Goal: Task Accomplishment & Management: Contribute content

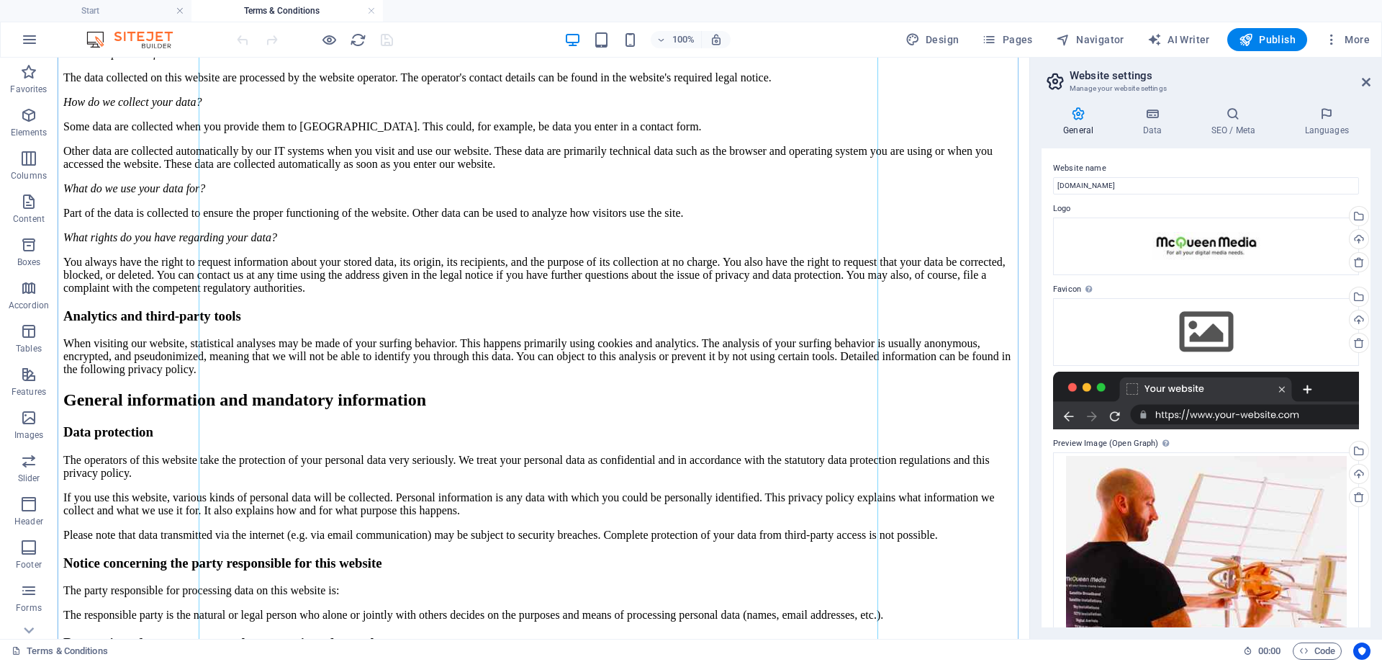
scroll to position [360, 0]
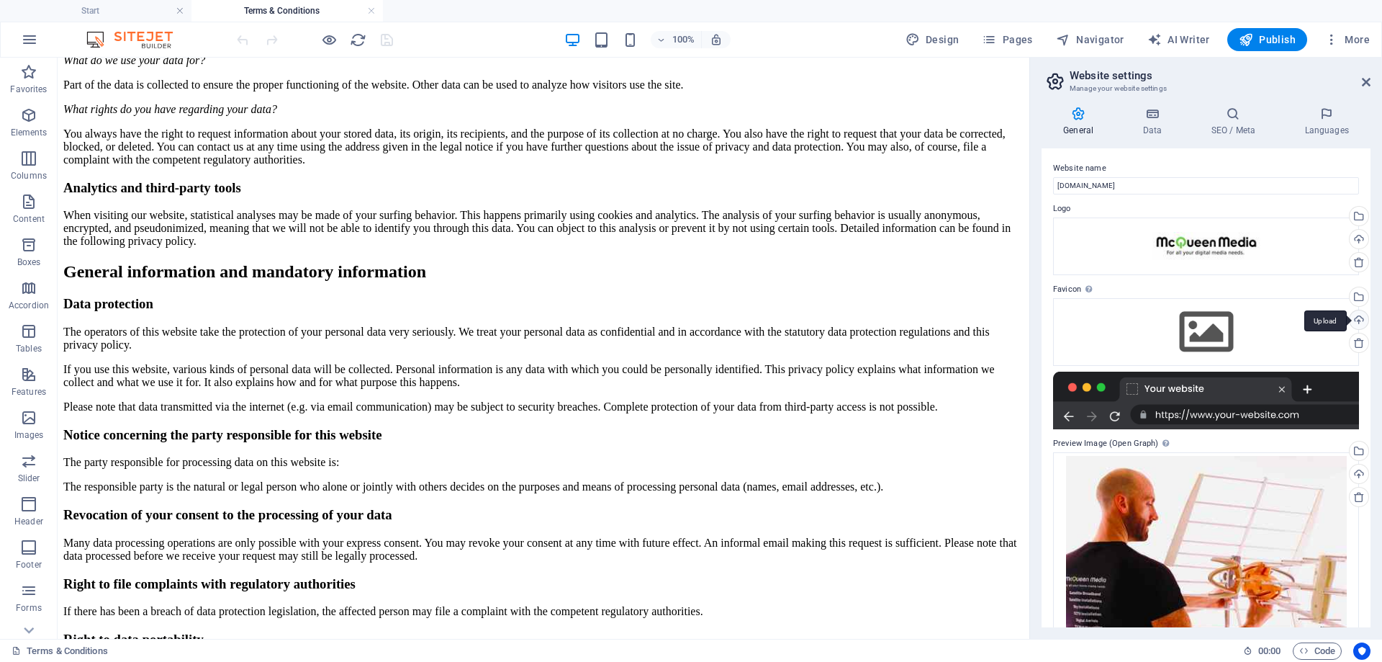
click at [1357, 316] on div "Upload" at bounding box center [1358, 321] width 22 height 22
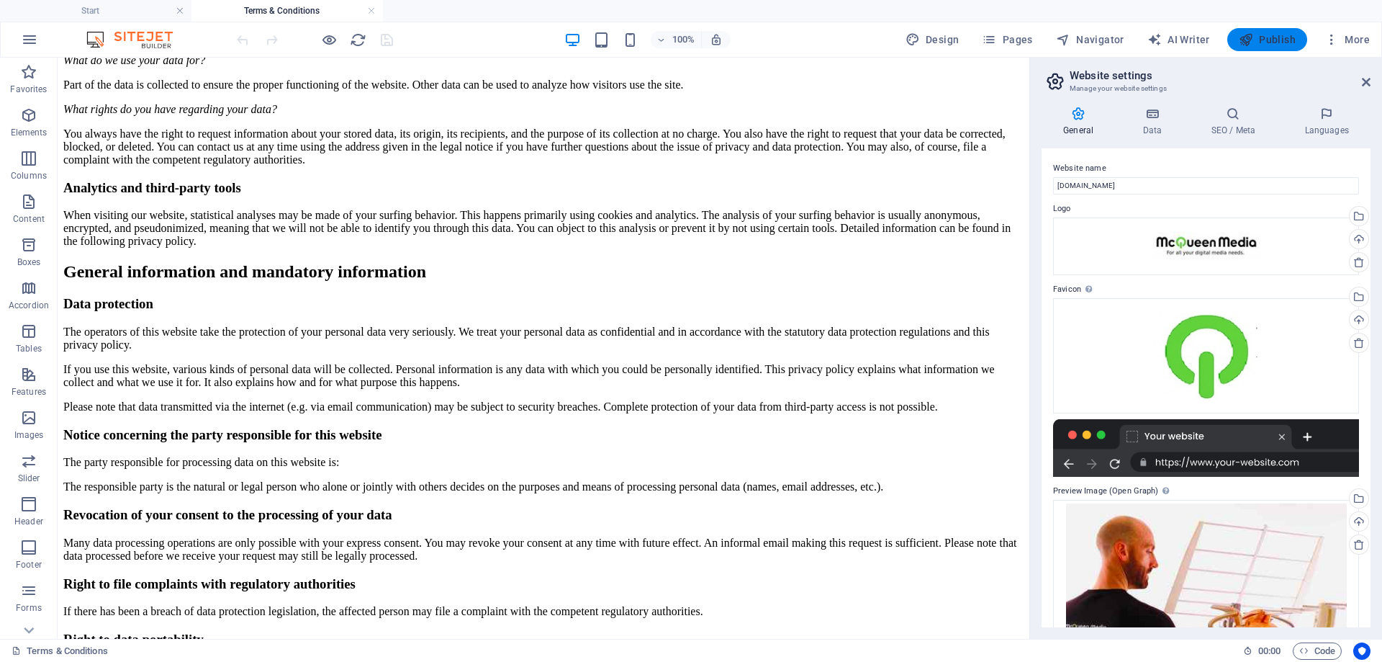
drag, startPoint x: 1242, startPoint y: 45, endPoint x: 1111, endPoint y: 38, distance: 130.5
click at [1242, 45] on icon "button" at bounding box center [1246, 39] width 14 height 14
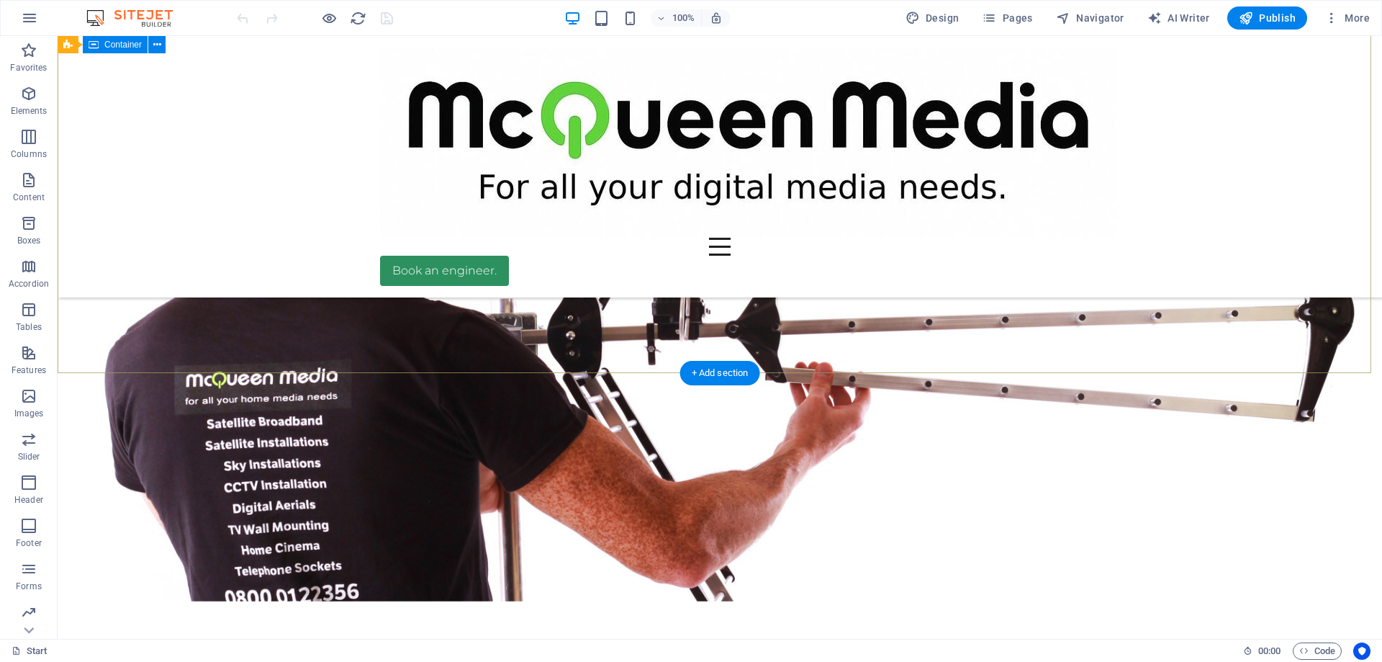
scroll to position [360, 0]
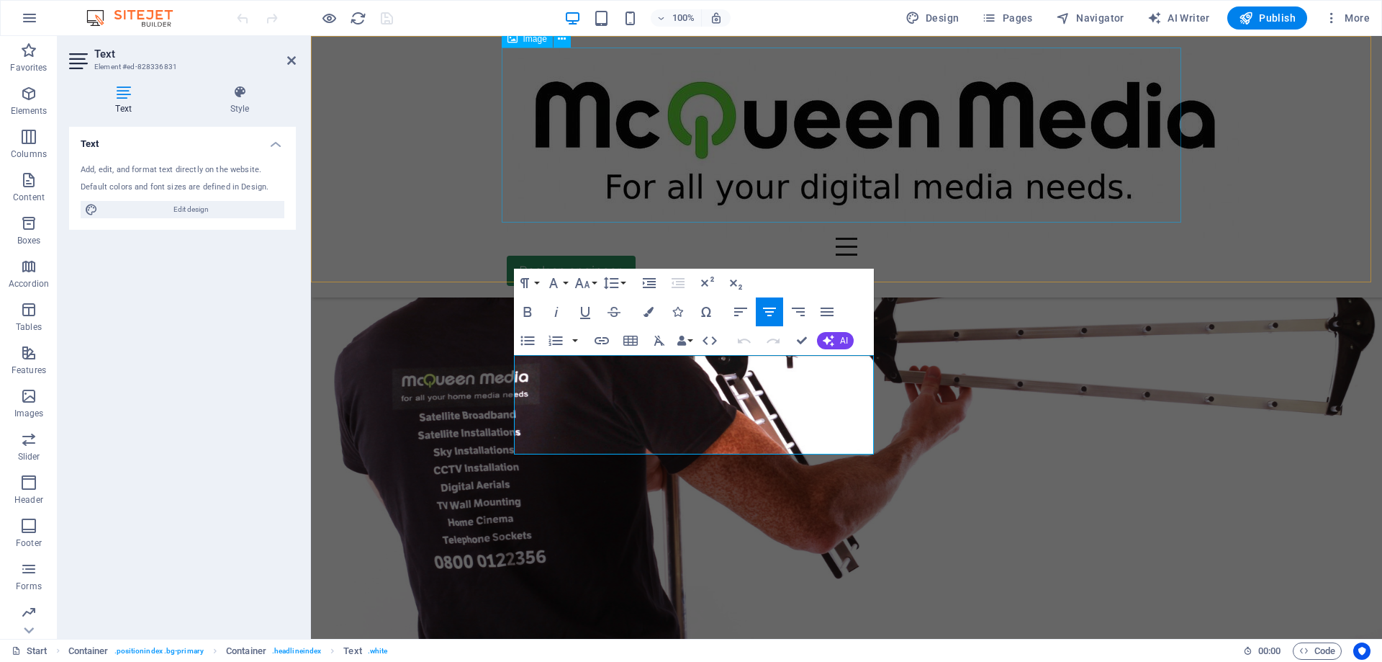
click at [1088, 209] on figure at bounding box center [847, 143] width 680 height 190
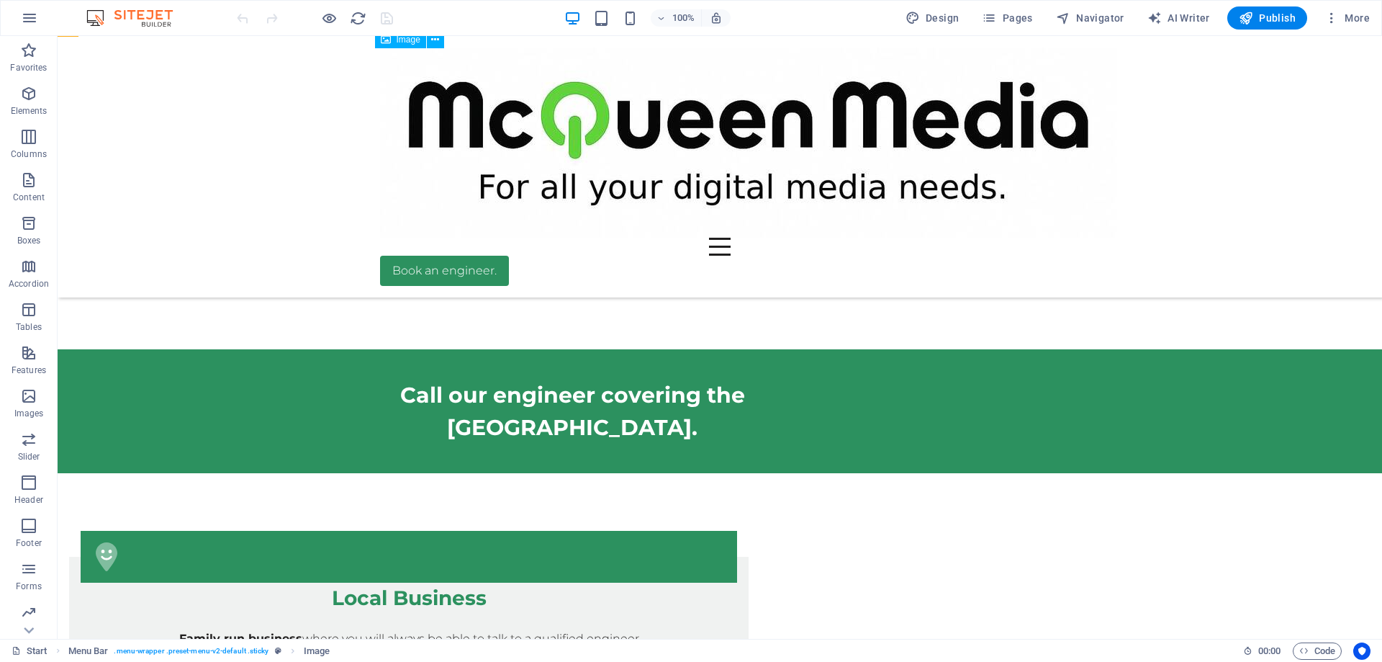
scroll to position [720, 0]
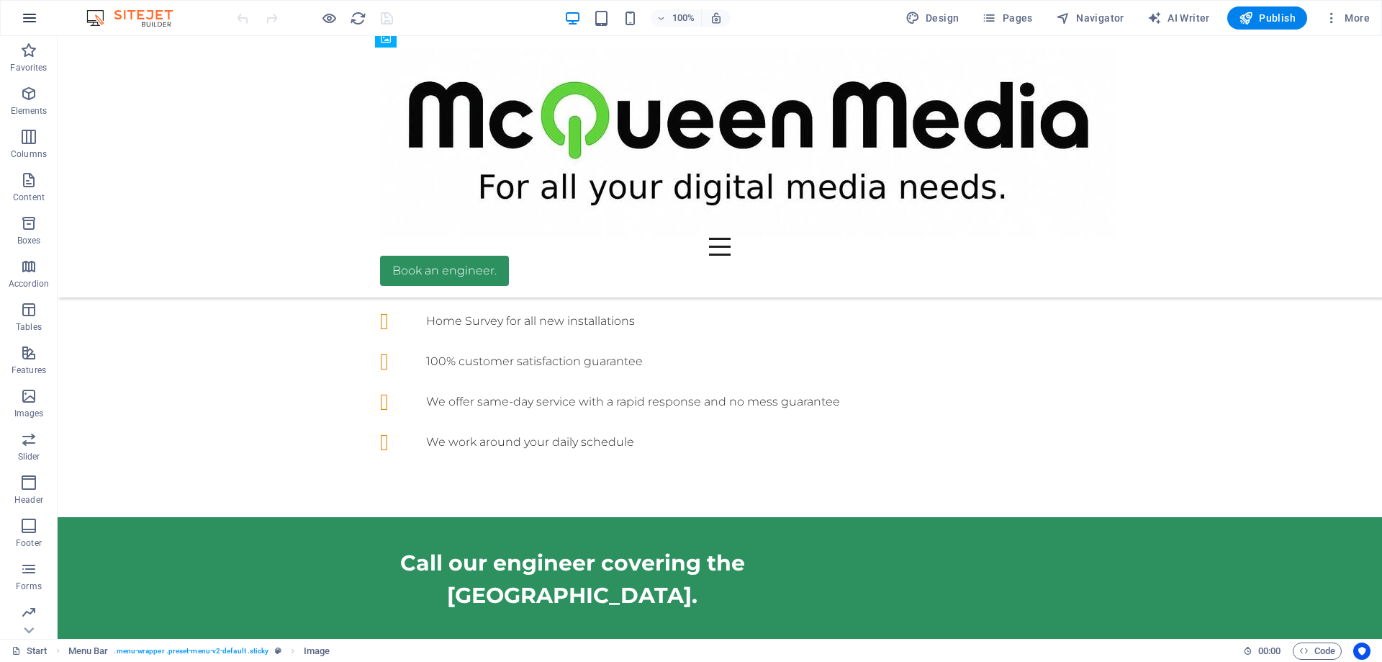
click at [25, 22] on icon "button" at bounding box center [29, 17] width 17 height 17
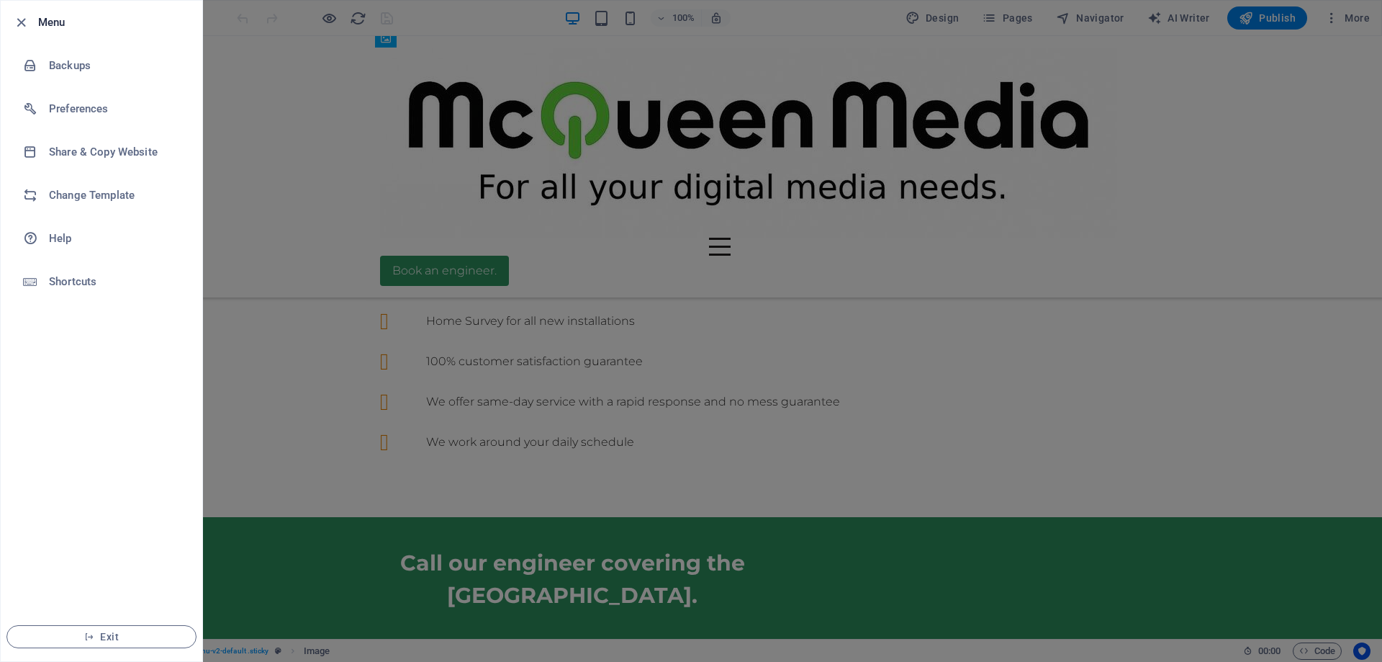
click at [223, 337] on div at bounding box center [691, 331] width 1382 height 662
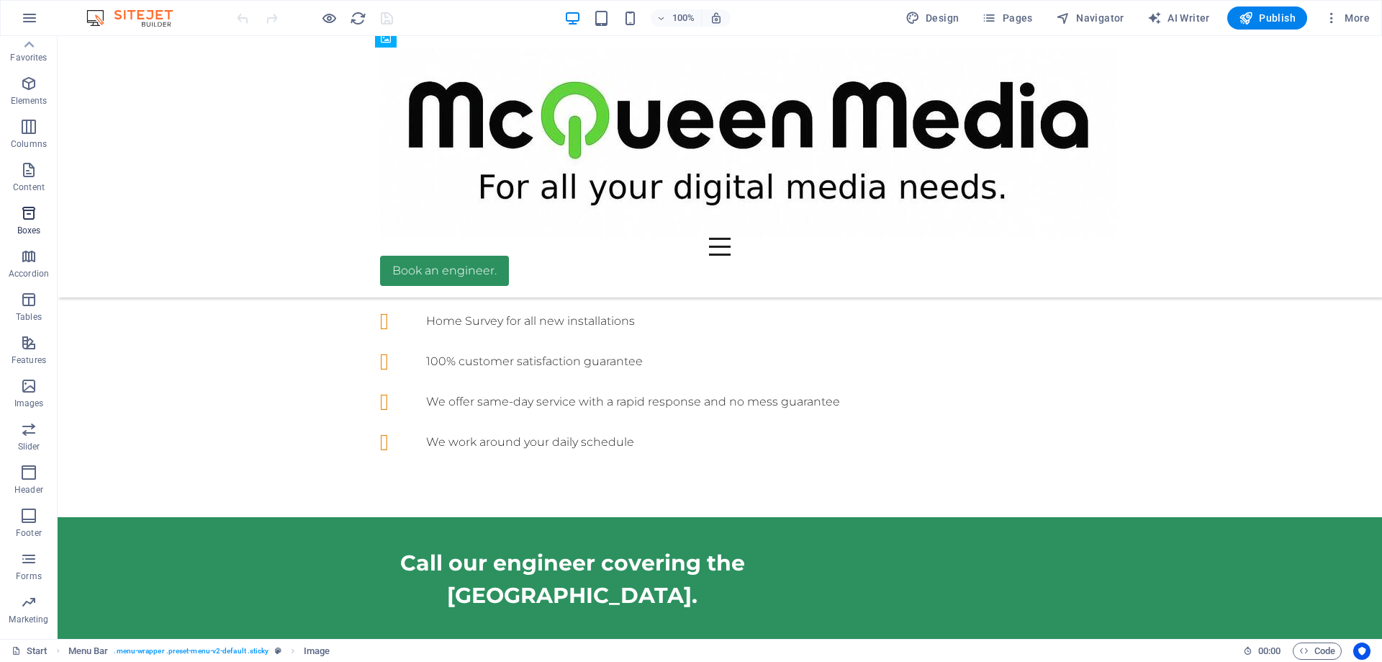
scroll to position [0, 0]
click at [1115, 23] on span "Navigator" at bounding box center [1090, 18] width 68 height 14
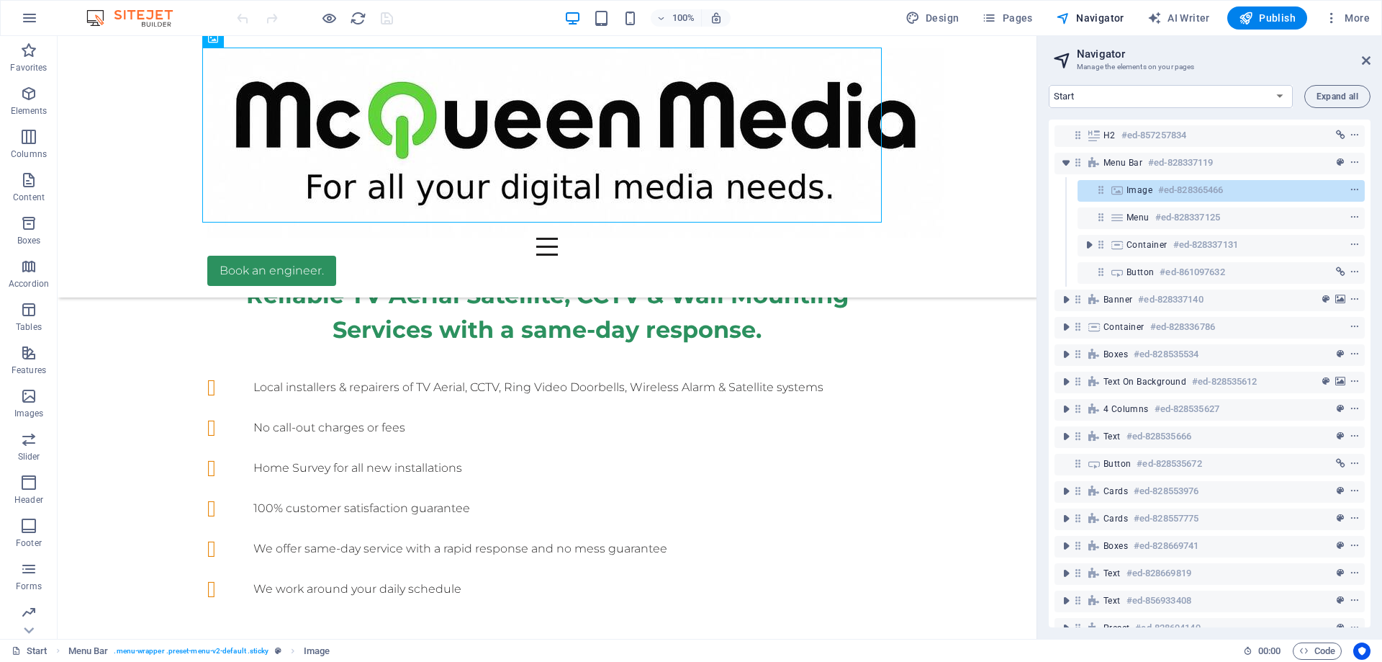
click at [1360, 64] on header "Navigator Manage the elements on your pages" at bounding box center [1211, 54] width 319 height 37
click at [1363, 59] on icon at bounding box center [1366, 61] width 9 height 12
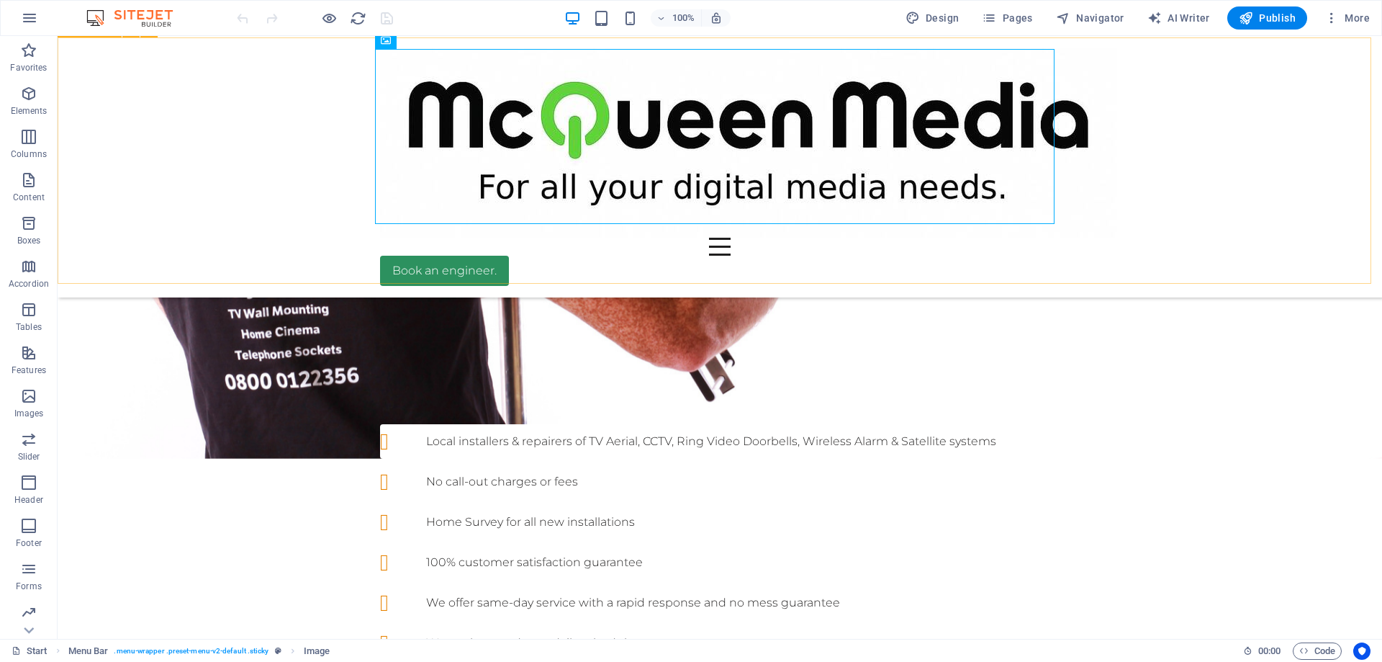
scroll to position [648, 0]
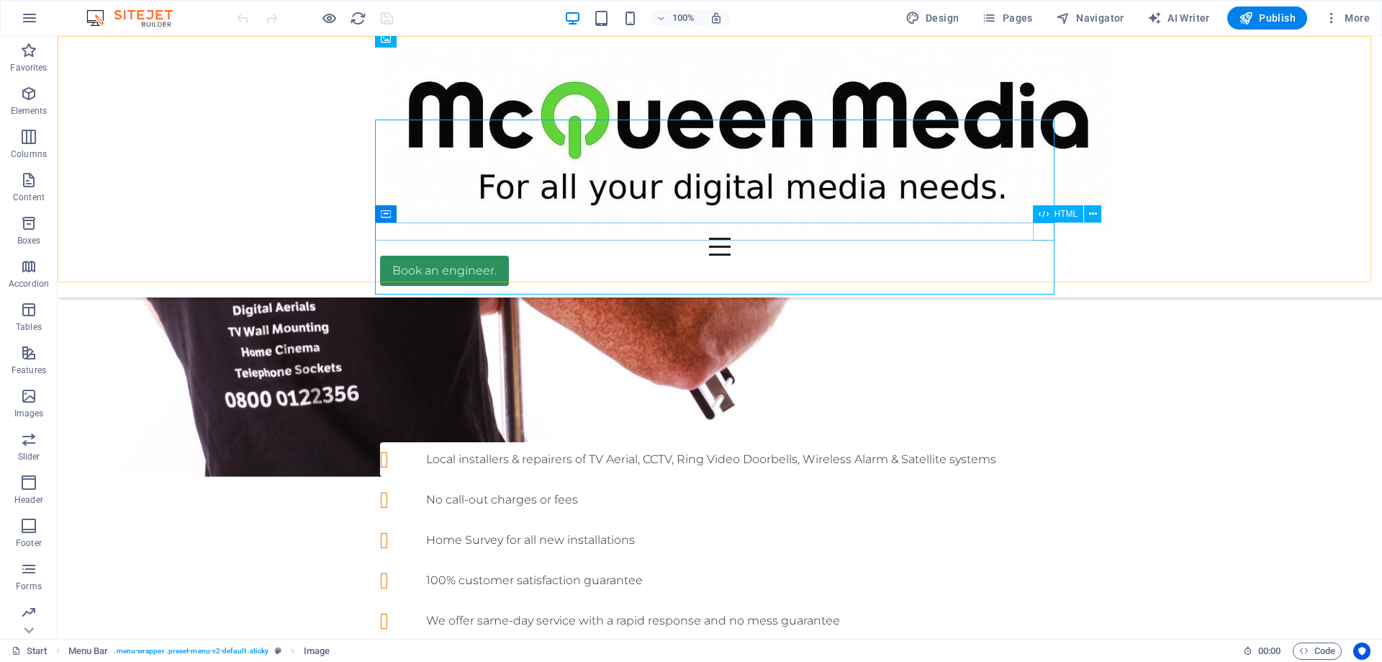
click at [1043, 238] on div at bounding box center [720, 247] width 680 height 18
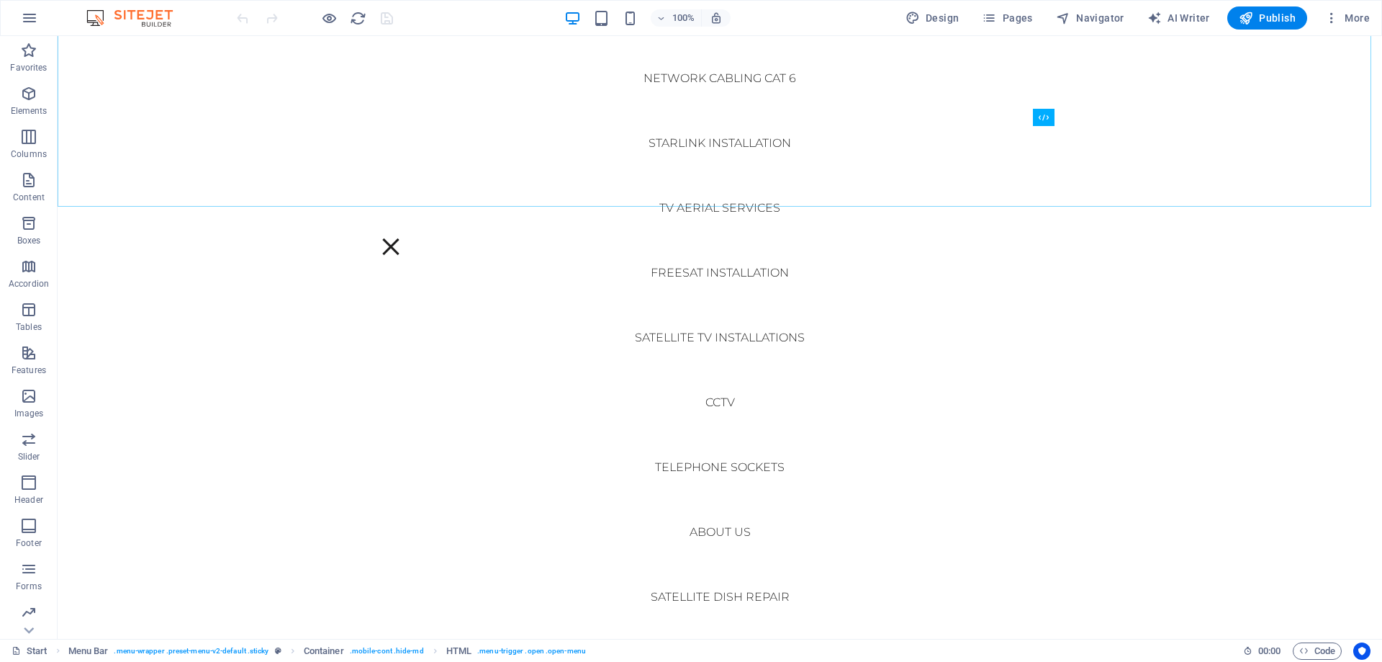
scroll to position [0, 0]
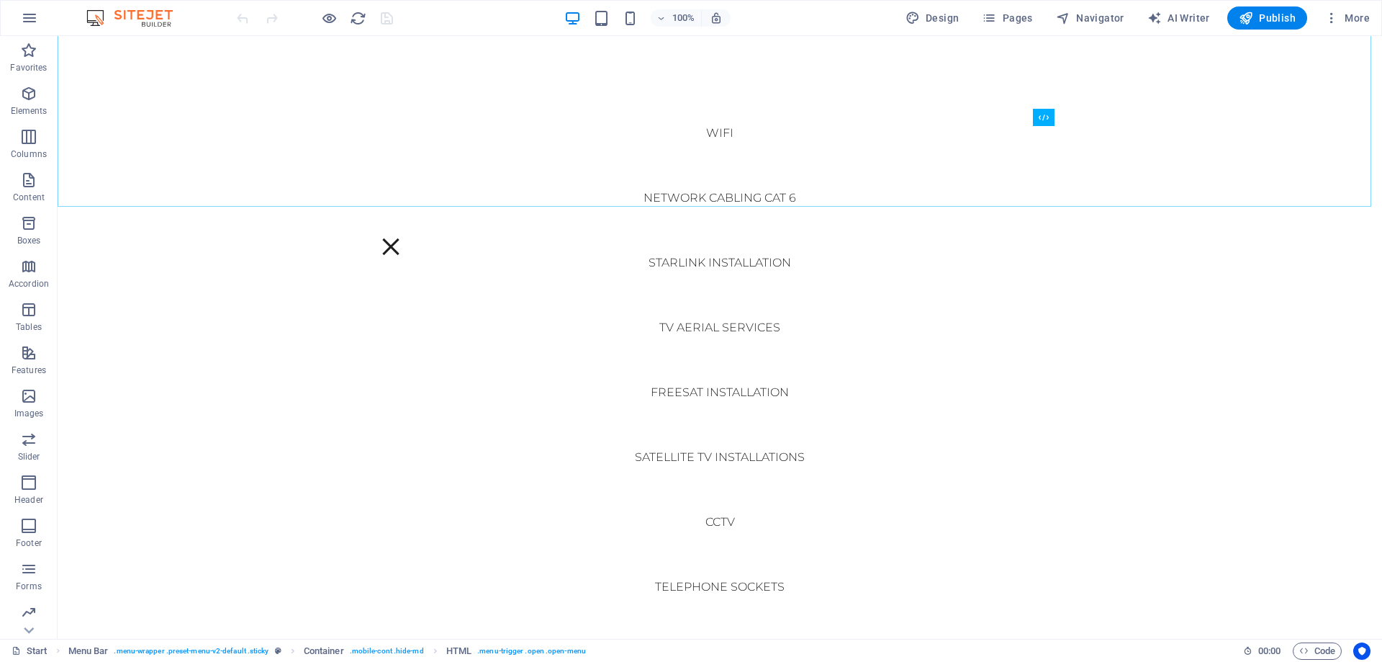
click at [689, 243] on nav "Start WiFi Network Cabling CAT 6 Starlink Installation TV Aerial Services Frees…" at bounding box center [720, 337] width 1324 height 602
select select
select select "16"
select select
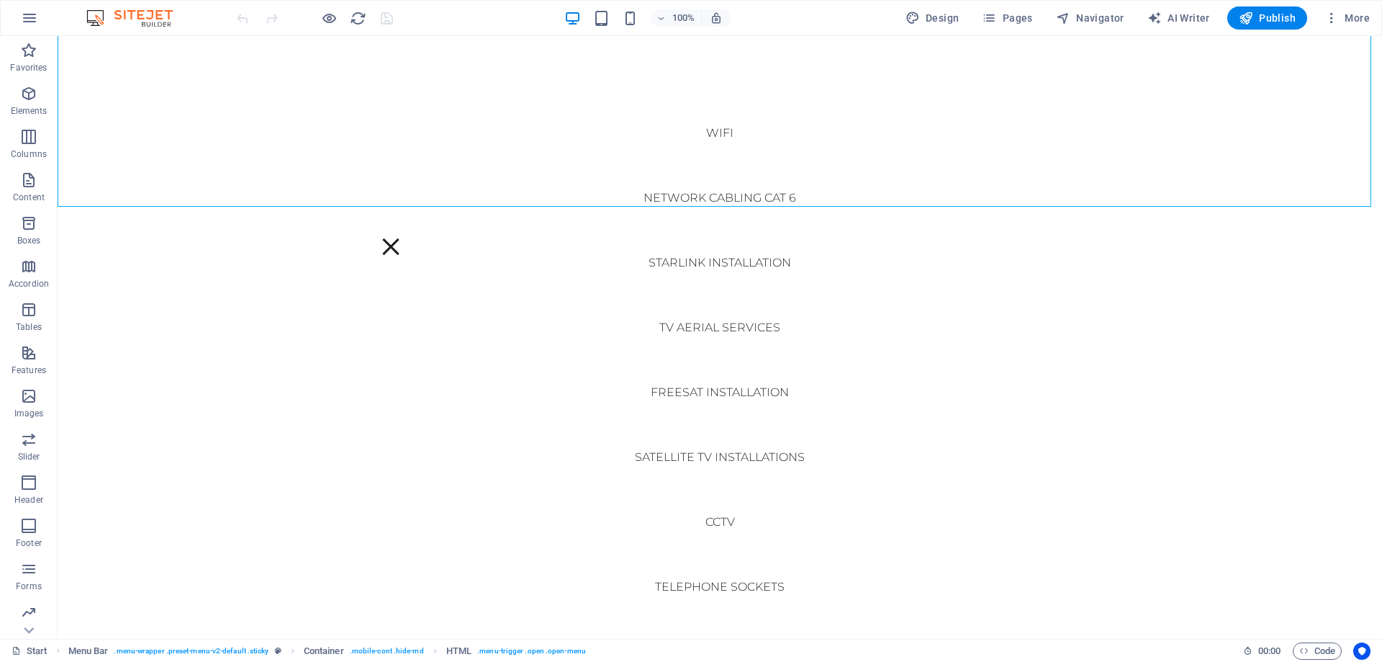
select select "28"
select select
select select "12"
select select
select select "8"
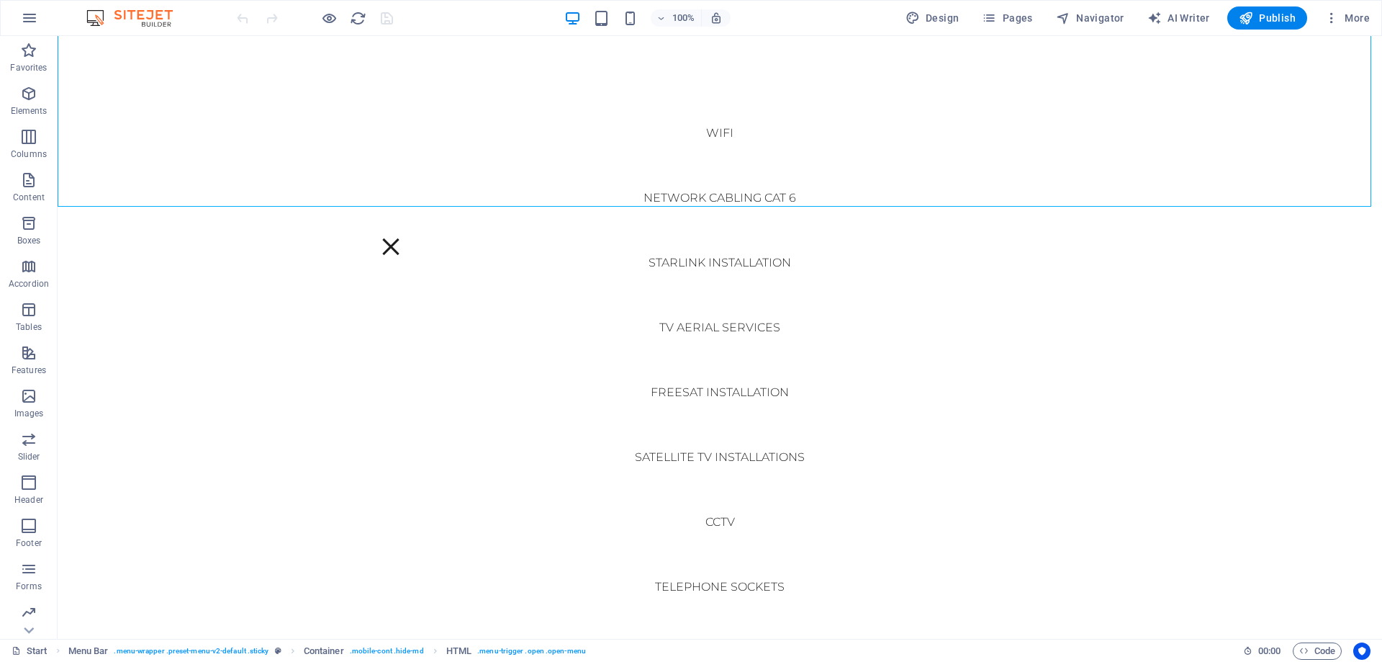
select select
select select "11"
select select
select select "23"
select select
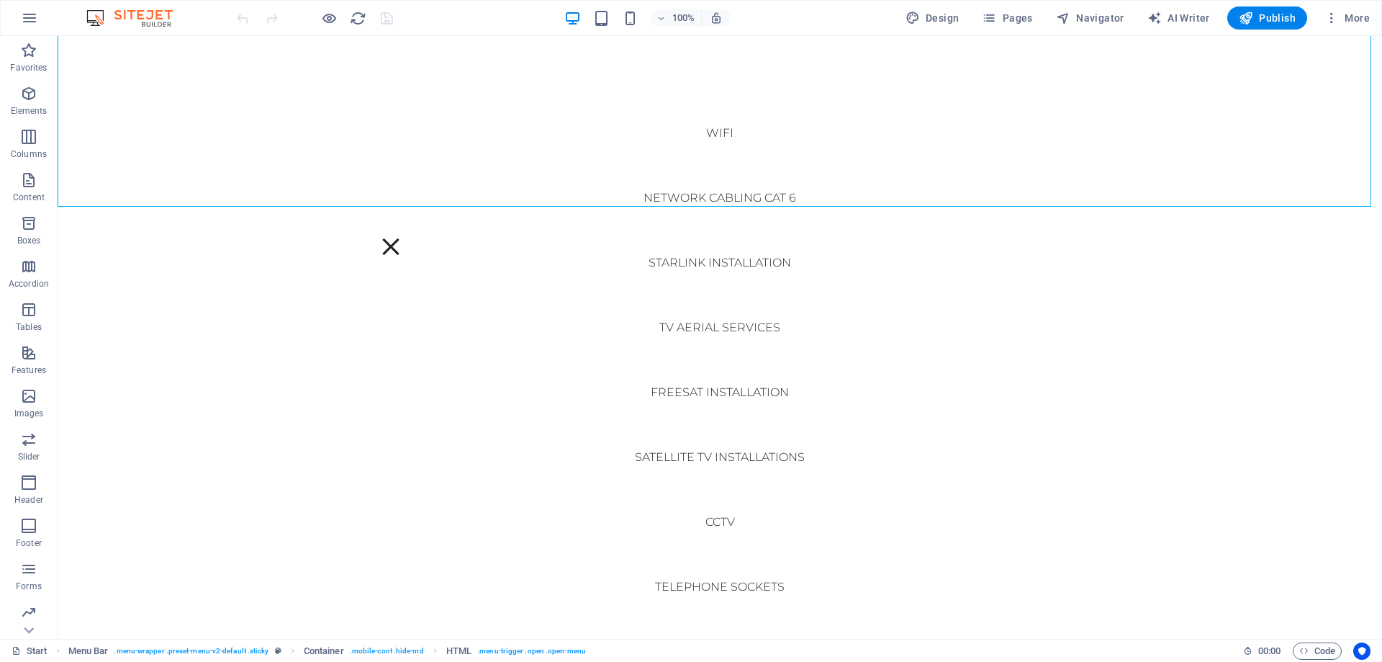
select select "7"
select select
select select "13"
select select
select select "15"
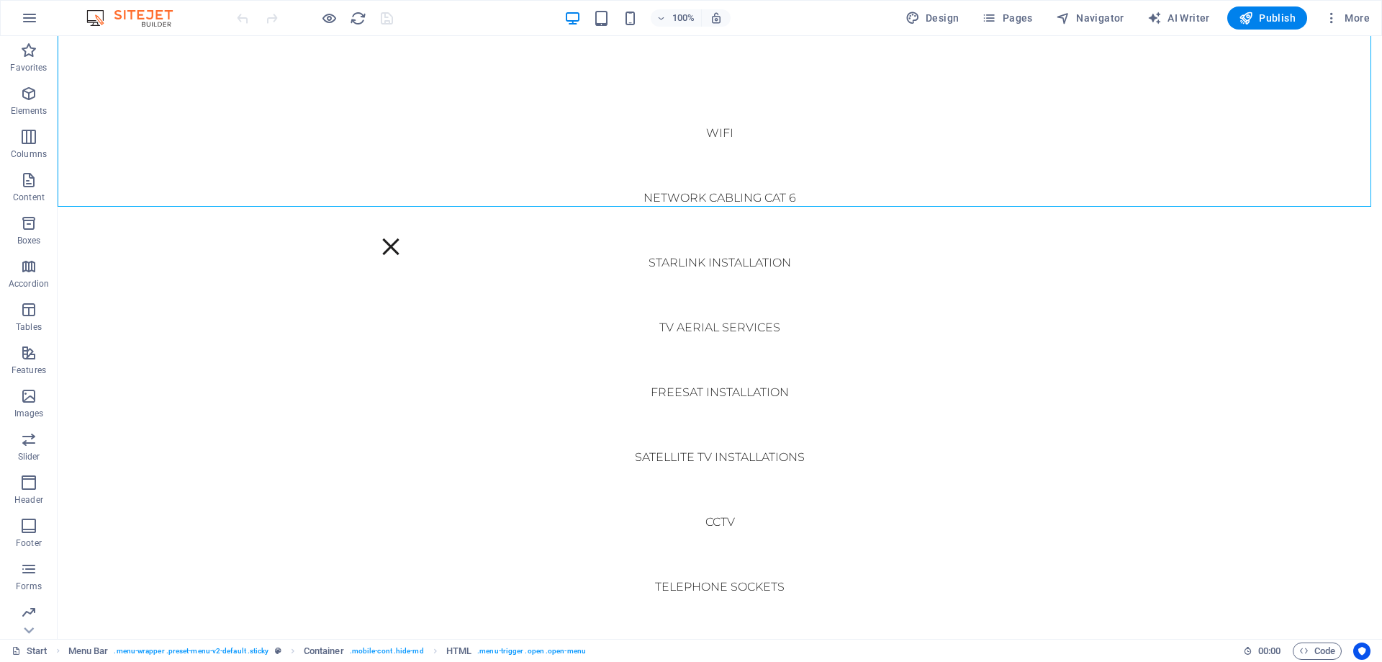
select select
select select "25"
select select
select select "10"
select select
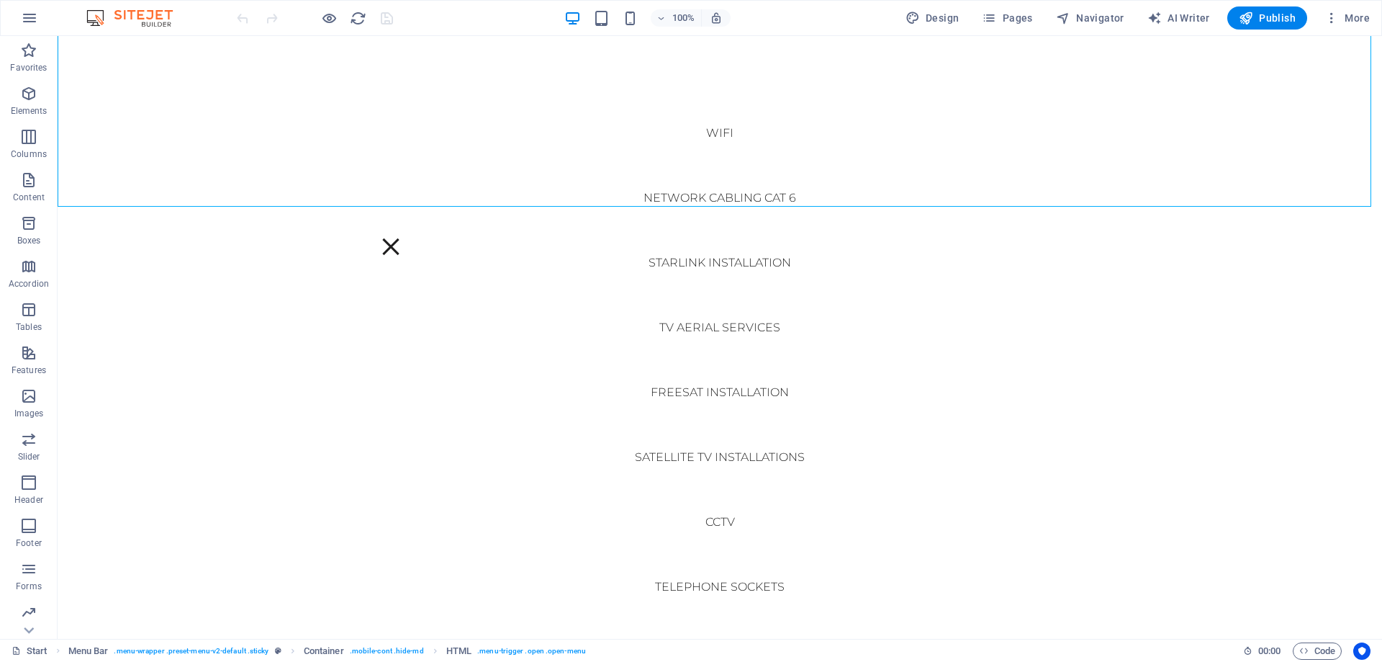
select select "26"
select select
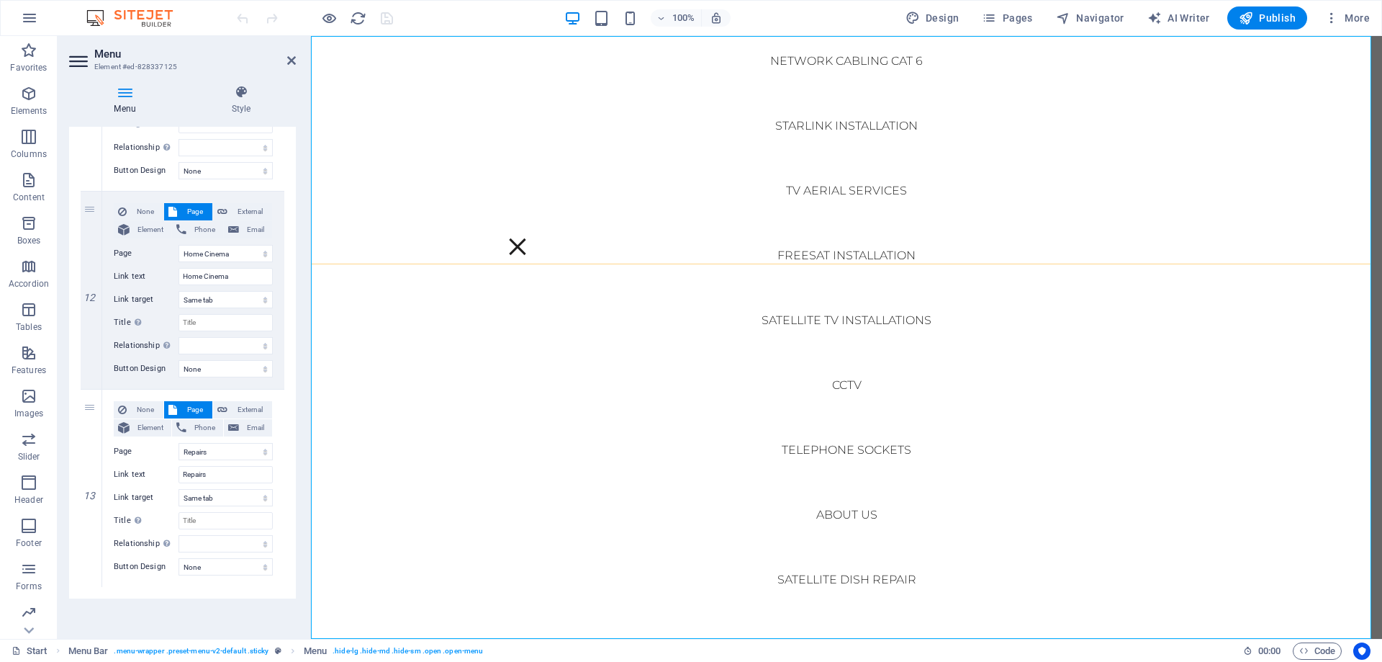
scroll to position [228, 0]
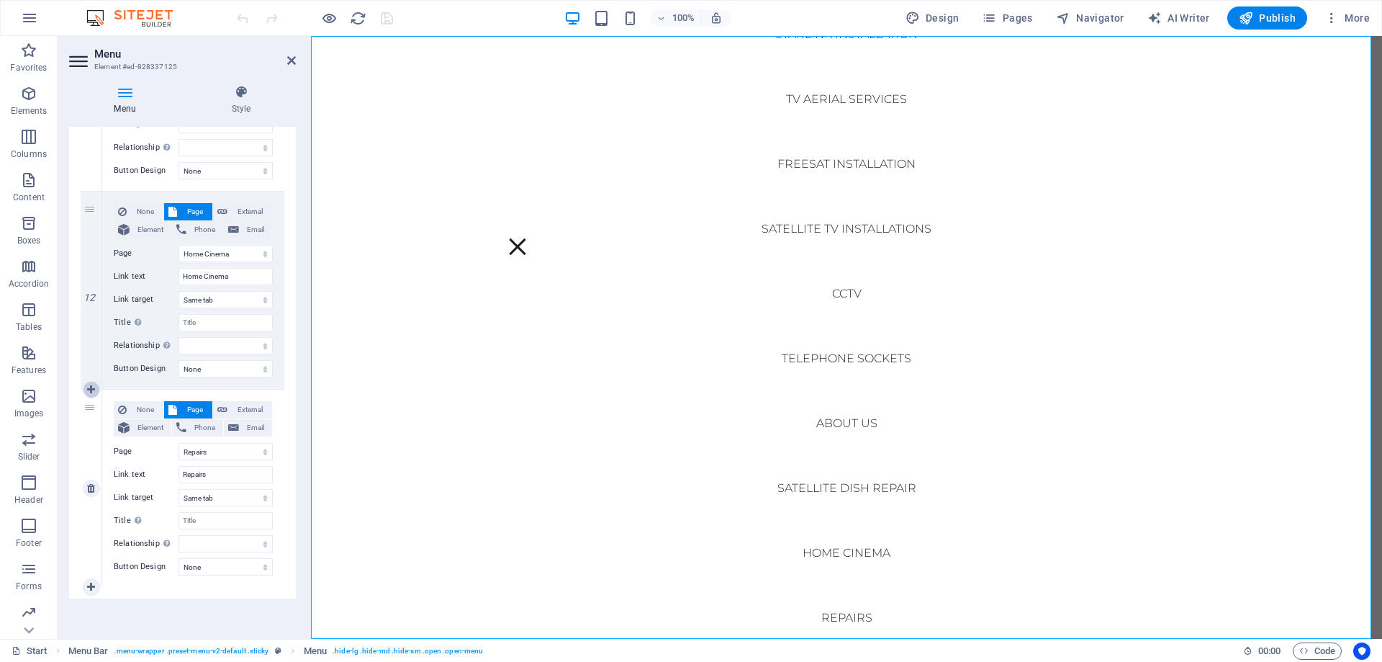
click at [94, 389] on icon at bounding box center [91, 389] width 8 height 10
select select
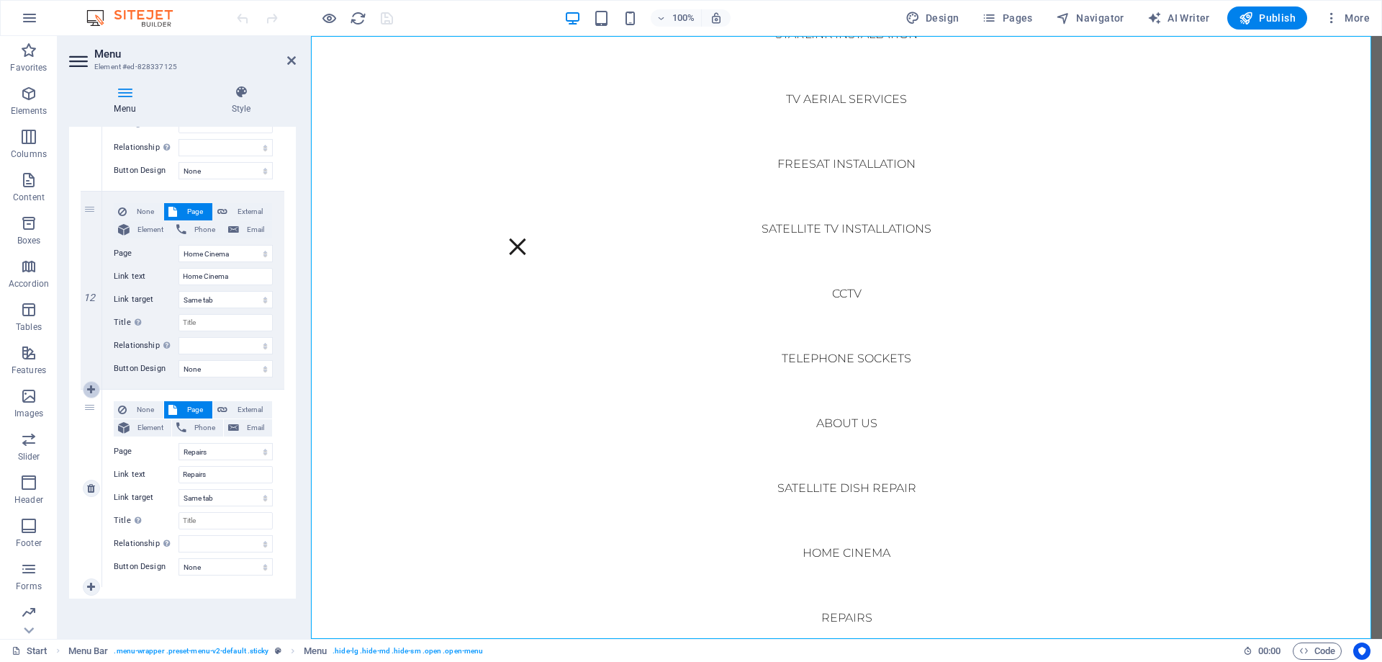
select select
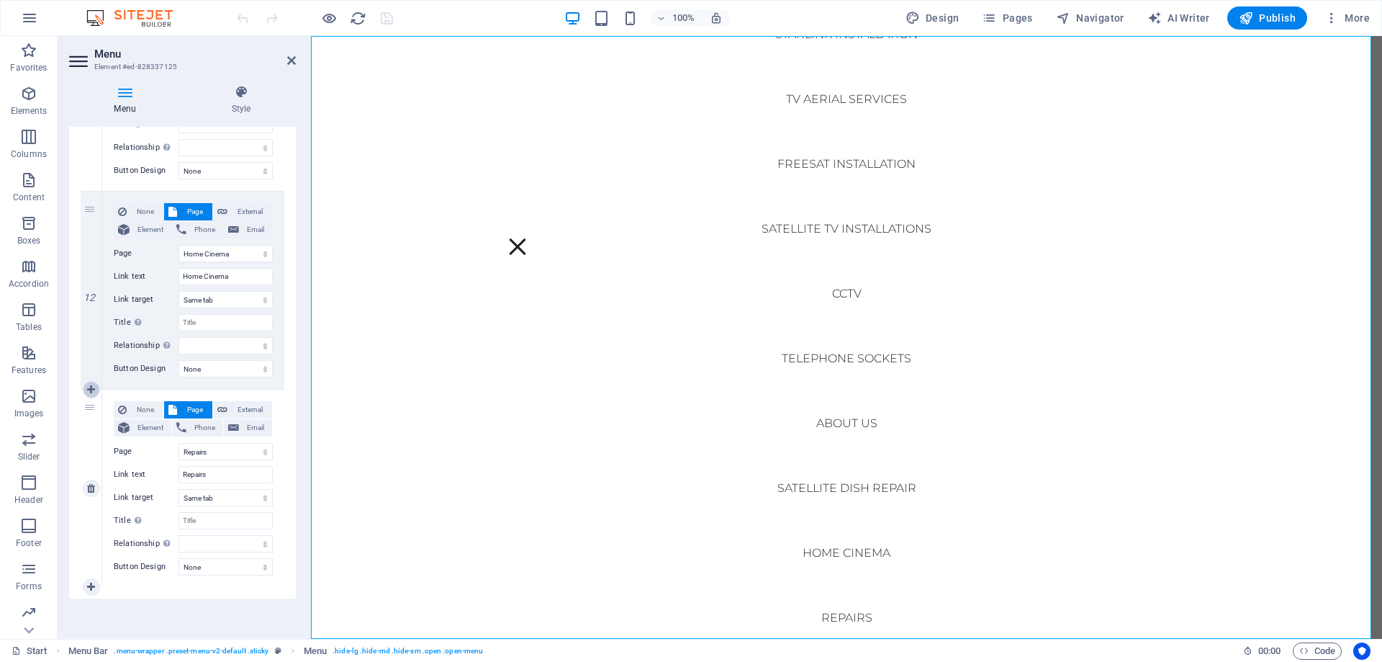
select select
select select "26"
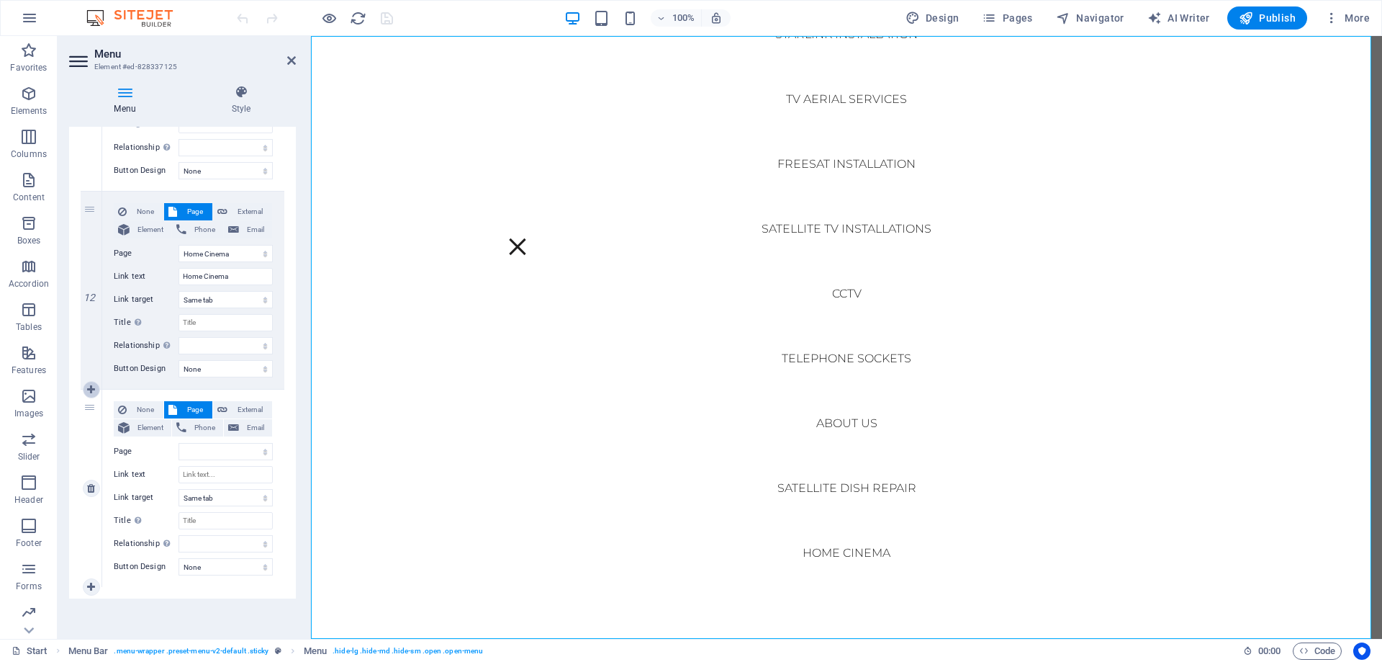
select select
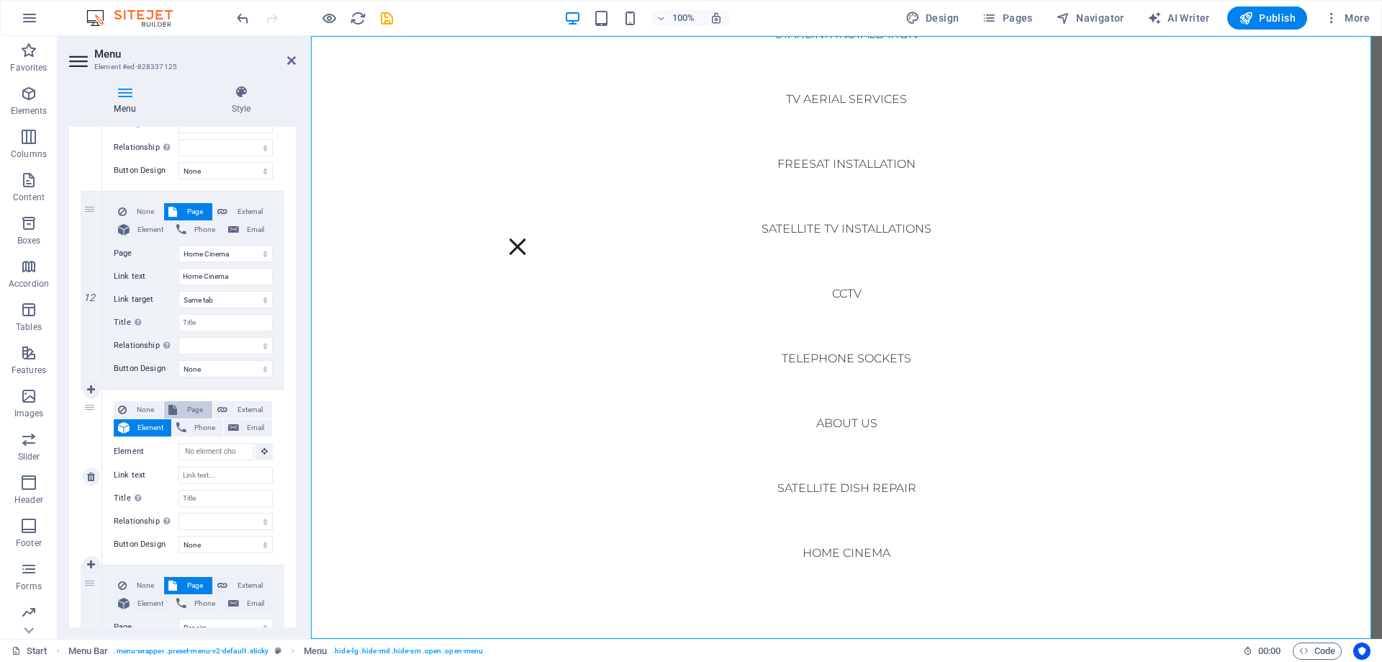
click at [191, 408] on span "Page" at bounding box center [194, 409] width 27 height 17
select select
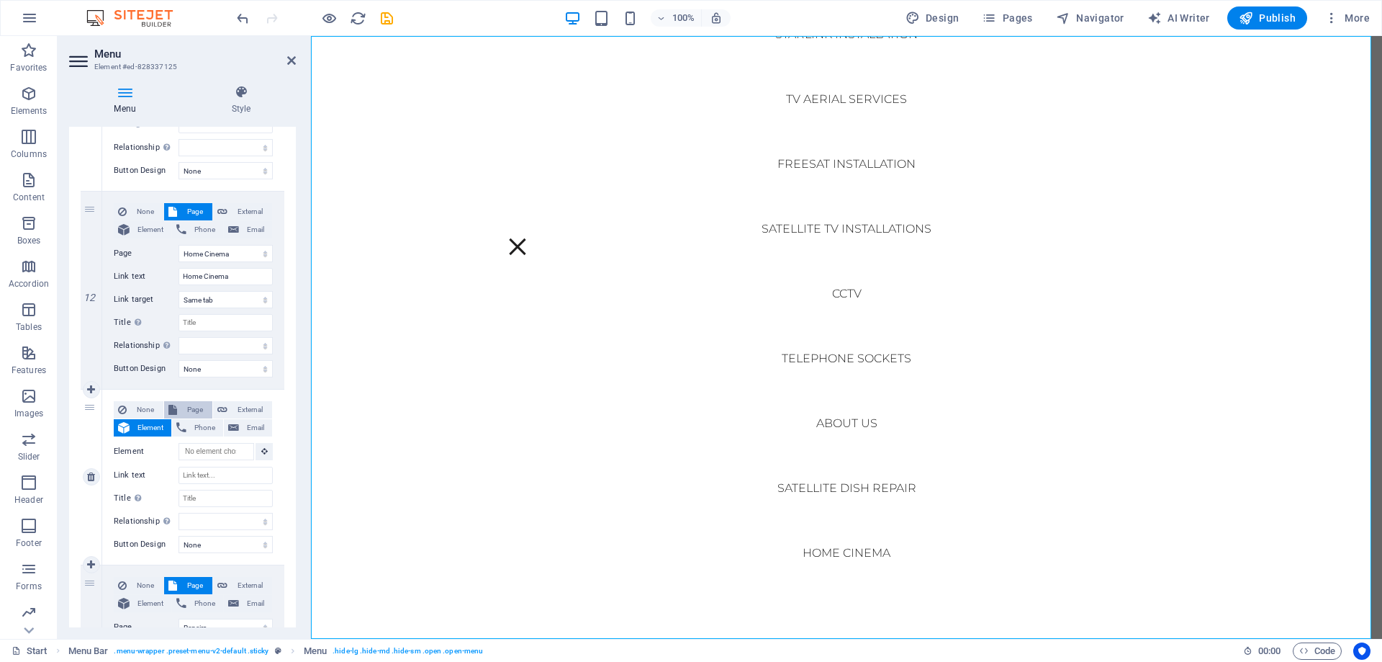
select select
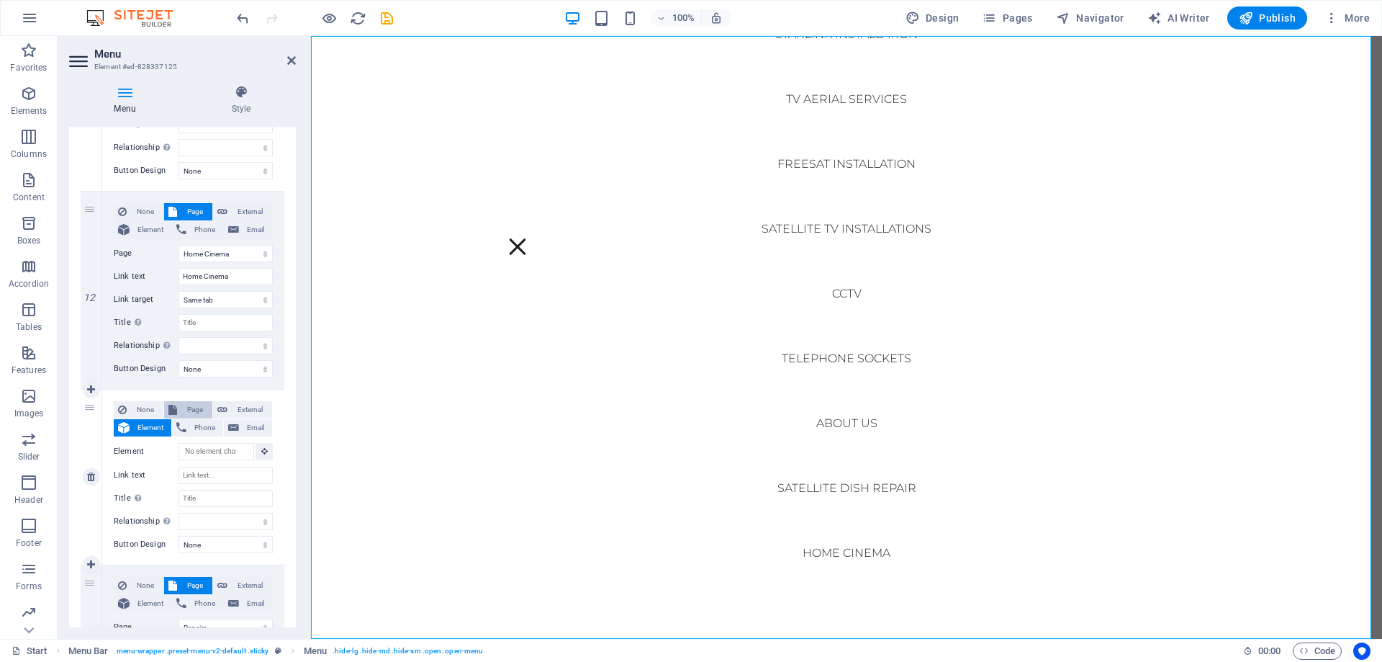
select select
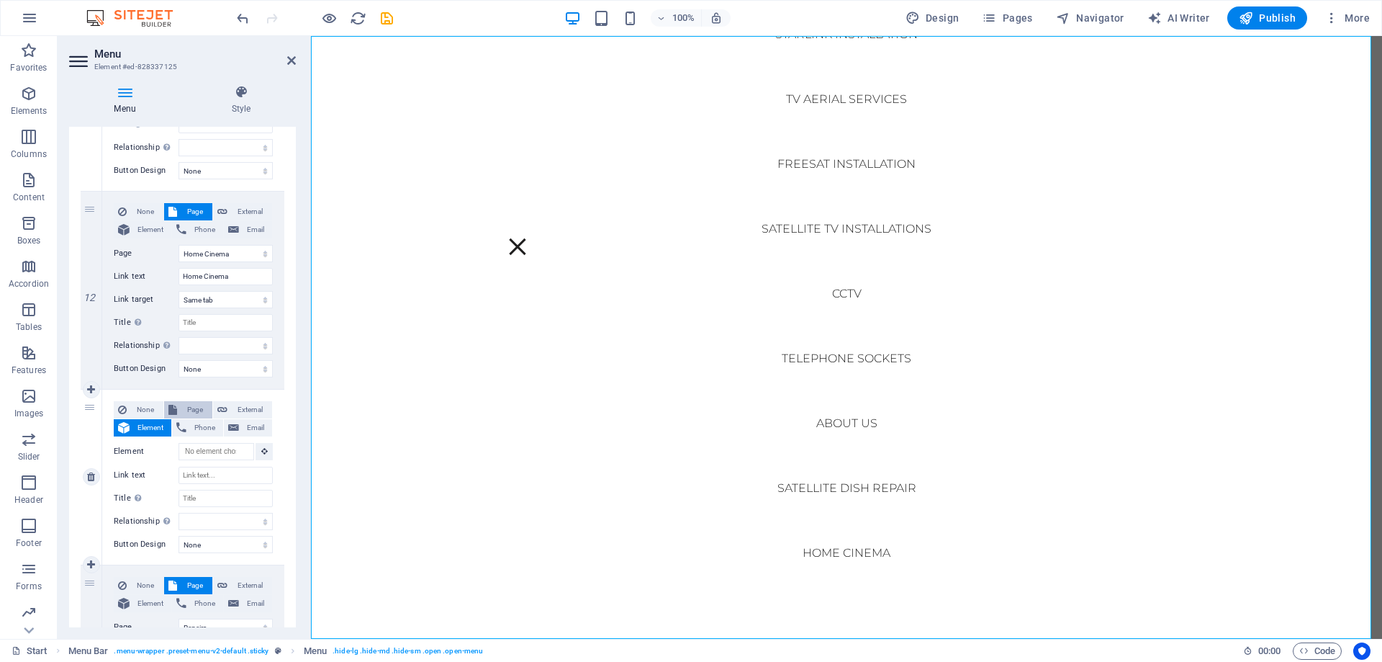
select select
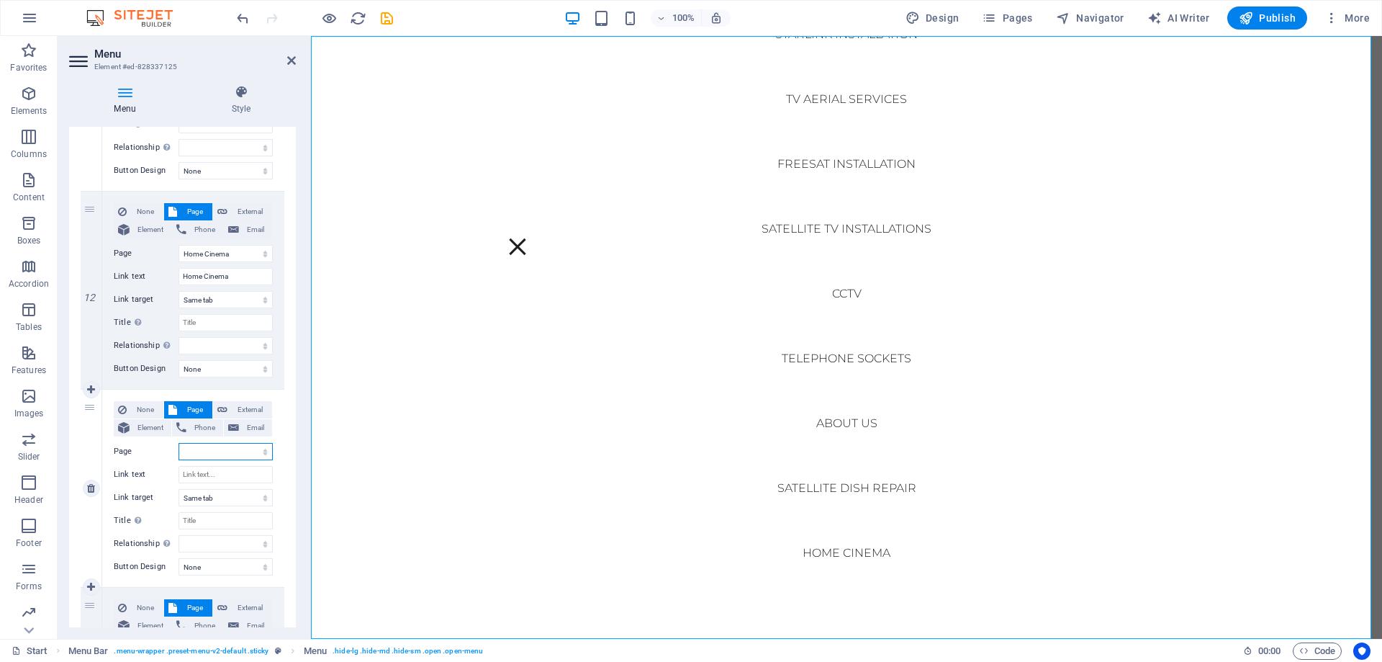
click at [239, 458] on select "Start Legal Notice Privacy Pricing FAQs Terms &amp; Conditions Cookie Policy CC…" at bounding box center [226, 451] width 94 height 17
select select "24"
click at [179, 443] on select "Start Legal Notice Privacy Pricing FAQs Terms &amp; Conditions Cookie Policy CC…" at bounding box center [226, 451] width 94 height 17
select select
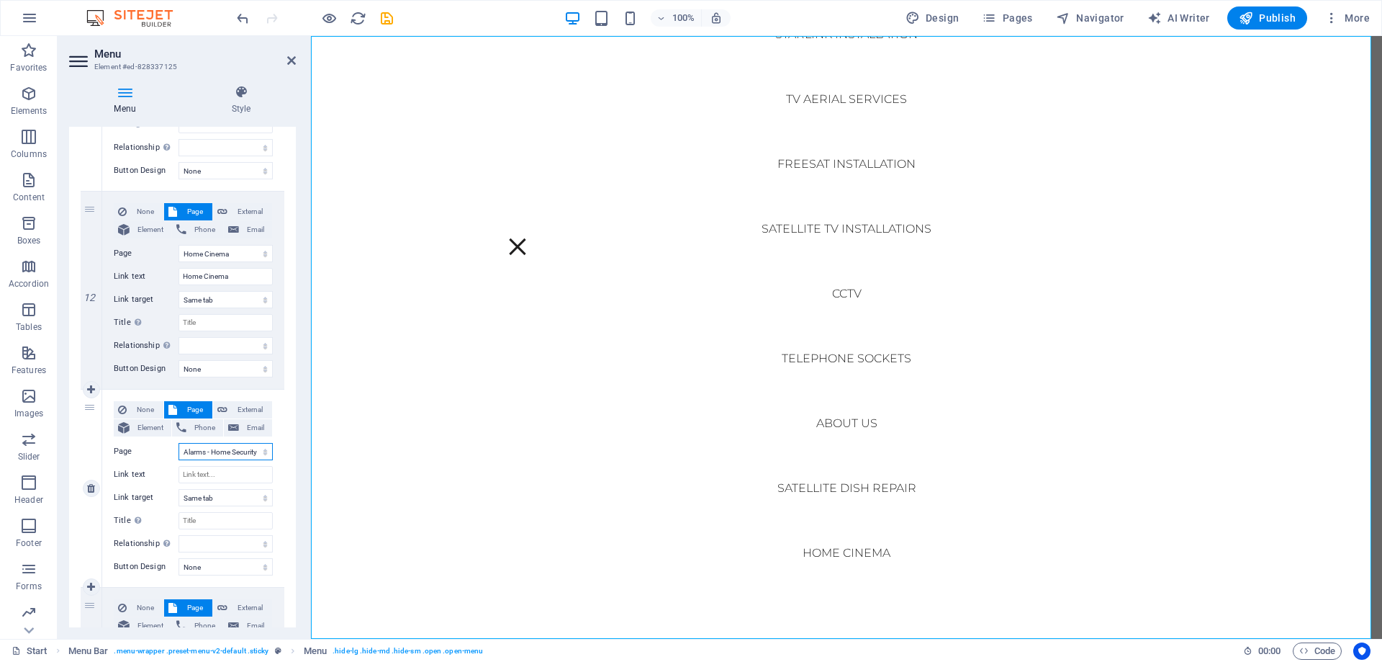
select select
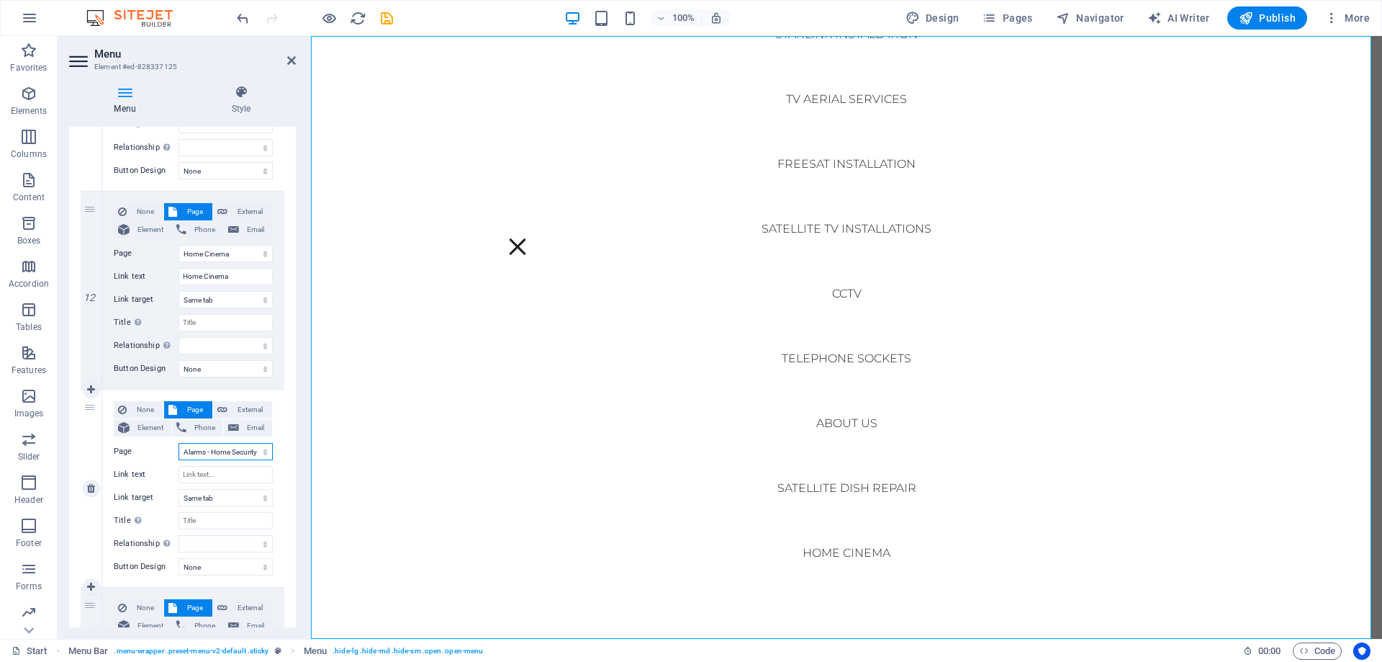
select select
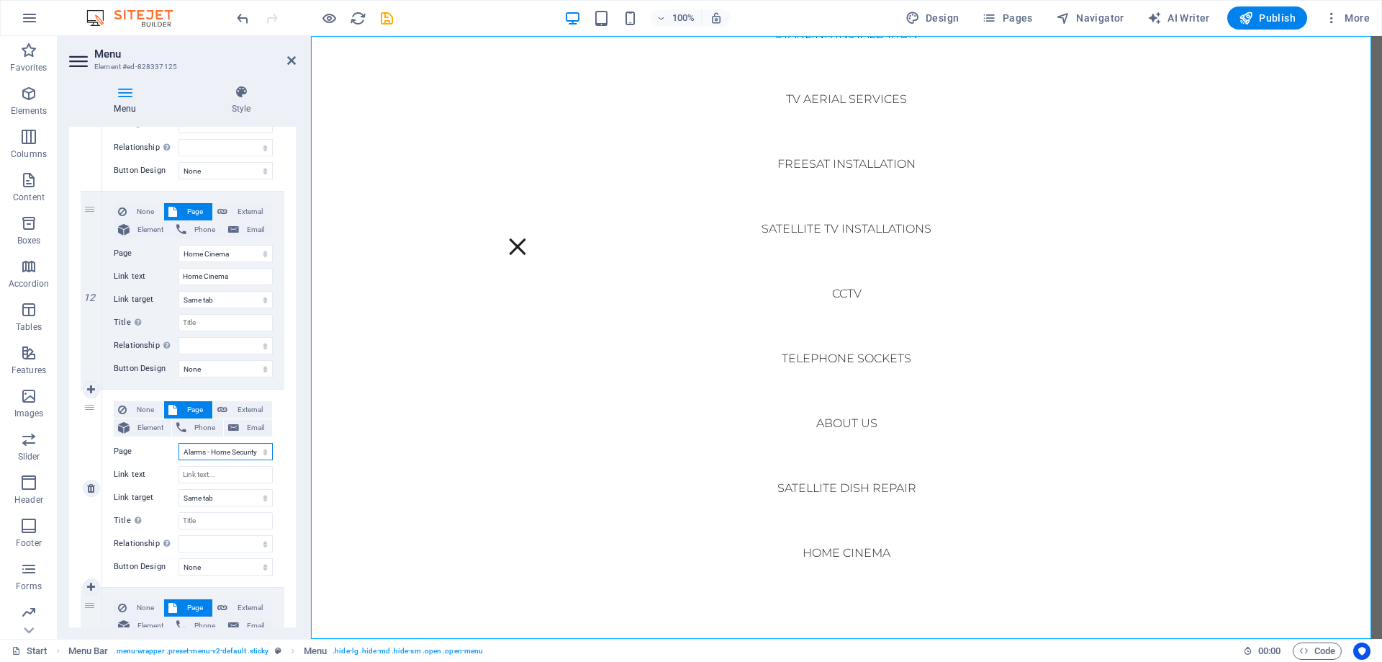
select select
click at [257, 473] on input "Link text" at bounding box center [226, 474] width 94 height 17
type input "Al"
select select
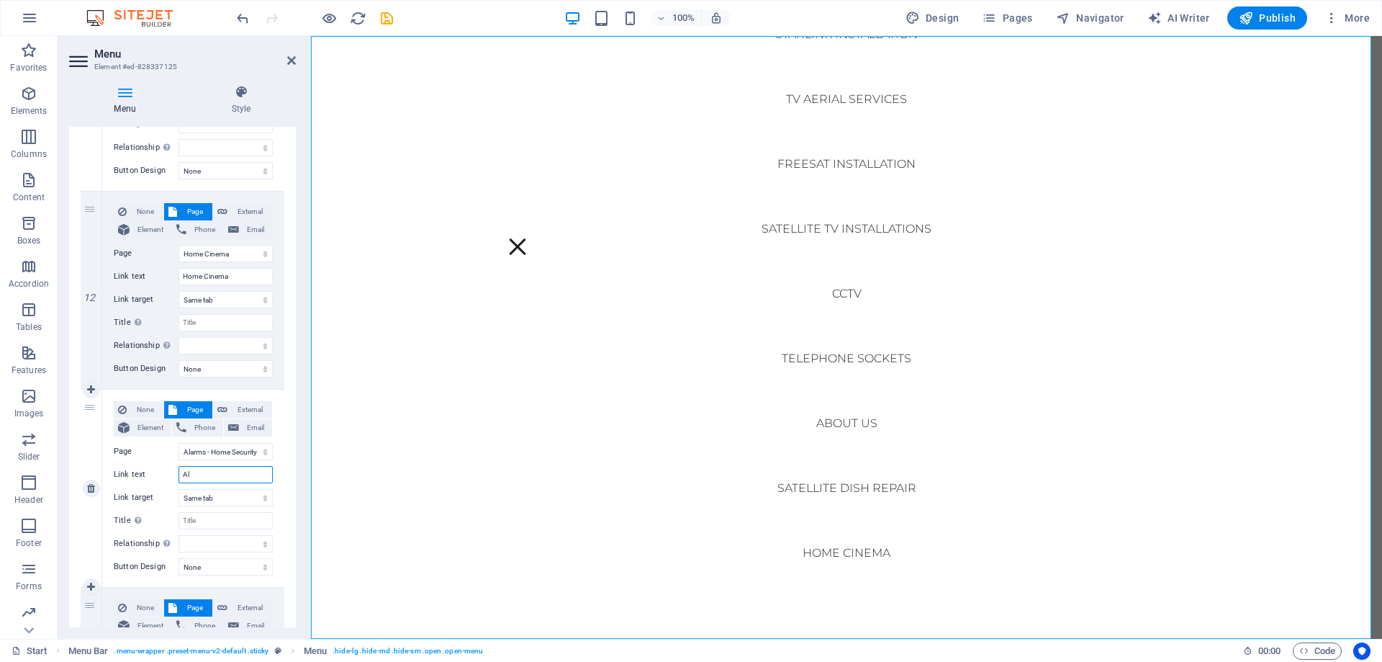
select select
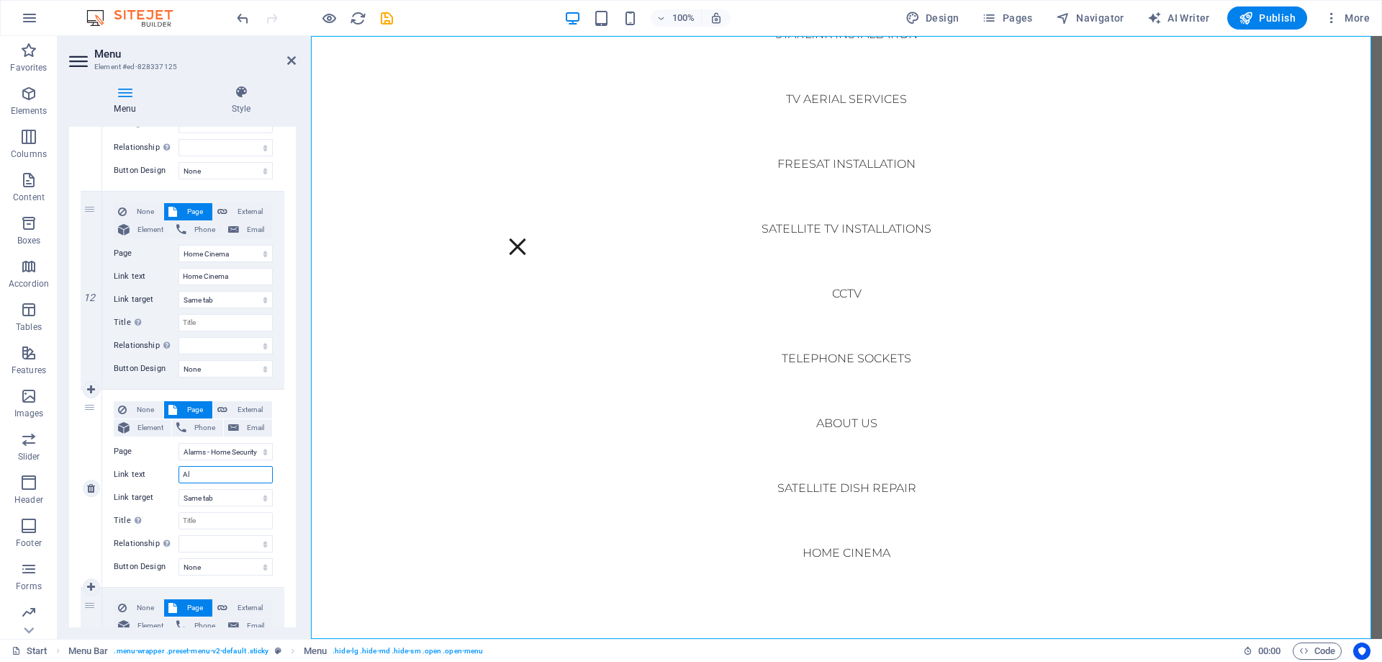
select select
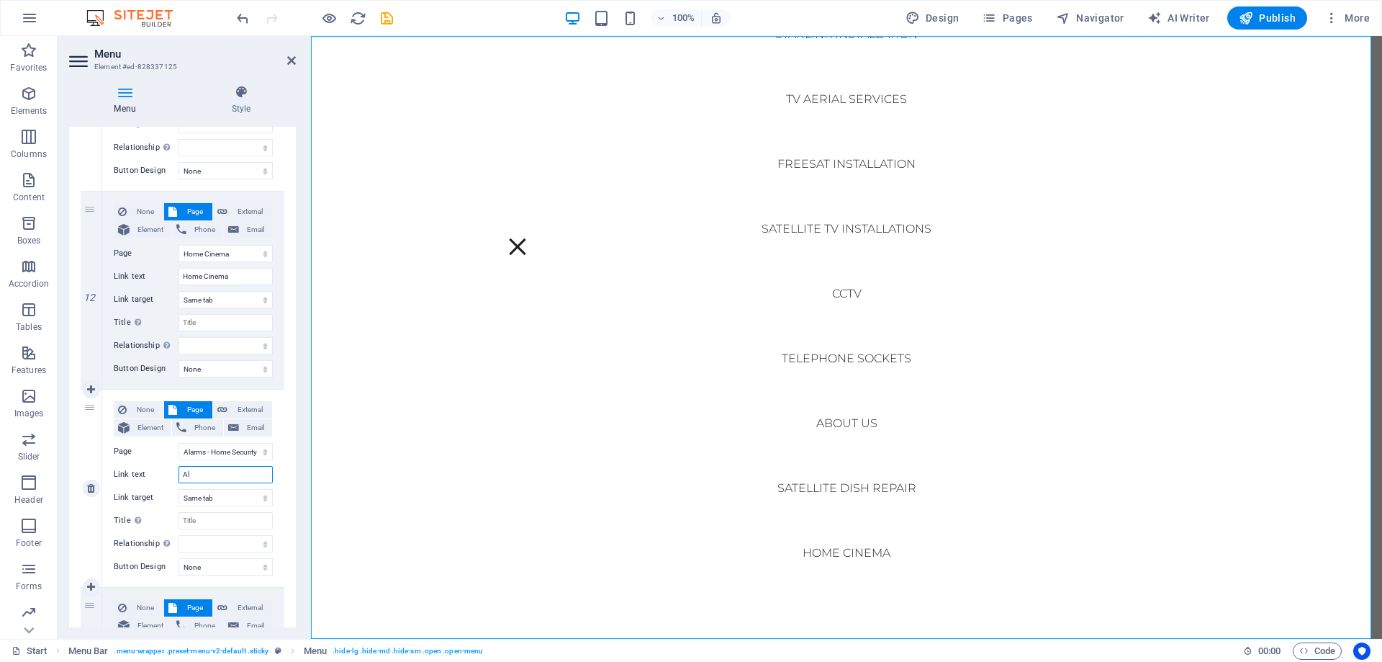
select select
type input "Alae"
select select
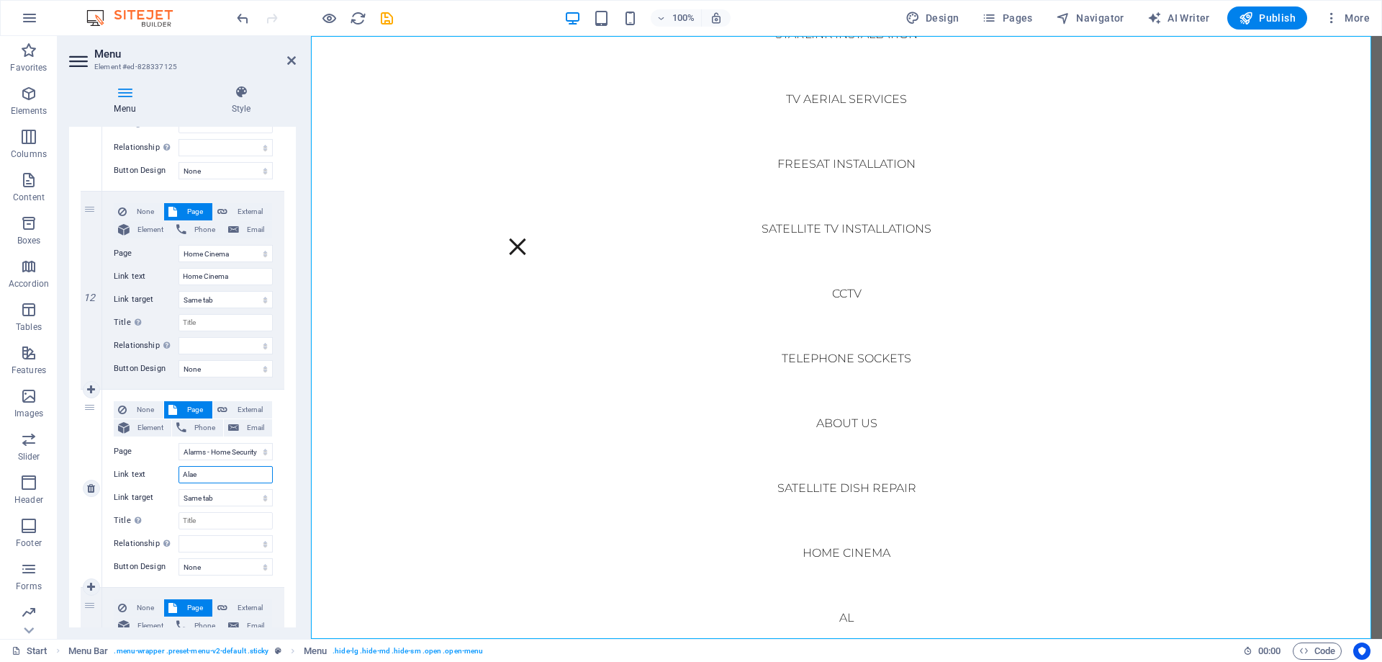
select select
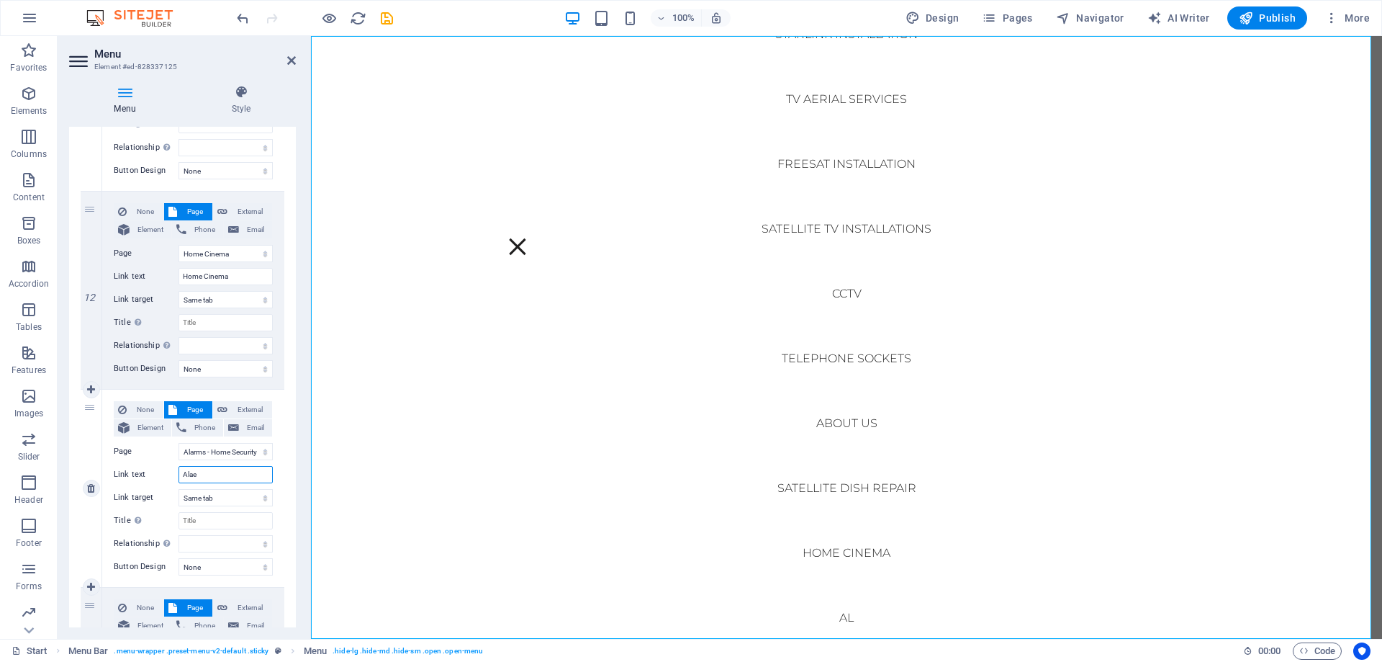
select select
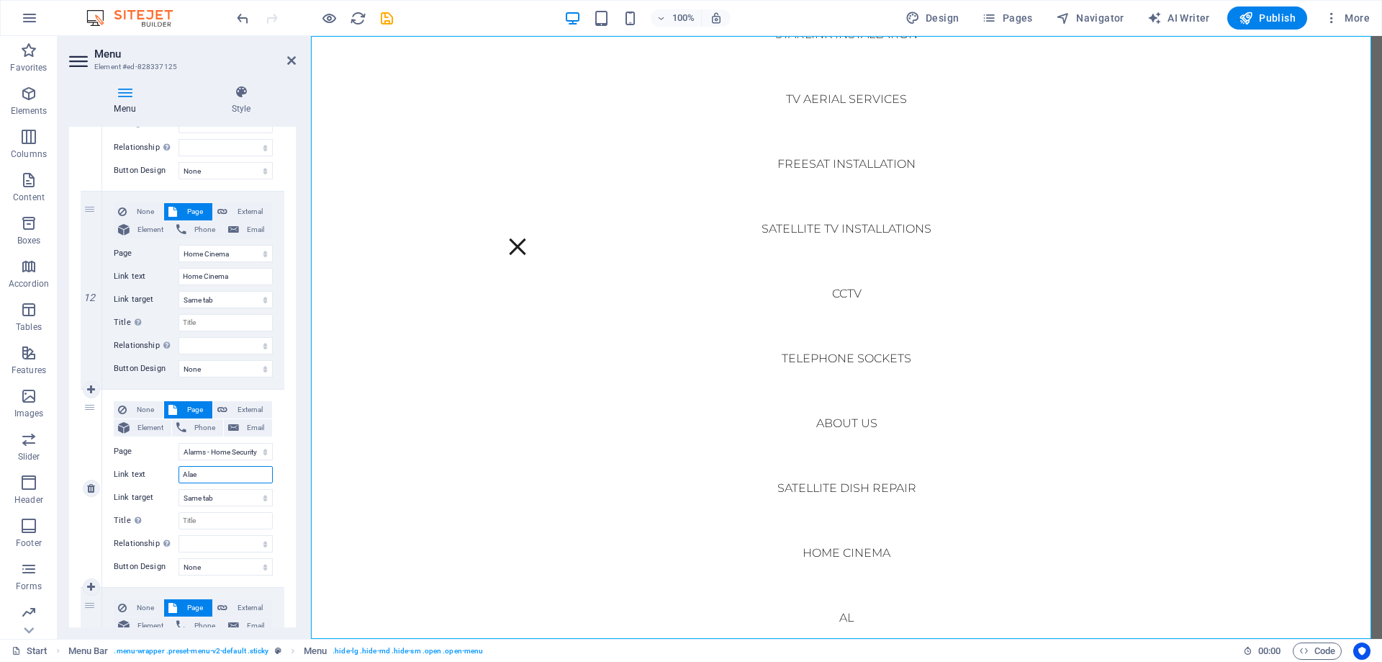
select select
type input "Alarm"
select select
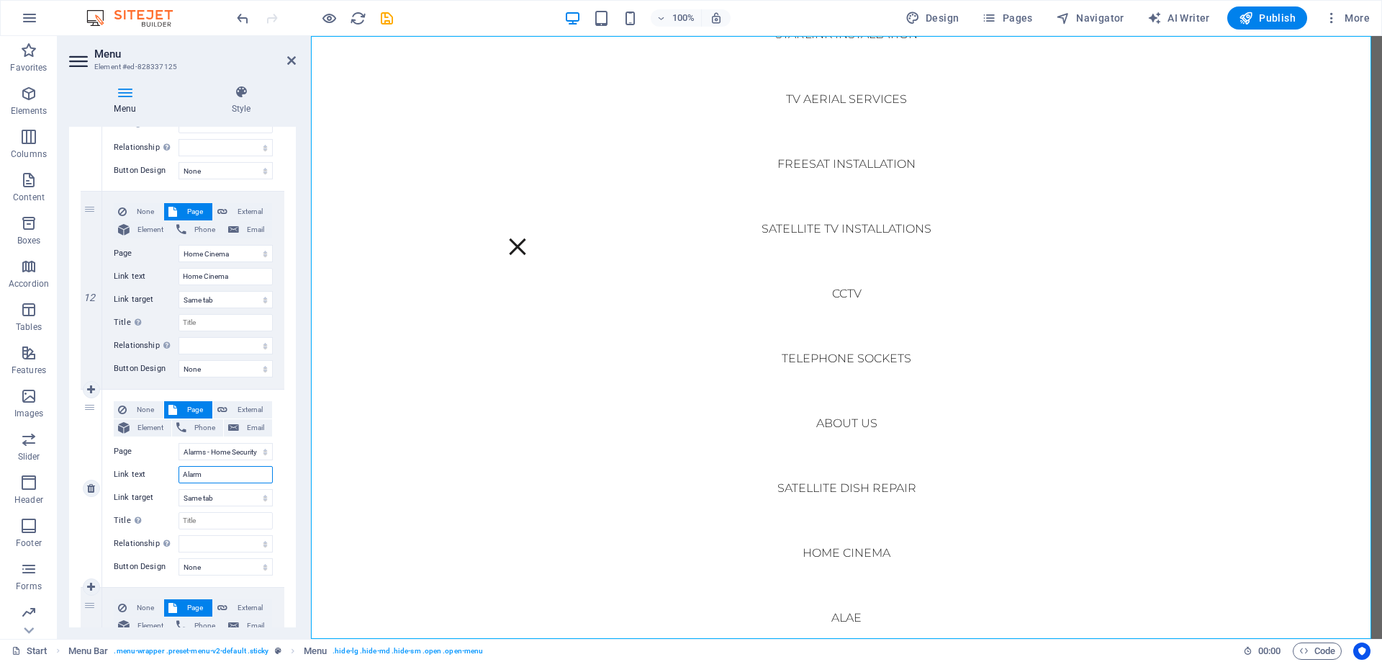
select select
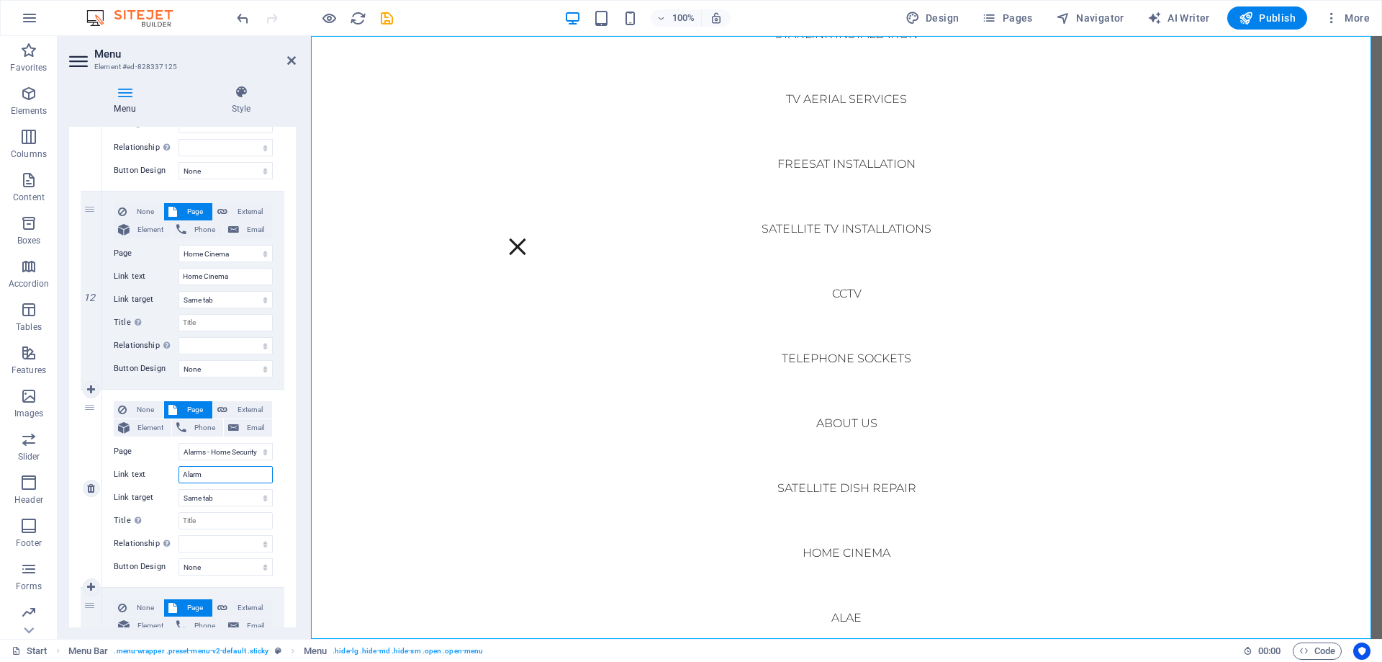
select select
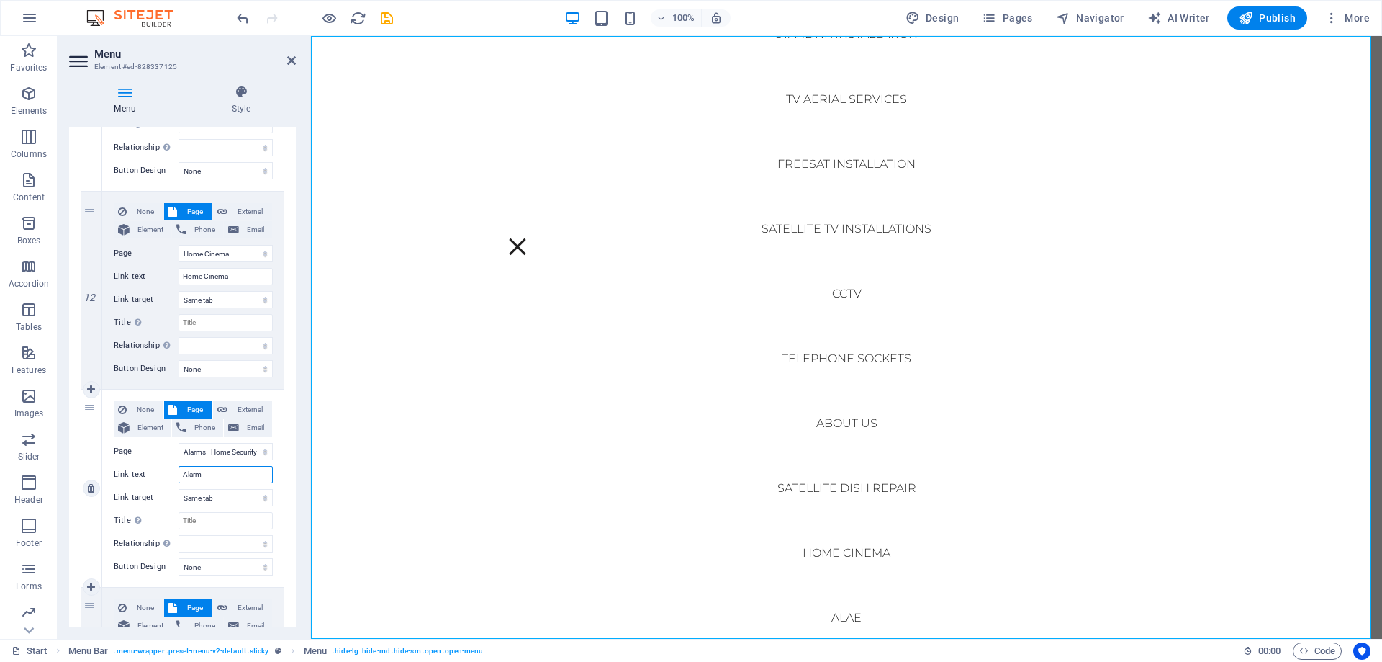
select select
type input "Alar"
select select
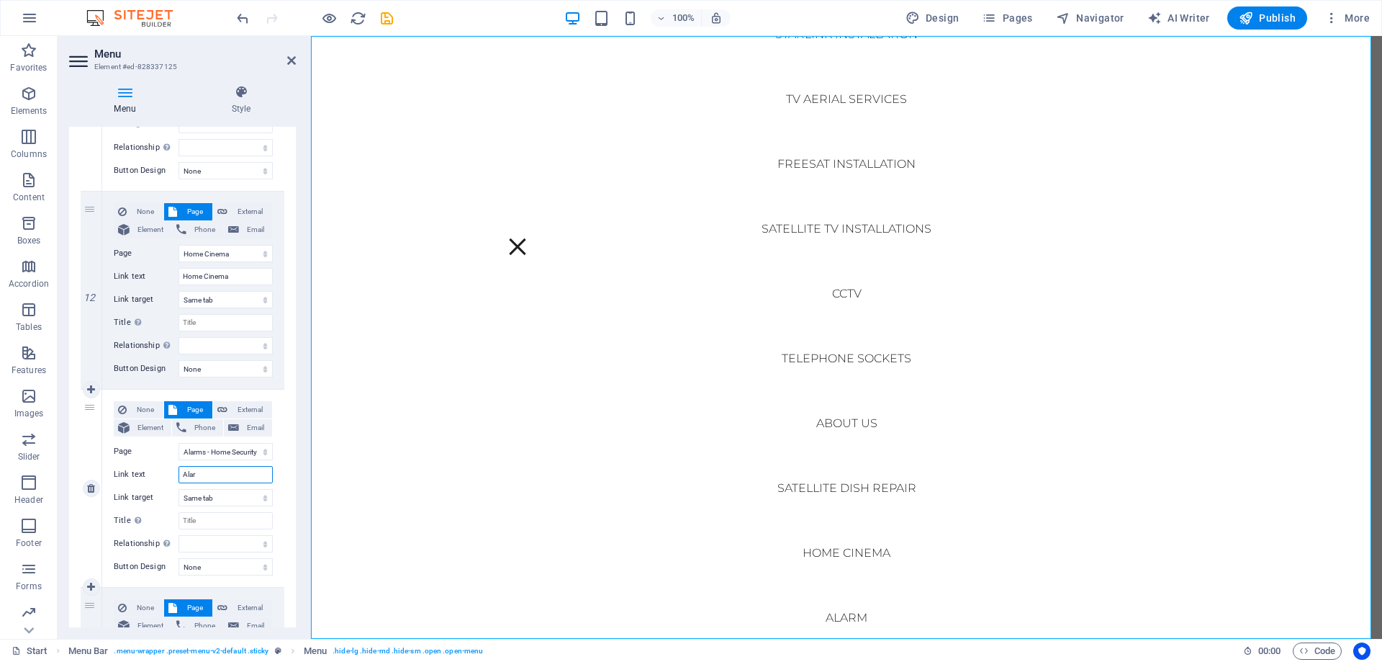
select select
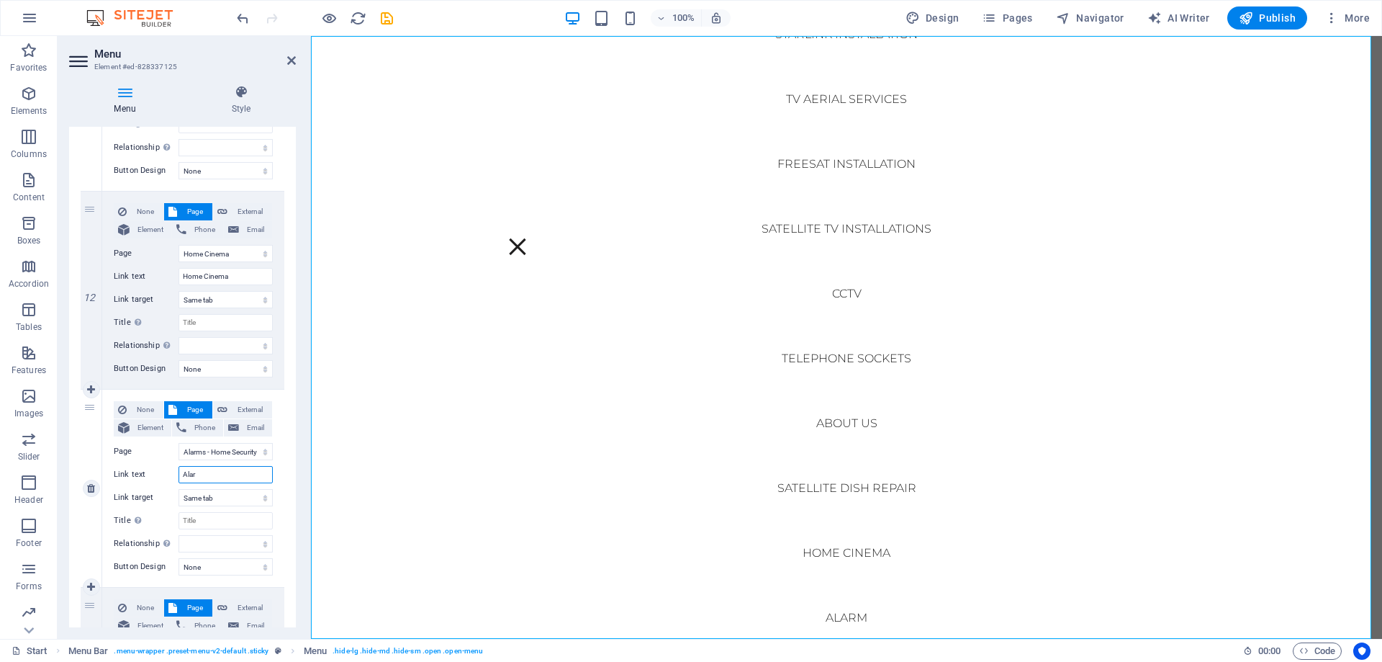
select select
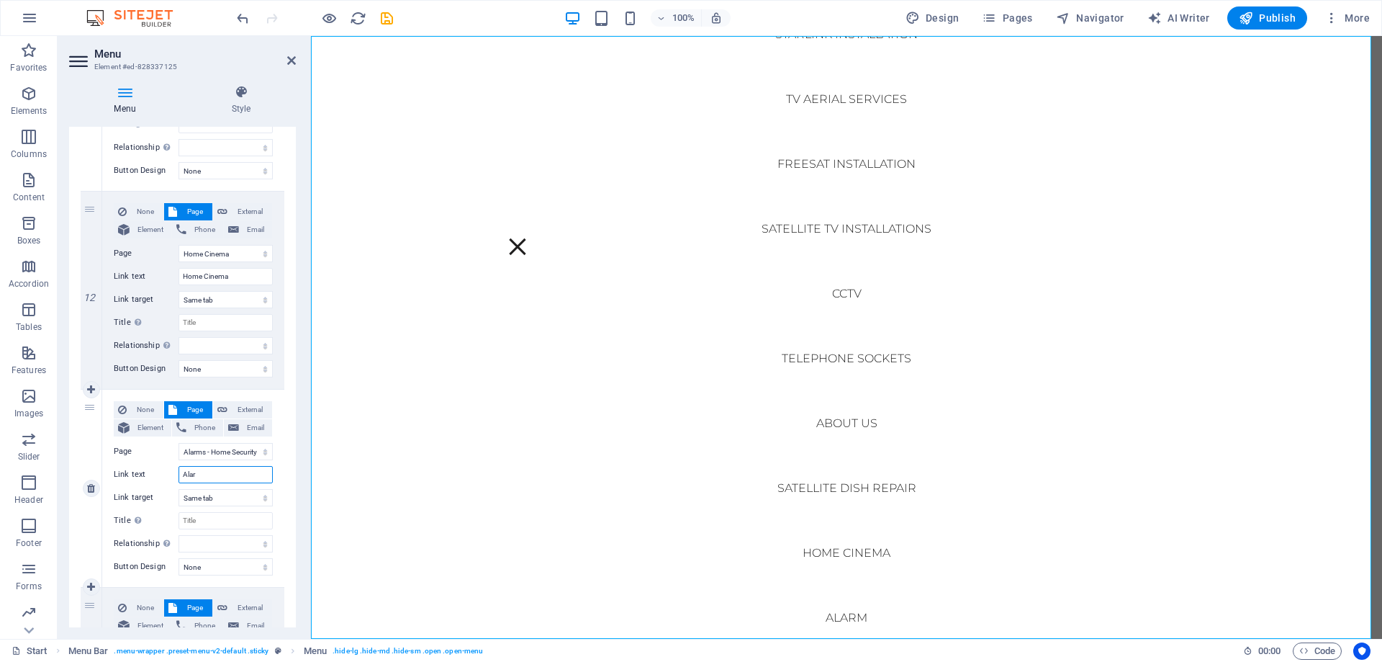
select select
type input "Alarm"
select select
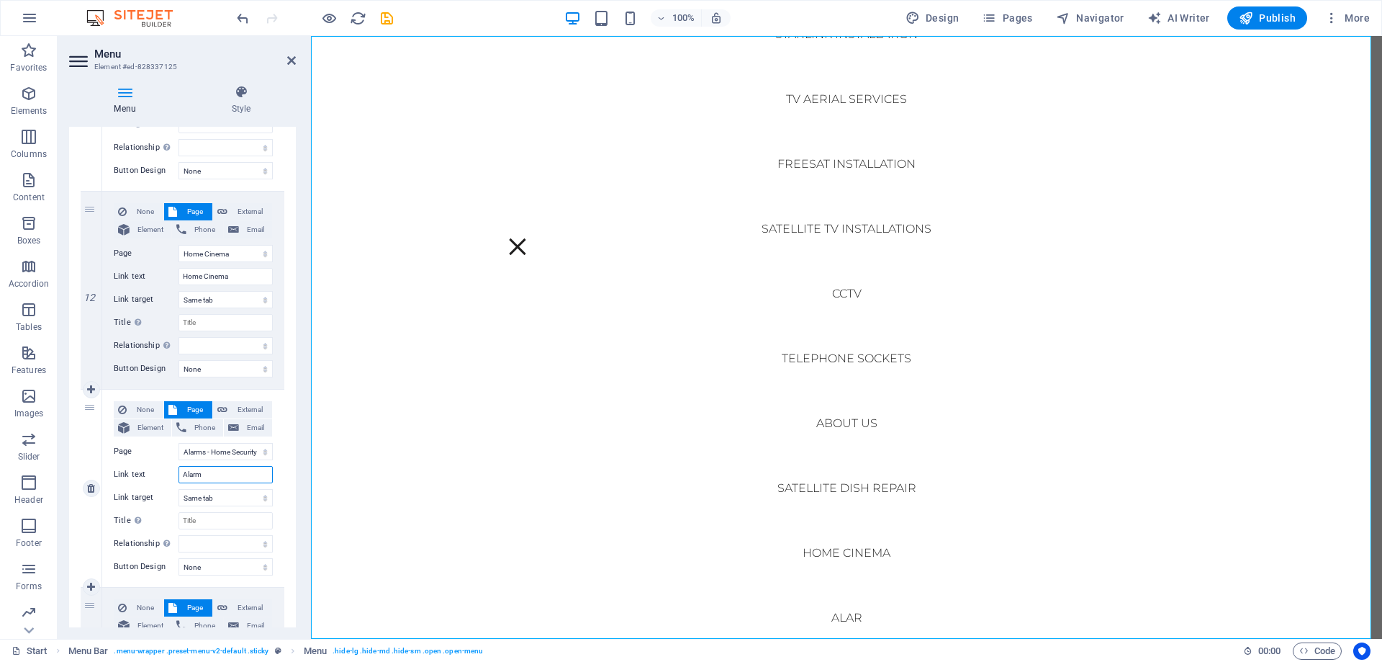
select select
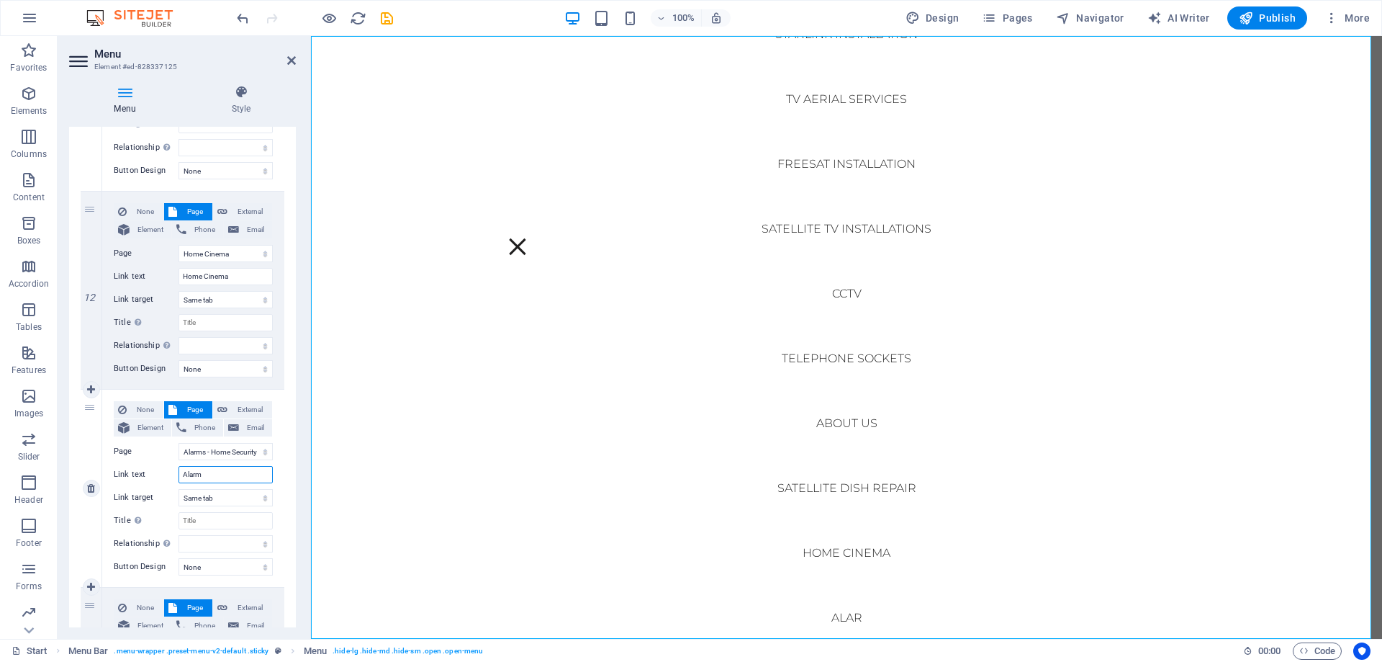
select select
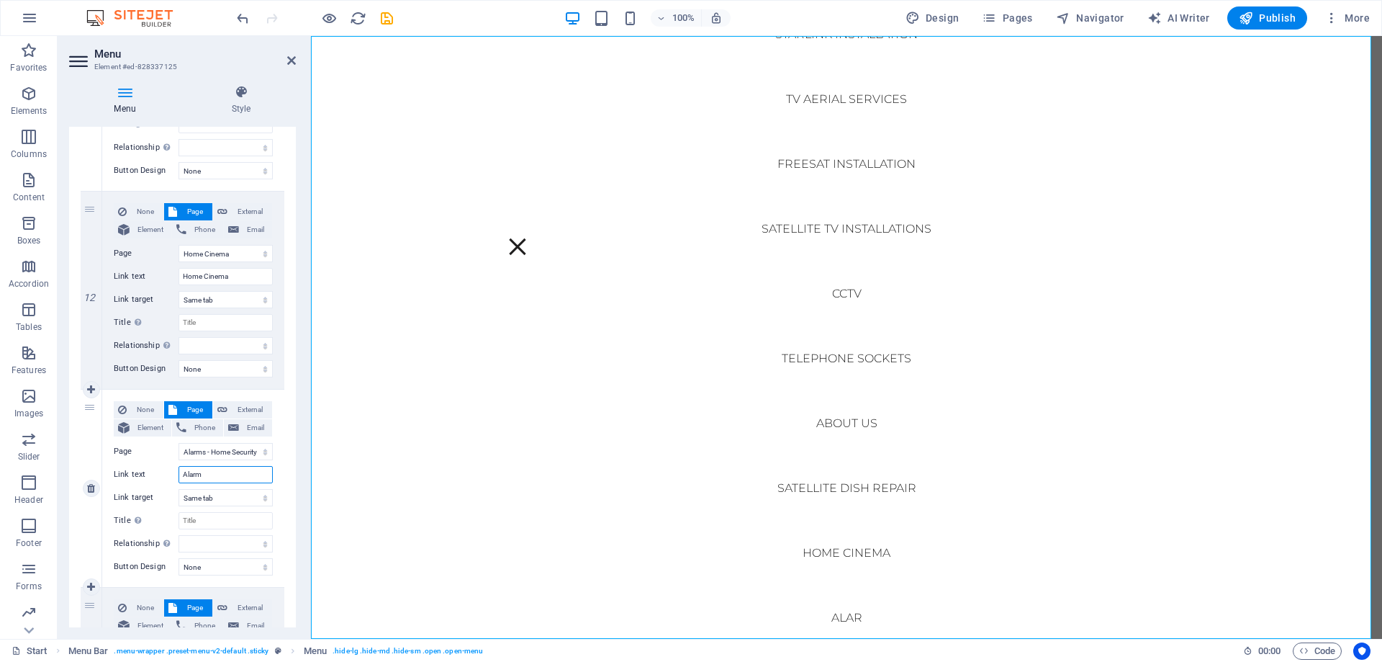
select select
type input "Ala"
select select
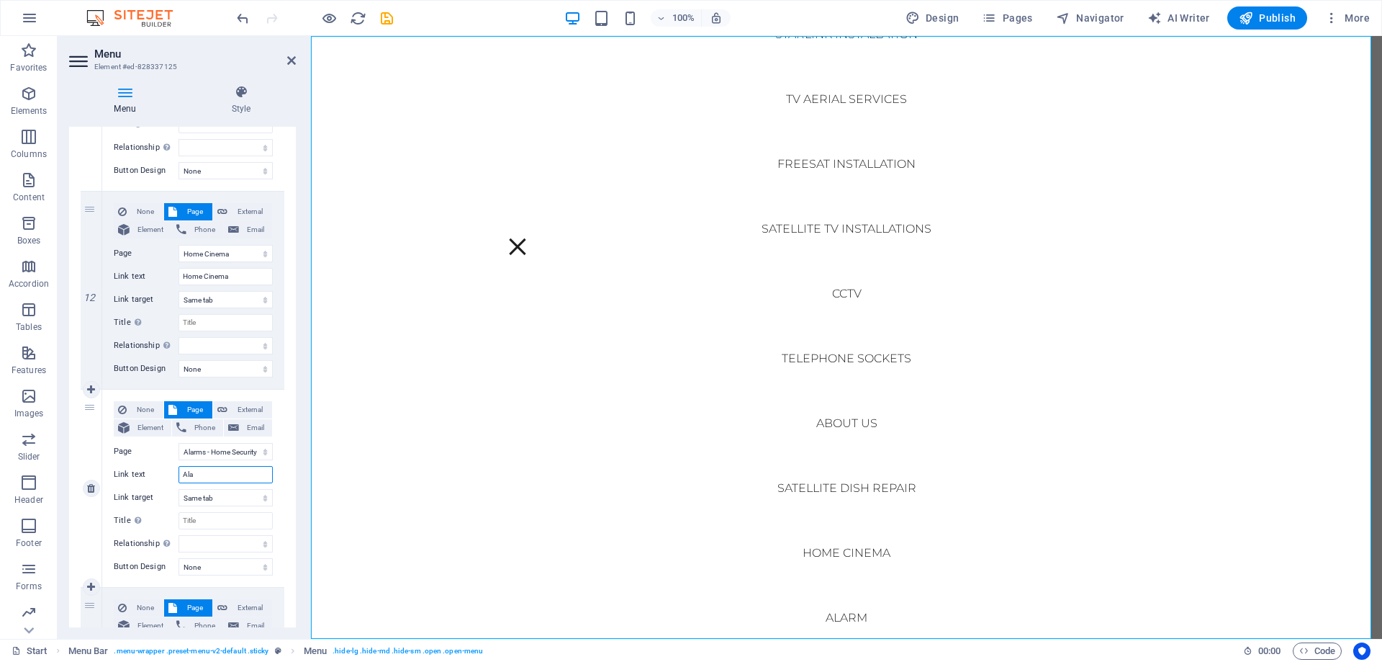
select select
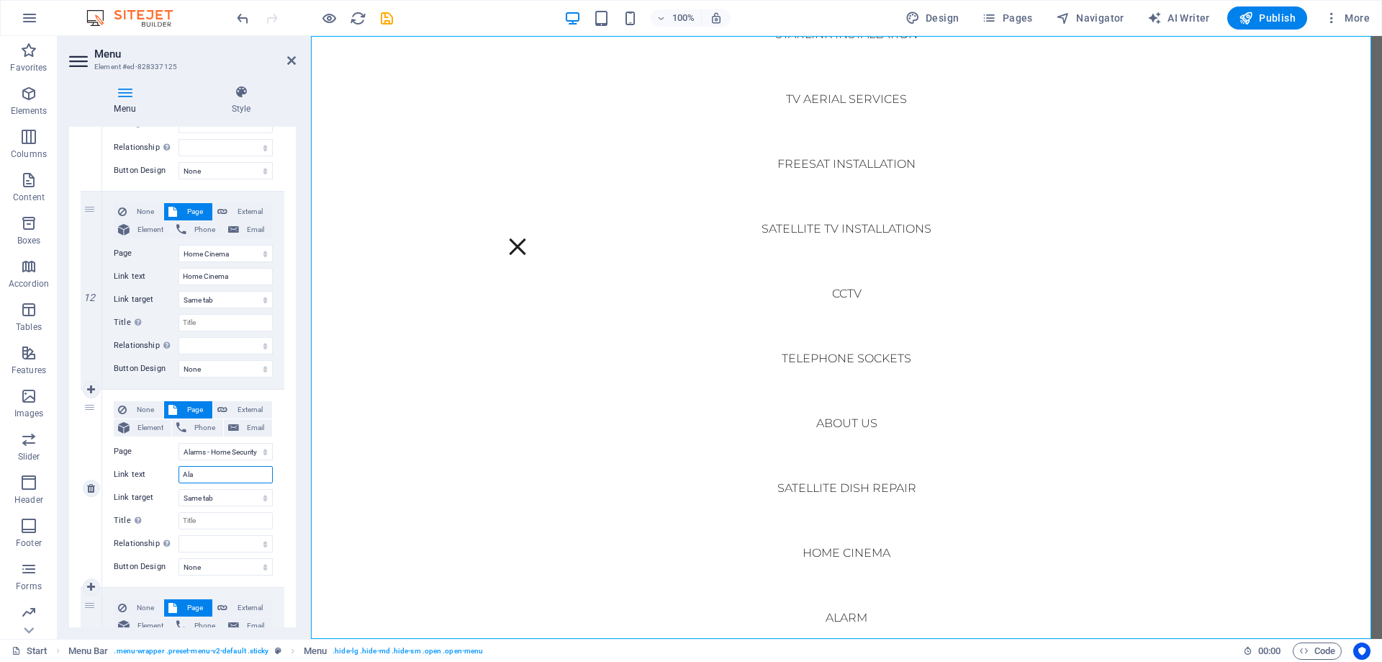
select select
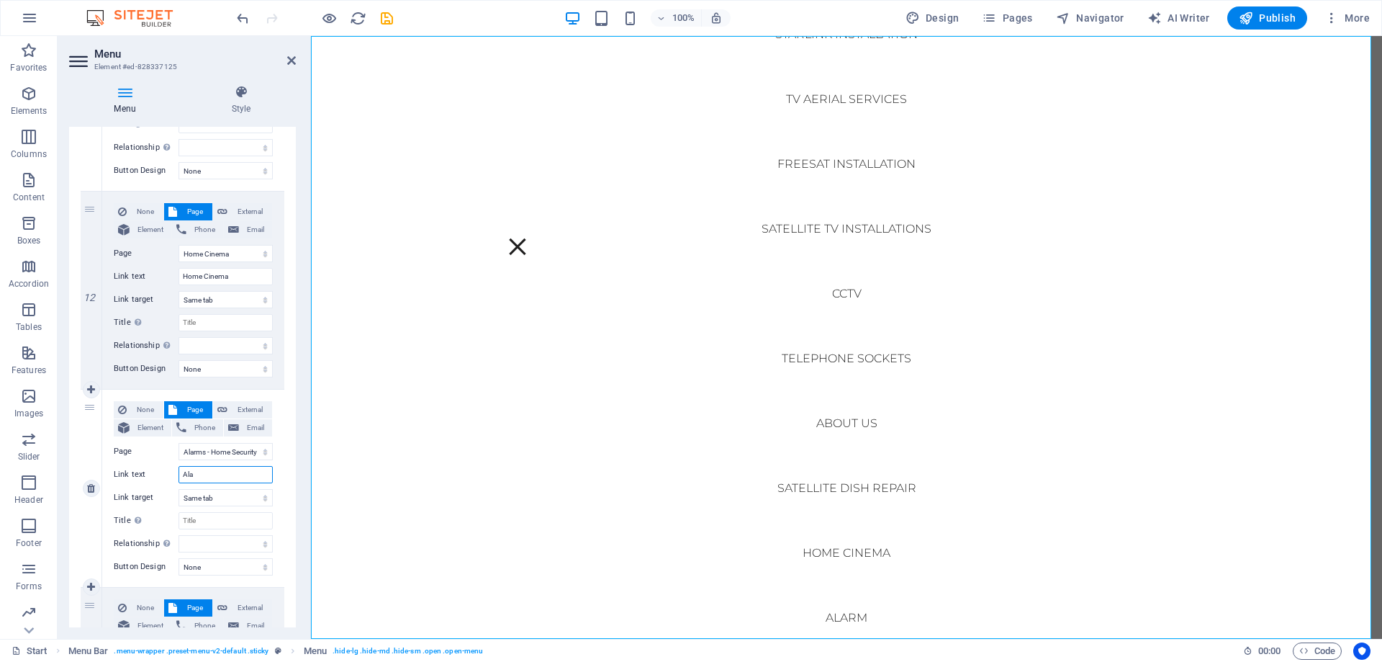
select select
type input "Alarms"
select select
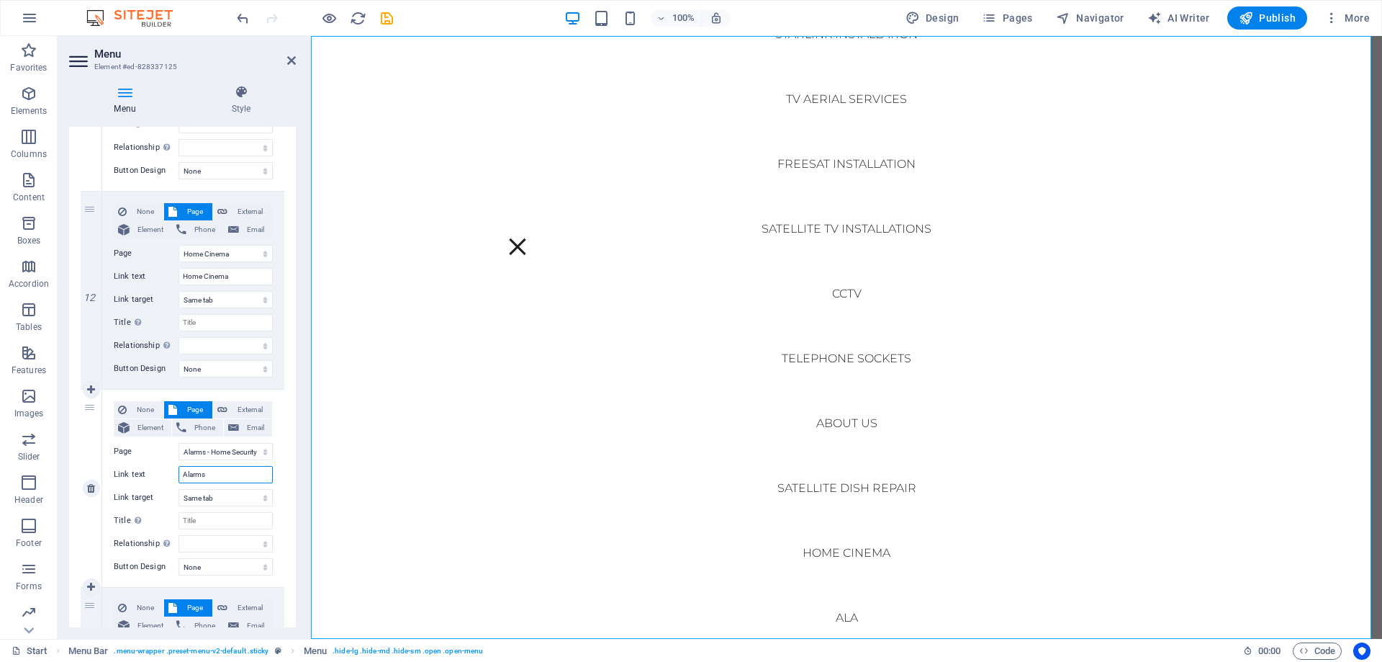
select select
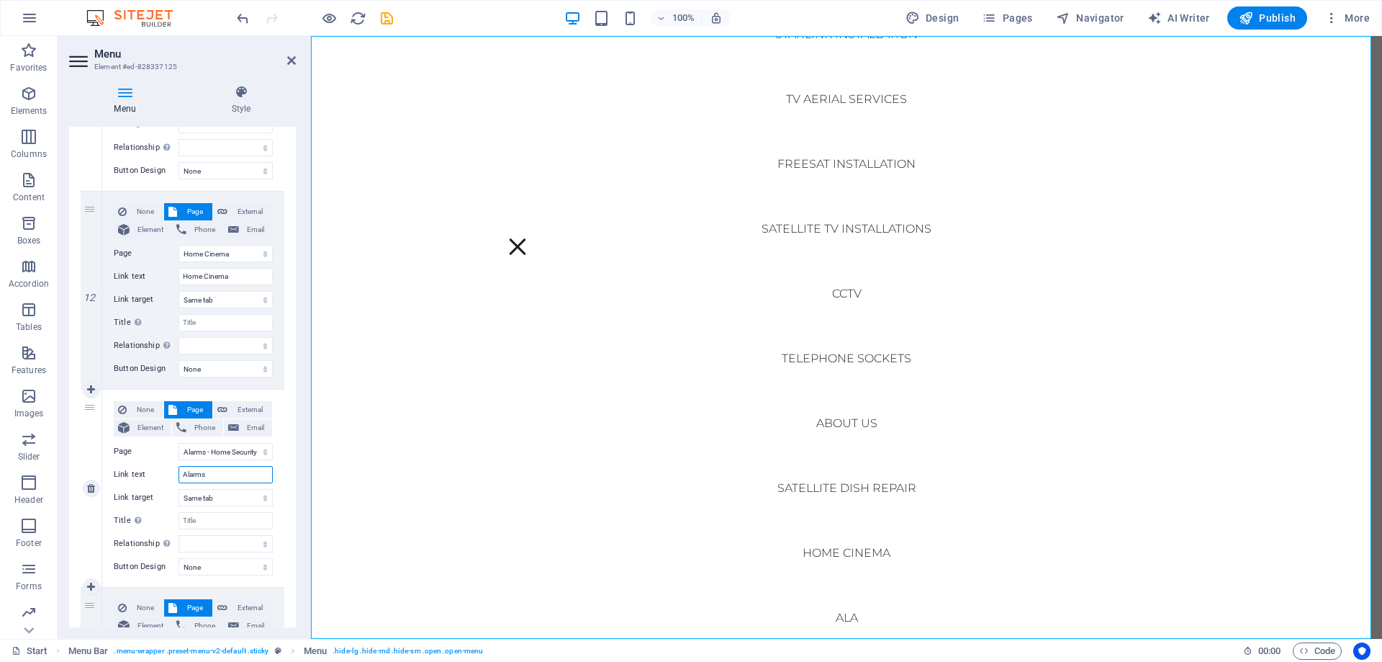
select select
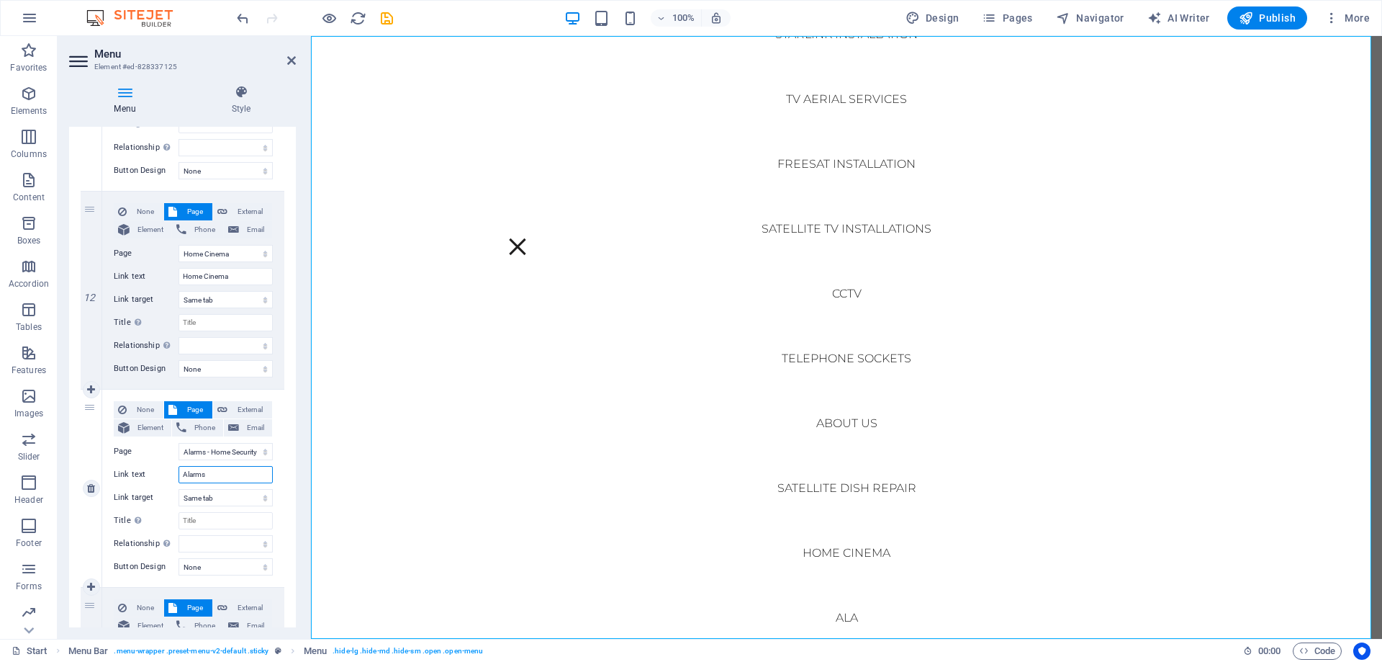
select select
type input "Alarms -"
select select
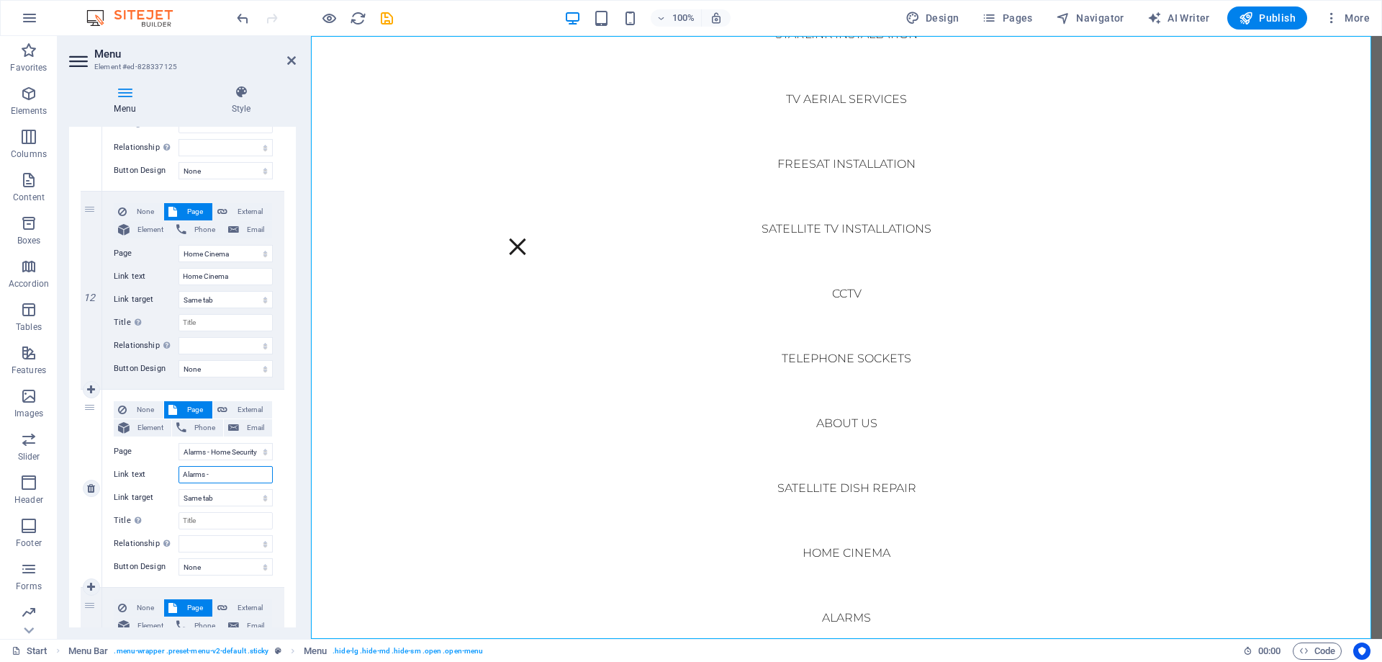
select select
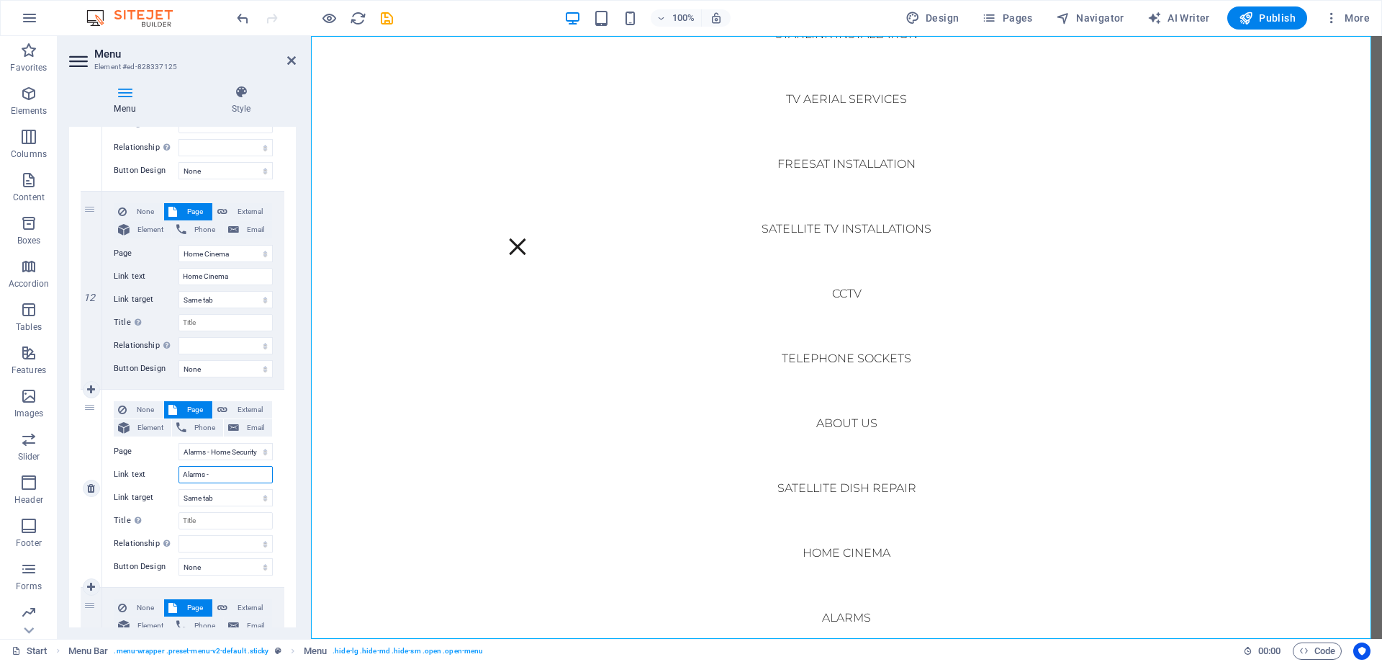
select select
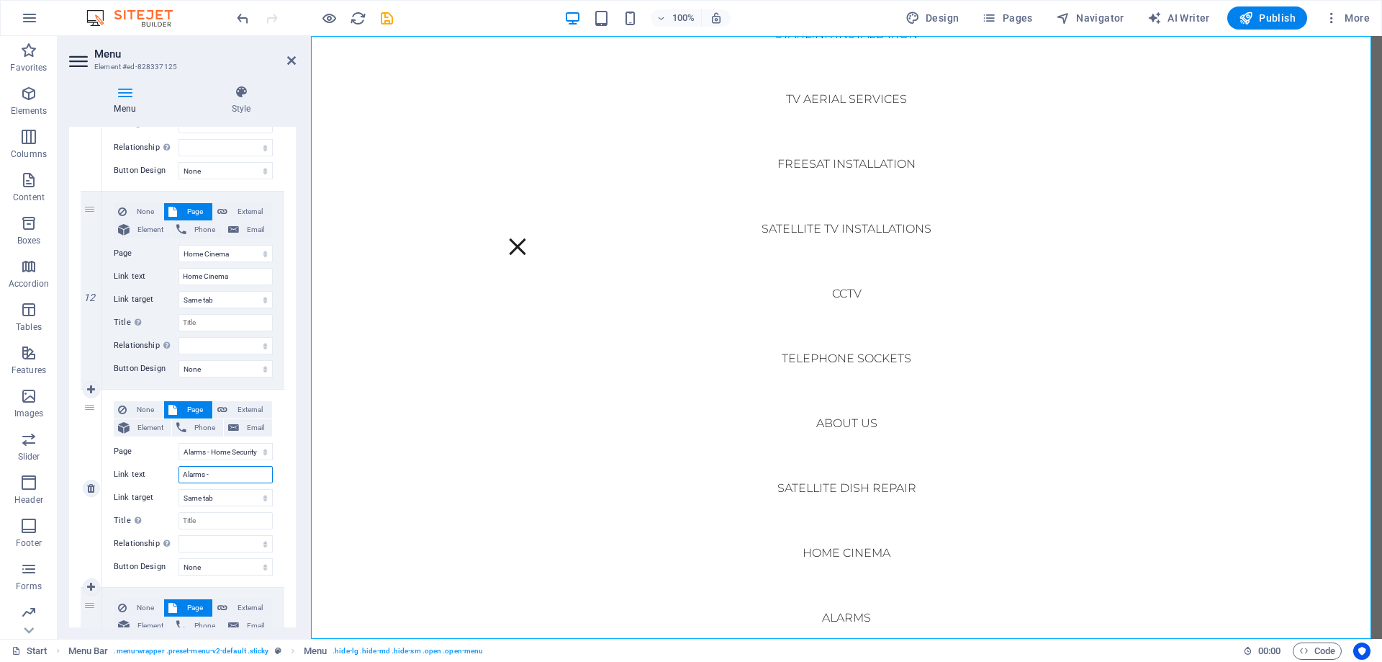
select select
type input "Alarms - Home"
select select
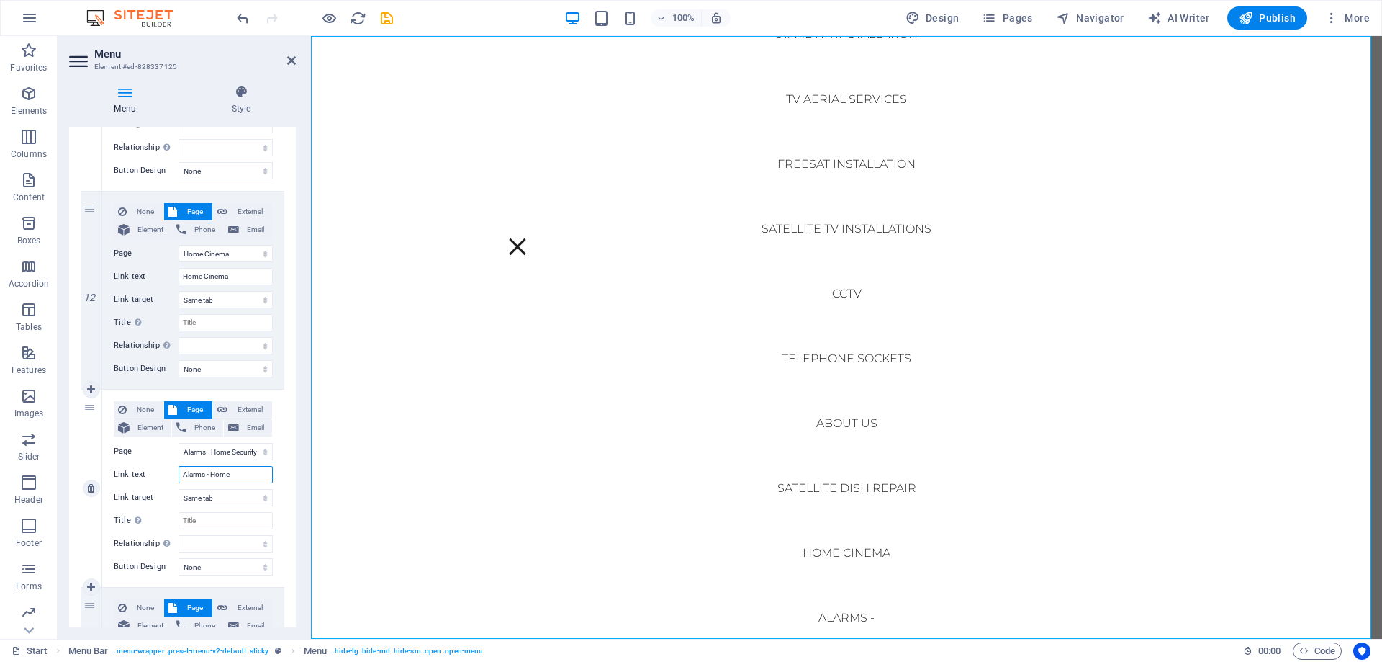
select select
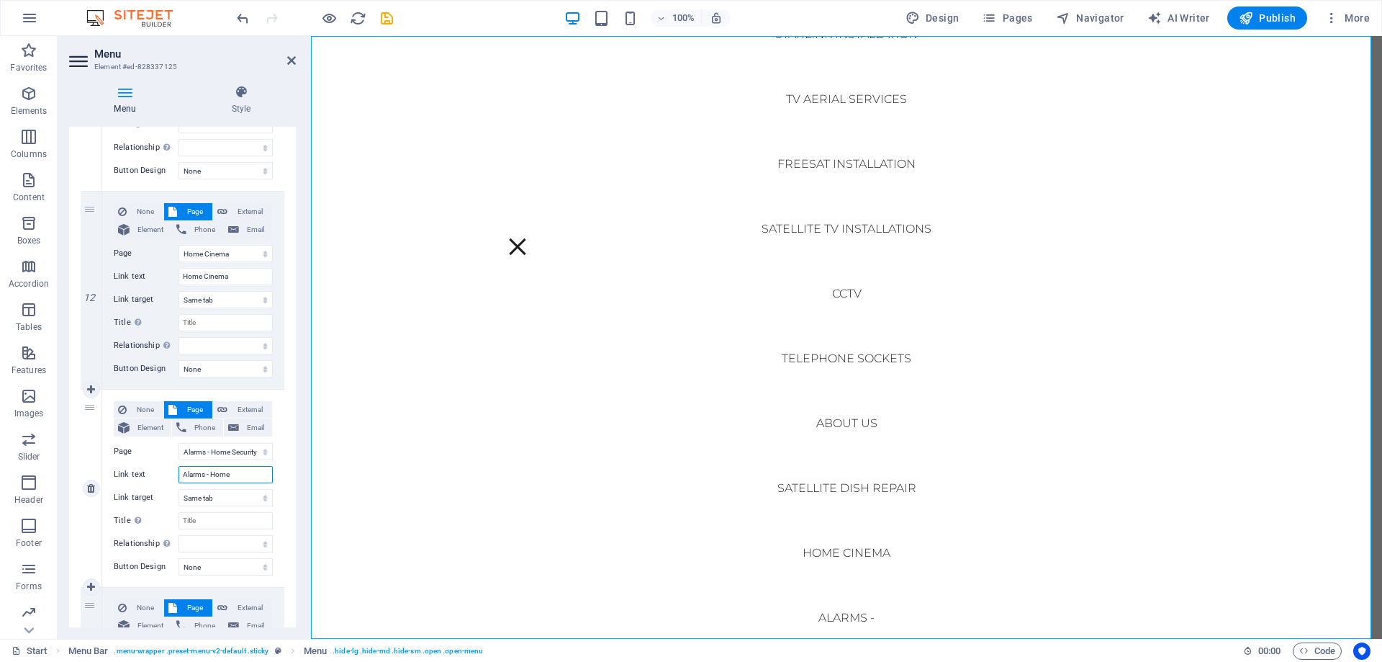
select select
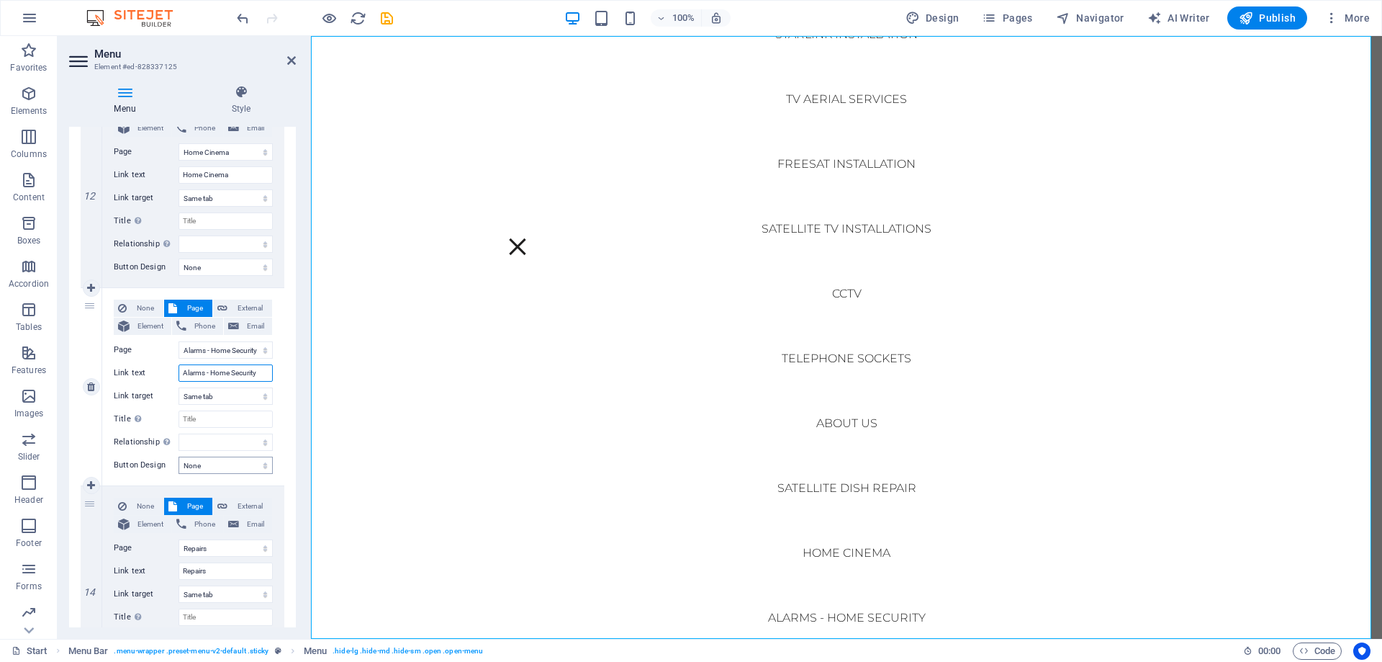
scroll to position [2231, 0]
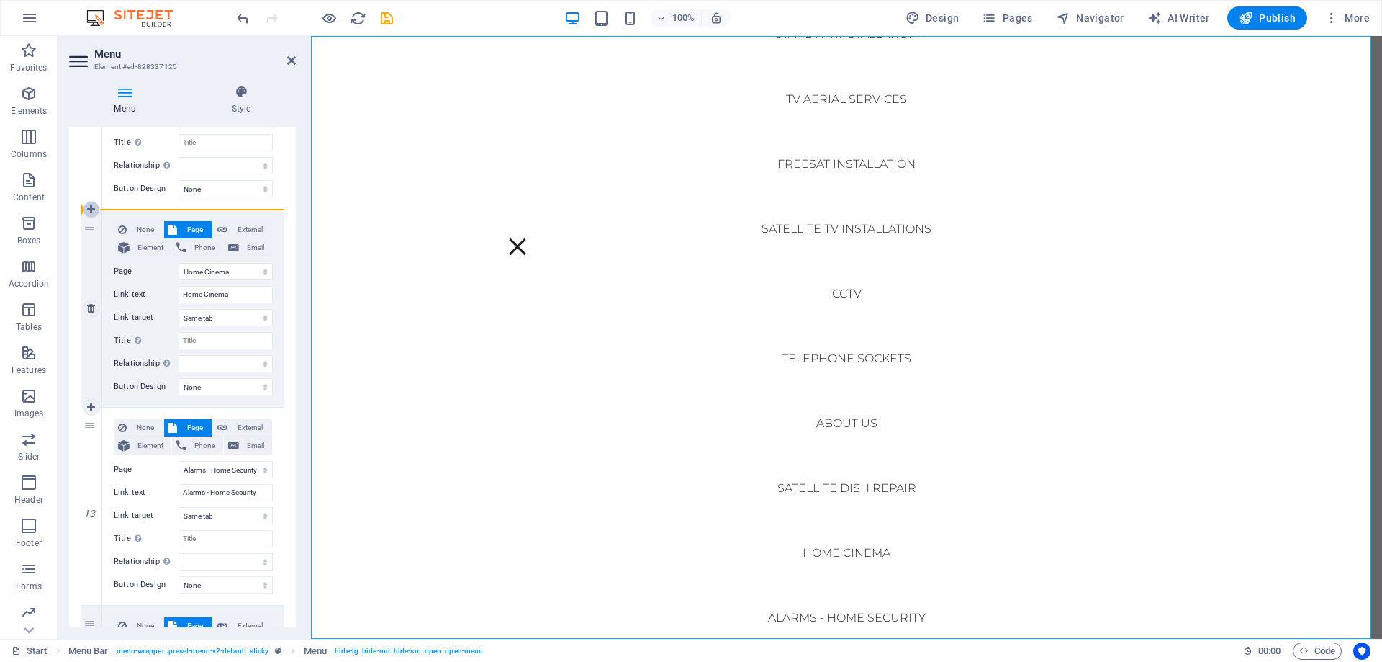
drag, startPoint x: 86, startPoint y: 428, endPoint x: 93, endPoint y: 212, distance: 216.0
click at [383, 19] on icon "save" at bounding box center [387, 18] width 17 height 17
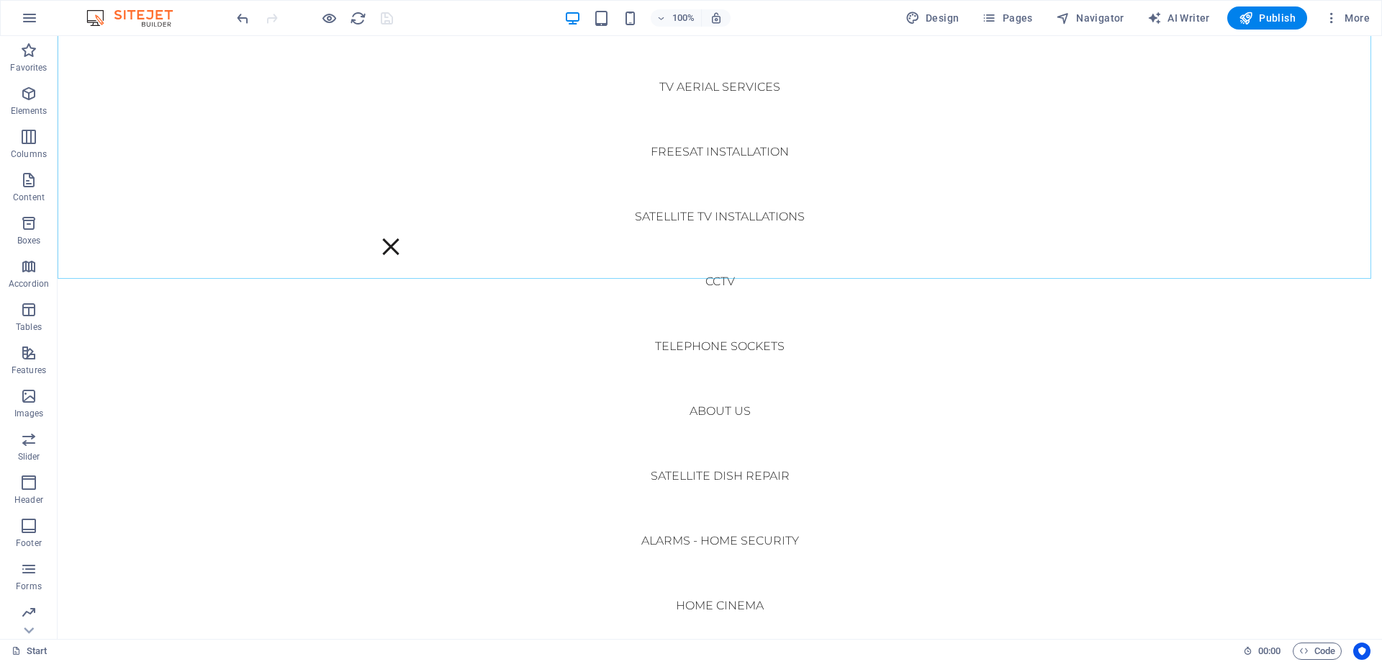
scroll to position [293, 0]
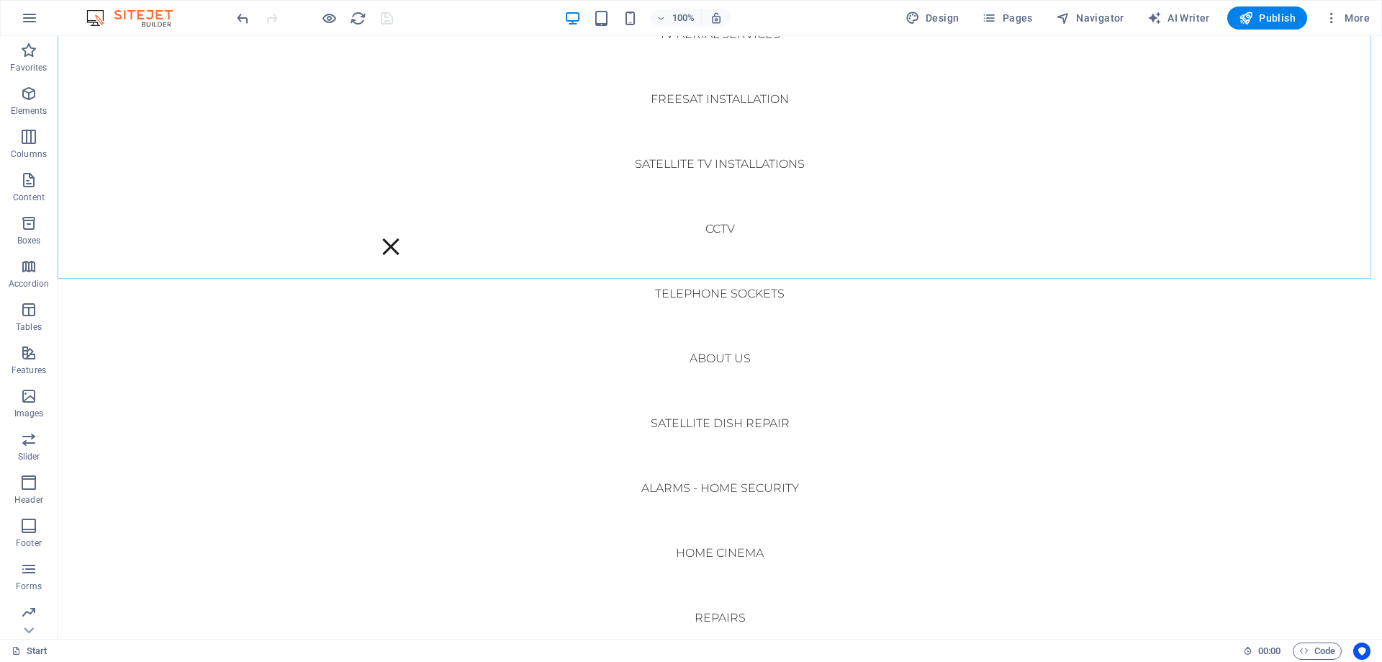
click at [780, 471] on nav "Start WiFi Network Cabling CAT 6 Starlink Installation TV Aerial Services Frees…" at bounding box center [720, 337] width 1324 height 602
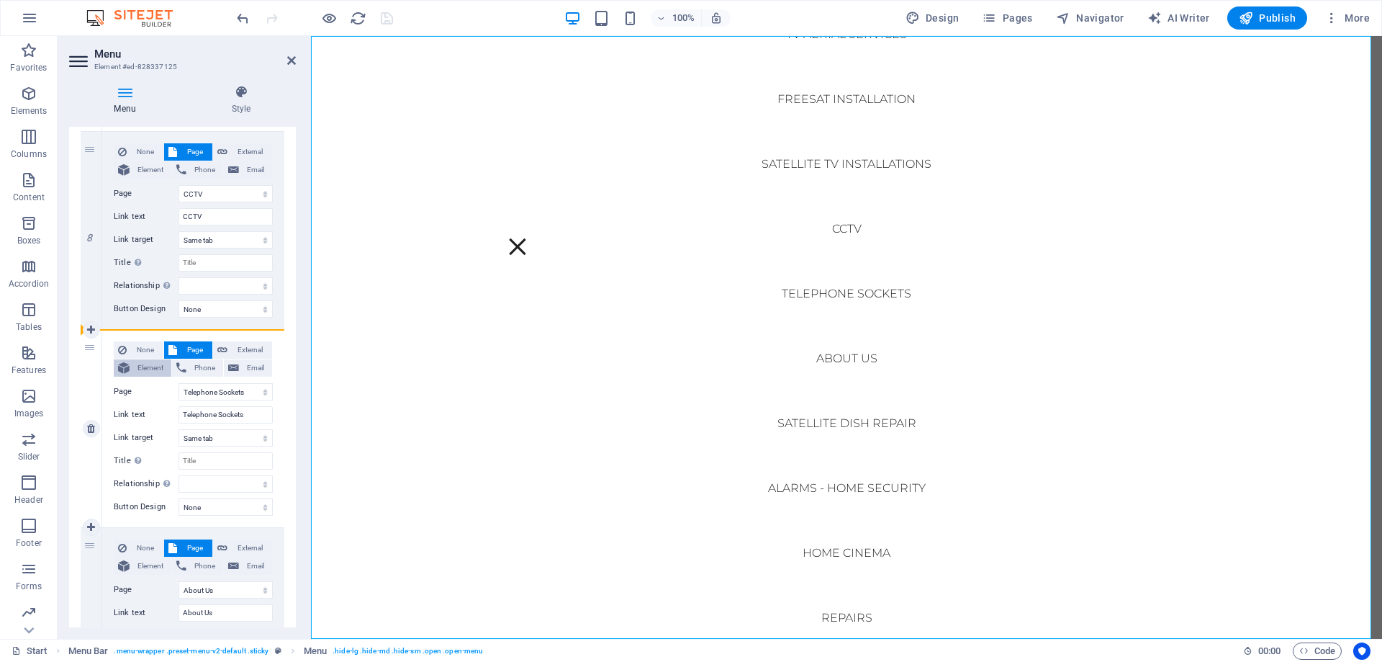
scroll to position [1512, 0]
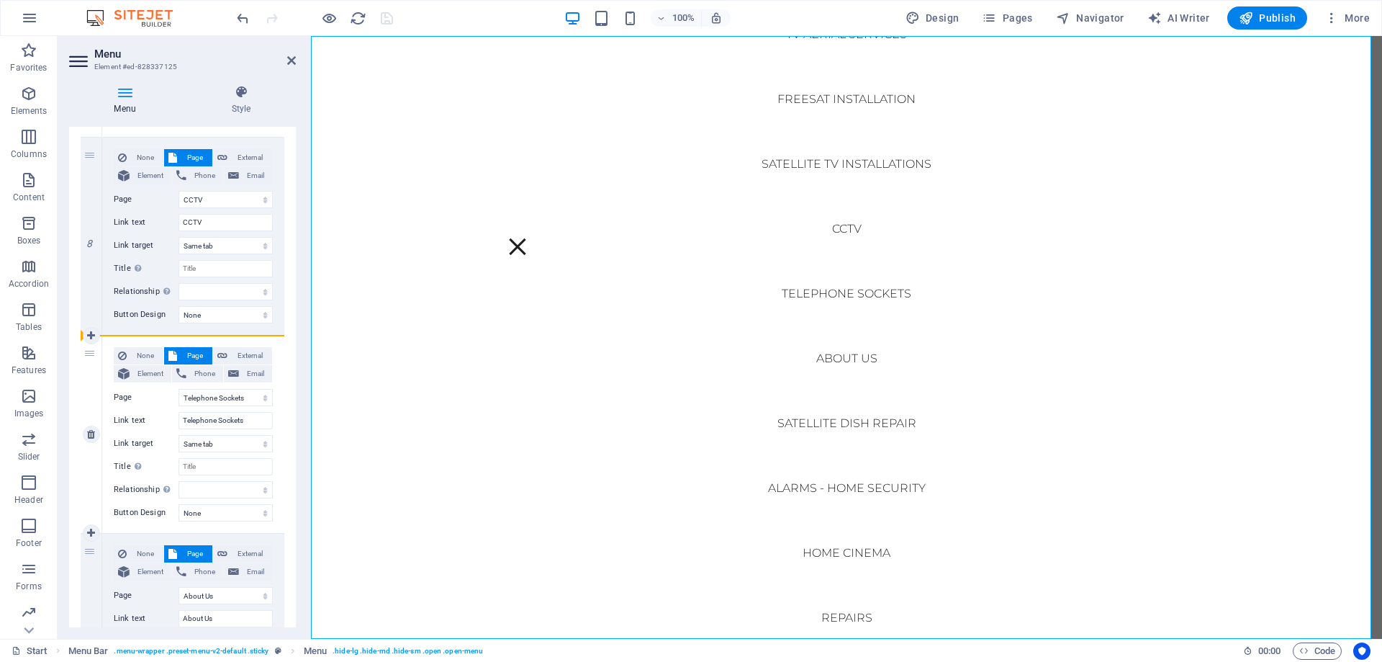
drag, startPoint x: 91, startPoint y: 373, endPoint x: 141, endPoint y: 345, distance: 57.7
click at [141, 345] on div "1 None Page External Element Phone Email Page Start Legal Notice Privacy Pricin…" at bounding box center [183, 137] width 204 height 2771
click at [384, 16] on icon "save" at bounding box center [387, 18] width 17 height 17
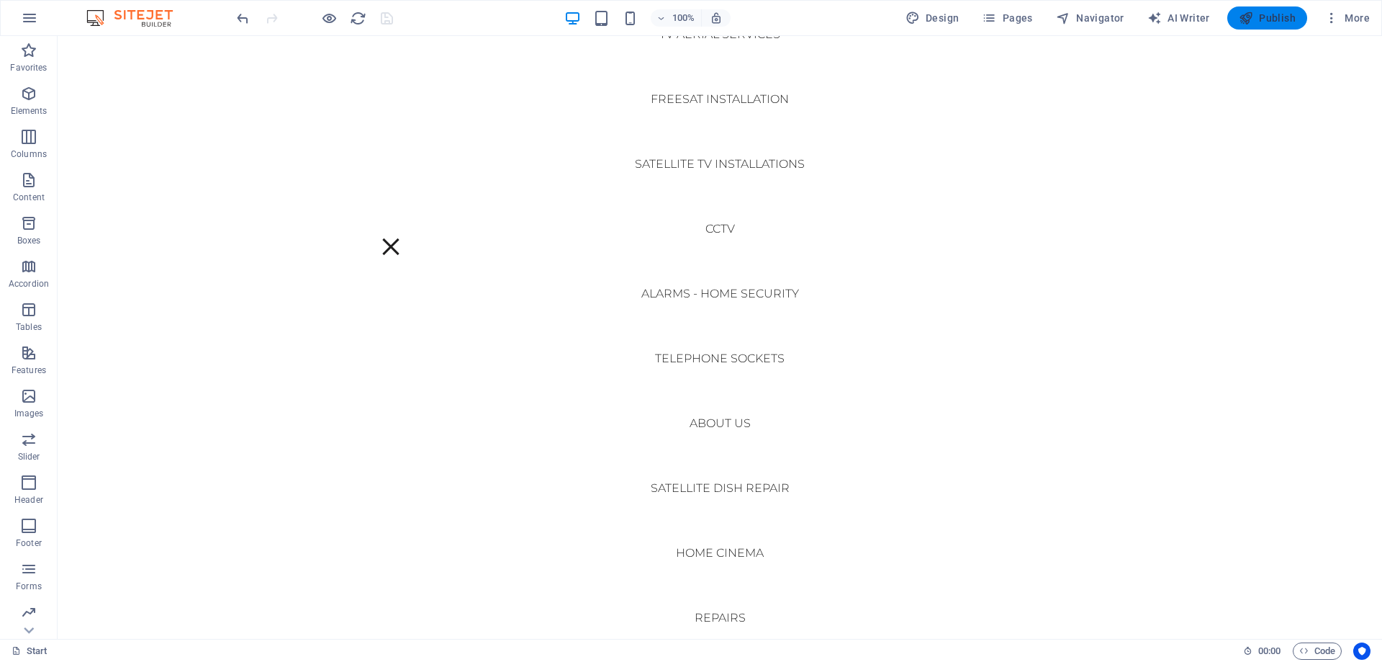
click at [1252, 22] on icon "button" at bounding box center [1246, 18] width 14 height 14
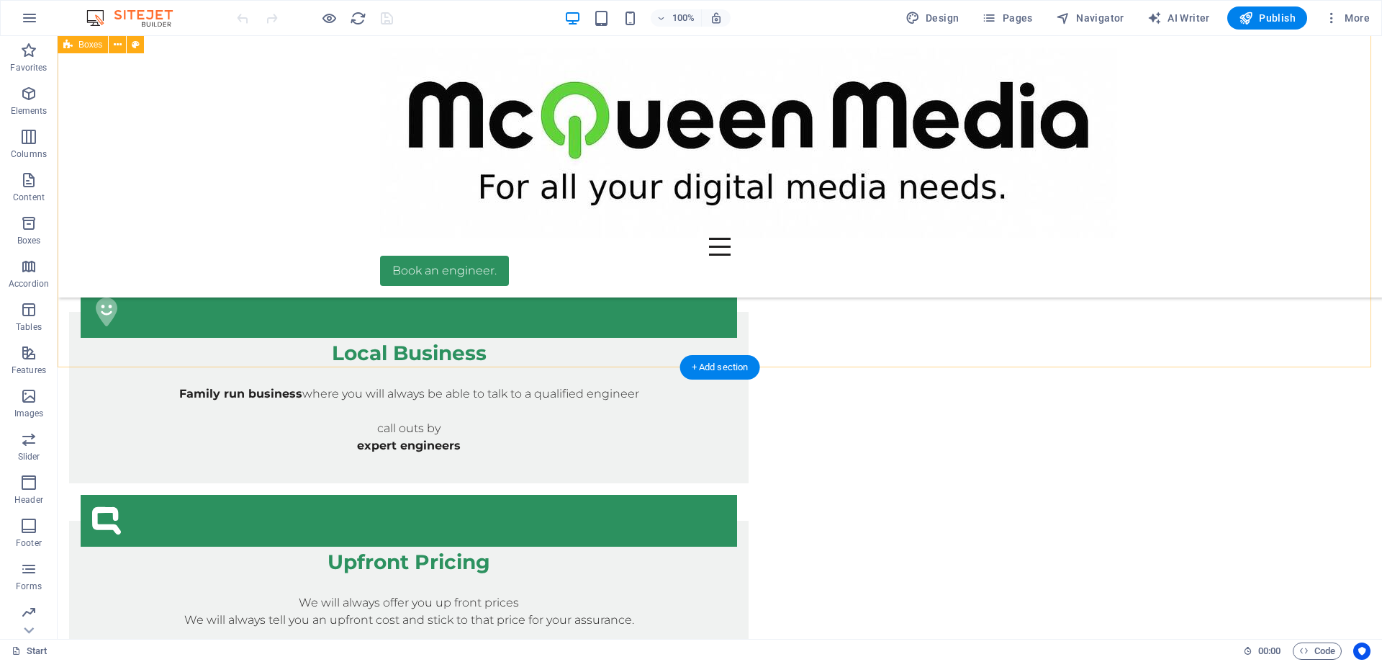
scroll to position [1008, 0]
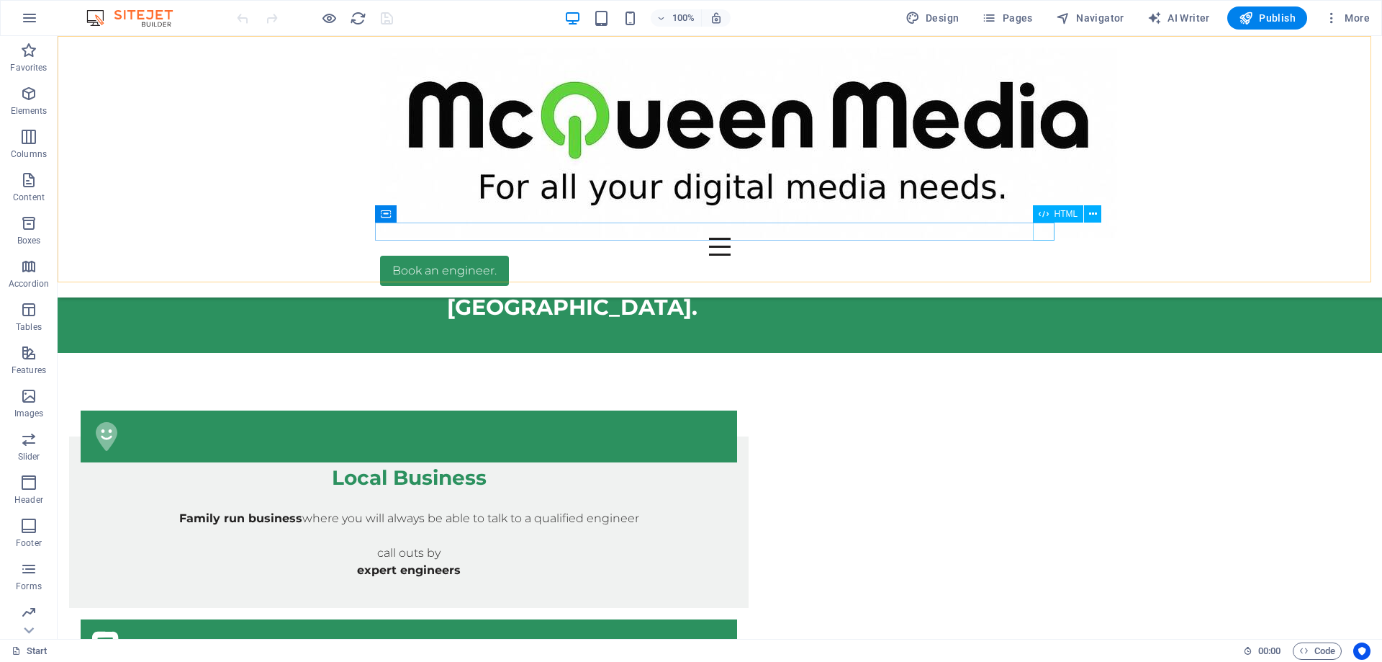
click at [1035, 238] on div at bounding box center [720, 247] width 680 height 18
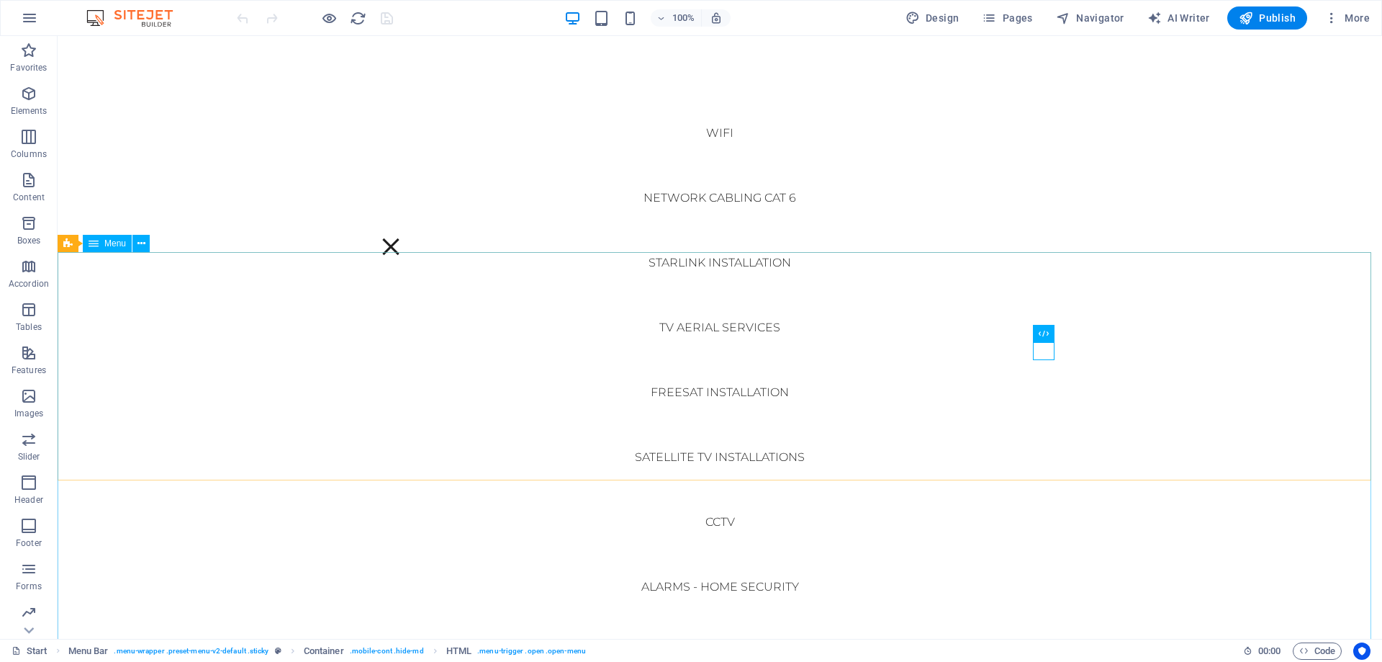
scroll to position [792, 0]
click at [1254, 17] on span "Publish" at bounding box center [1267, 18] width 57 height 14
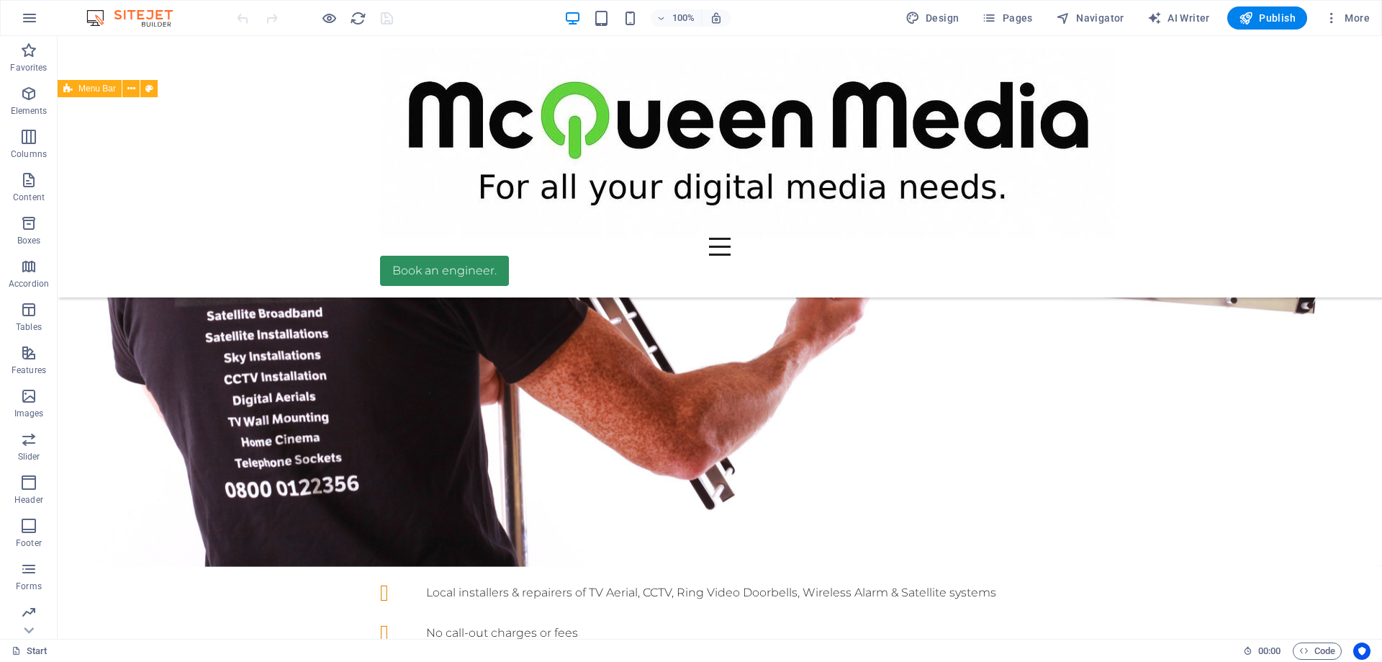
scroll to position [504, 0]
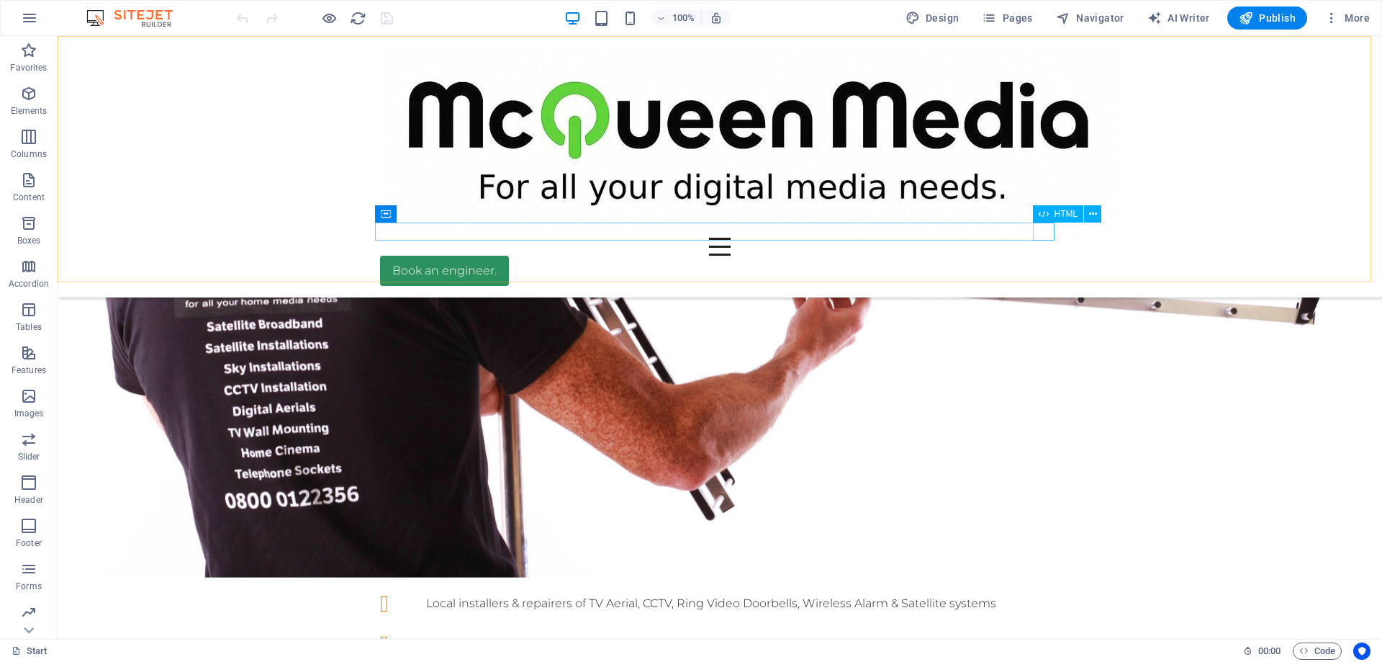
click at [1040, 238] on div at bounding box center [720, 247] width 680 height 18
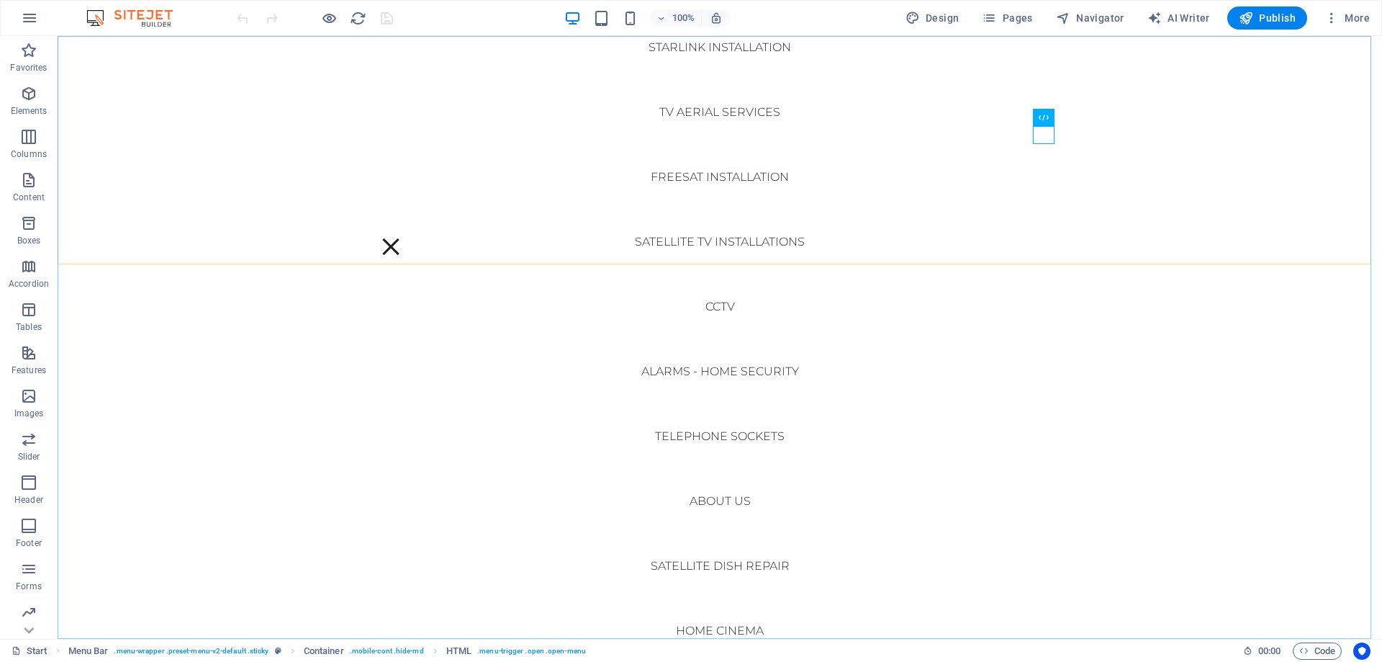
scroll to position [216, 0]
click at [733, 371] on nav "Start WiFi Network Cabling CAT 6 Starlink Installation TV Aerial Services Frees…" at bounding box center [720, 337] width 1324 height 602
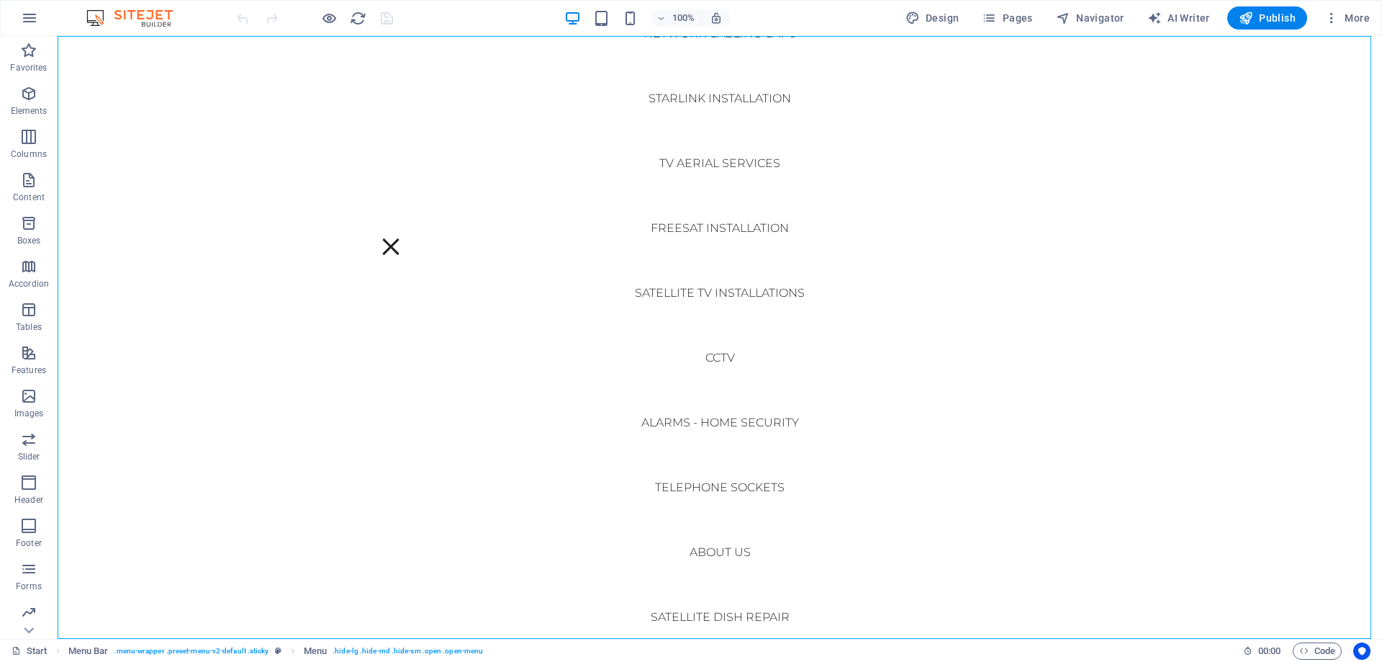
scroll to position [149, 0]
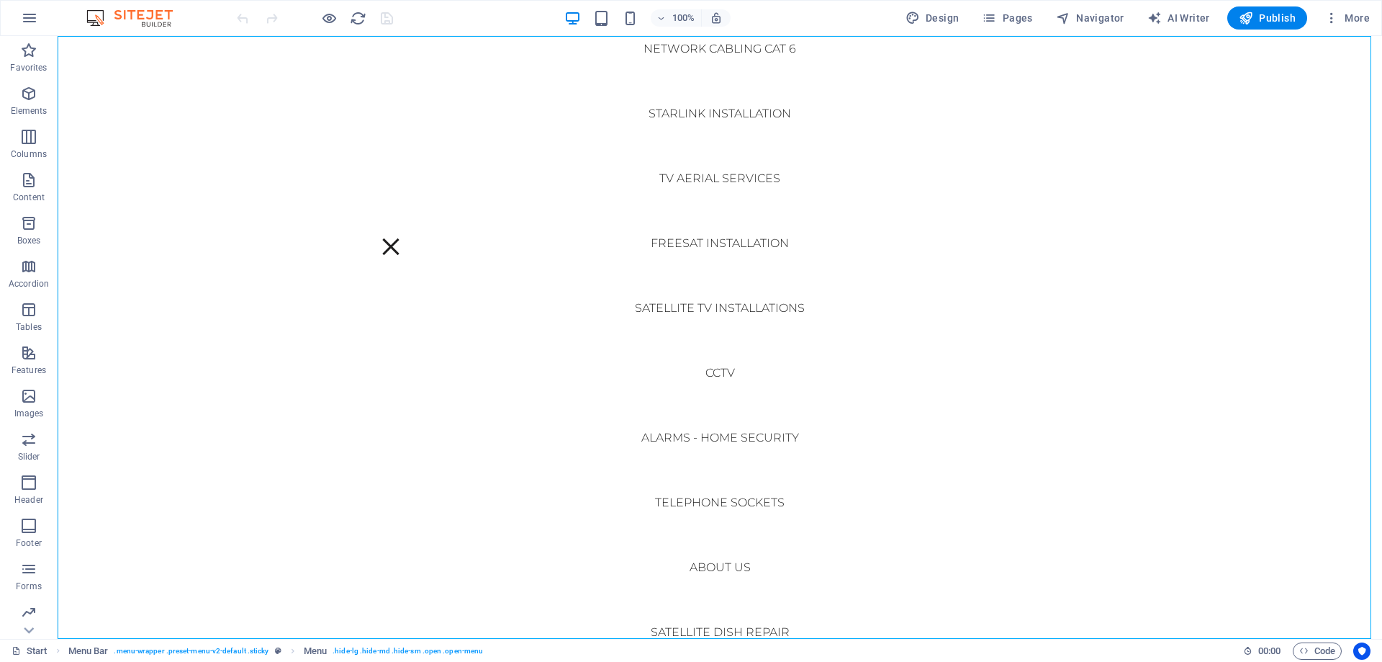
click at [738, 439] on nav "Start WiFi Network Cabling CAT 6 Starlink Installation TV Aerial Services Frees…" at bounding box center [720, 337] width 1324 height 602
select select
select select "16"
select select
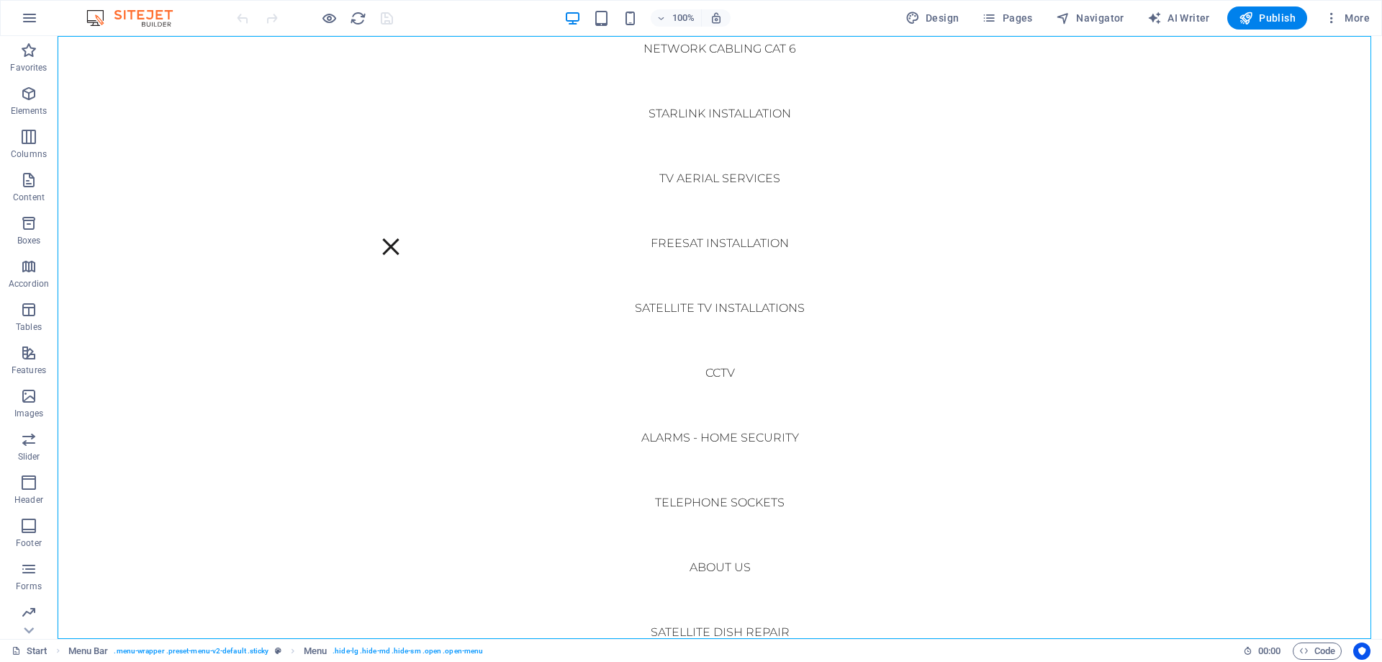
select select "28"
select select
select select "12"
select select
select select "8"
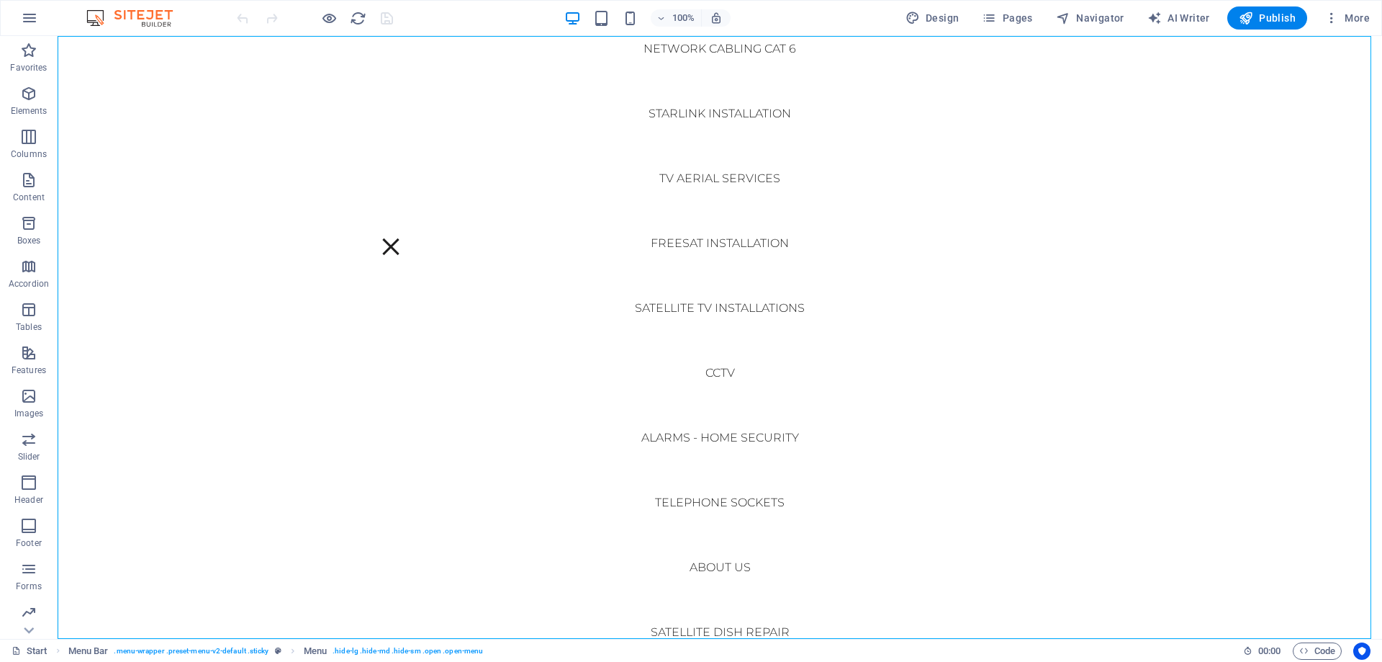
select select
select select "11"
select select
select select "23"
select select
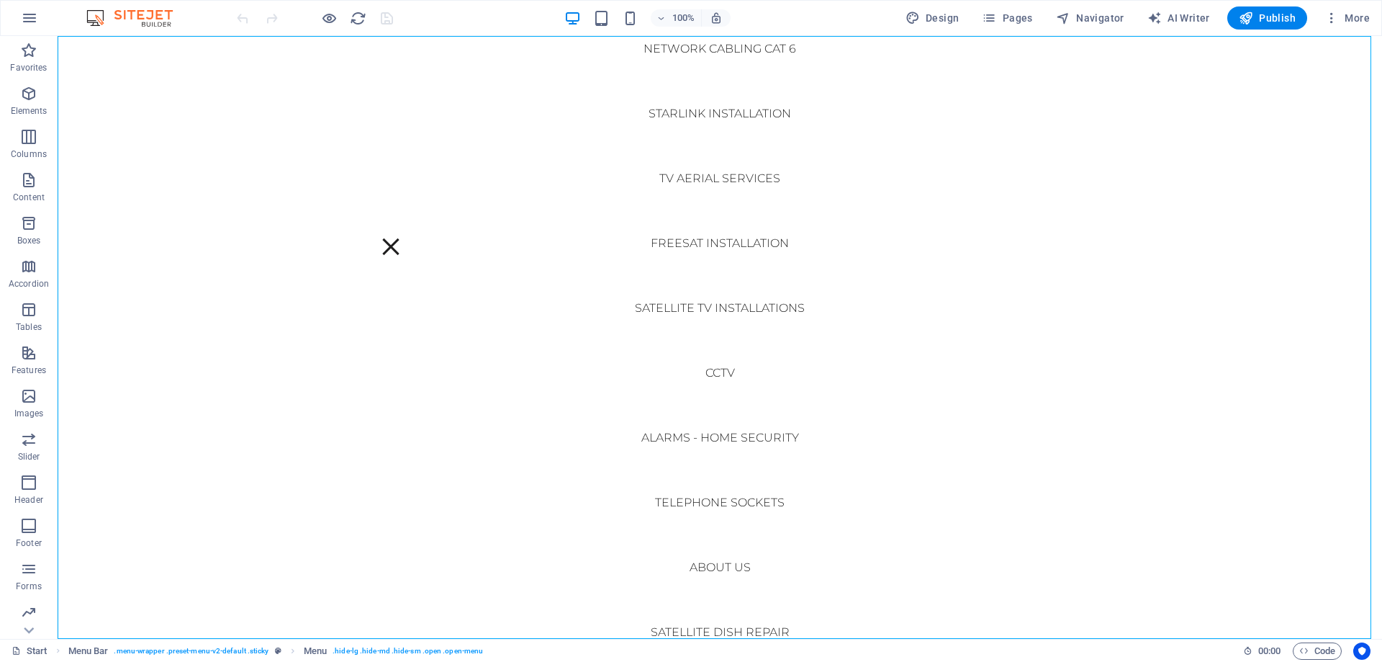
select select "7"
select select
select select "24"
select select
select select "13"
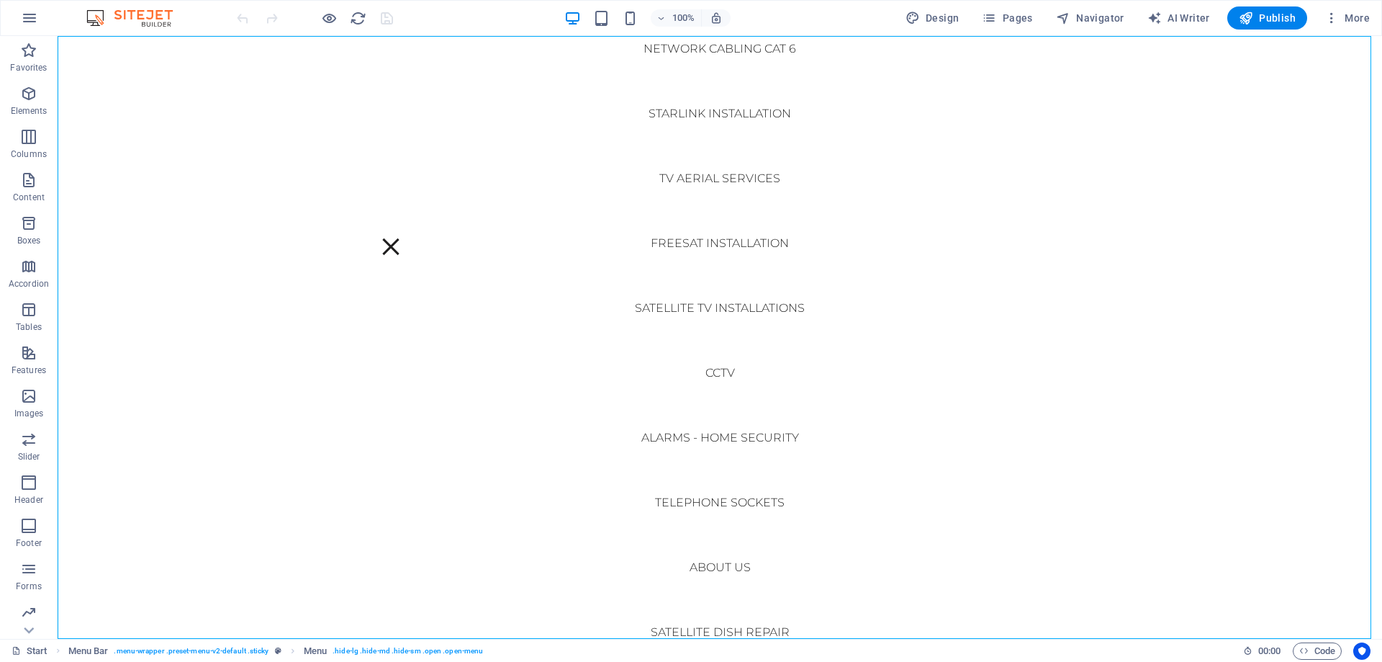
select select
select select "15"
select select
select select "25"
select select
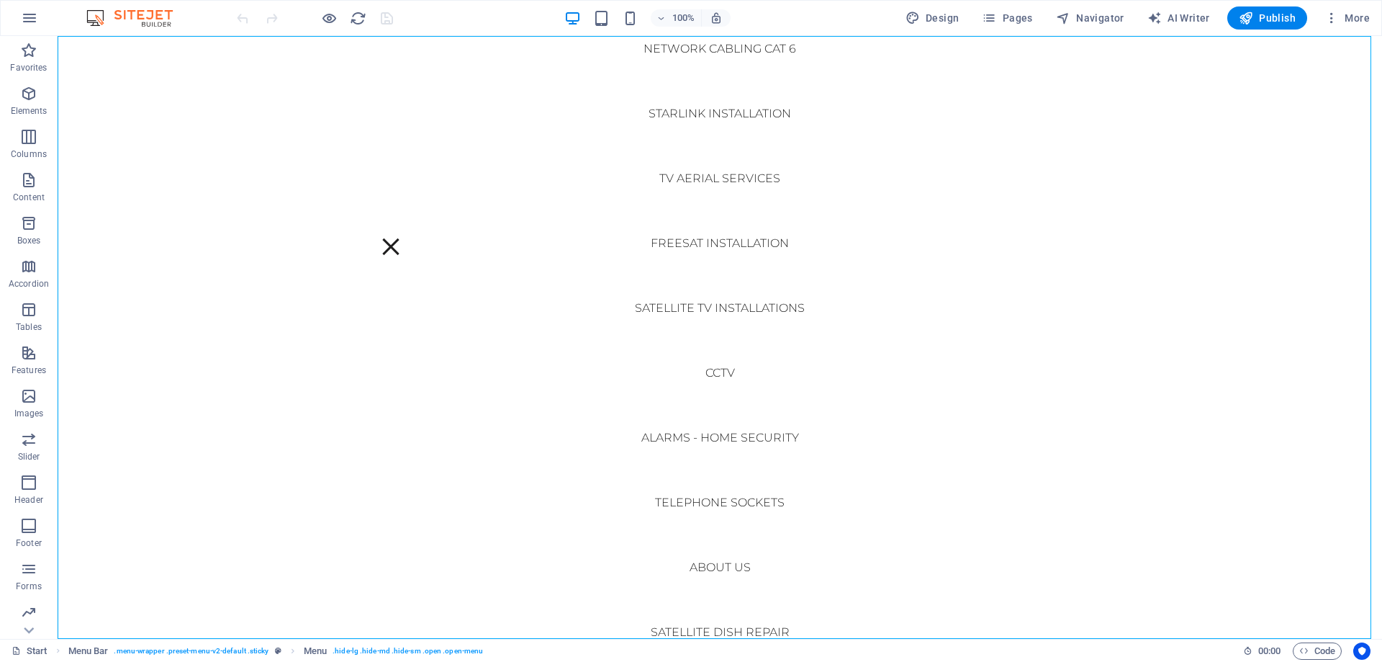
select select "10"
select select
select select "26"
select select
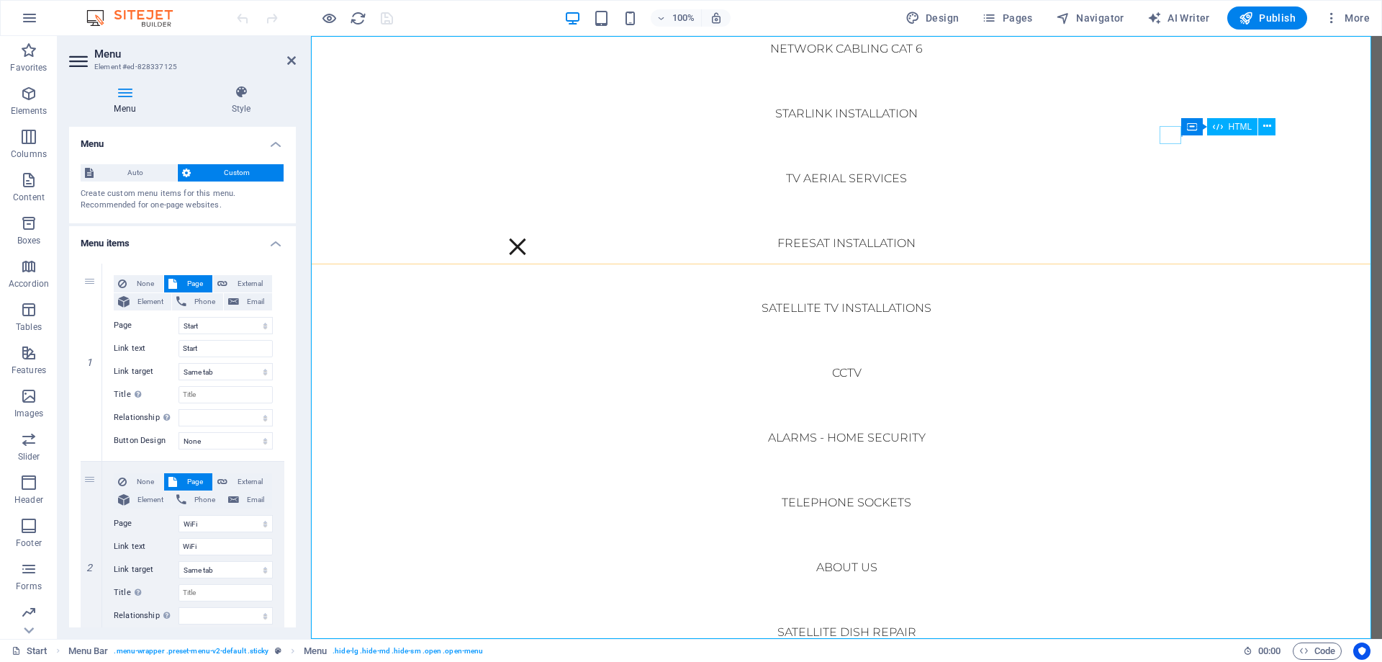
click at [528, 238] on div at bounding box center [518, 247] width 22 height 18
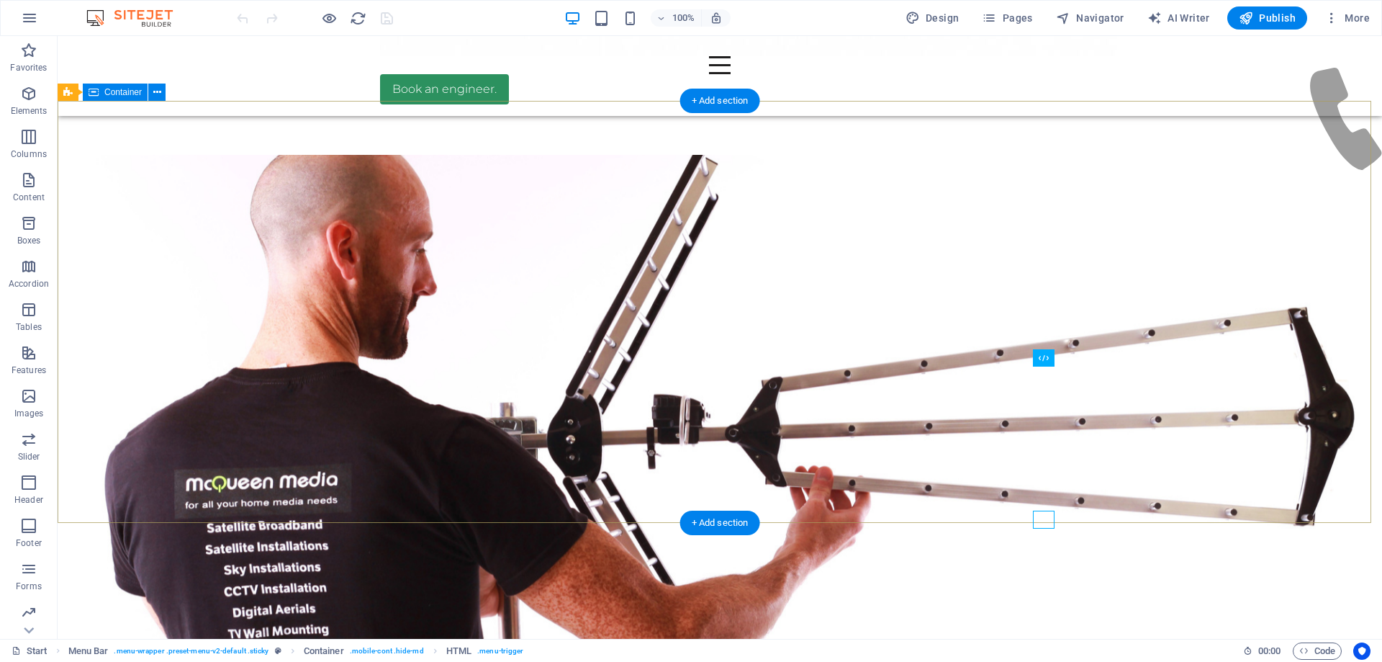
scroll to position [0, 0]
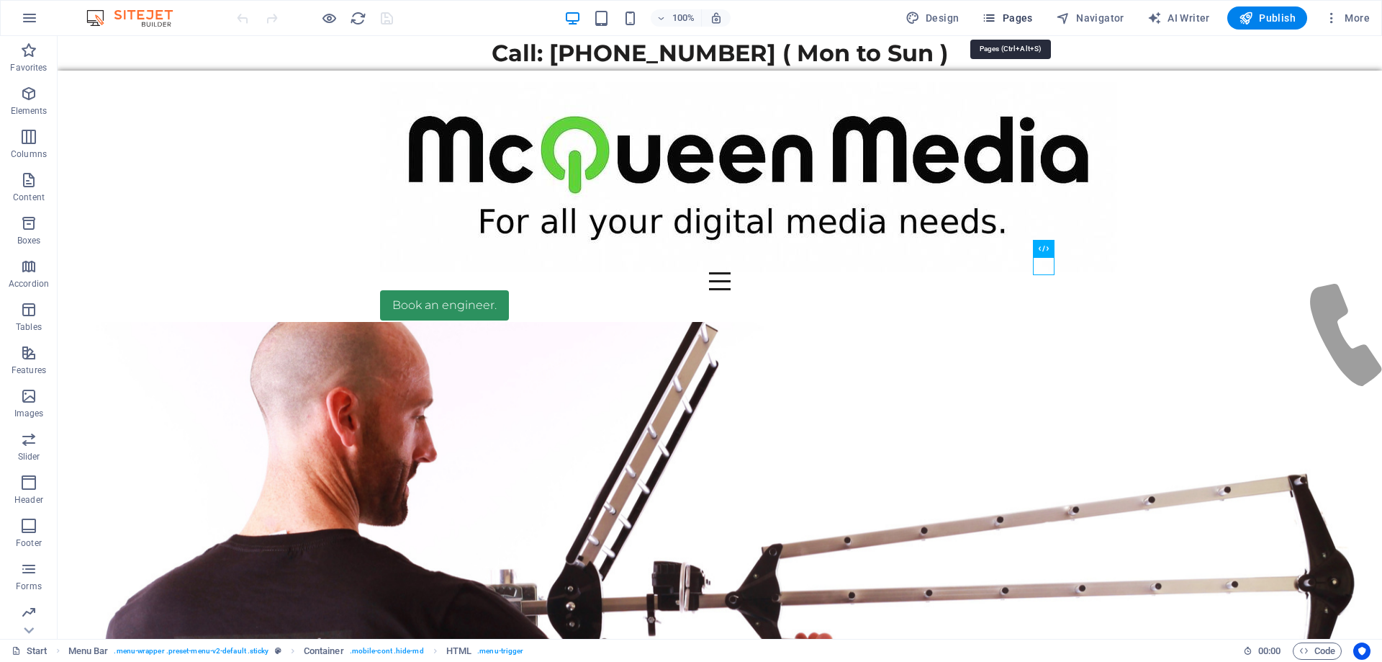
click at [1024, 19] on span "Pages" at bounding box center [1007, 18] width 50 height 14
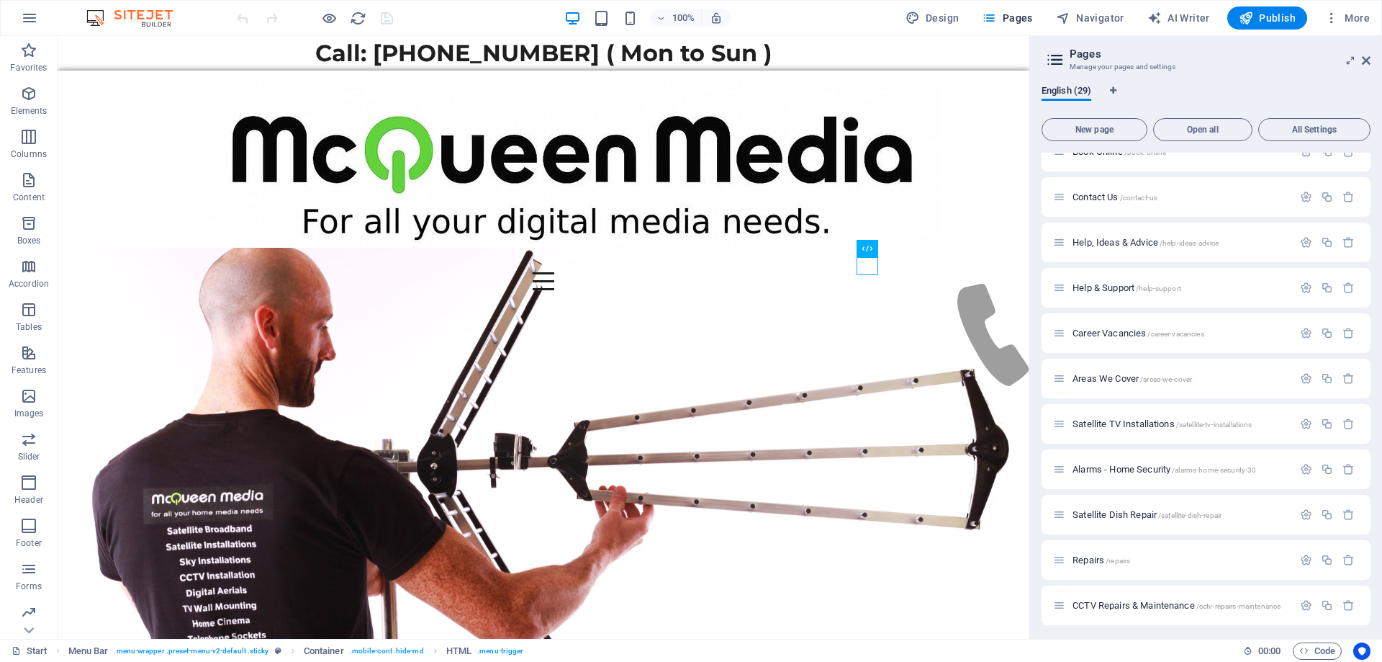
scroll to position [841, 0]
click at [1129, 423] on span "Alarms - Home Security /alarms-home-security-30" at bounding box center [1165, 420] width 184 height 11
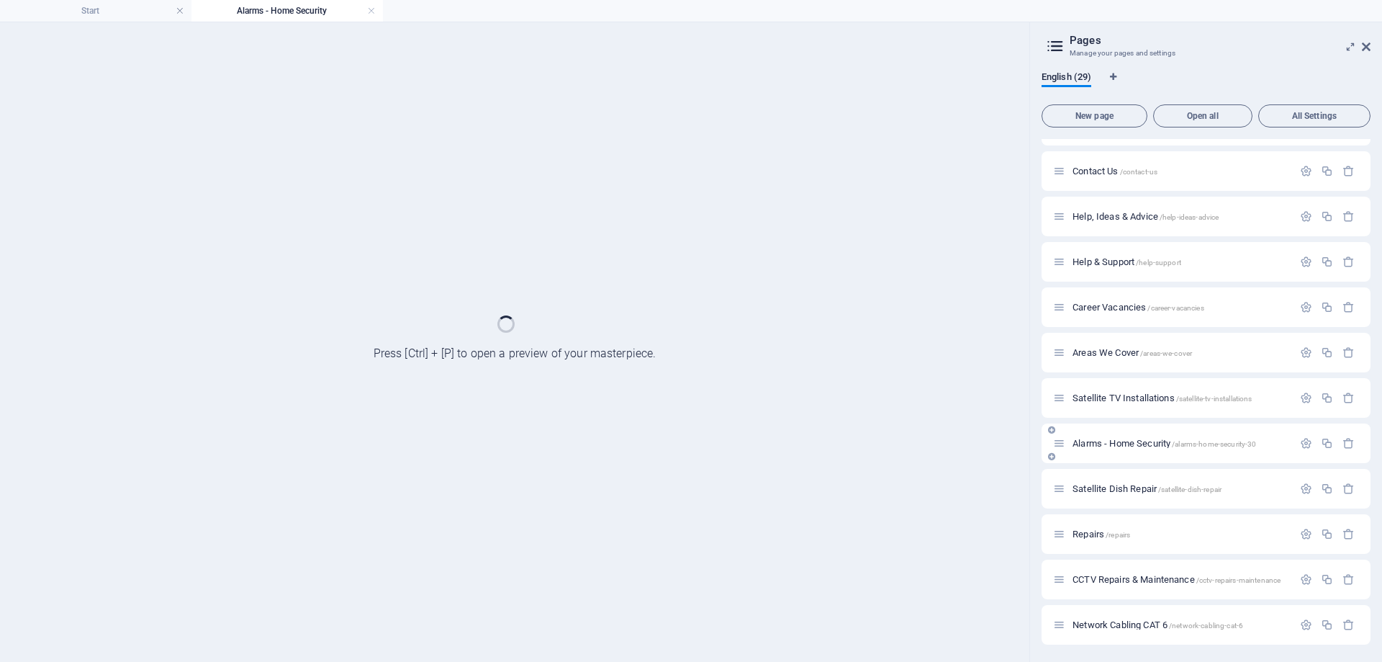
scroll to position [804, 0]
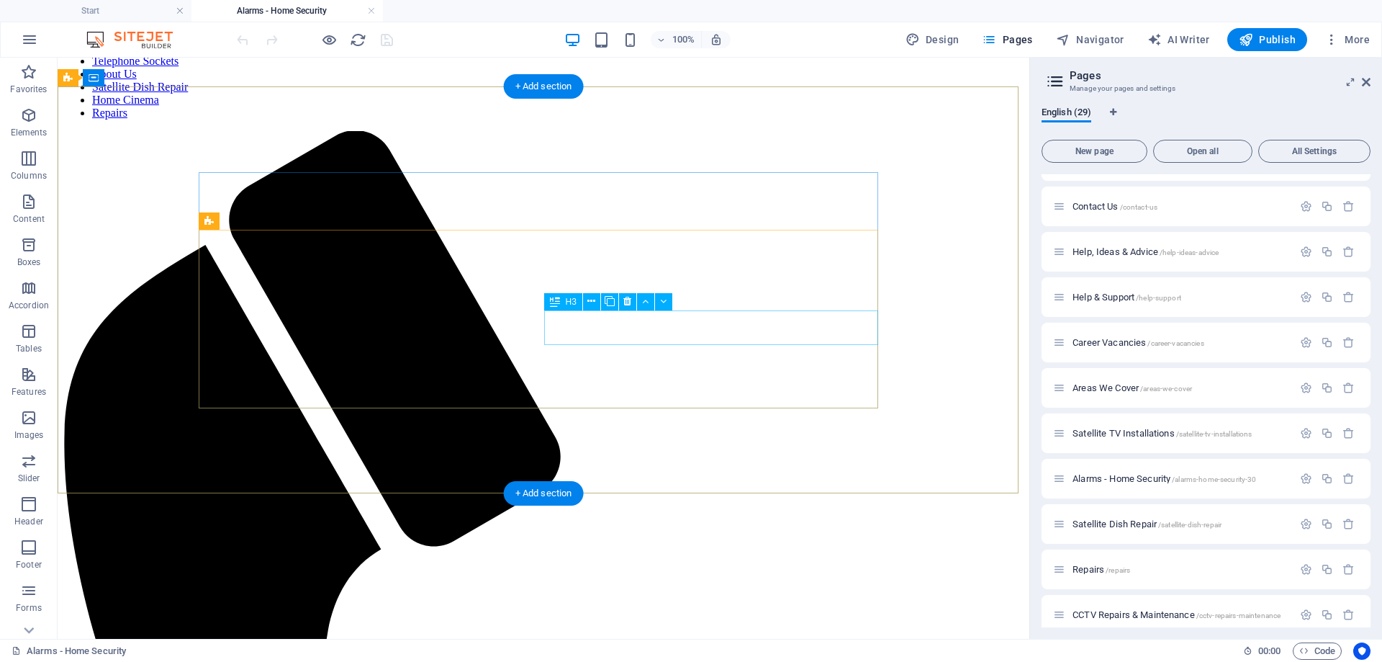
scroll to position [432, 0]
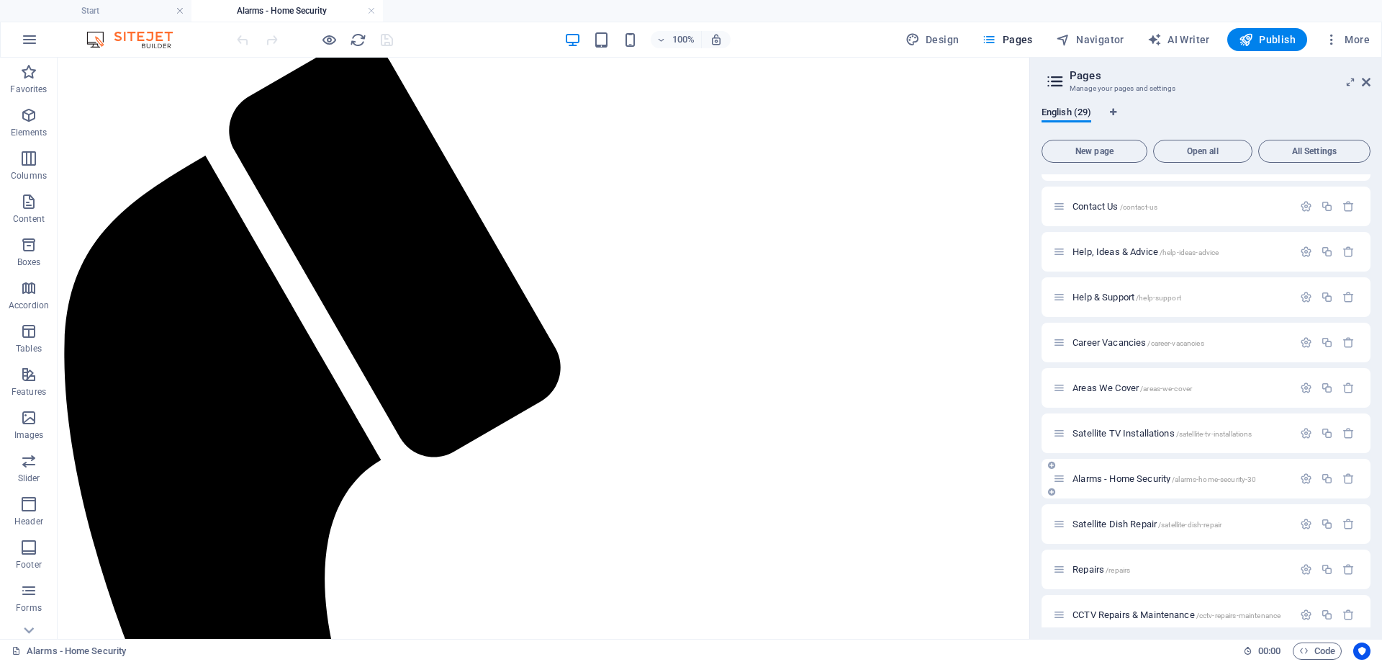
click at [1083, 479] on span "Alarms - Home Security /alarms-home-security-30" at bounding box center [1165, 478] width 184 height 11
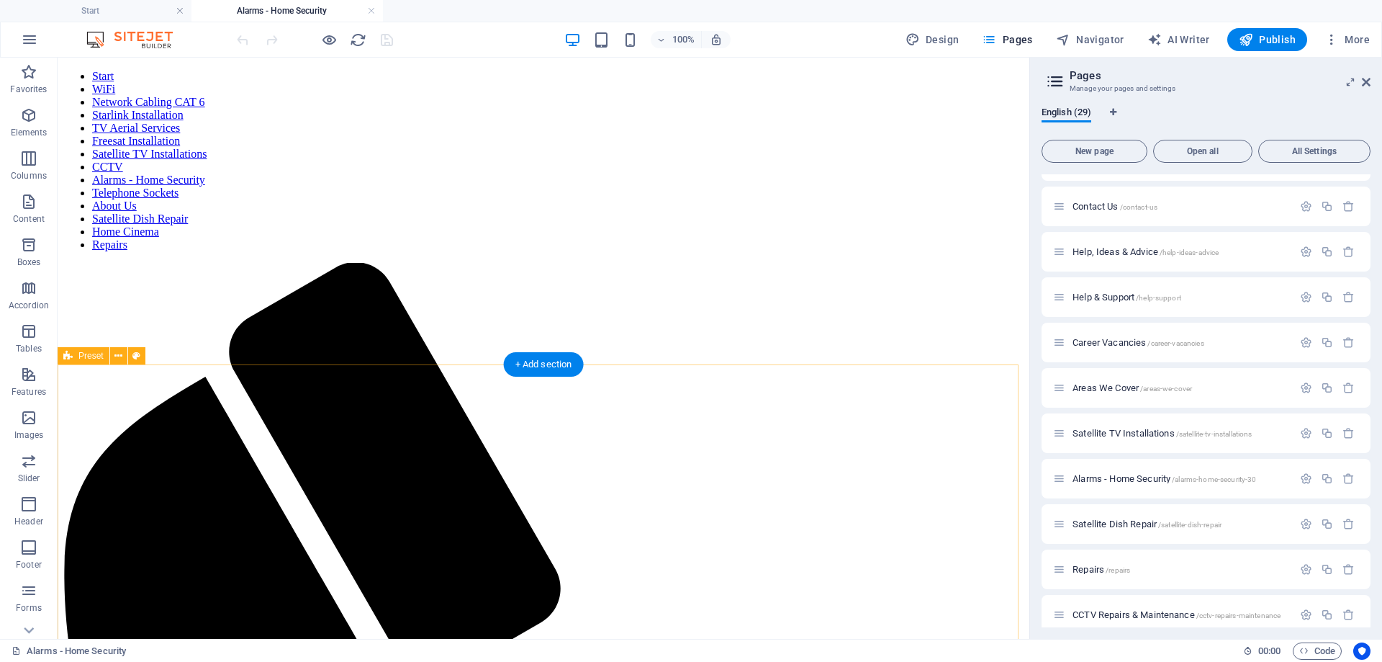
scroll to position [144, 0]
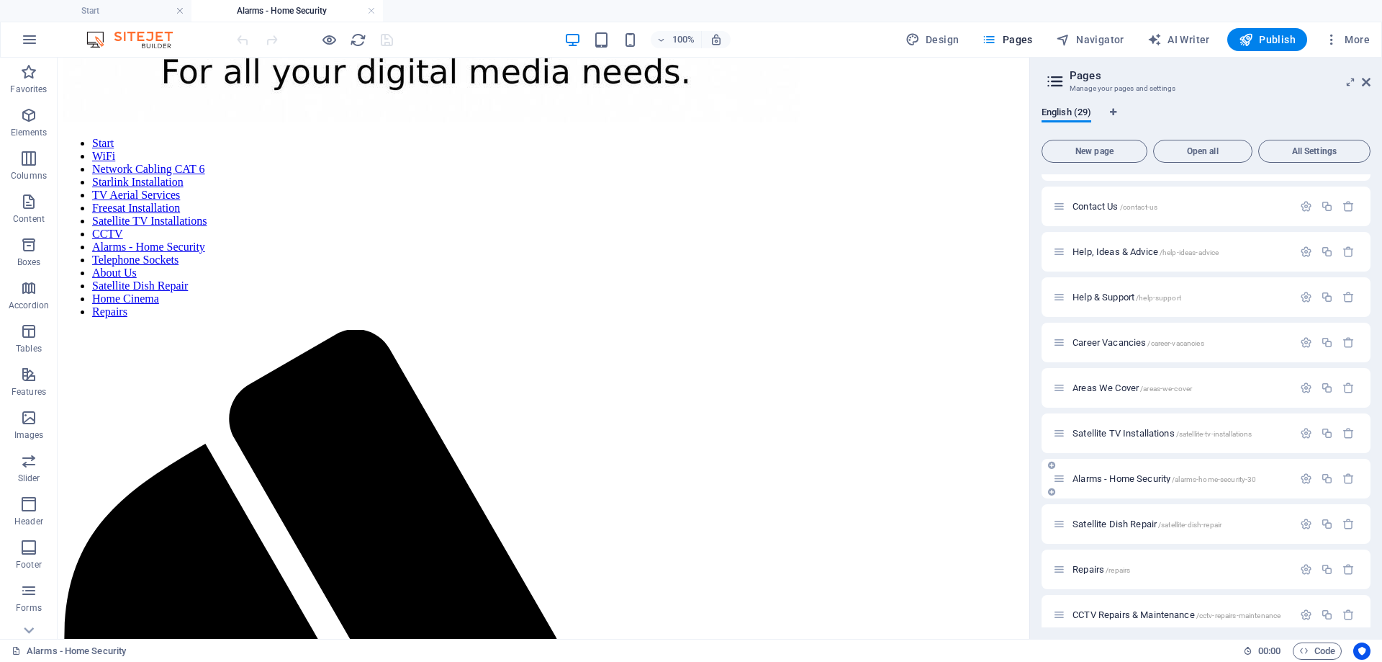
click at [1111, 479] on span "Alarms - Home Security /alarms-home-security-30" at bounding box center [1165, 478] width 184 height 11
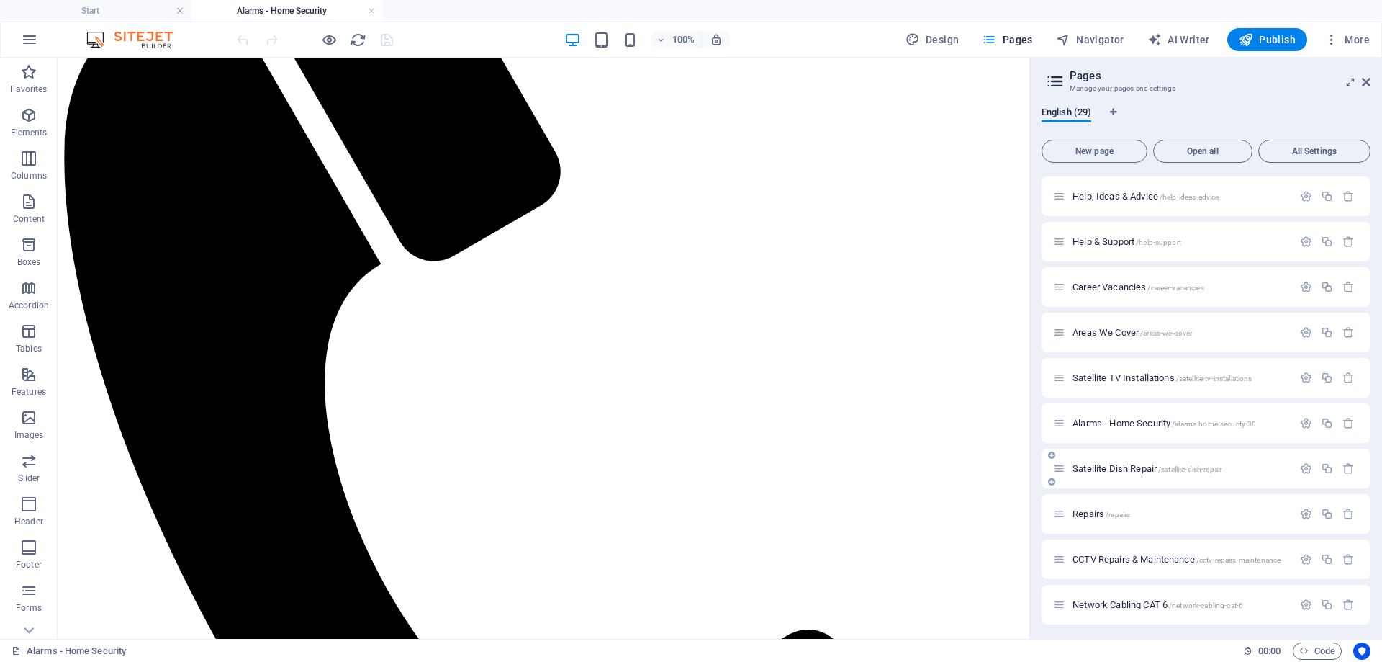
scroll to position [862, 0]
click at [1151, 600] on span "Network Cabling CAT 6 /network-cabling-cat-6" at bounding box center [1158, 601] width 171 height 11
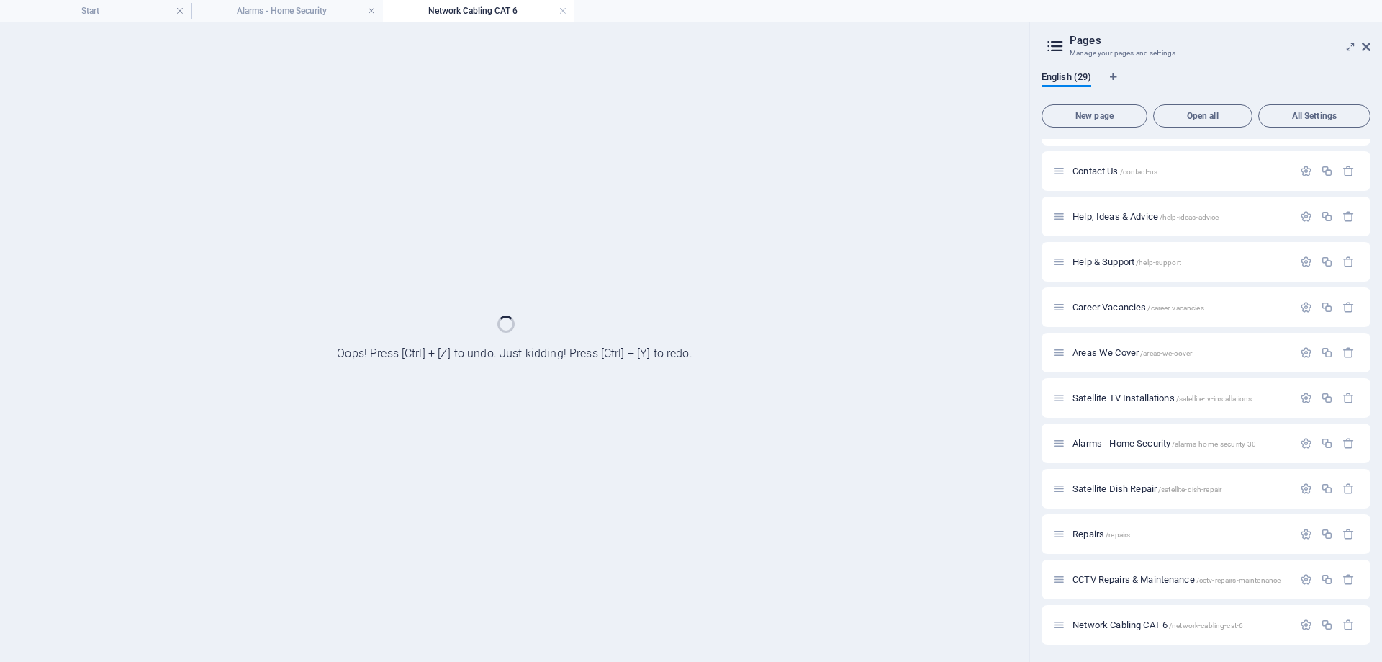
scroll to position [804, 0]
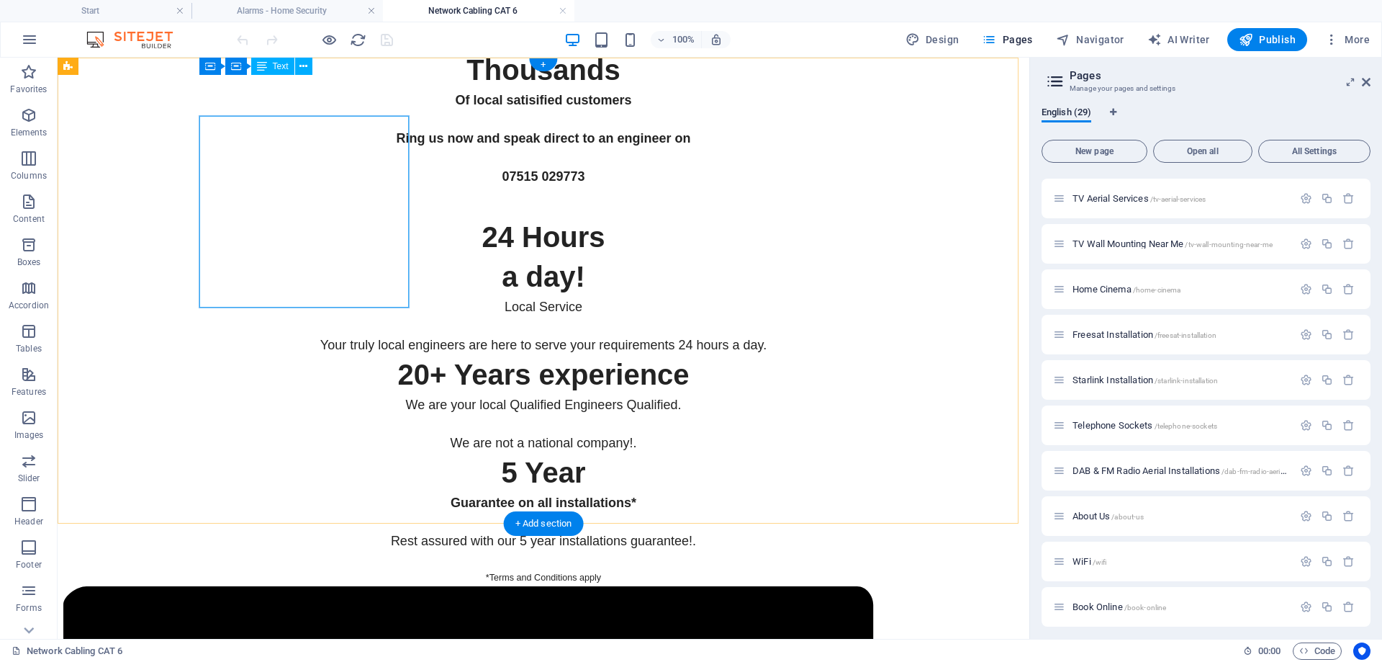
scroll to position [0, 0]
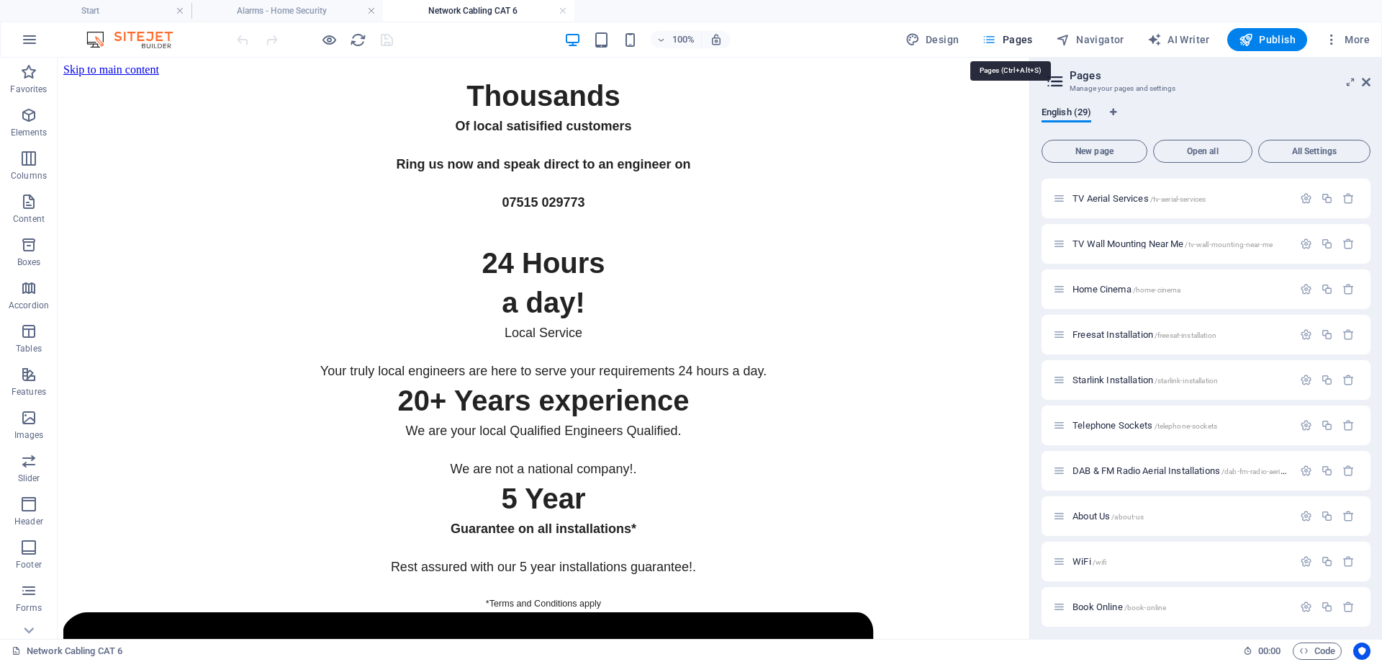
click at [993, 45] on icon "button" at bounding box center [989, 39] width 14 height 14
click at [1013, 37] on span "Pages" at bounding box center [1007, 39] width 50 height 14
drag, startPoint x: 1205, startPoint y: 150, endPoint x: 835, endPoint y: 264, distance: 387.1
click at [1205, 150] on span "Open all" at bounding box center [1203, 151] width 86 height 9
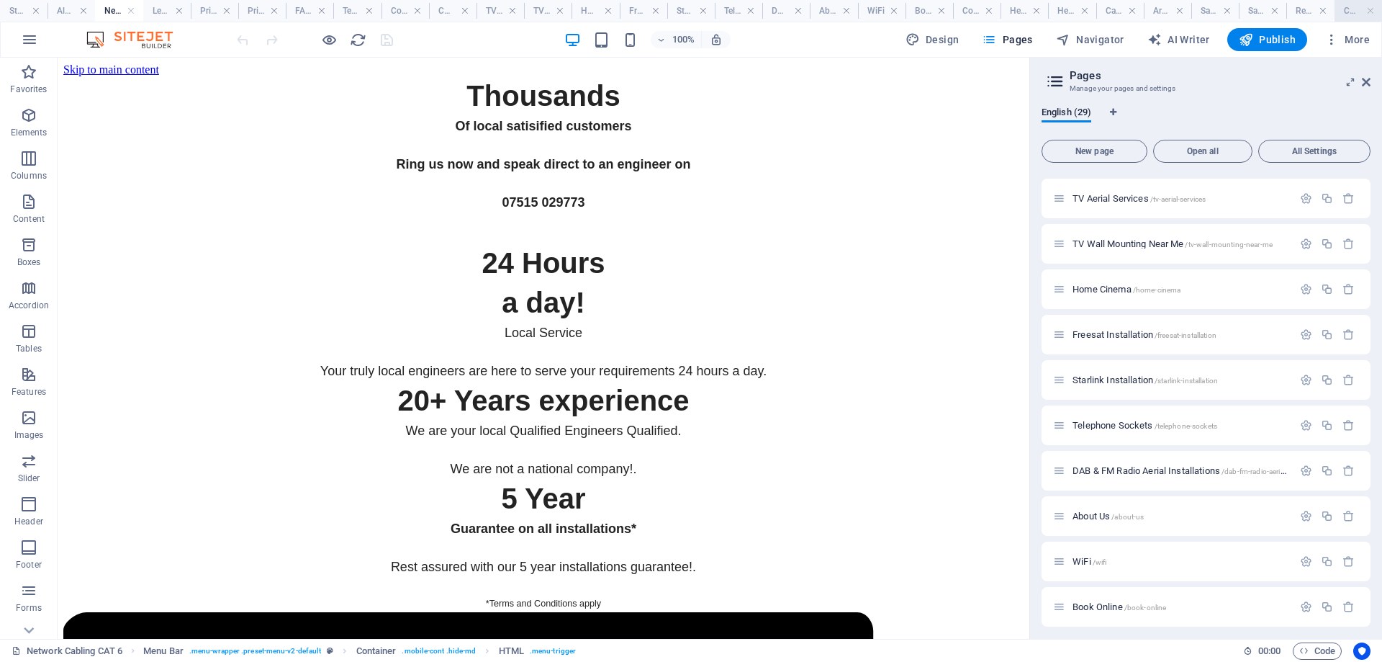
click at [1352, 9] on h4 "CCTV Repairs & Maintenance" at bounding box center [1359, 11] width 48 height 16
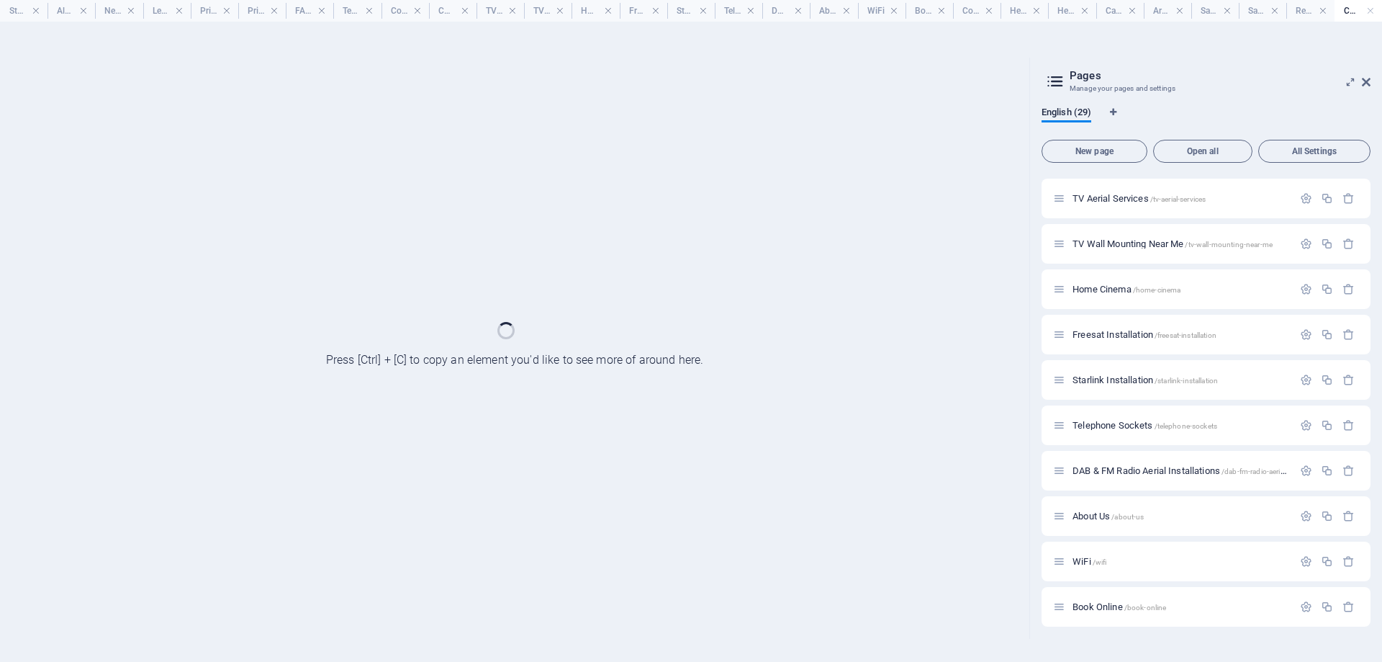
click at [9, 11] on h4 "Start" at bounding box center [24, 11] width 48 height 16
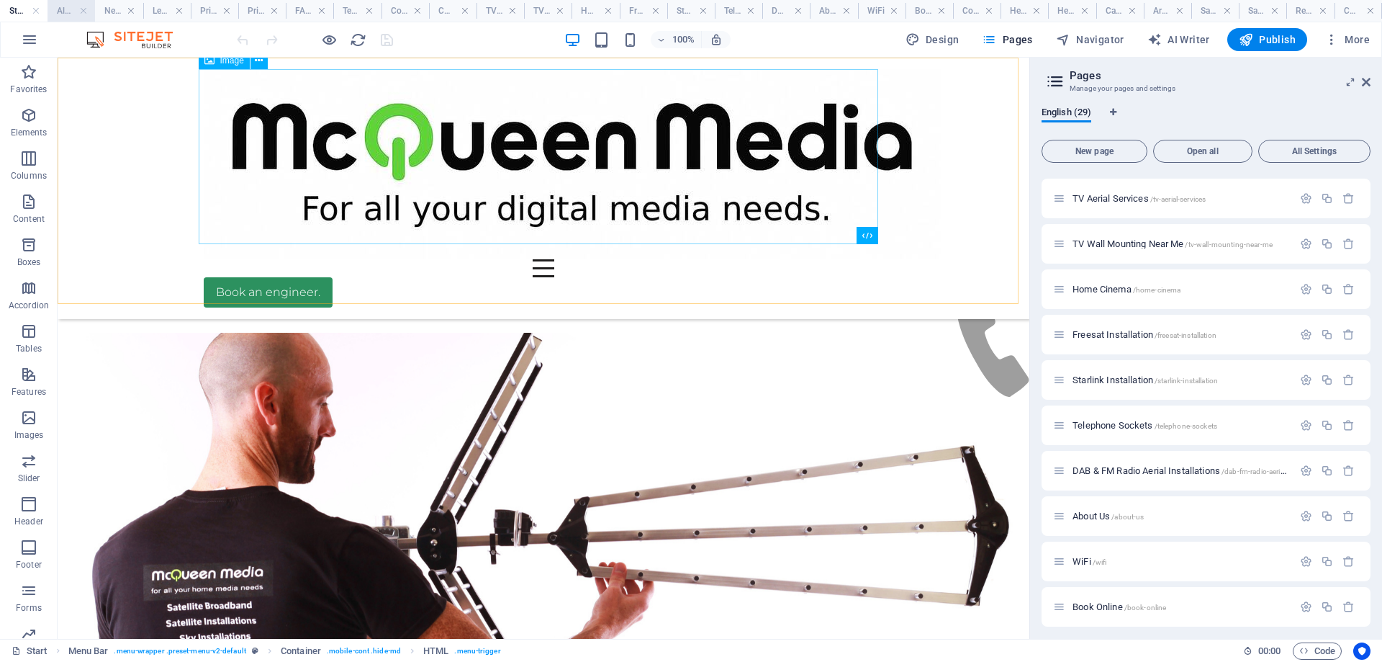
click at [69, 12] on h4 "Alarms - Home Security" at bounding box center [72, 11] width 48 height 16
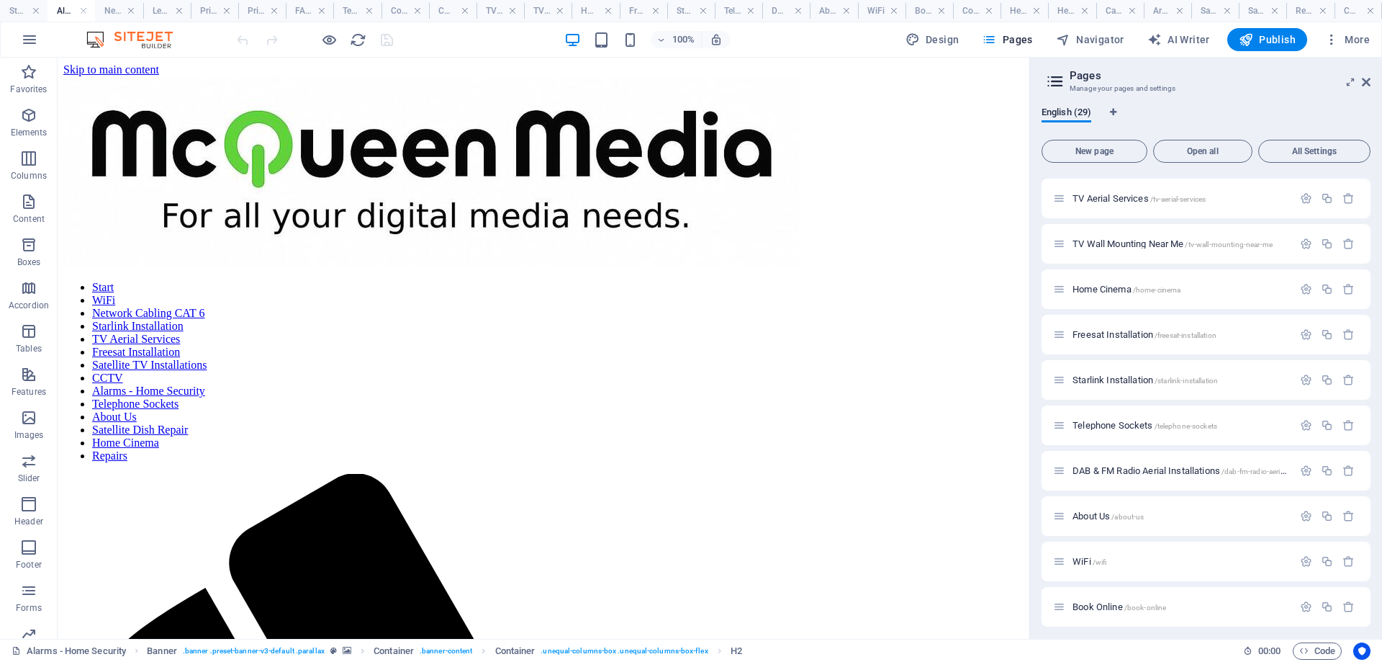
drag, startPoint x: 119, startPoint y: 44, endPoint x: 163, endPoint y: 52, distance: 45.3
click at [114, 9] on h4 "Network Cabling CAT 6" at bounding box center [119, 11] width 48 height 16
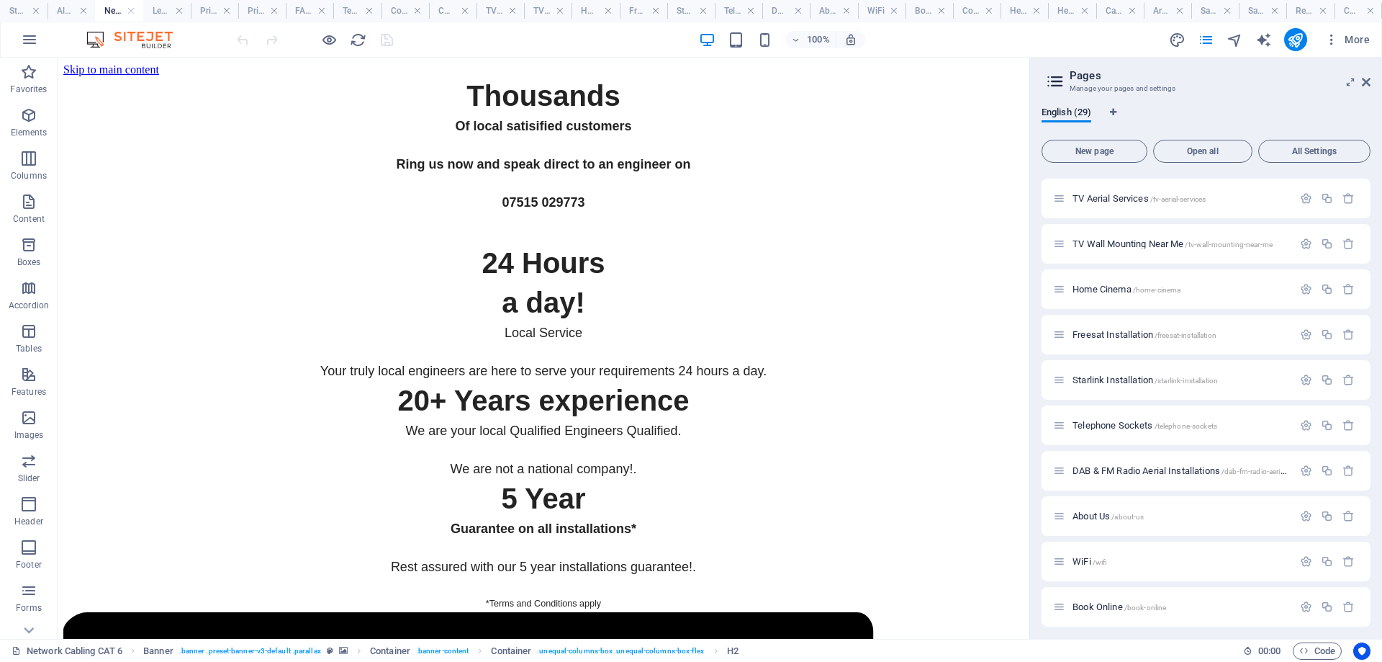
drag, startPoint x: 114, startPoint y: 9, endPoint x: 255, endPoint y: 251, distance: 280.3
click at [114, 9] on h4 "Network Cabling CAT 6" at bounding box center [119, 11] width 48 height 16
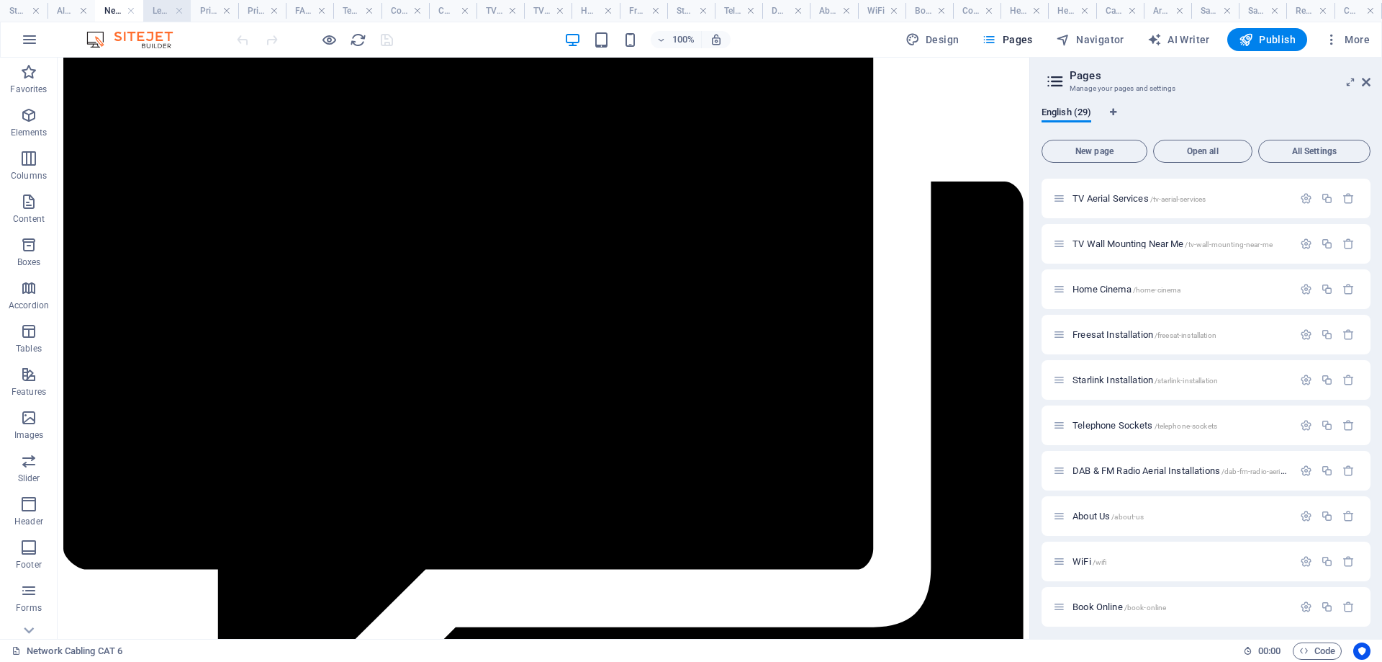
click at [163, 12] on h4 "Legal Notice" at bounding box center [167, 11] width 48 height 16
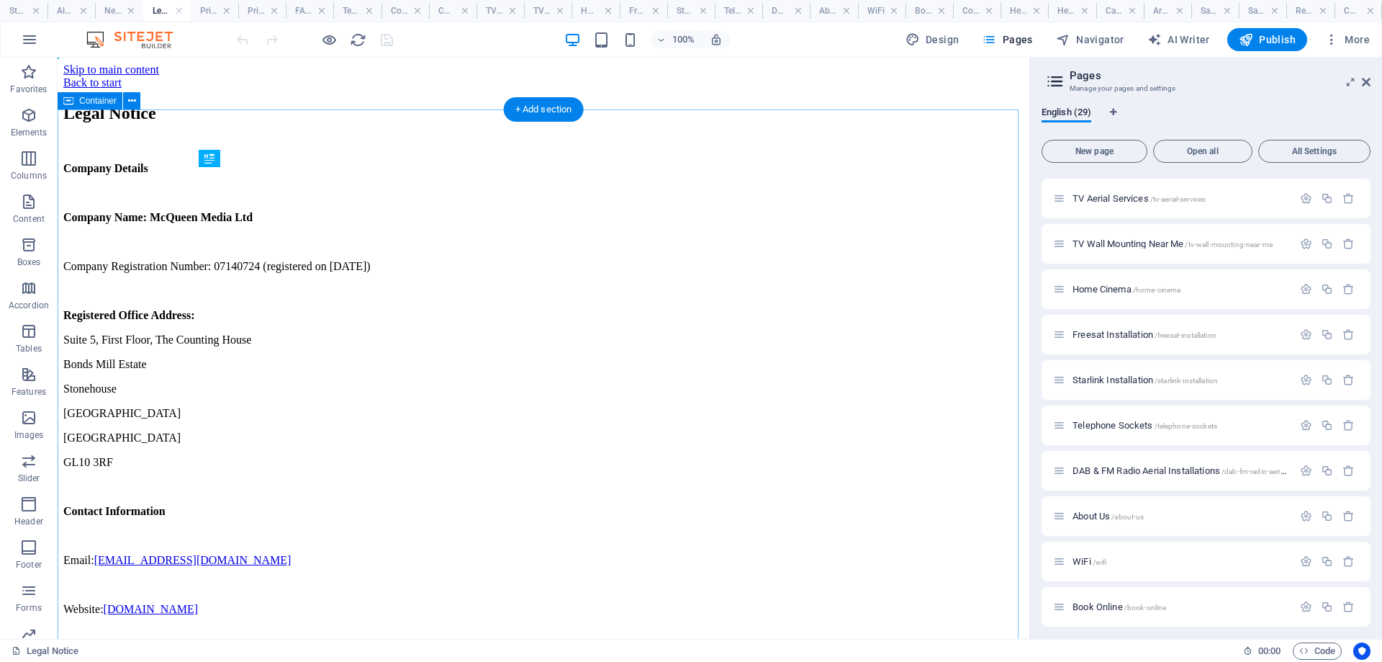
scroll to position [0, 0]
click at [217, 6] on h4 "Privacy" at bounding box center [215, 11] width 48 height 16
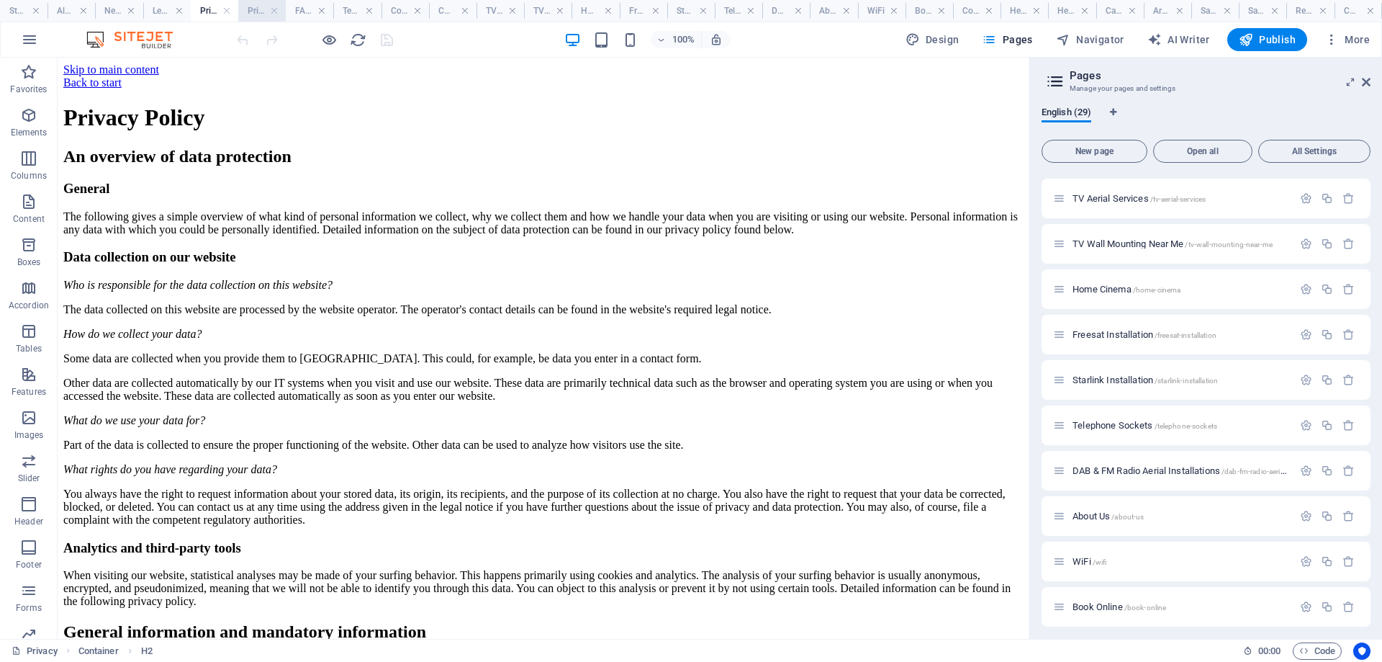
click at [256, 12] on h4 "Pricing" at bounding box center [262, 11] width 48 height 16
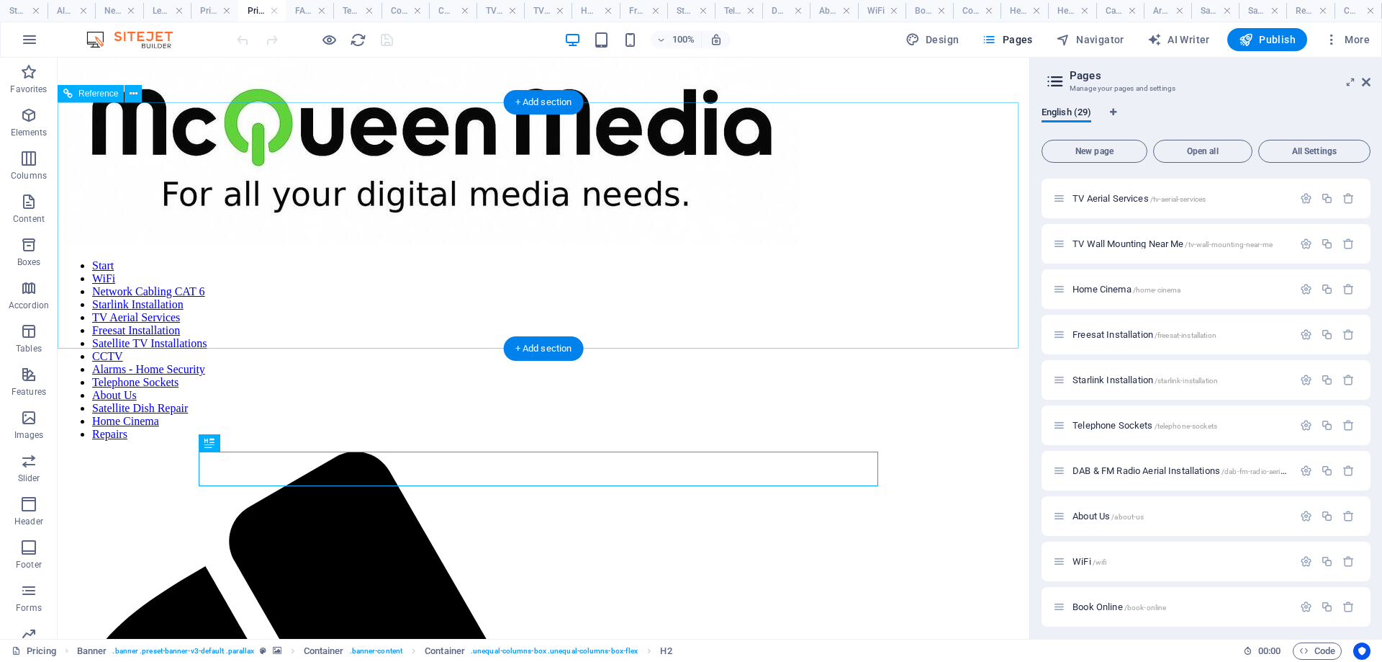
scroll to position [144, 0]
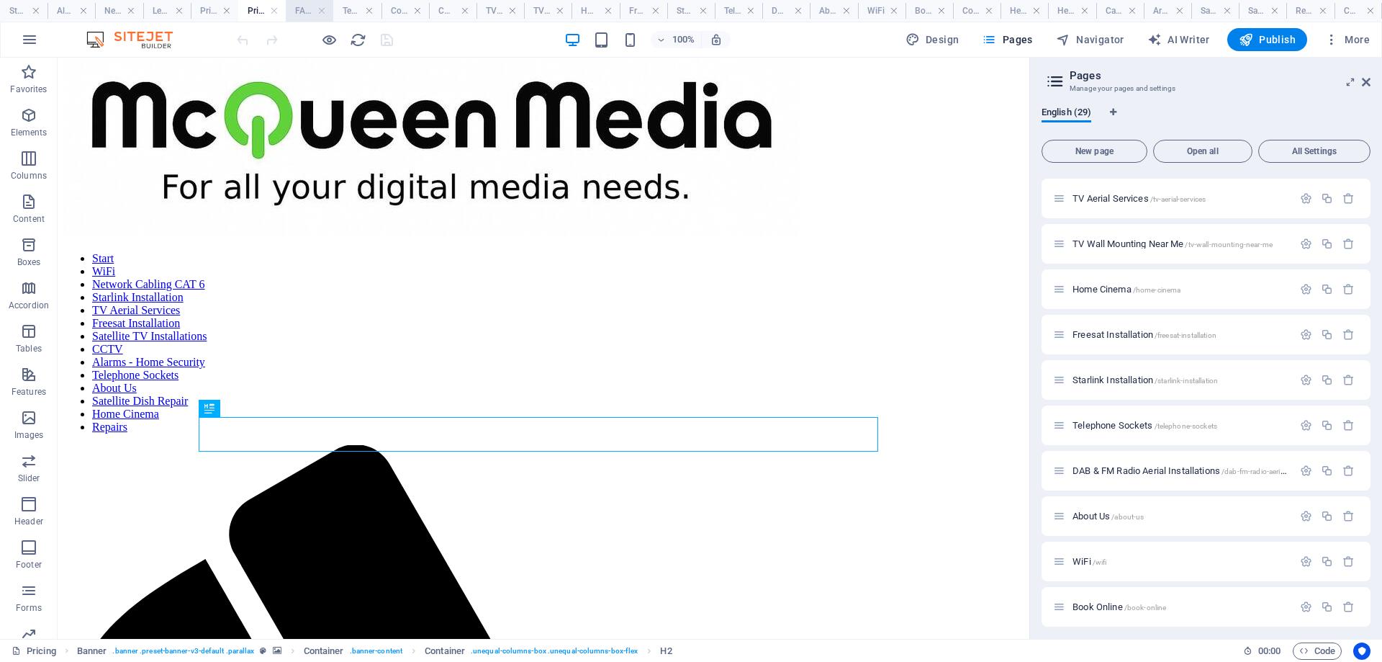
click at [304, 8] on h4 "FAQs" at bounding box center [310, 11] width 48 height 16
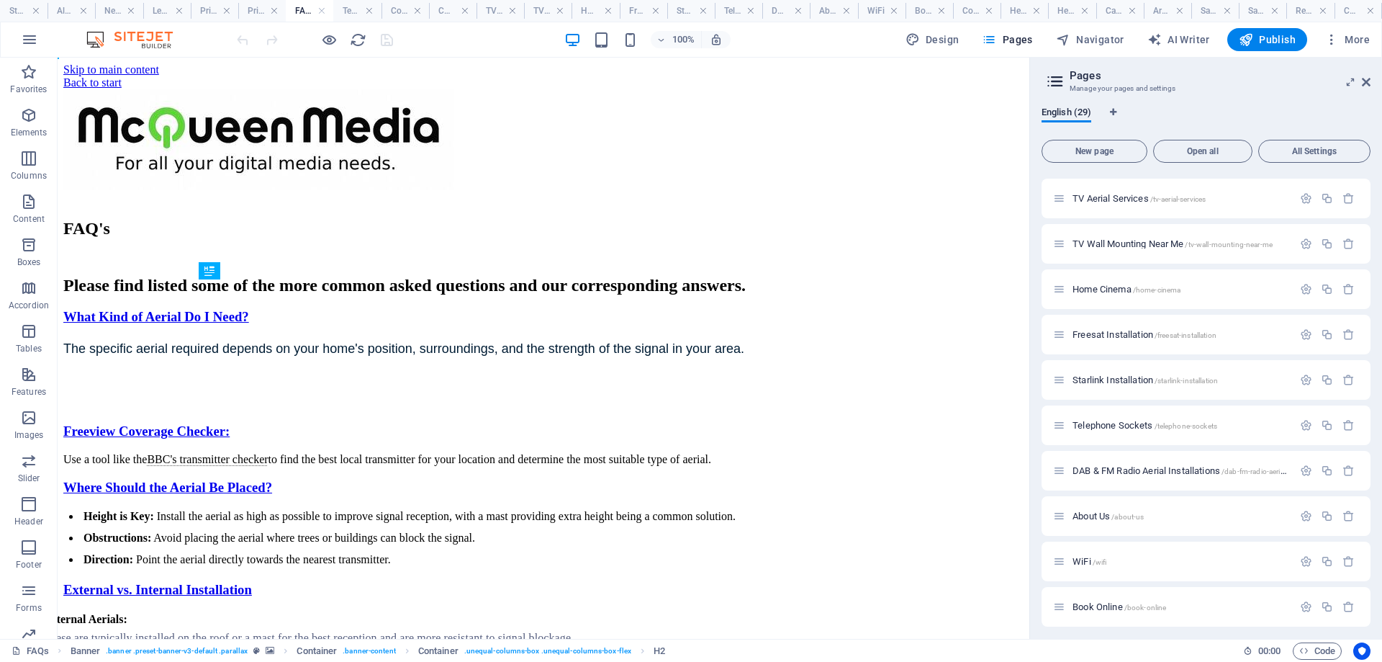
scroll to position [0, 0]
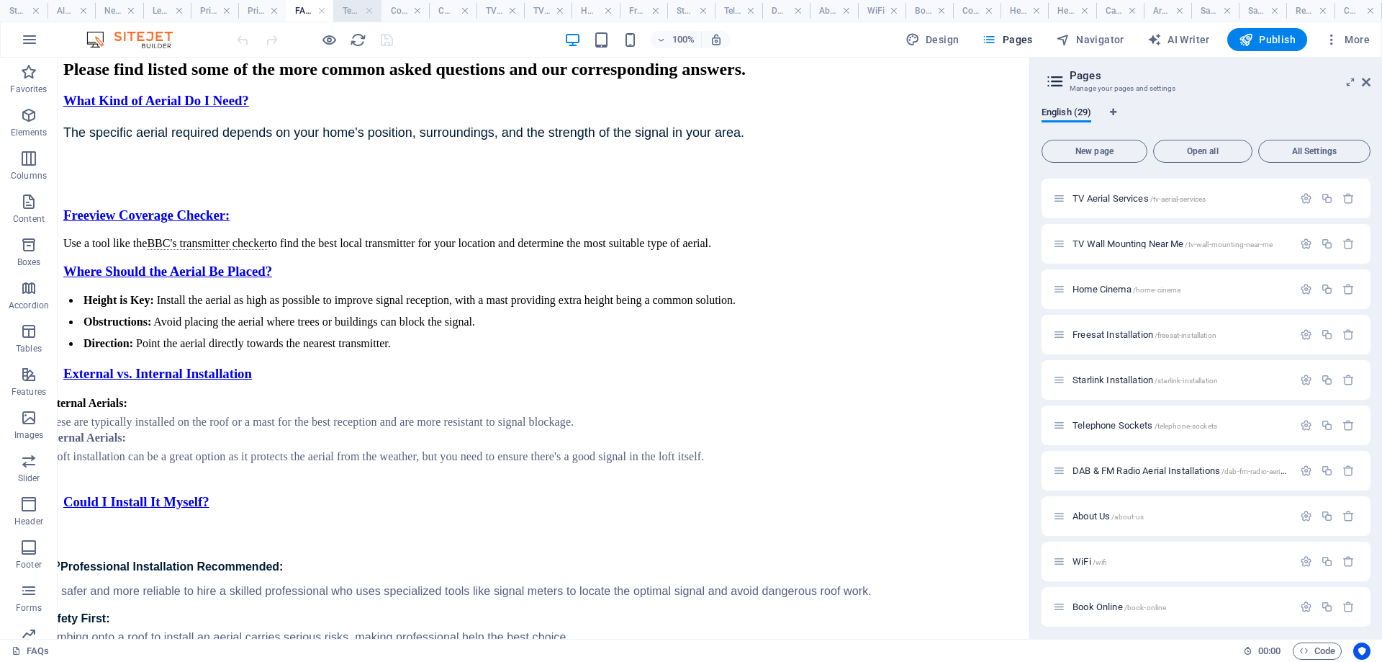
click at [352, 7] on h4 "Terms & Conditions" at bounding box center [357, 11] width 48 height 16
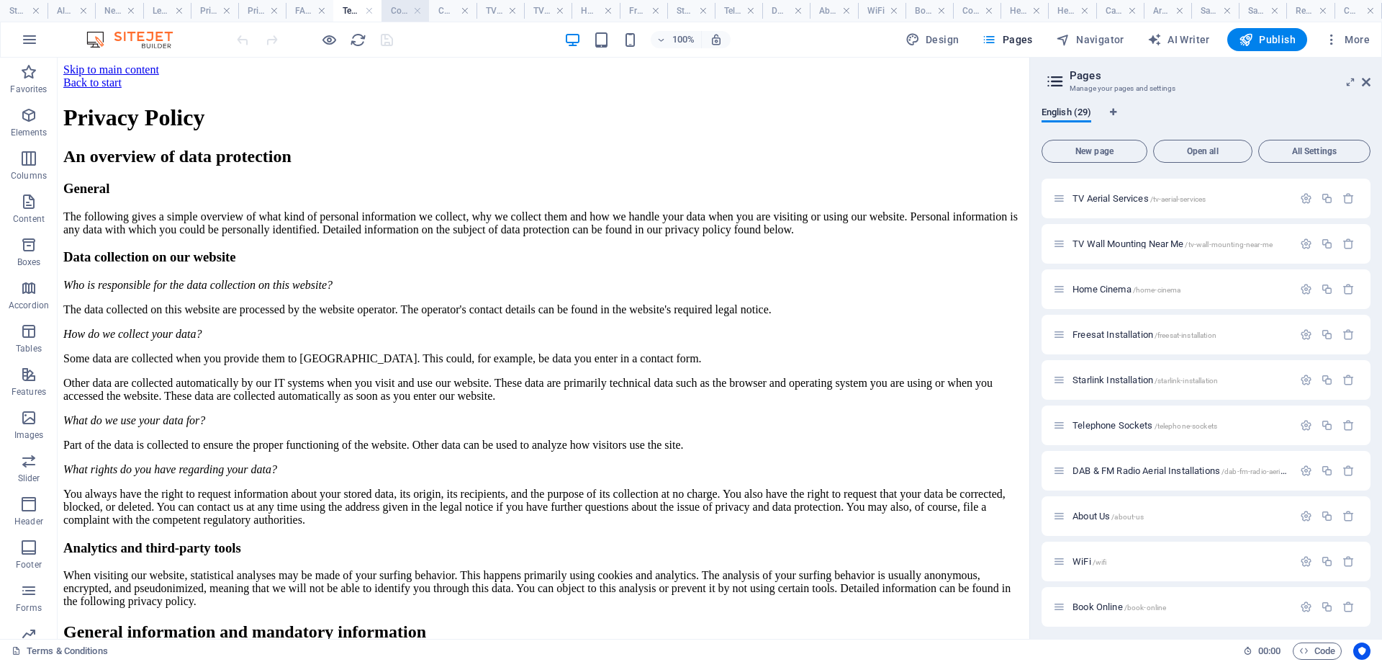
click at [399, 13] on h4 "Cookie Policy" at bounding box center [405, 11] width 48 height 16
click at [1144, 425] on div "Alarms - Home Security /alarms-home-security-30" at bounding box center [1173, 420] width 240 height 17
click at [1144, 420] on span "Alarms - Home Security /alarms-home-security-30" at bounding box center [1165, 420] width 184 height 11
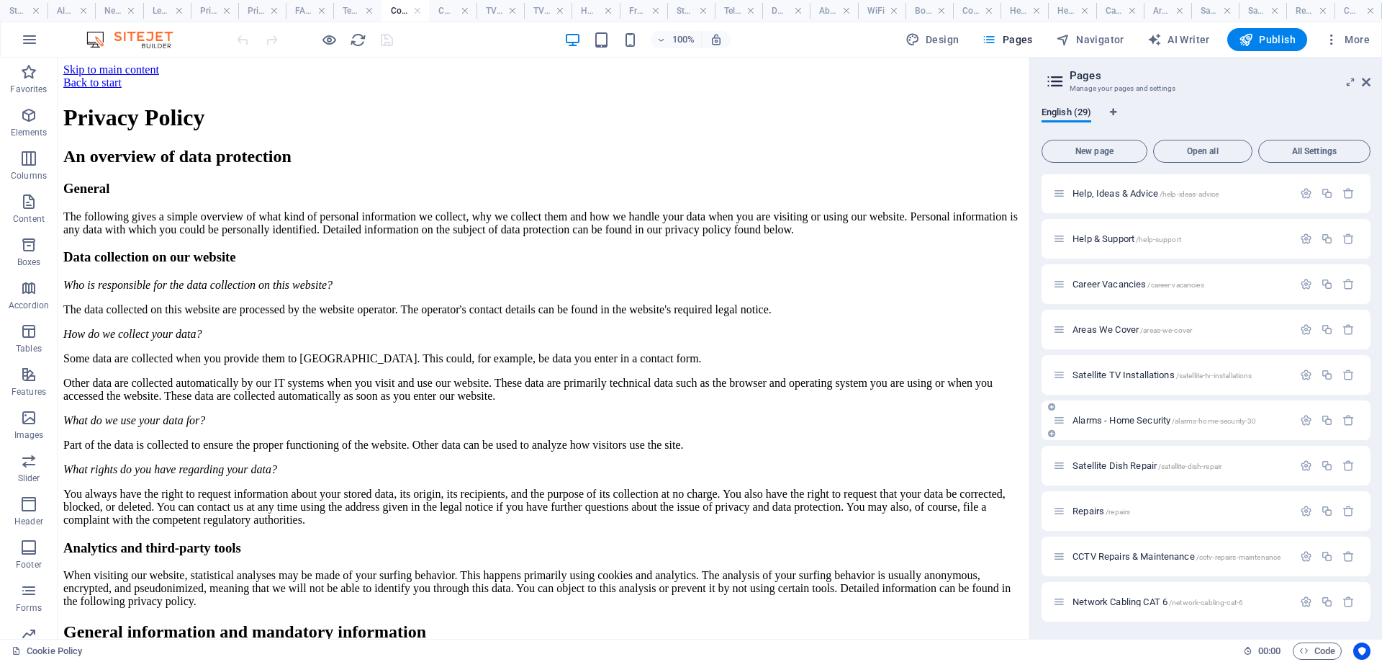
click at [1144, 420] on span "Alarms - Home Security /alarms-home-security-30" at bounding box center [1165, 420] width 184 height 11
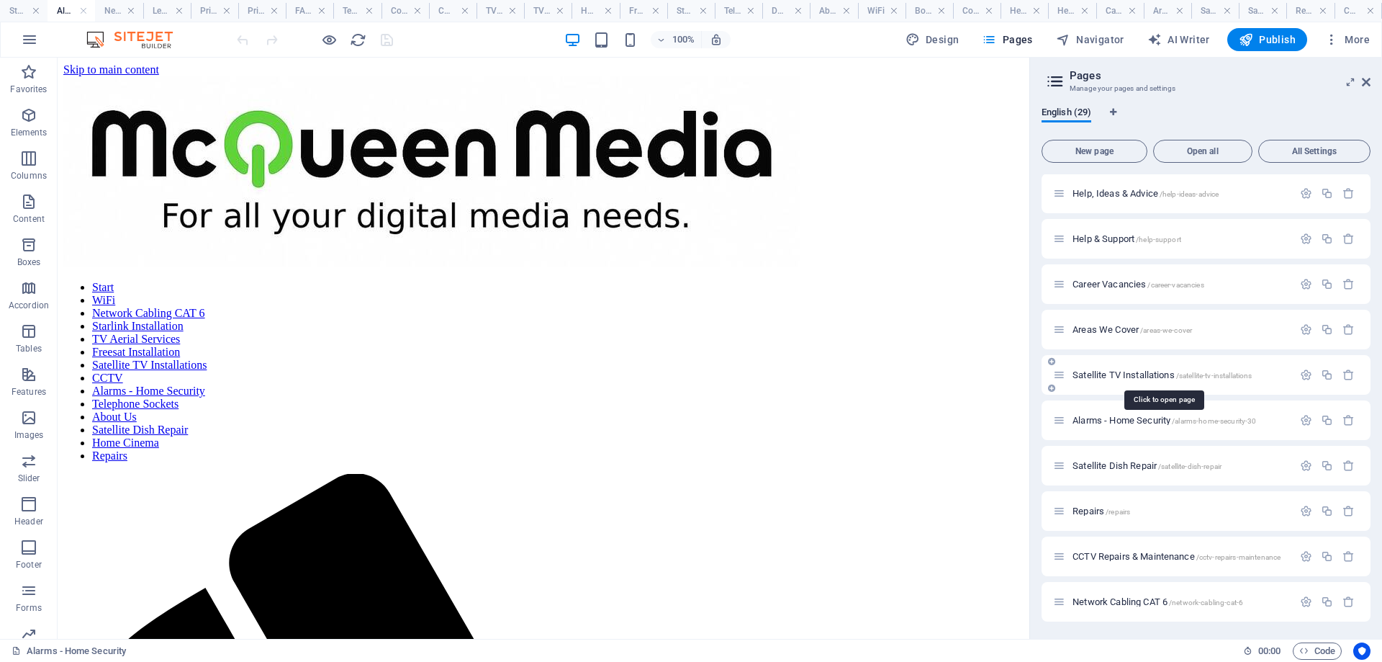
click at [1130, 372] on span "Satellite TV Installations /satellite-tv-installations" at bounding box center [1162, 374] width 179 height 11
click at [52, 12] on h4 "Alarms - Home Security" at bounding box center [72, 11] width 48 height 16
click at [109, 9] on h4 "Network Cabling CAT 6" at bounding box center [119, 11] width 48 height 16
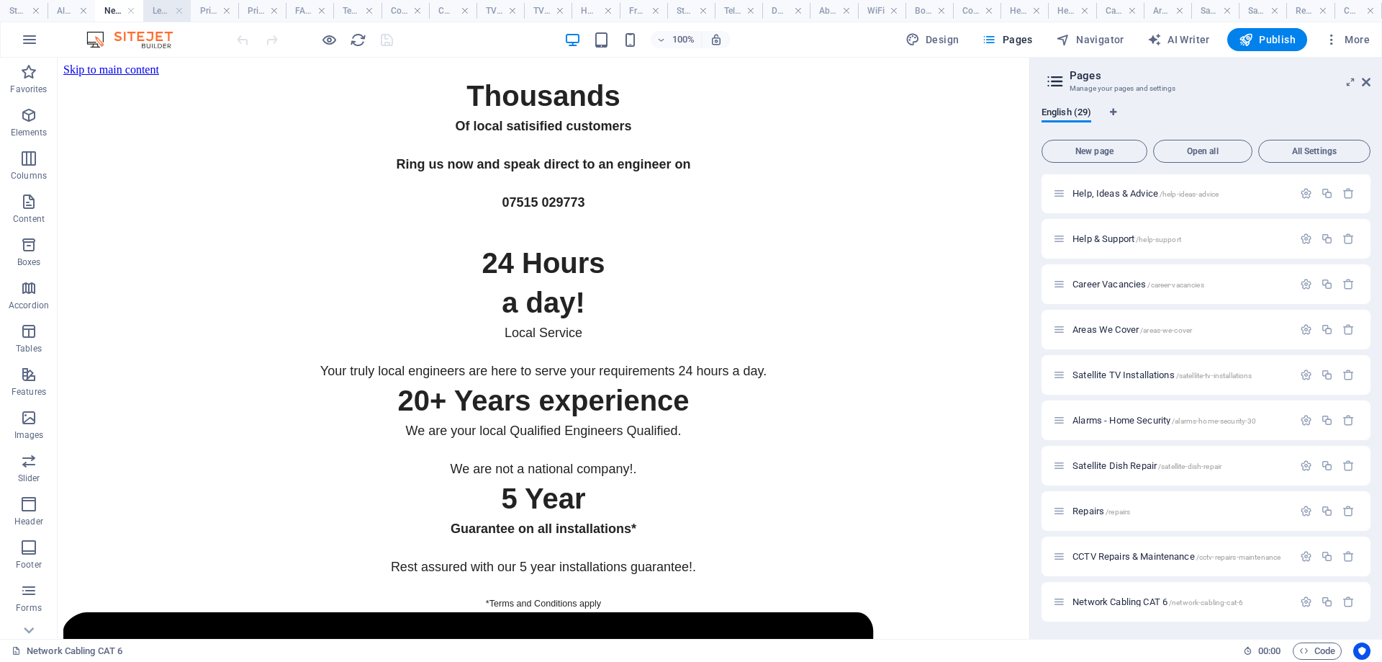
click at [154, 9] on h4 "Legal Notice" at bounding box center [167, 11] width 48 height 16
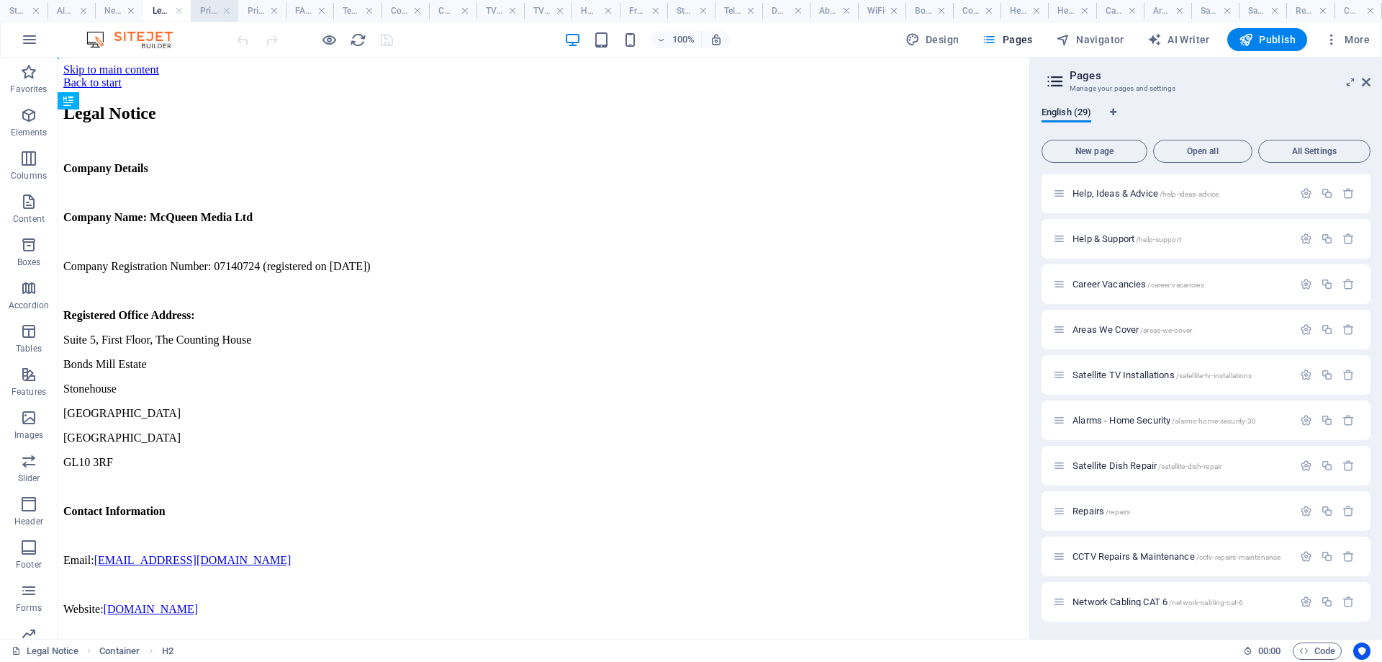
click at [205, 12] on h4 "Privacy" at bounding box center [215, 11] width 48 height 16
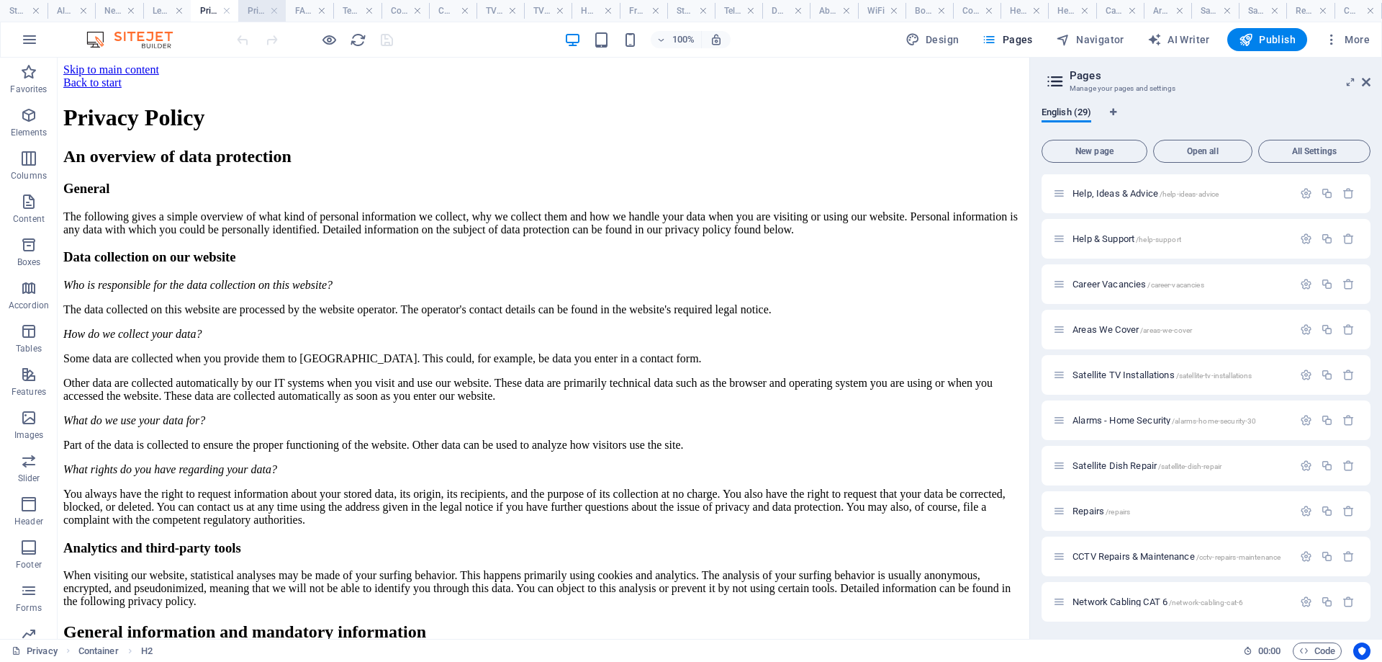
click at [250, 11] on h4 "Pricing" at bounding box center [262, 11] width 48 height 16
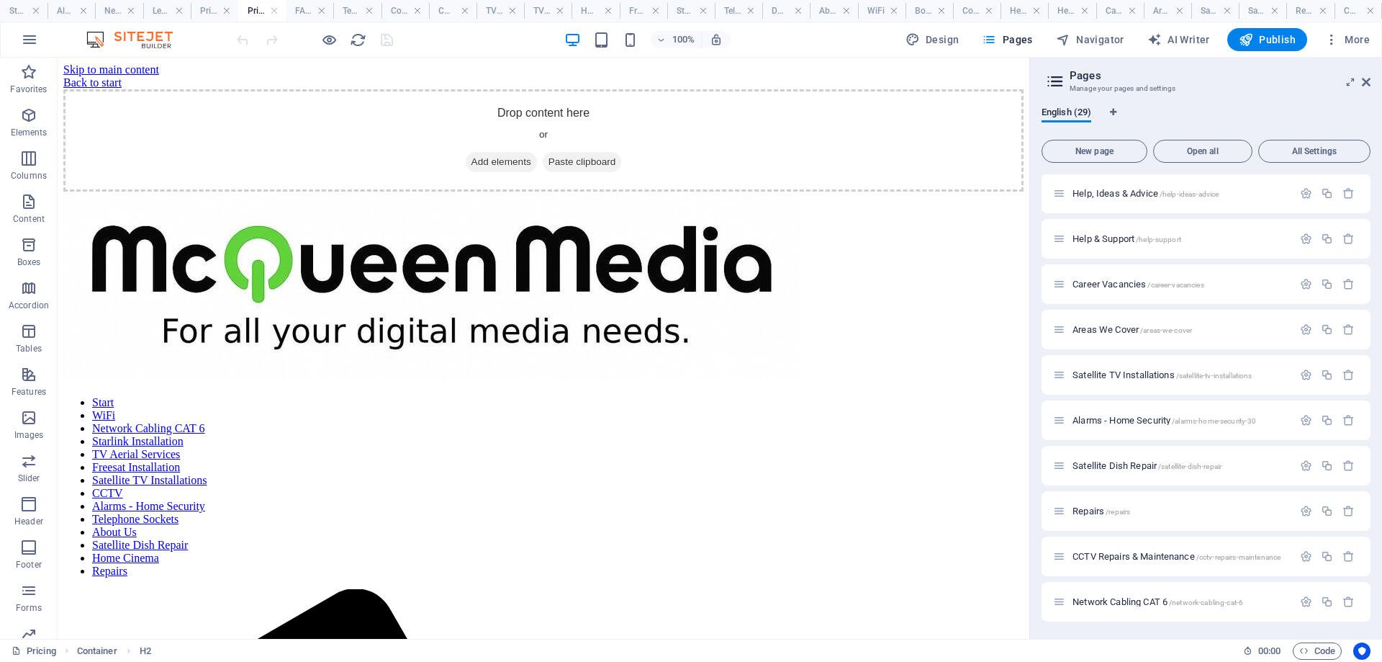
scroll to position [144, 0]
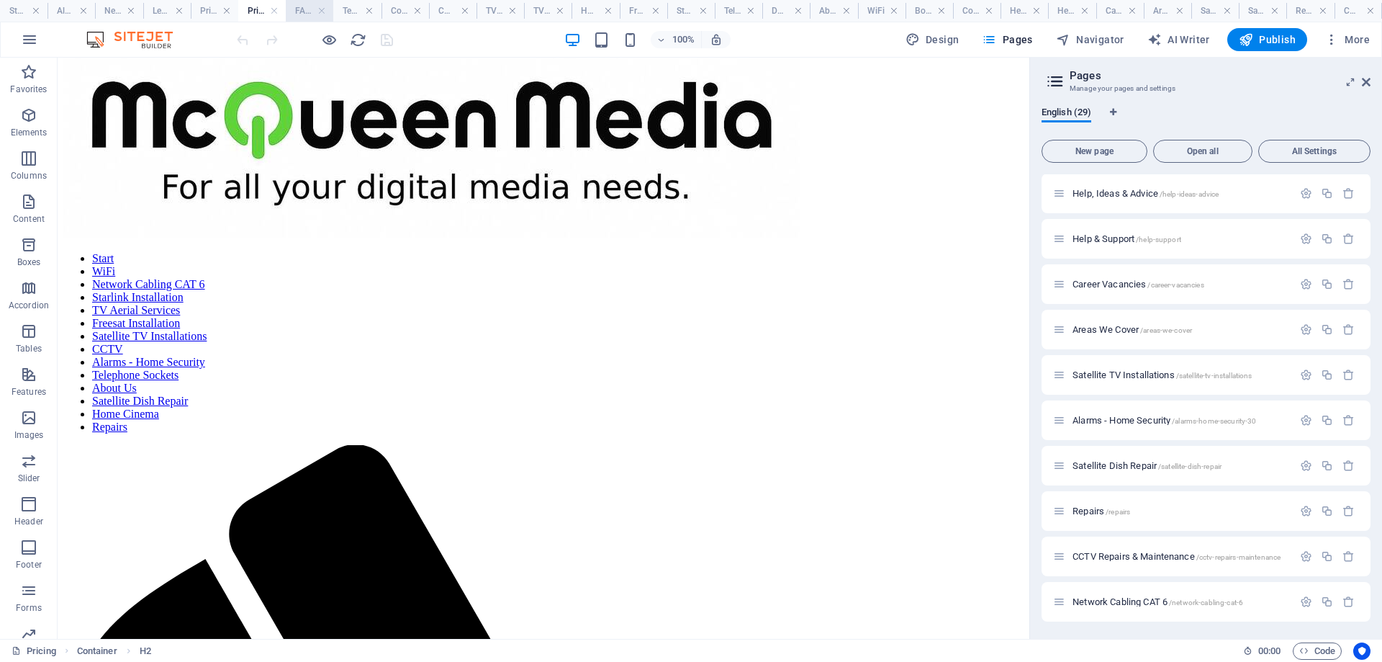
click at [299, 14] on h4 "FAQs" at bounding box center [310, 11] width 48 height 16
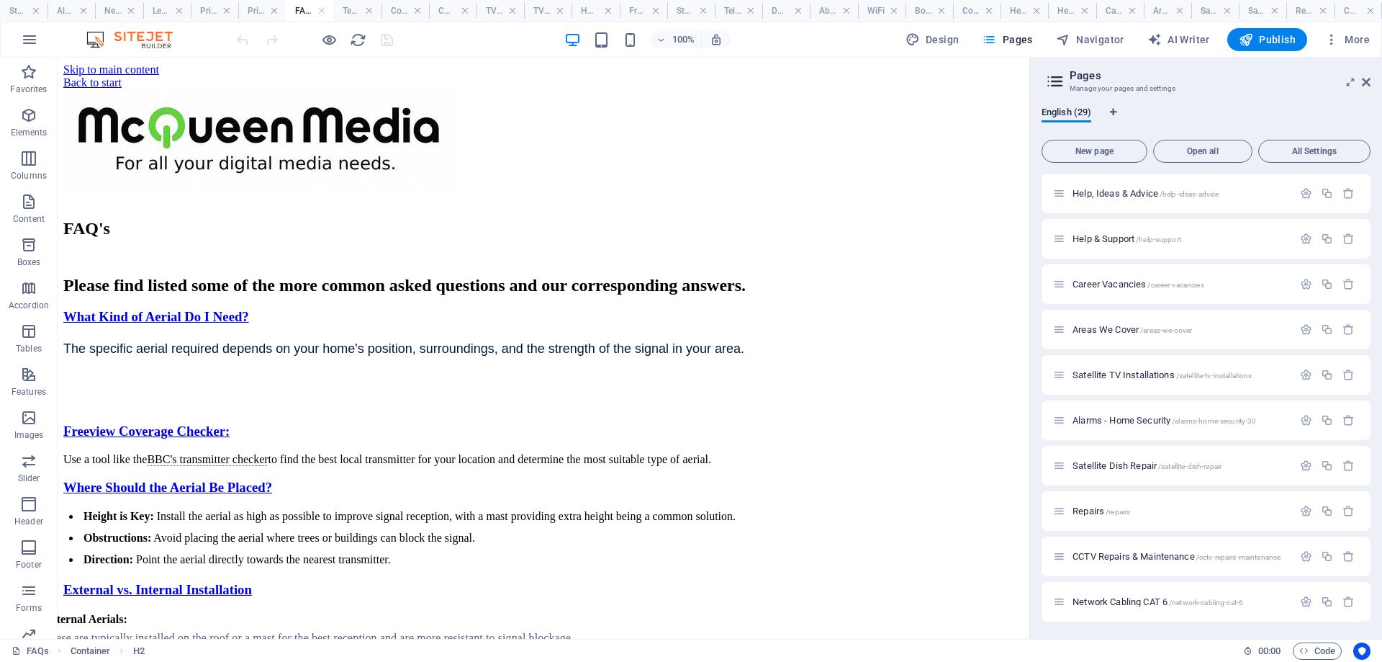
scroll to position [216, 0]
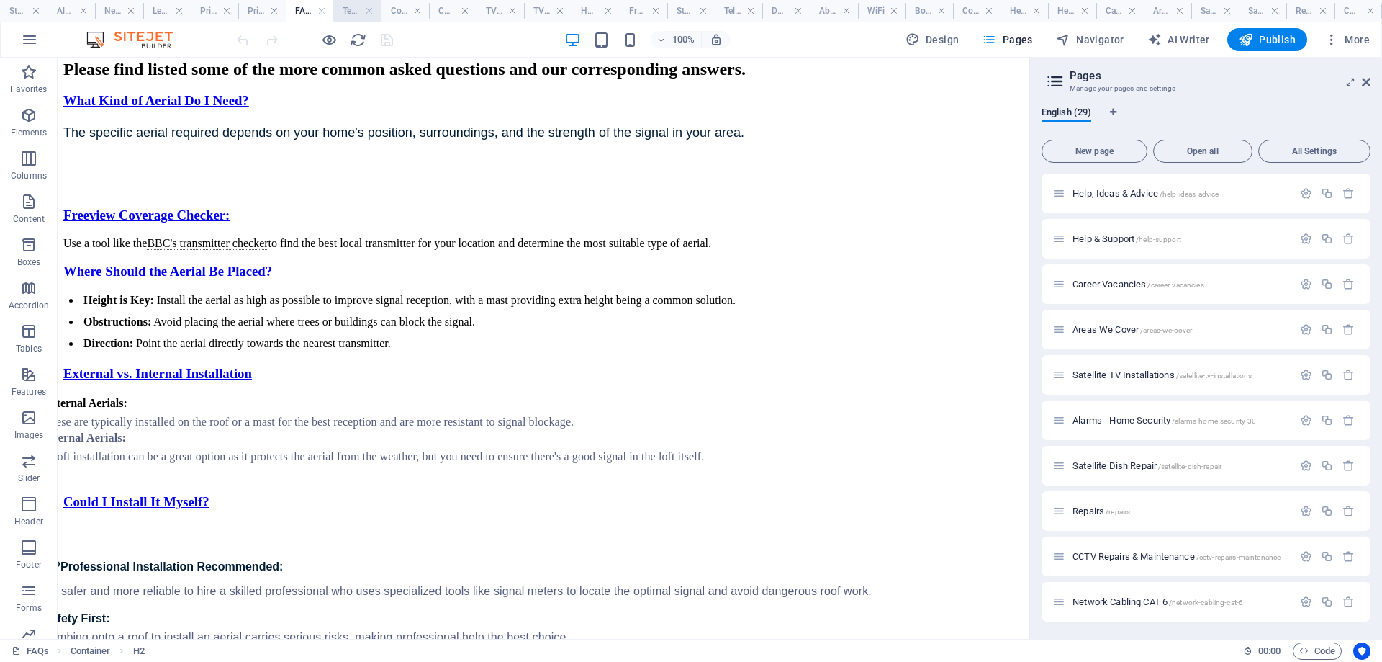
click at [356, 6] on h4 "Terms & Conditions" at bounding box center [357, 11] width 48 height 16
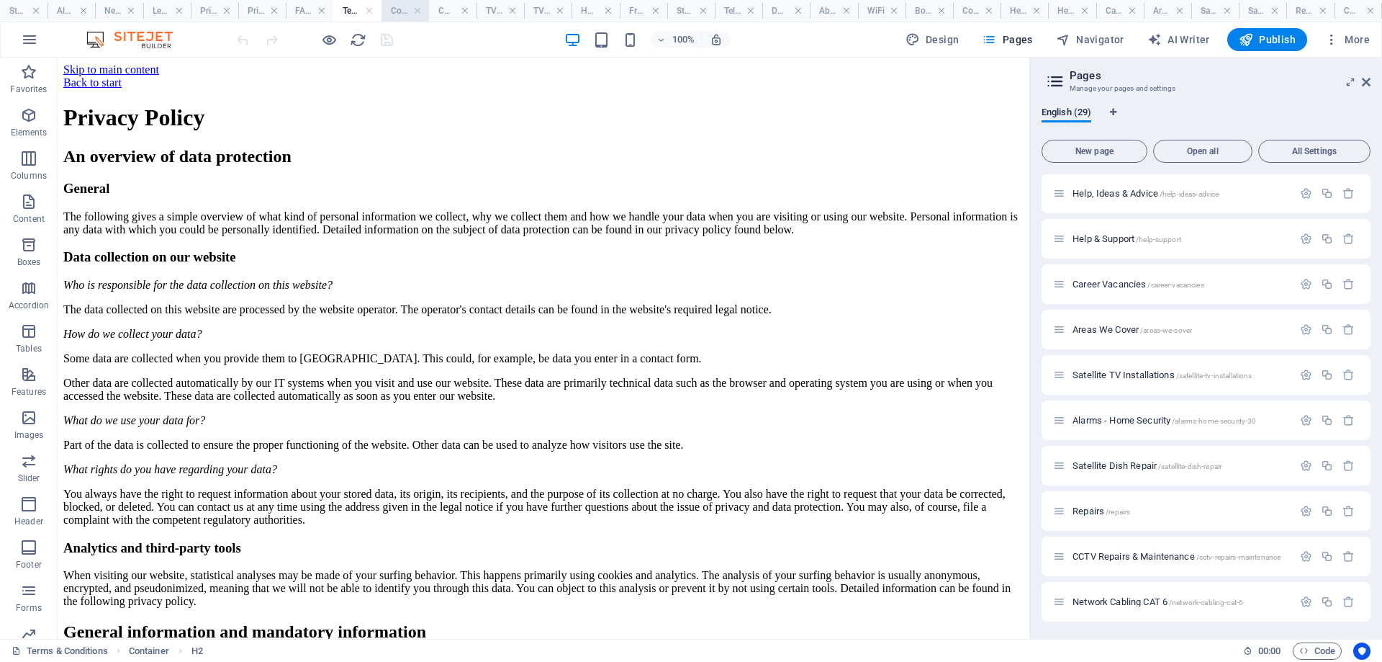
click at [400, 11] on h4 "Cookie Policy" at bounding box center [405, 11] width 48 height 16
click at [446, 11] on h4 "CCTV" at bounding box center [453, 11] width 48 height 16
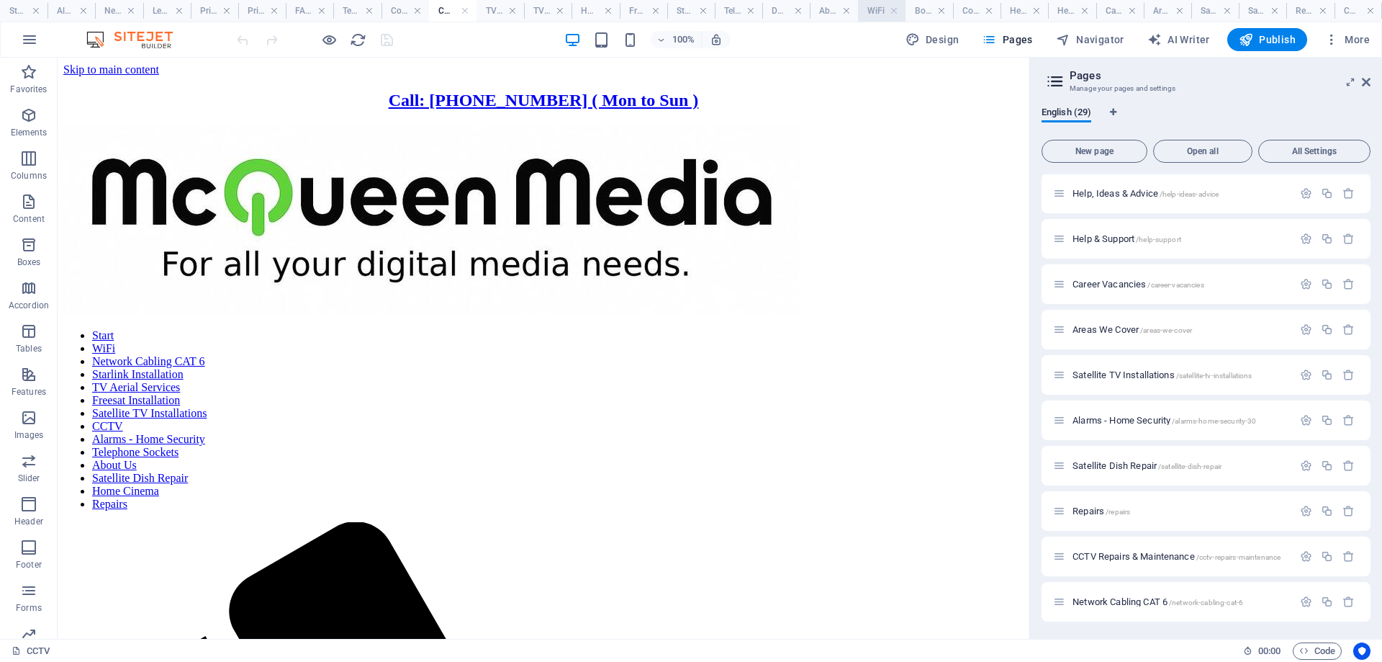
click at [488, 12] on h4 "TV Aerial Services" at bounding box center [501, 11] width 48 height 16
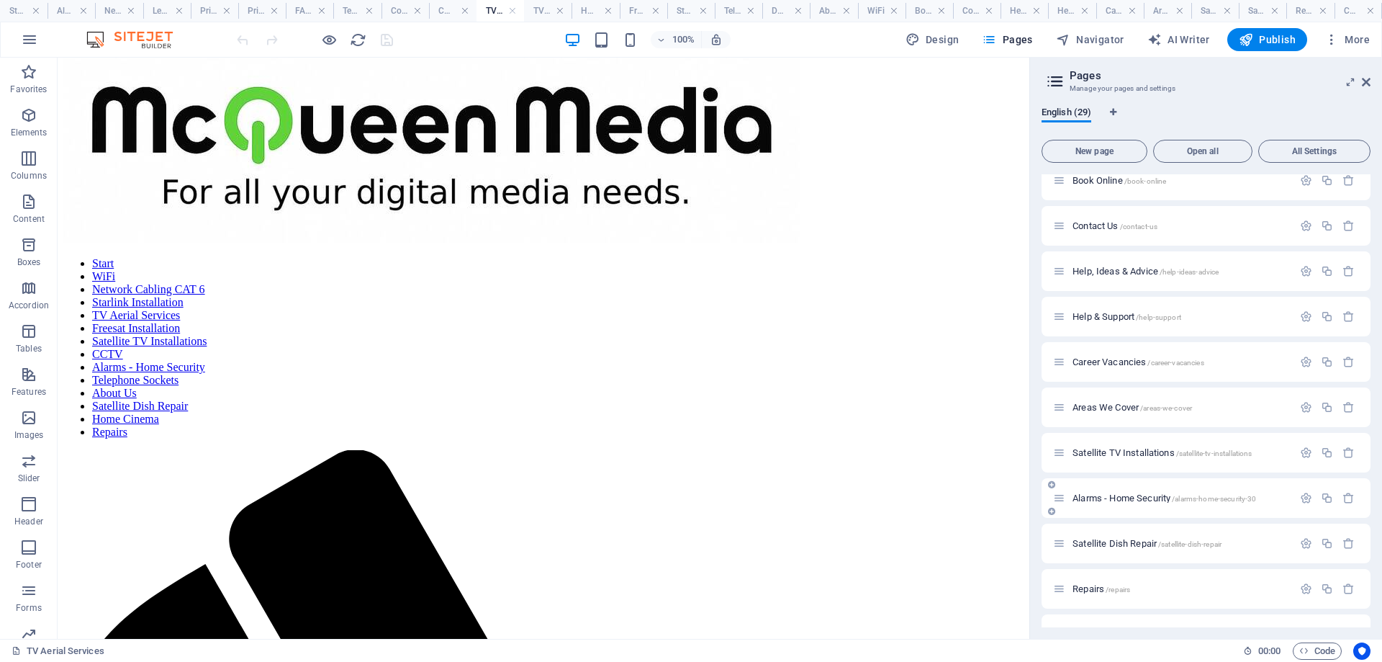
scroll to position [790, 0]
click at [1093, 492] on span "Alarms - Home Security /alarms-home-security-30" at bounding box center [1165, 492] width 184 height 11
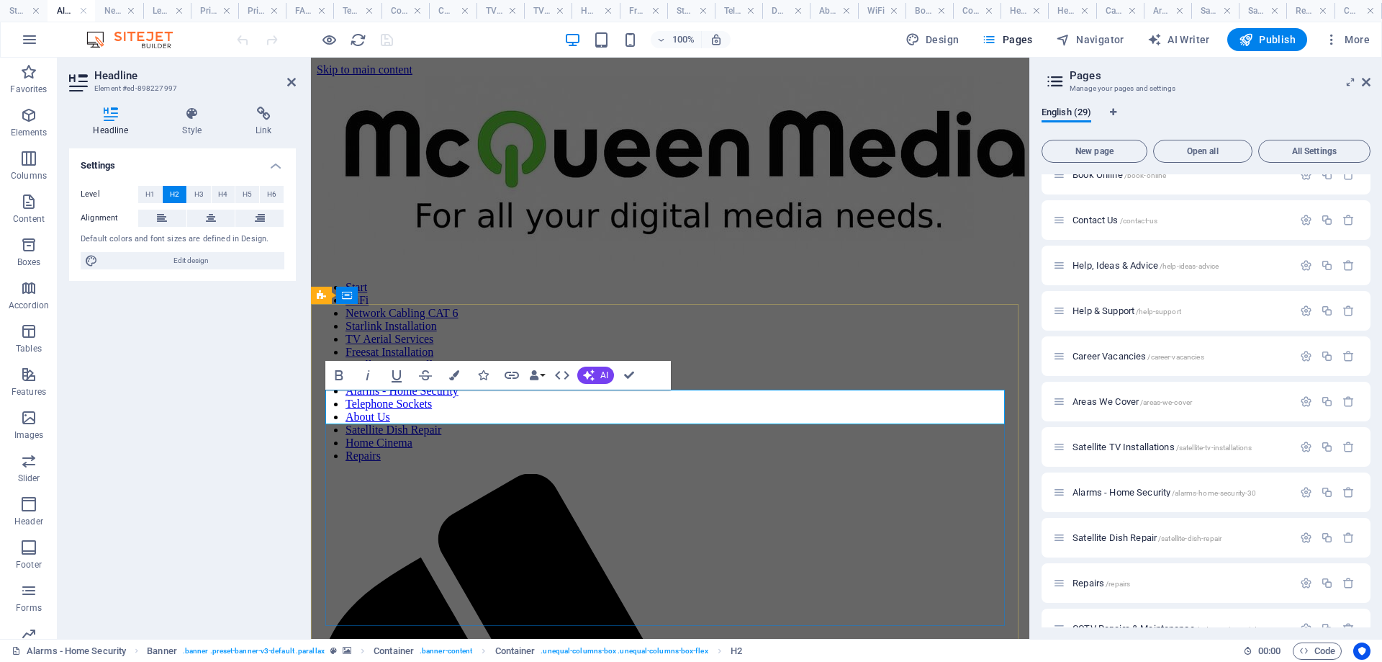
drag, startPoint x: 619, startPoint y: 405, endPoint x: 526, endPoint y: 405, distance: 92.9
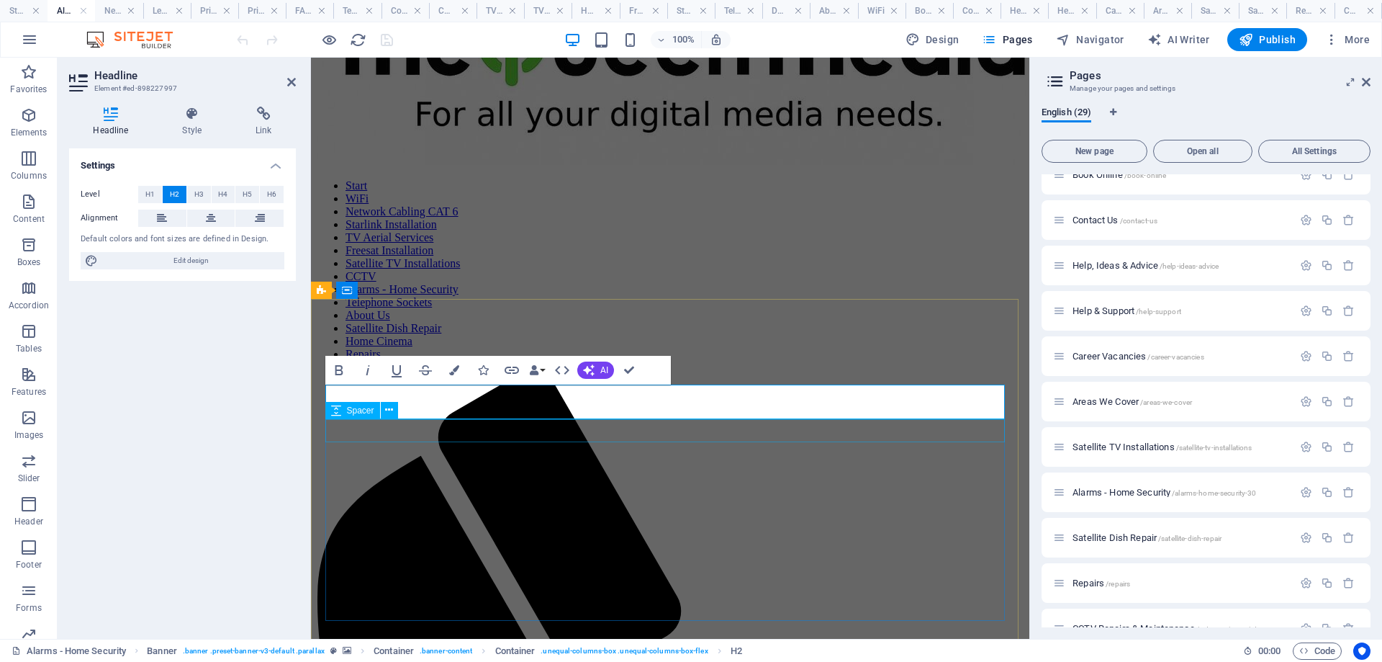
scroll to position [144, 0]
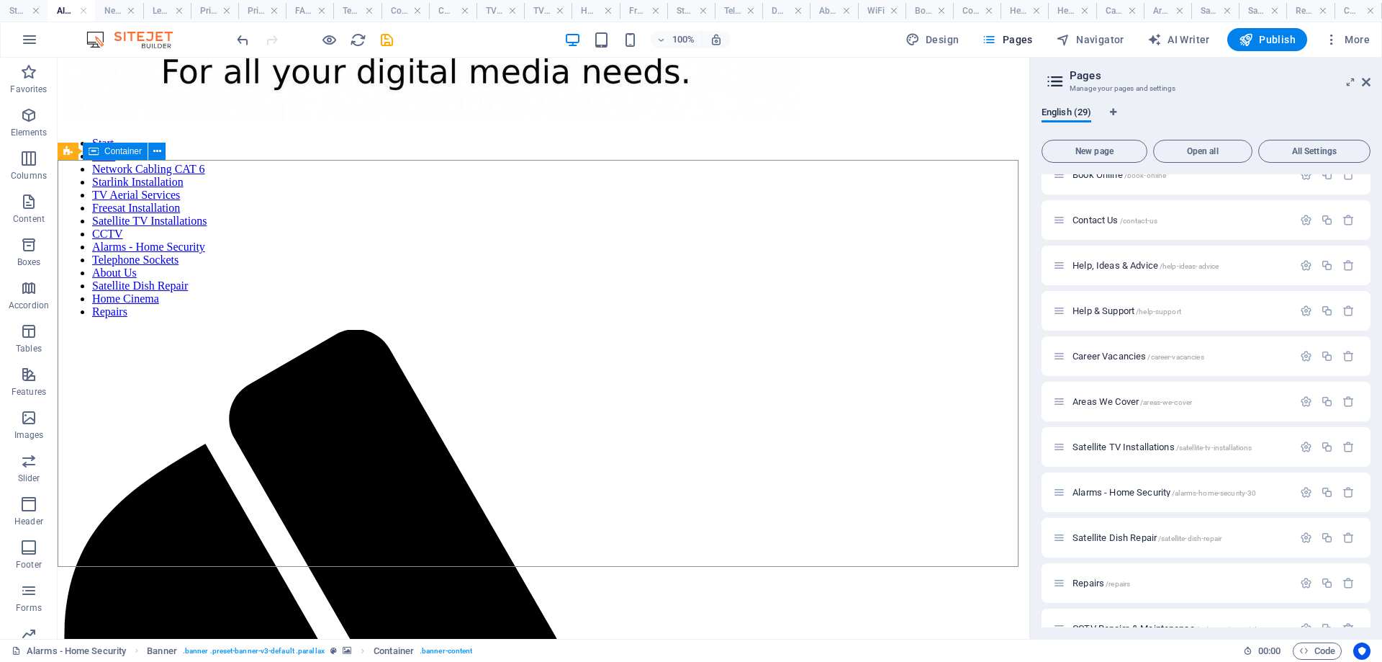
click at [110, 153] on span "Container" at bounding box center [122, 151] width 37 height 9
click at [62, 150] on div "Banner" at bounding box center [85, 151] width 55 height 17
click at [161, 145] on icon at bounding box center [158, 151] width 11 height 15
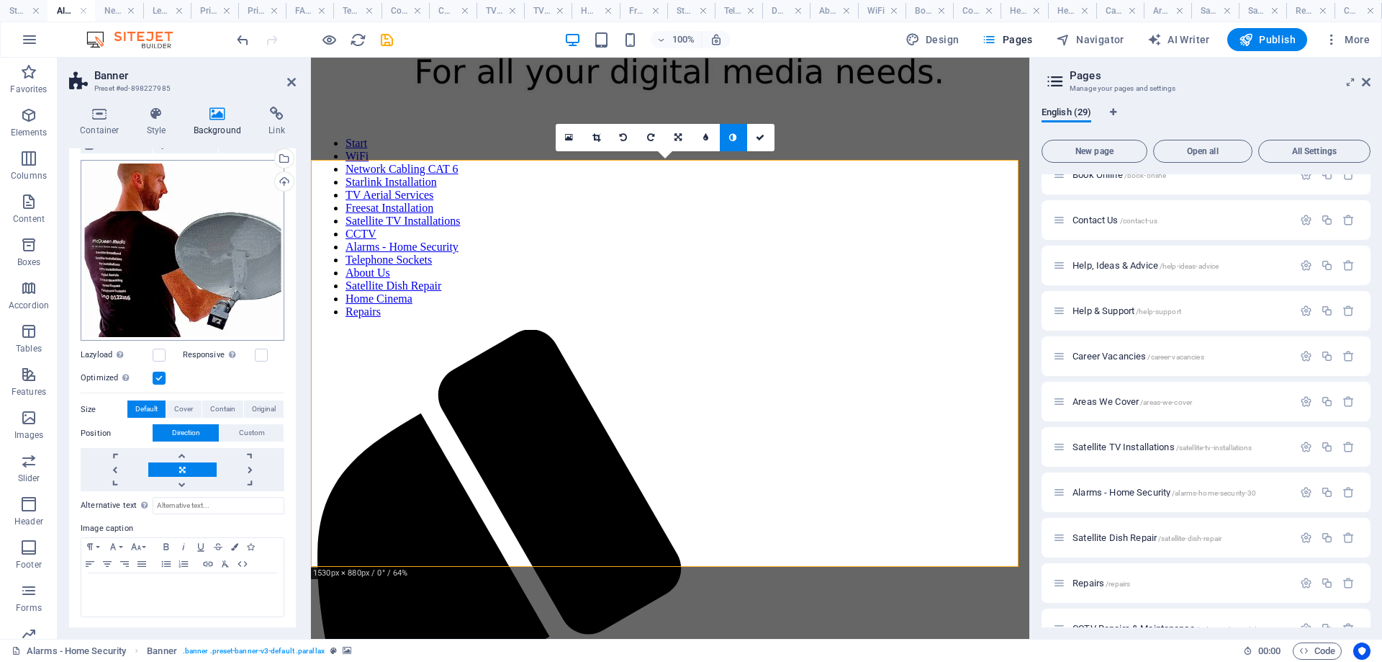
scroll to position [0, 0]
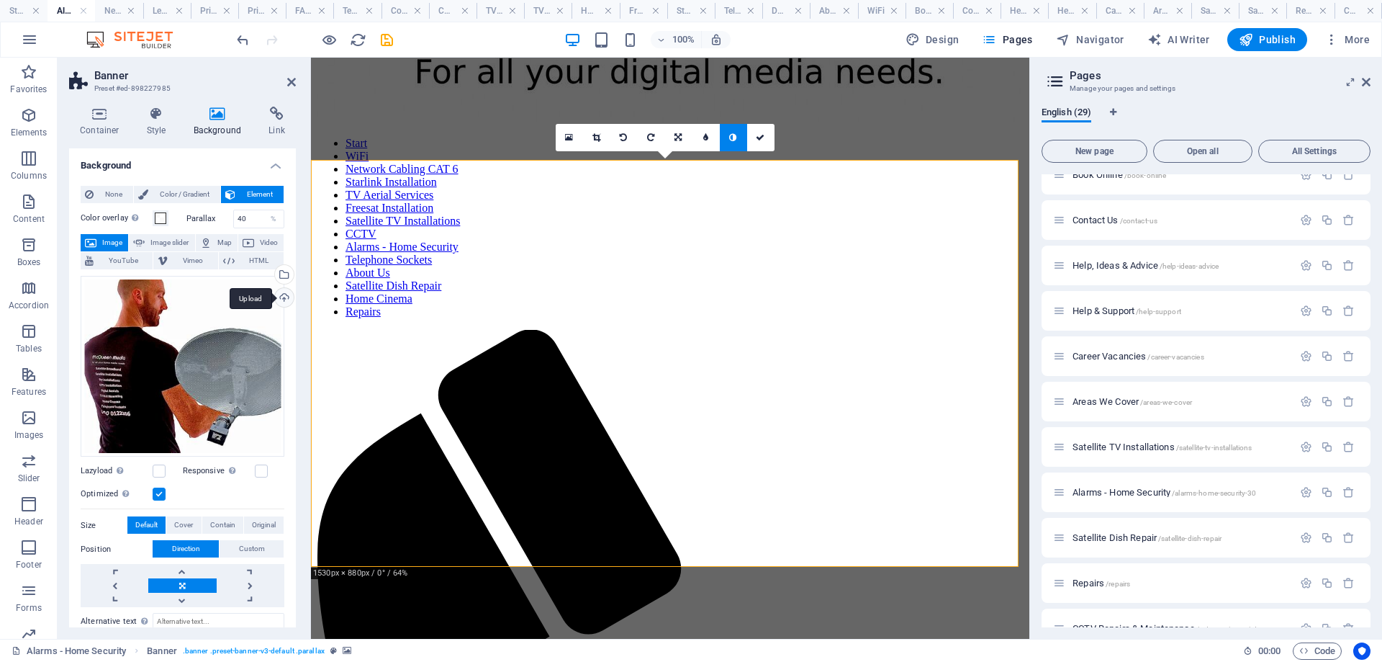
click at [281, 298] on div "Upload" at bounding box center [283, 299] width 22 height 22
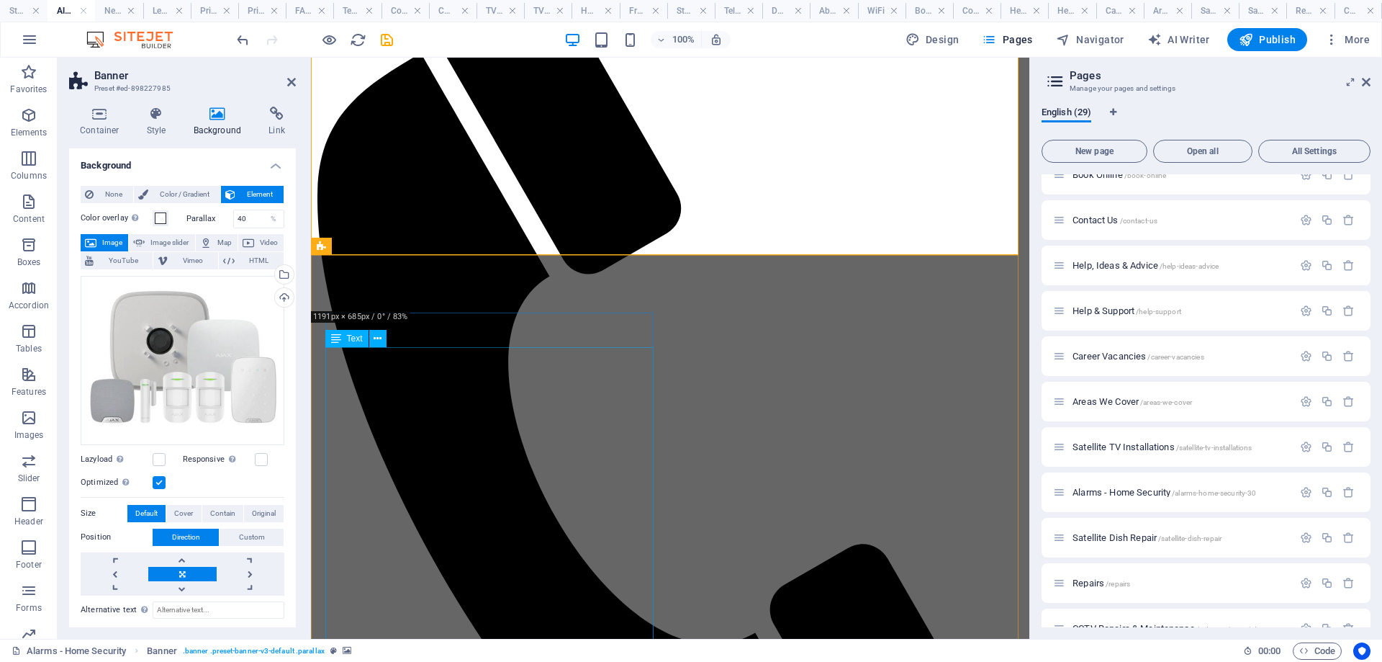
scroll to position [360, 0]
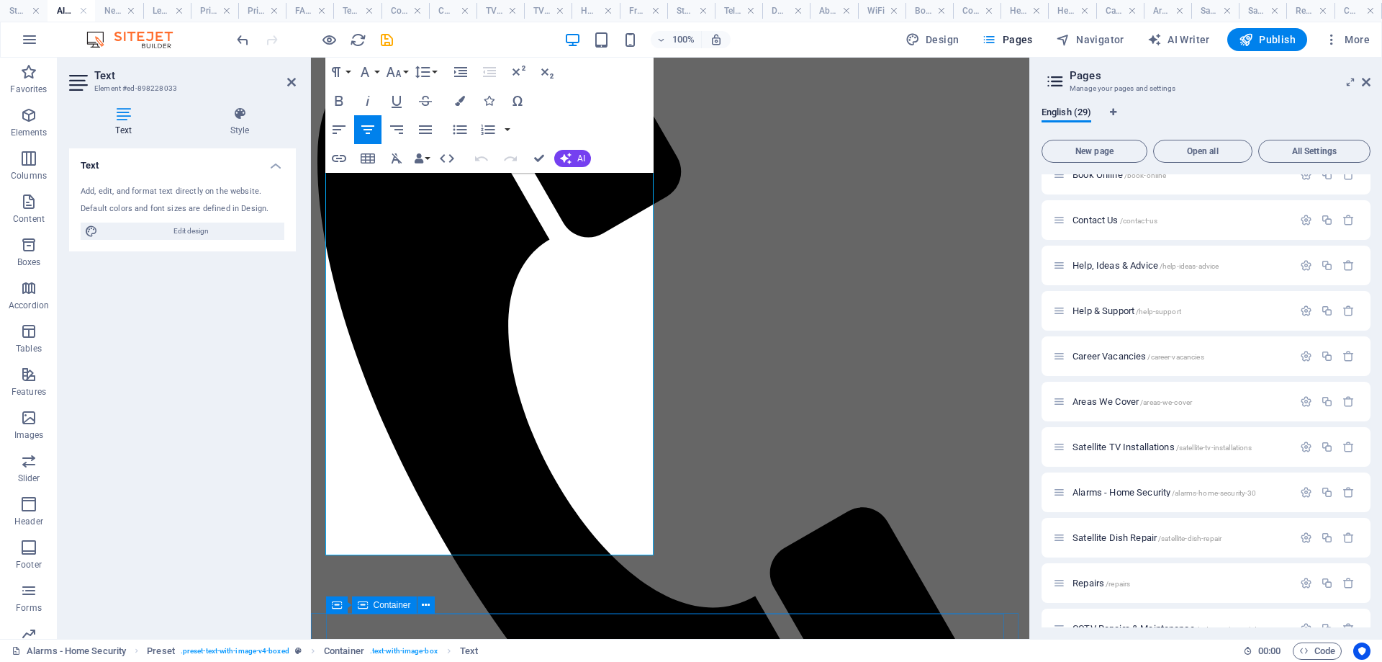
scroll to position [613, 0]
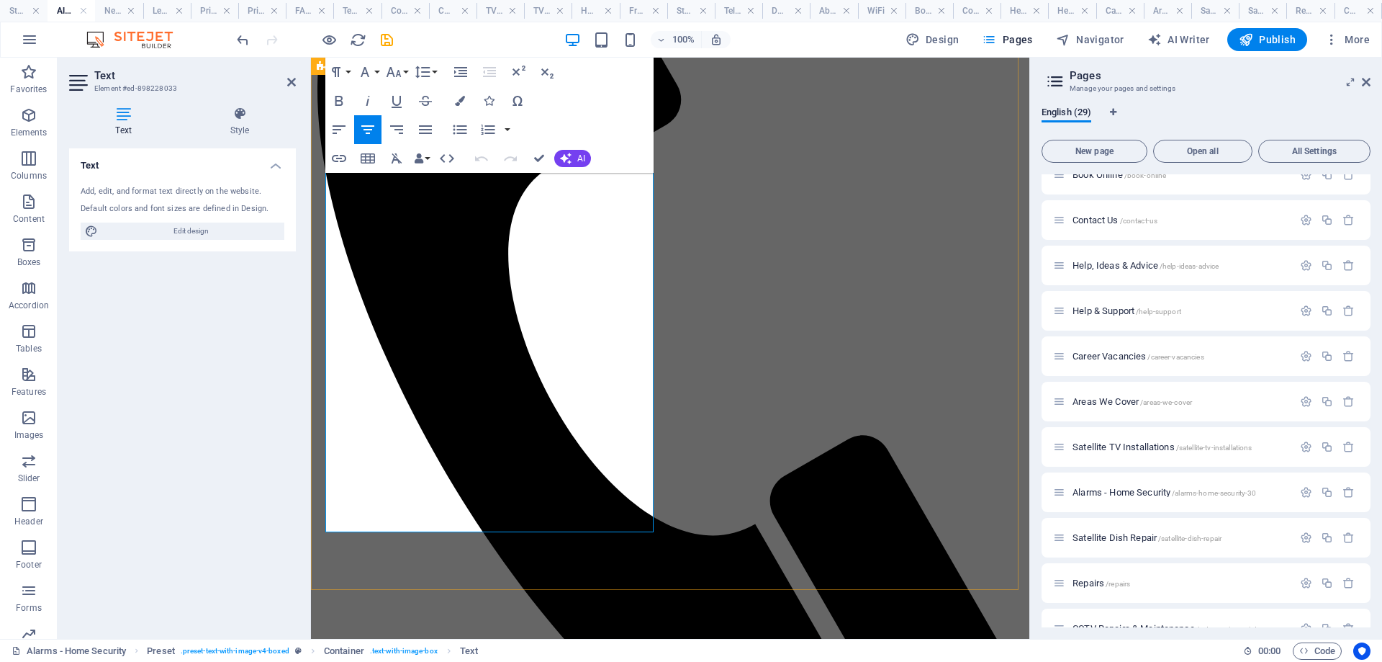
drag, startPoint x: 335, startPoint y: 394, endPoint x: 592, endPoint y: 526, distance: 289.7
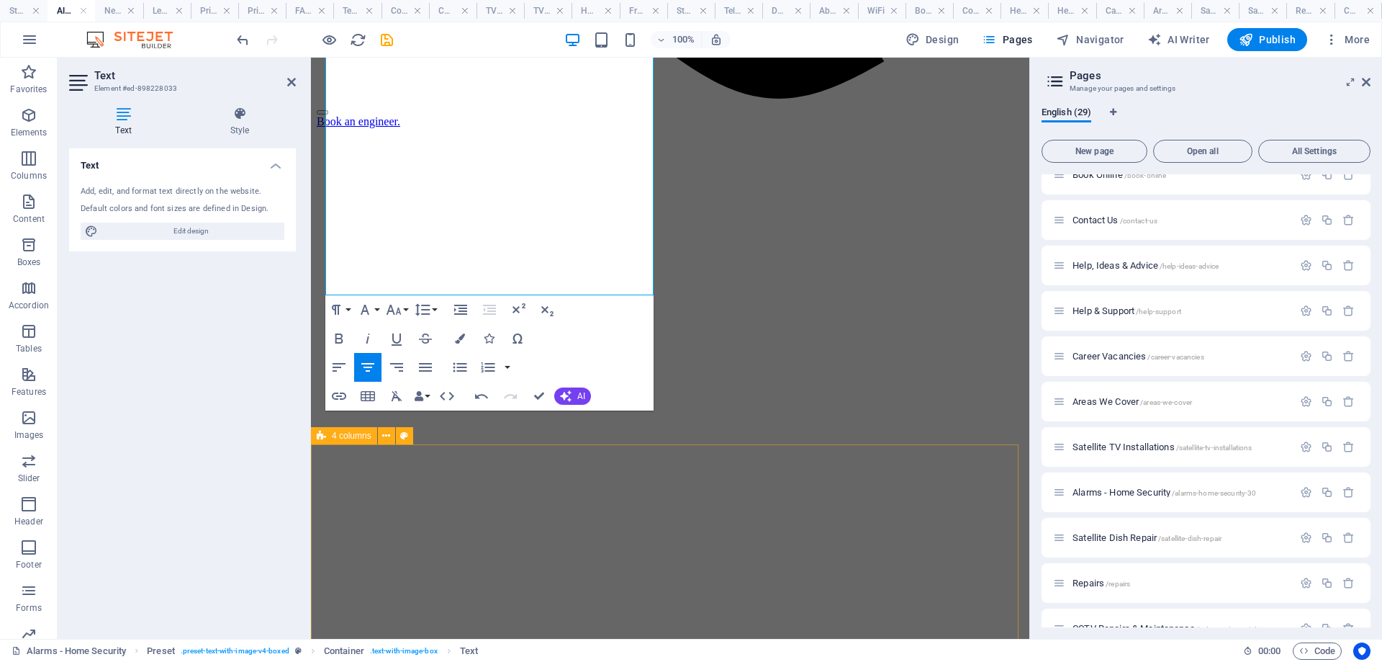
scroll to position [1385, 0]
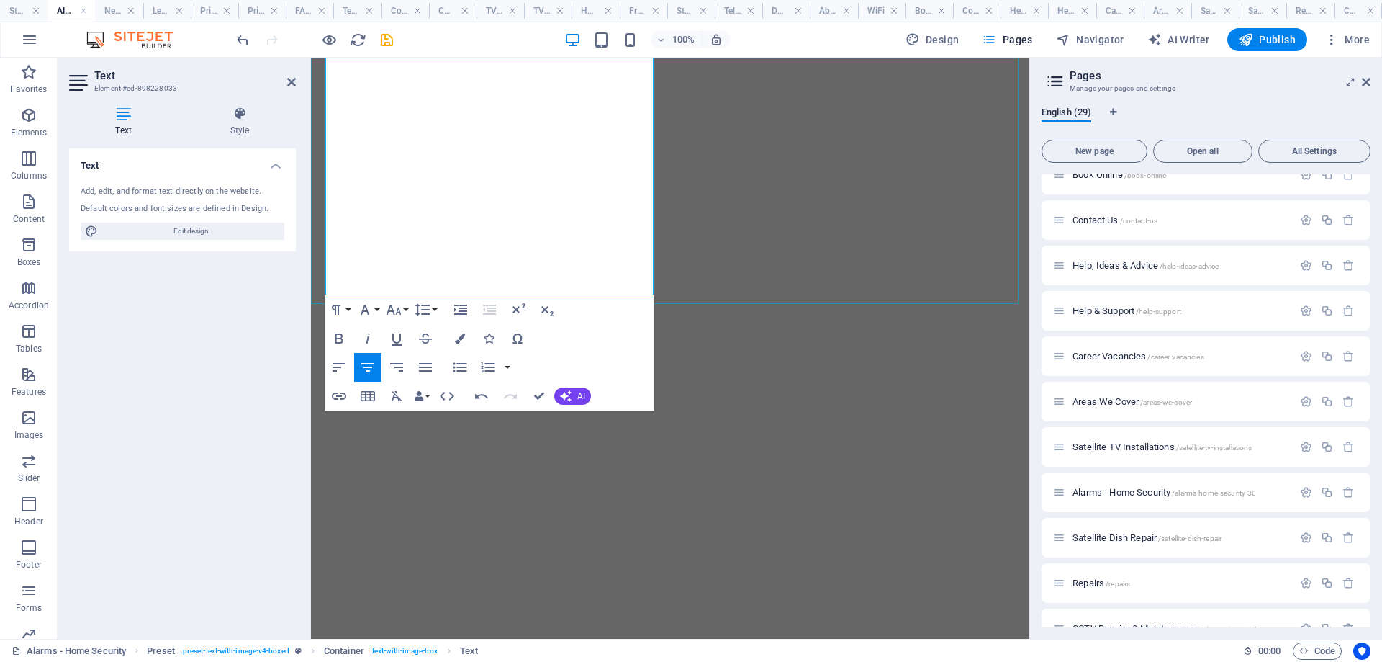
drag, startPoint x: 348, startPoint y: 487, endPoint x: 827, endPoint y: 355, distance: 497.2
click at [671, 41] on div "Book an engineer." at bounding box center [670, 34] width 707 height 13
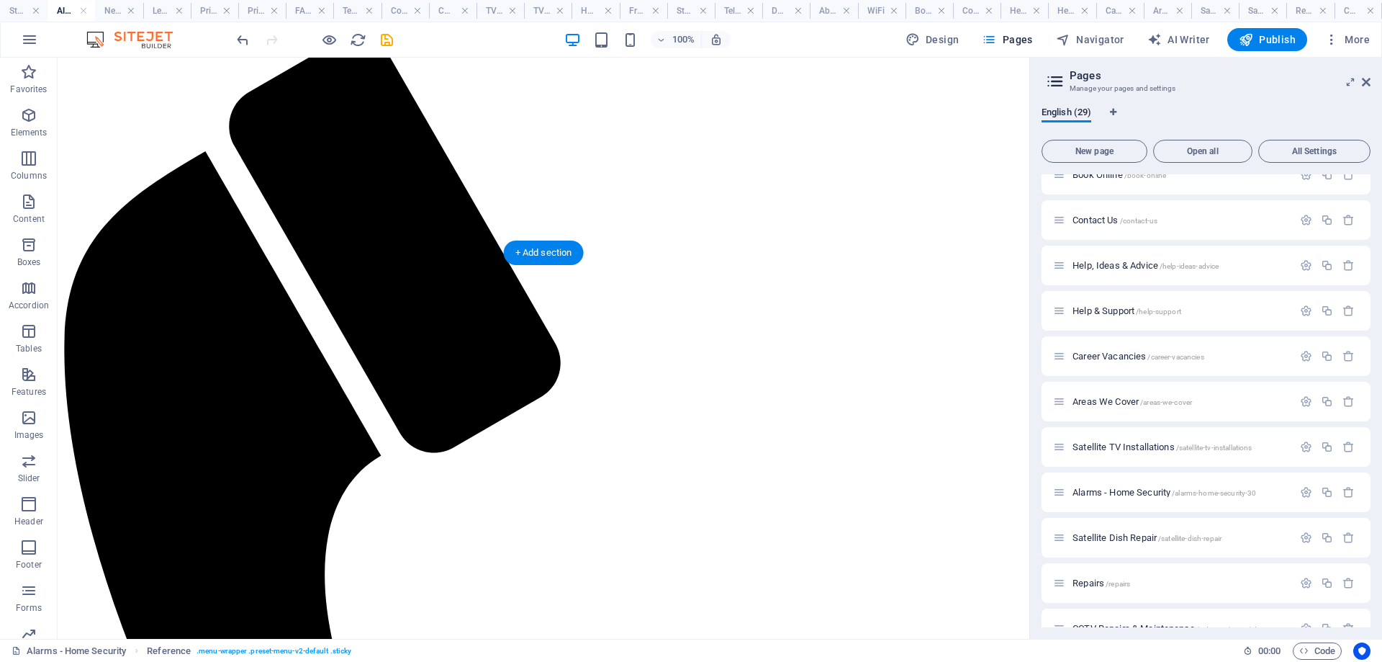
scroll to position [377, 0]
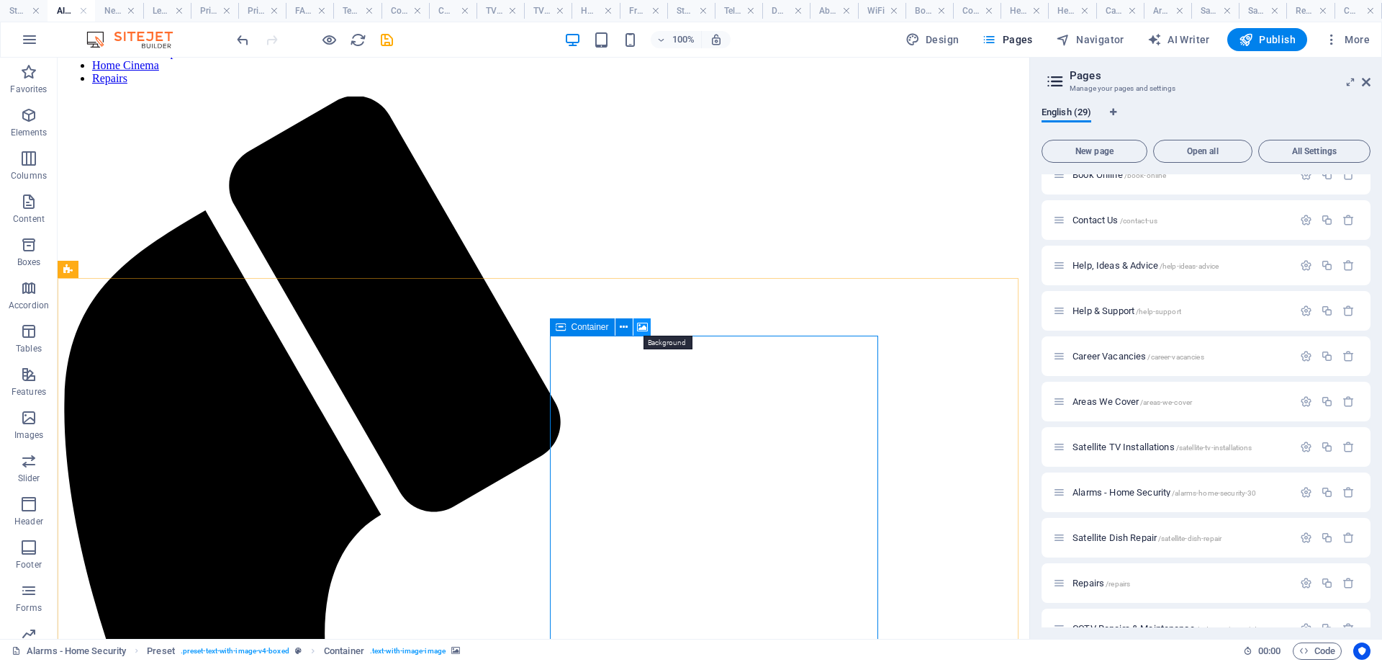
click at [641, 325] on icon at bounding box center [642, 327] width 11 height 15
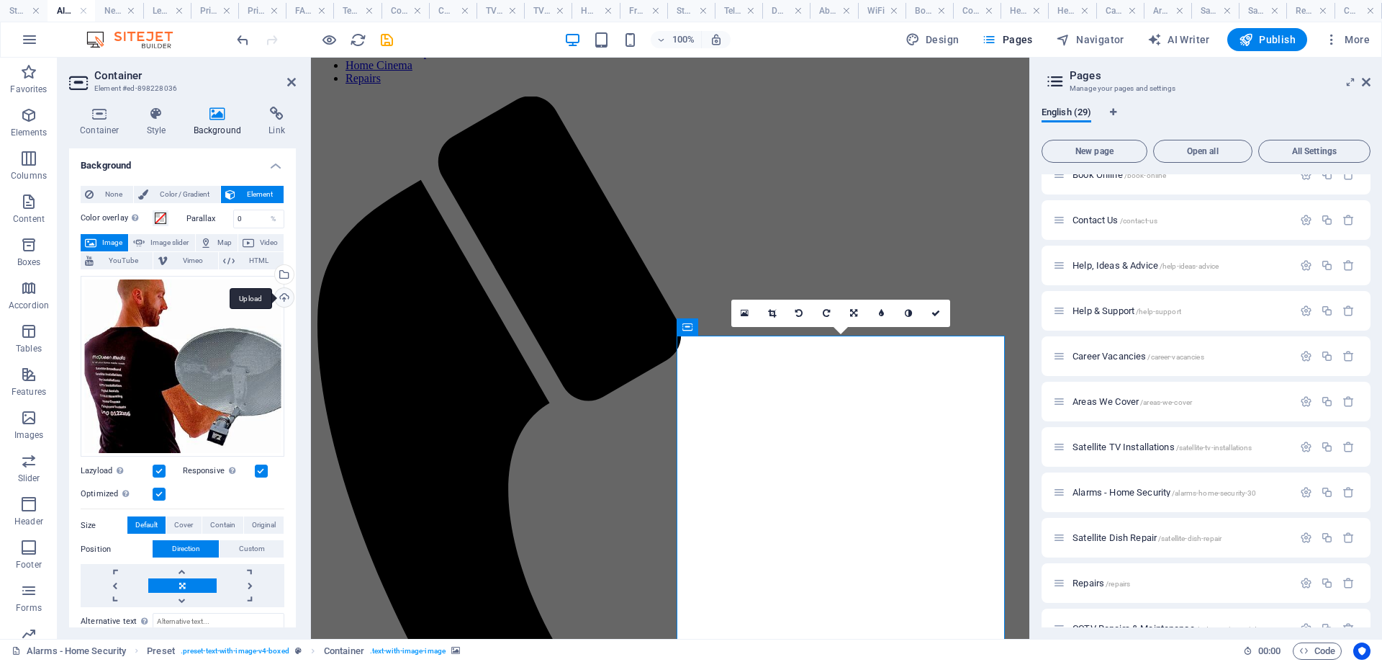
click at [279, 297] on div "Upload" at bounding box center [283, 299] width 22 height 22
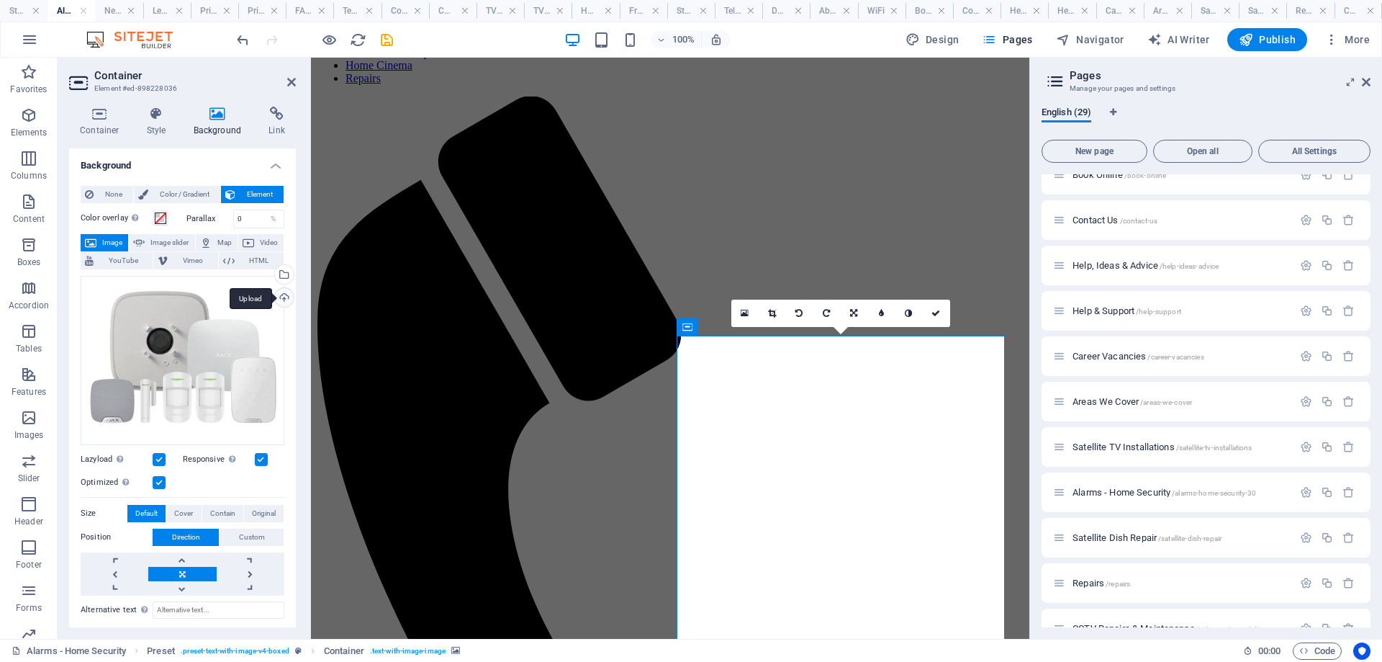
click at [742, 313] on icon at bounding box center [745, 313] width 8 height 10
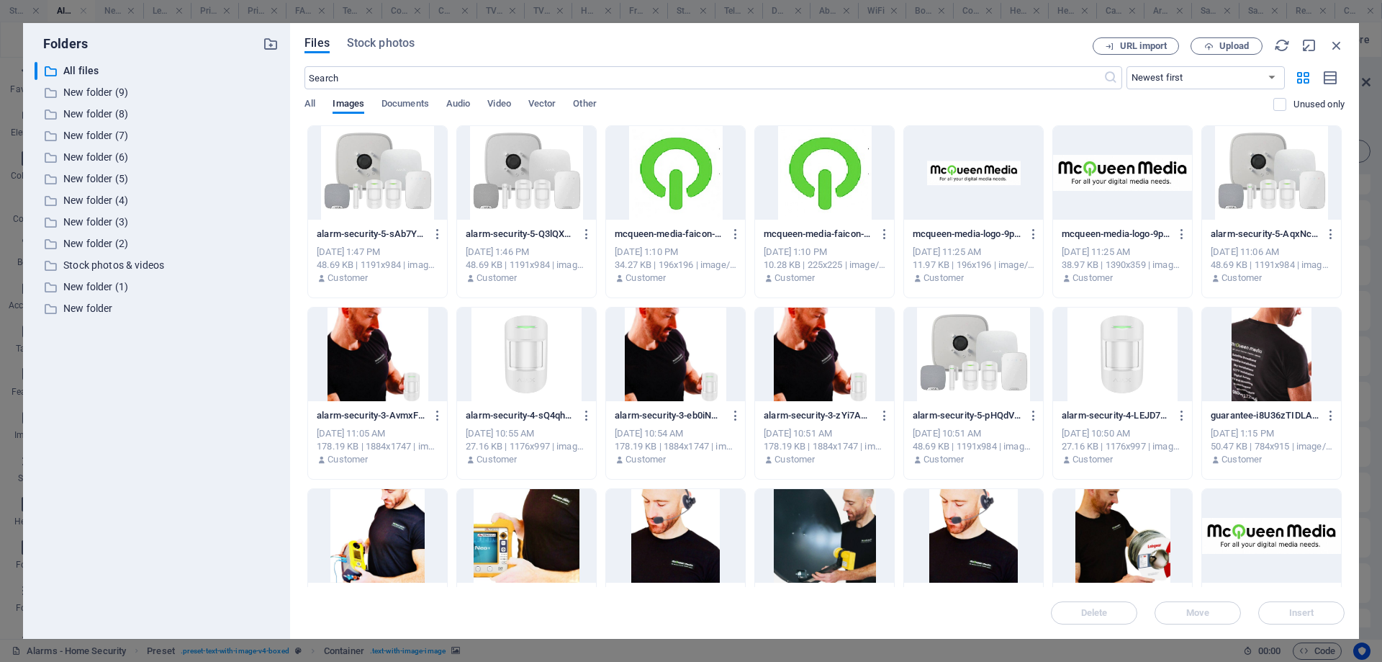
click at [413, 358] on div at bounding box center [377, 354] width 139 height 94
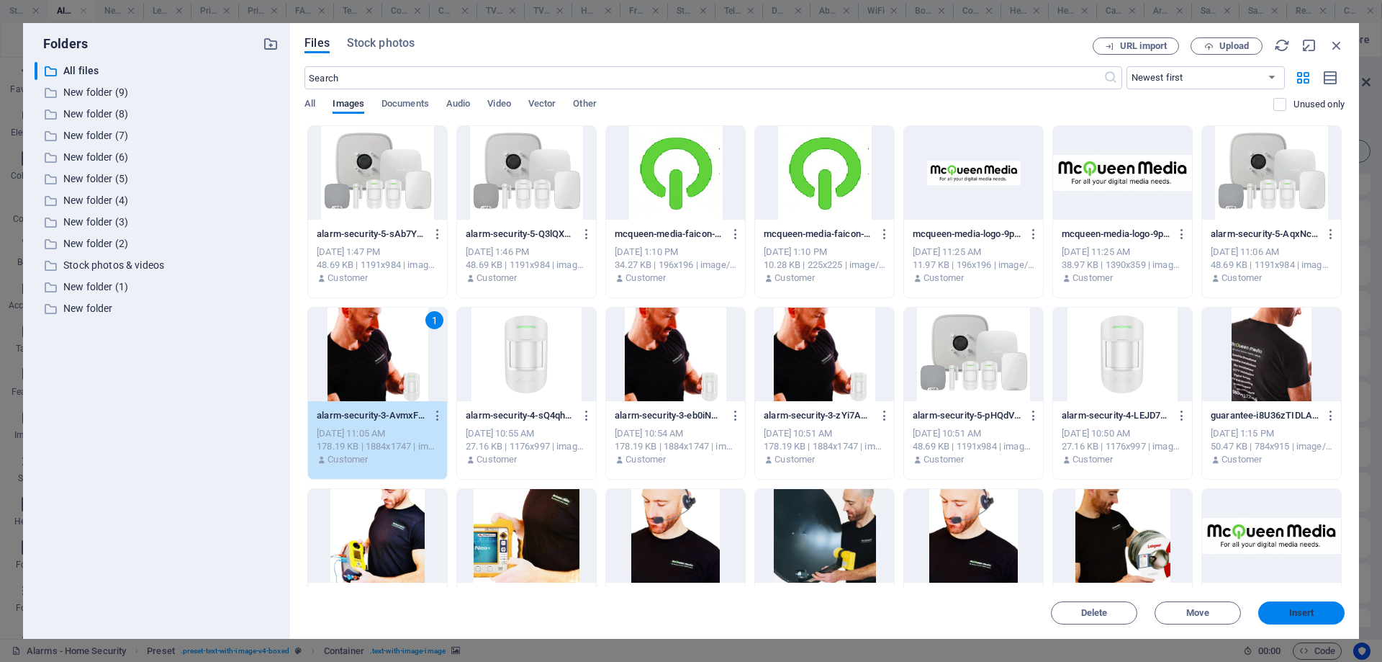
click at [1278, 615] on span "Insert" at bounding box center [1301, 612] width 75 height 9
click at [1278, 613] on div "CCTV Repairs & Maintenance /cctv-repairs-maintenance" at bounding box center [1206, 628] width 329 height 40
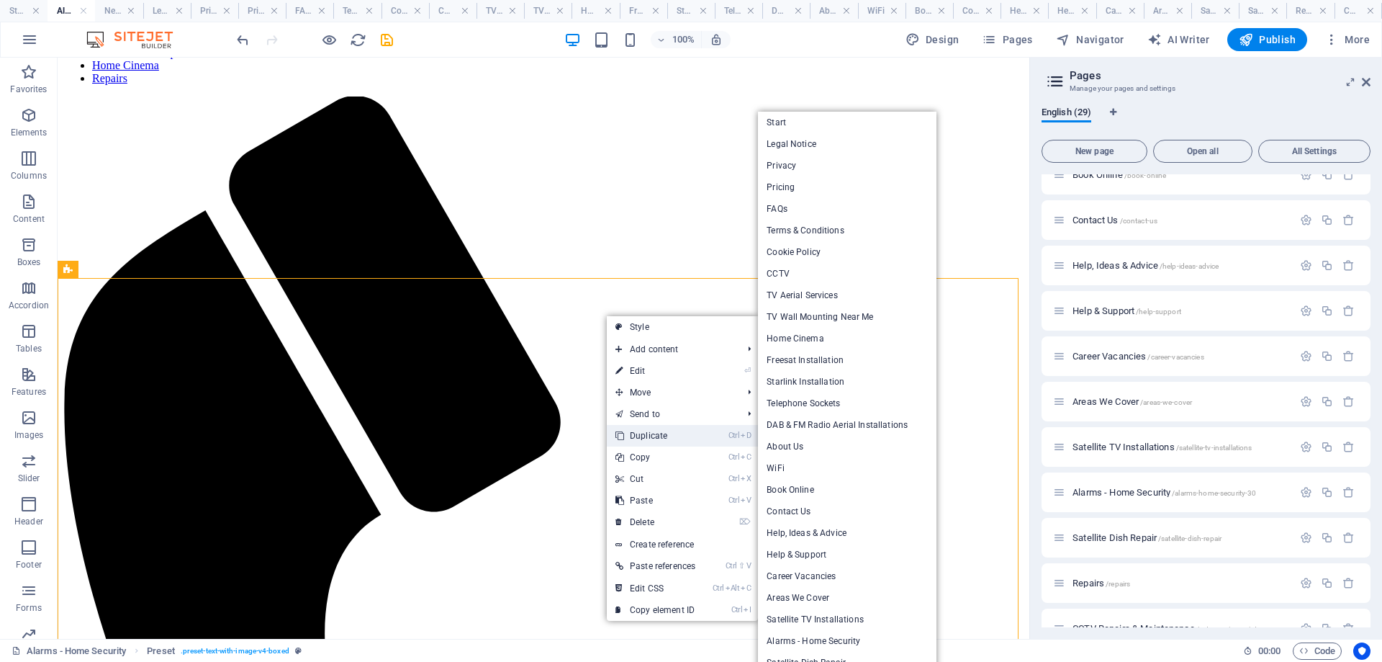
click at [651, 437] on link "Ctrl D Duplicate" at bounding box center [655, 436] width 97 height 22
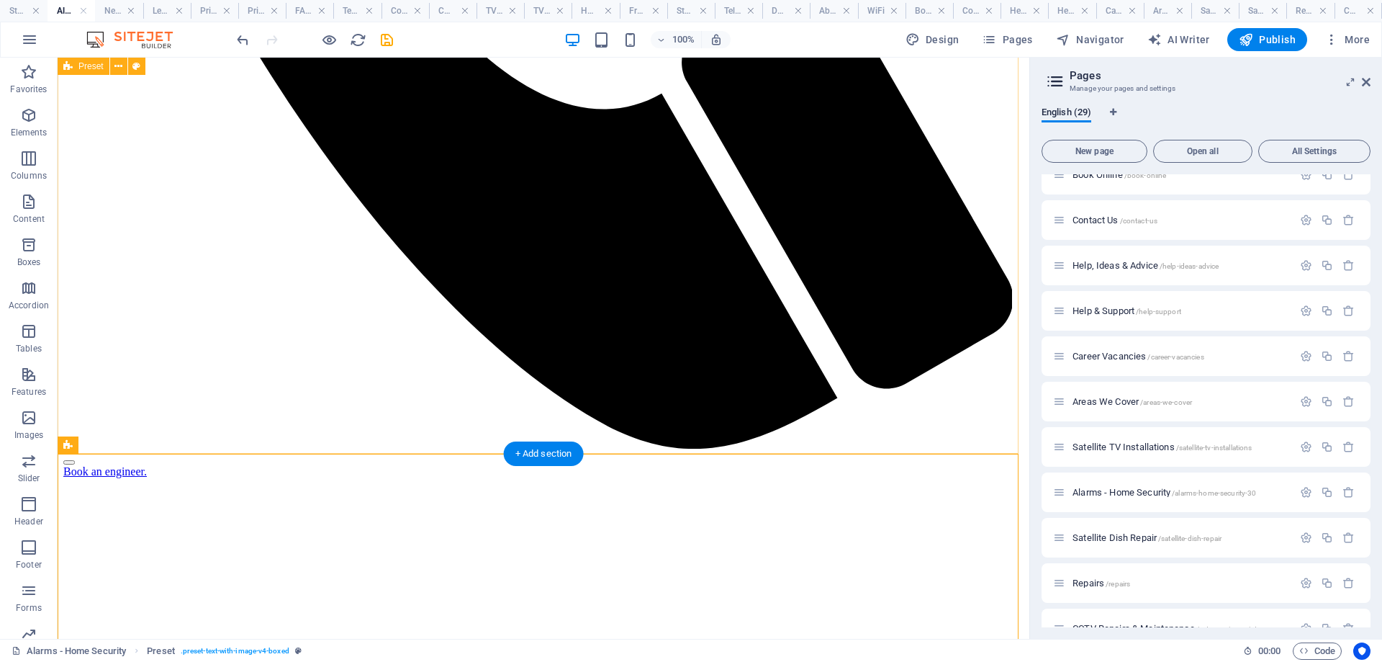
scroll to position [1283, 0]
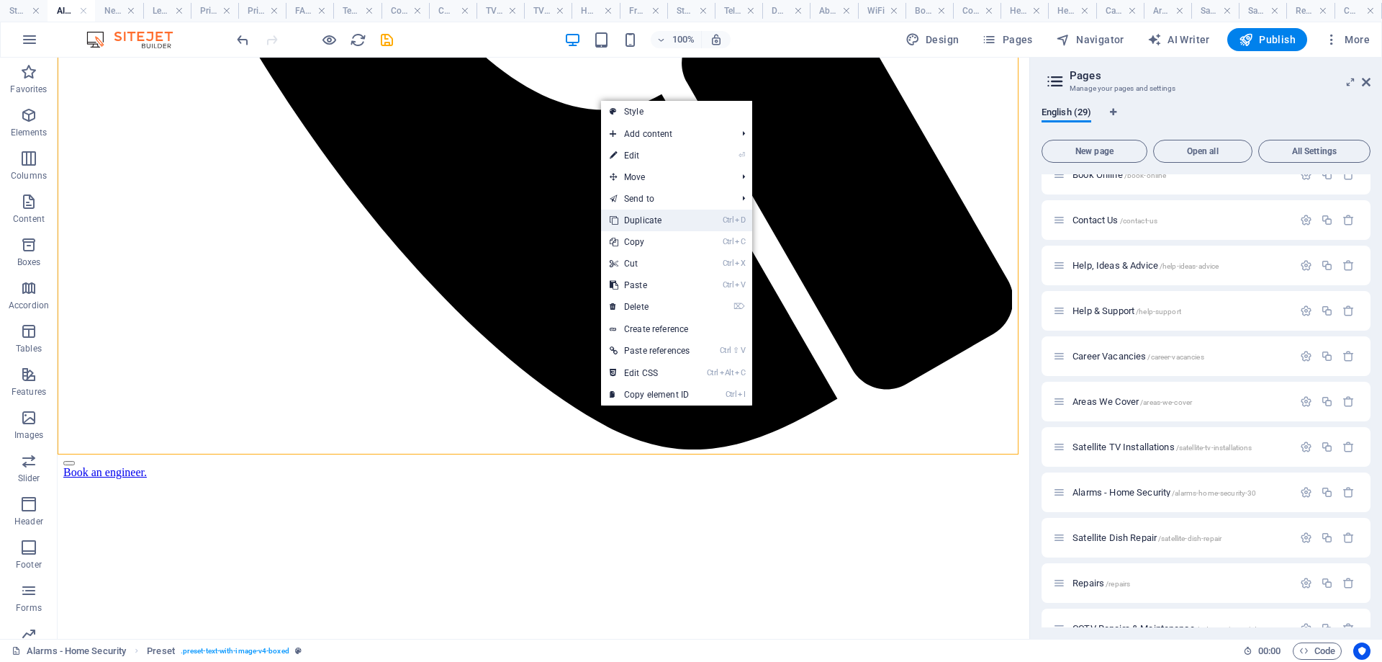
click at [651, 217] on link "Ctrl D Duplicate" at bounding box center [649, 220] width 97 height 22
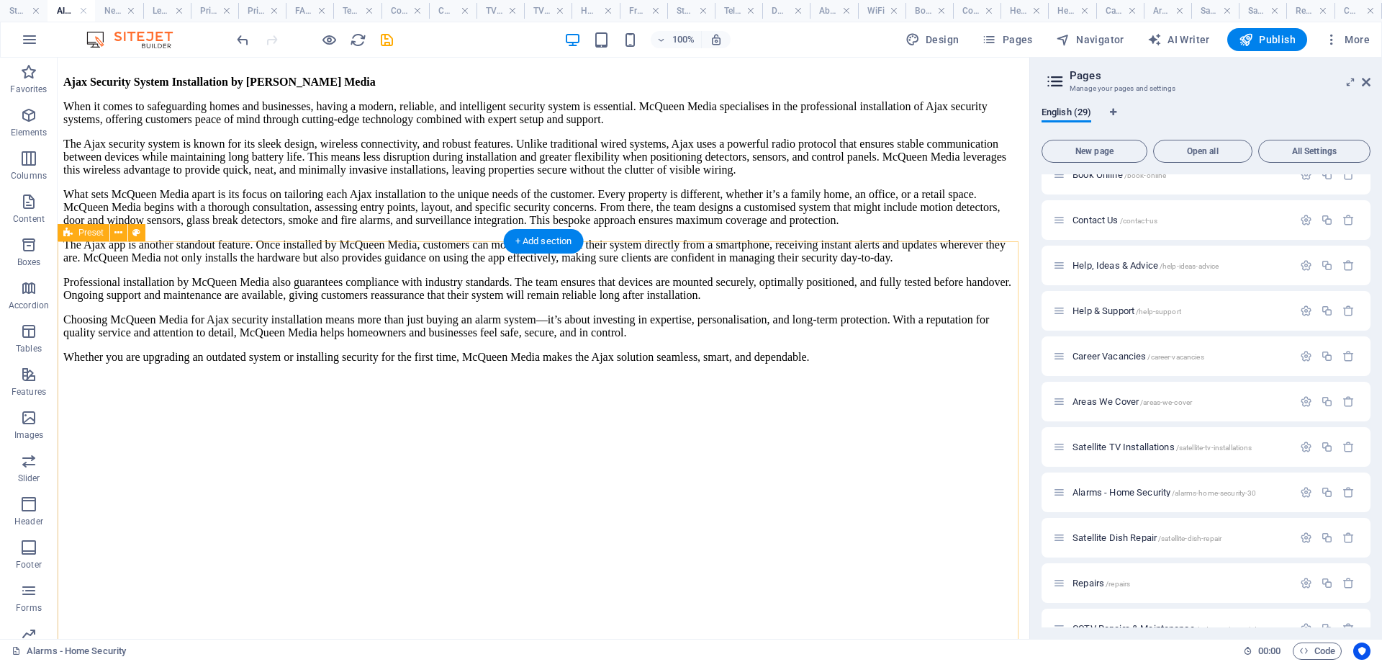
scroll to position [2579, 0]
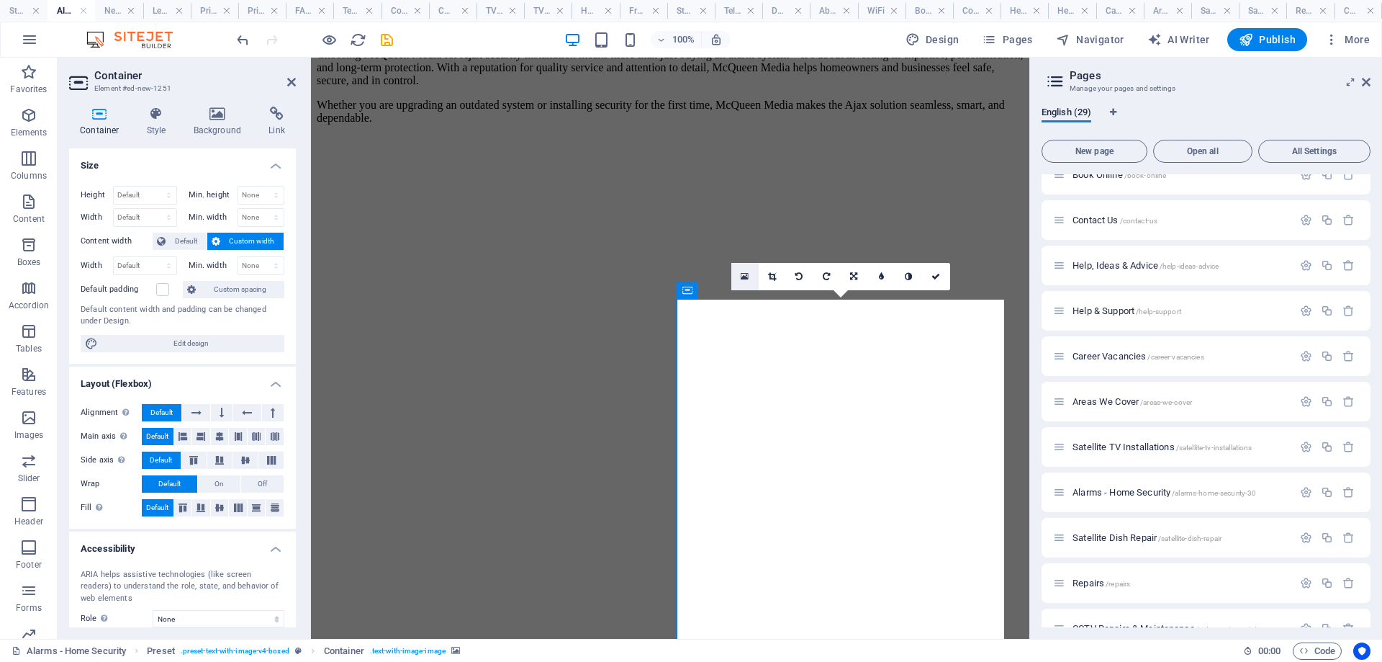
click at [744, 274] on icon at bounding box center [745, 276] width 8 height 10
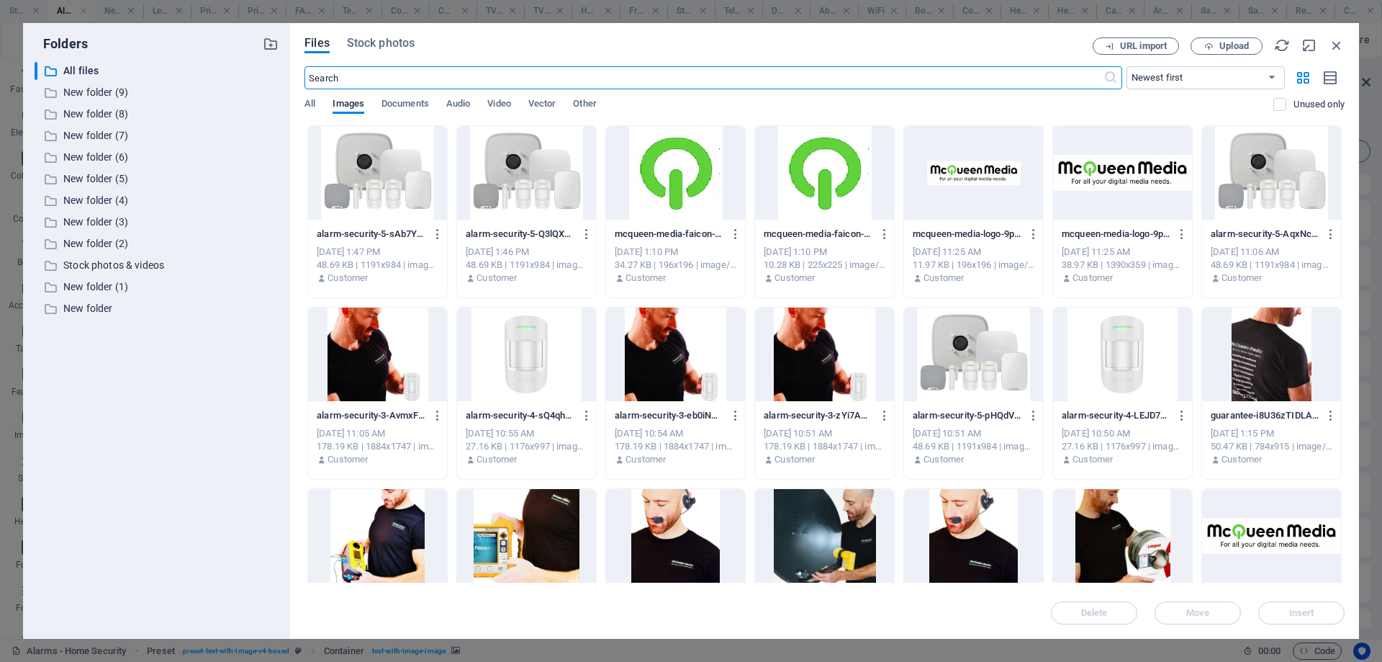
scroll to position [2795, 0]
click at [510, 357] on div at bounding box center [526, 354] width 139 height 94
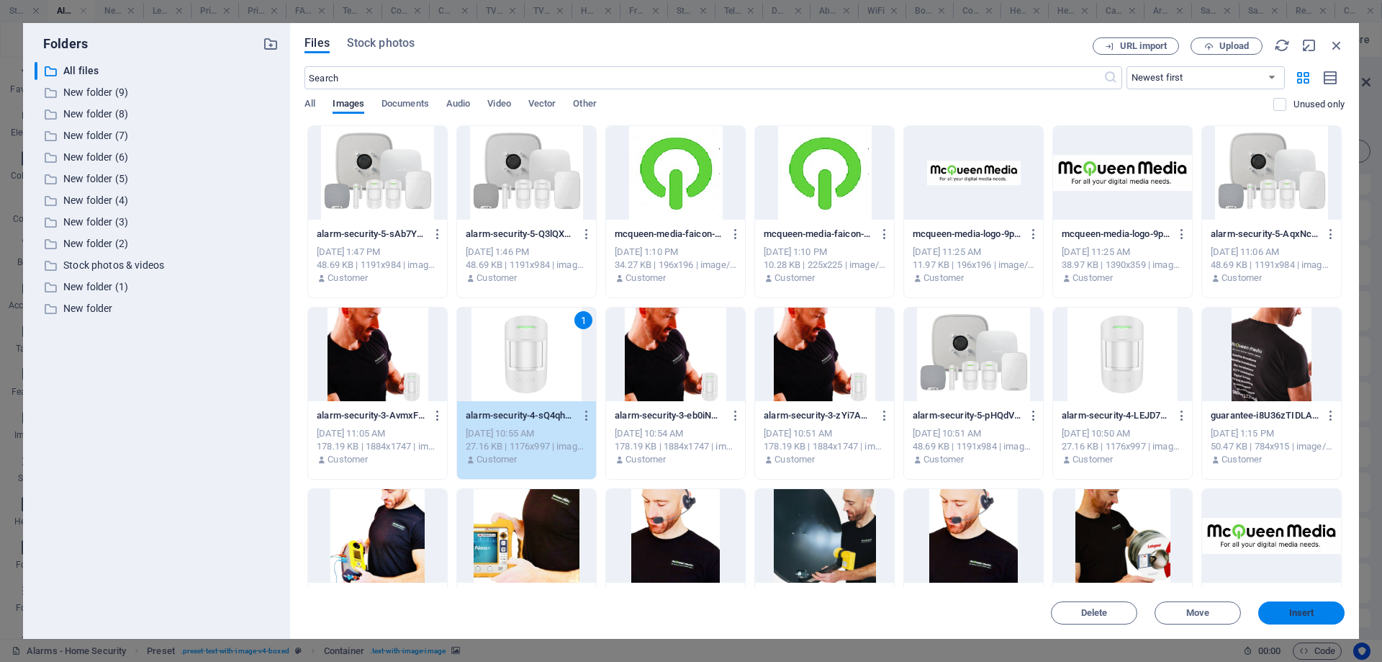
drag, startPoint x: 269, startPoint y: 453, endPoint x: 1288, endPoint y: 615, distance: 1031.9
click at [1288, 615] on span "Insert" at bounding box center [1301, 612] width 75 height 9
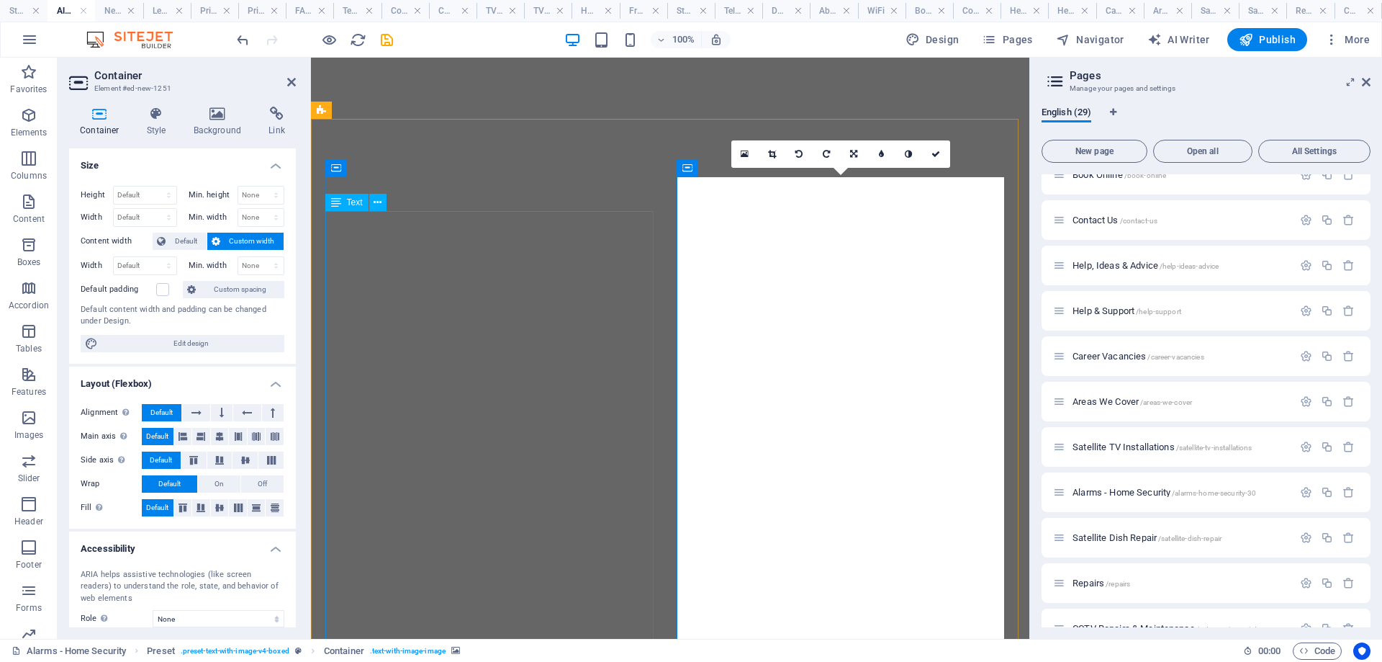
scroll to position [3011, 0]
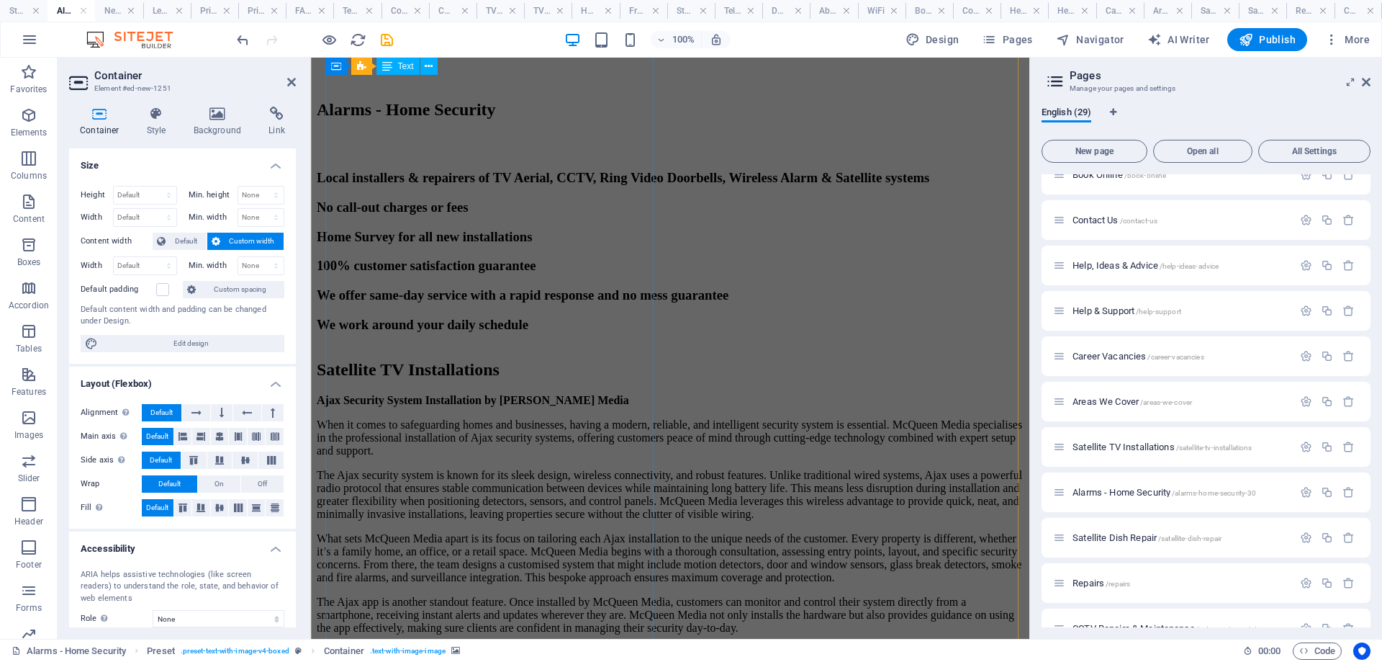
scroll to position [1715, 0]
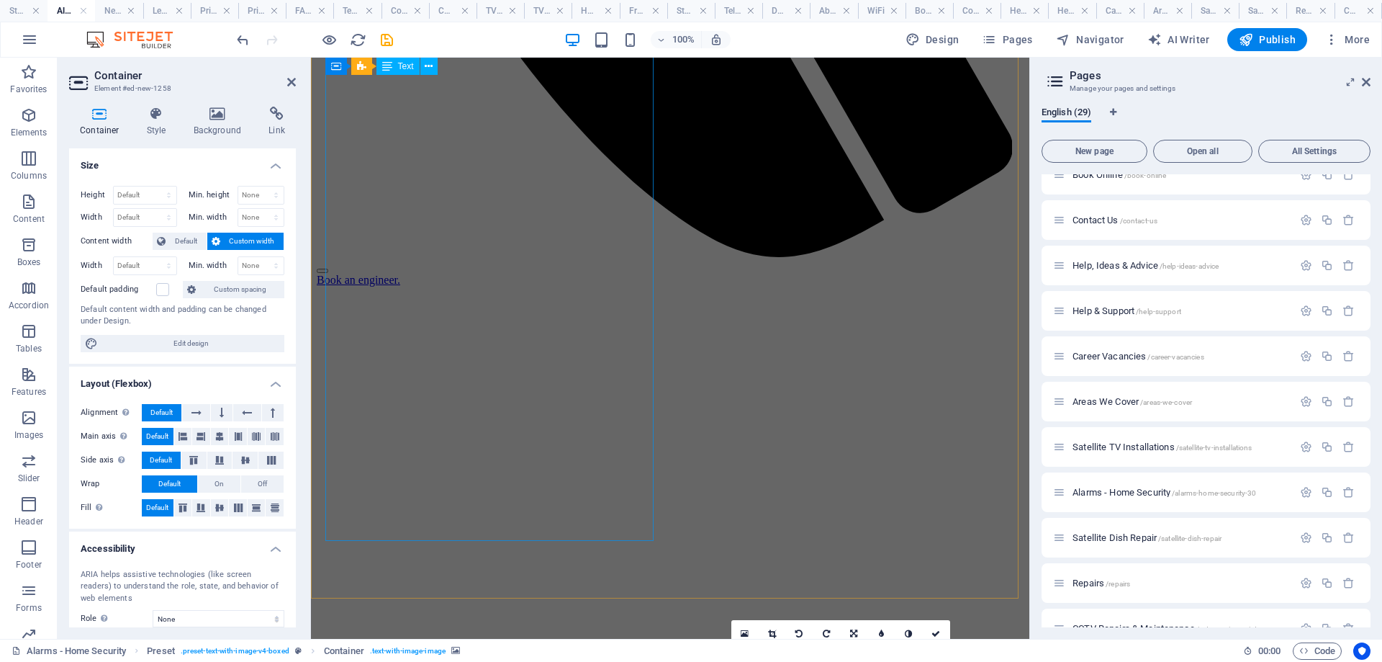
scroll to position [1499, 0]
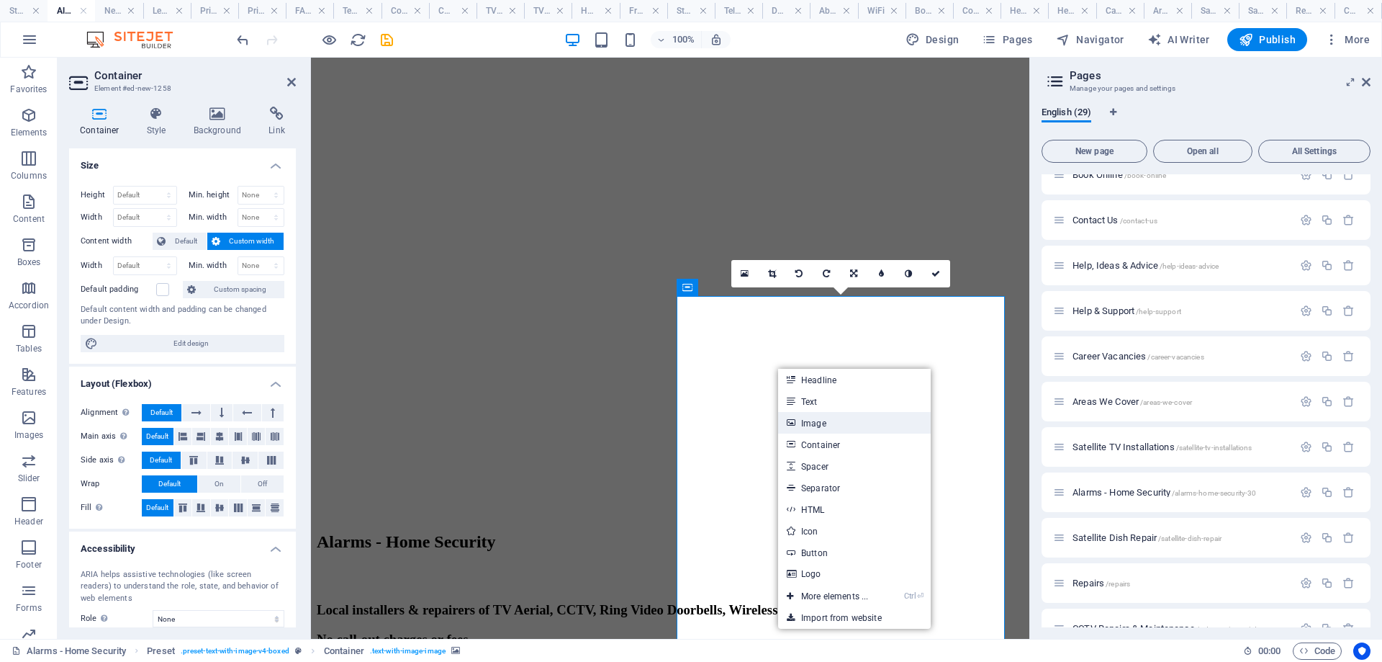
drag, startPoint x: 807, startPoint y: 421, endPoint x: 406, endPoint y: 371, distance: 404.0
click at [807, 421] on link "Image" at bounding box center [854, 423] width 153 height 22
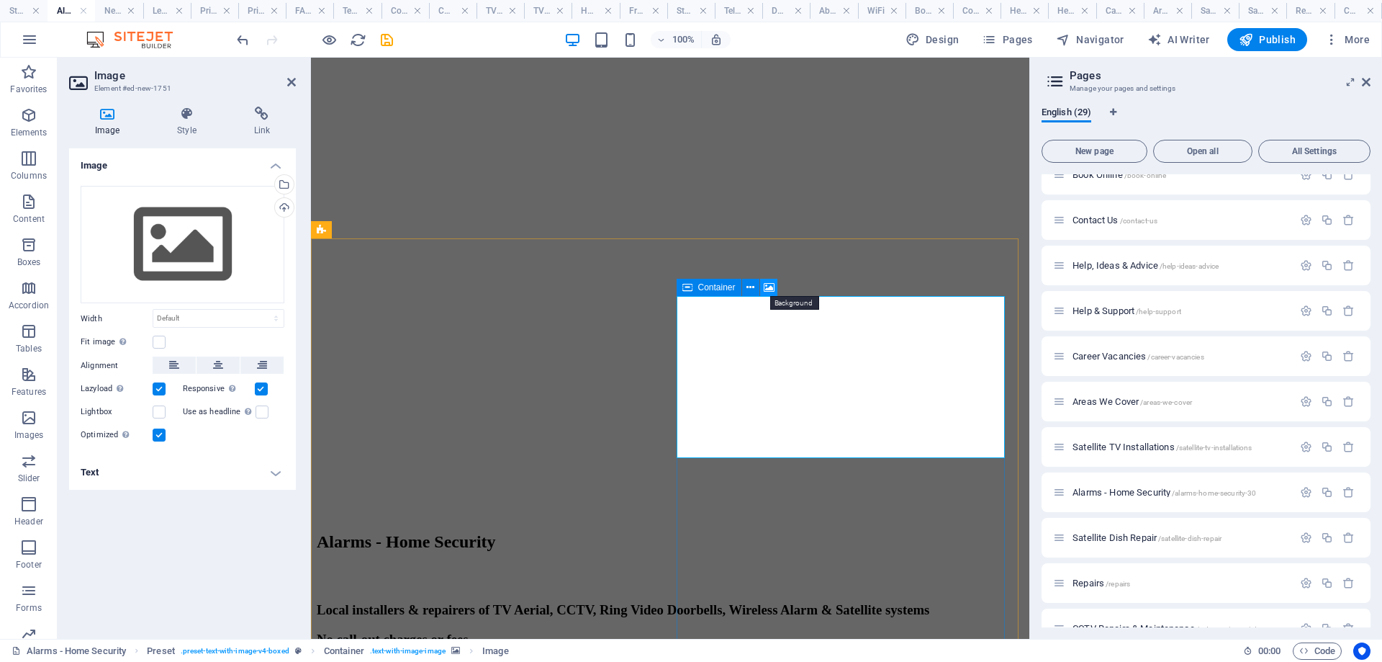
click at [766, 289] on icon at bounding box center [769, 287] width 11 height 15
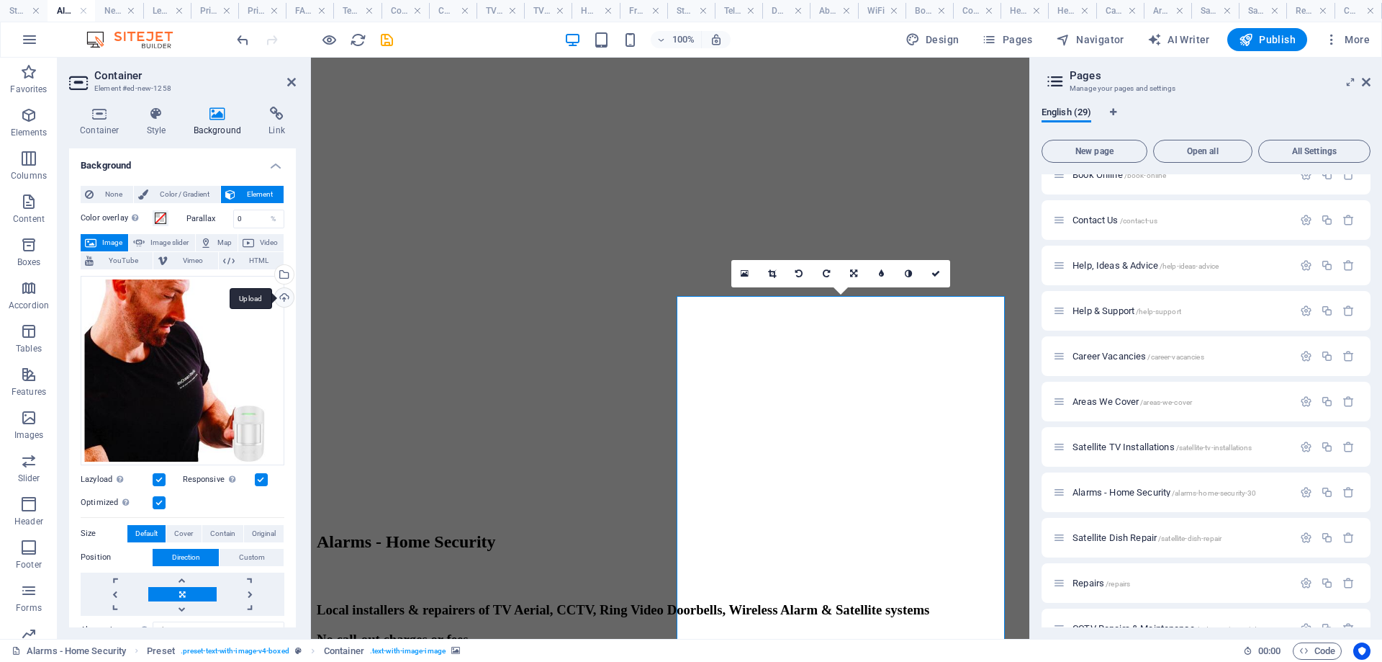
click at [281, 294] on div "Upload" at bounding box center [283, 299] width 22 height 22
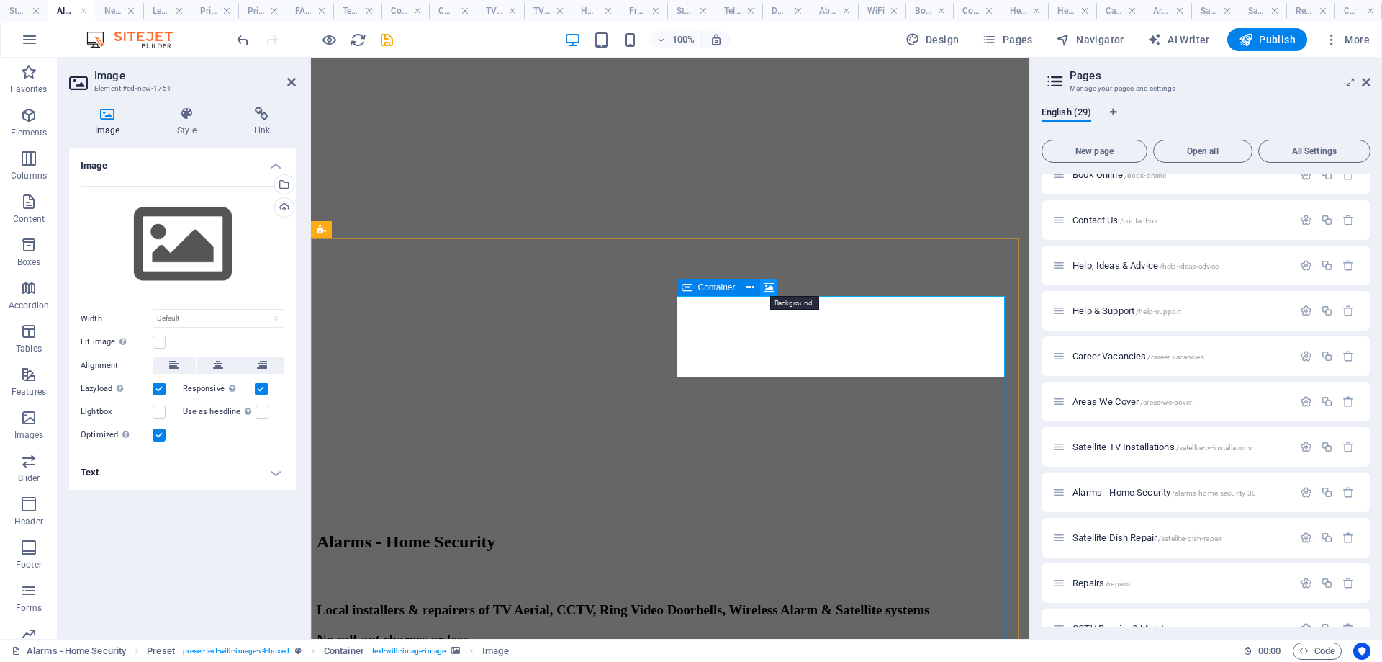
click at [769, 286] on icon at bounding box center [769, 287] width 11 height 15
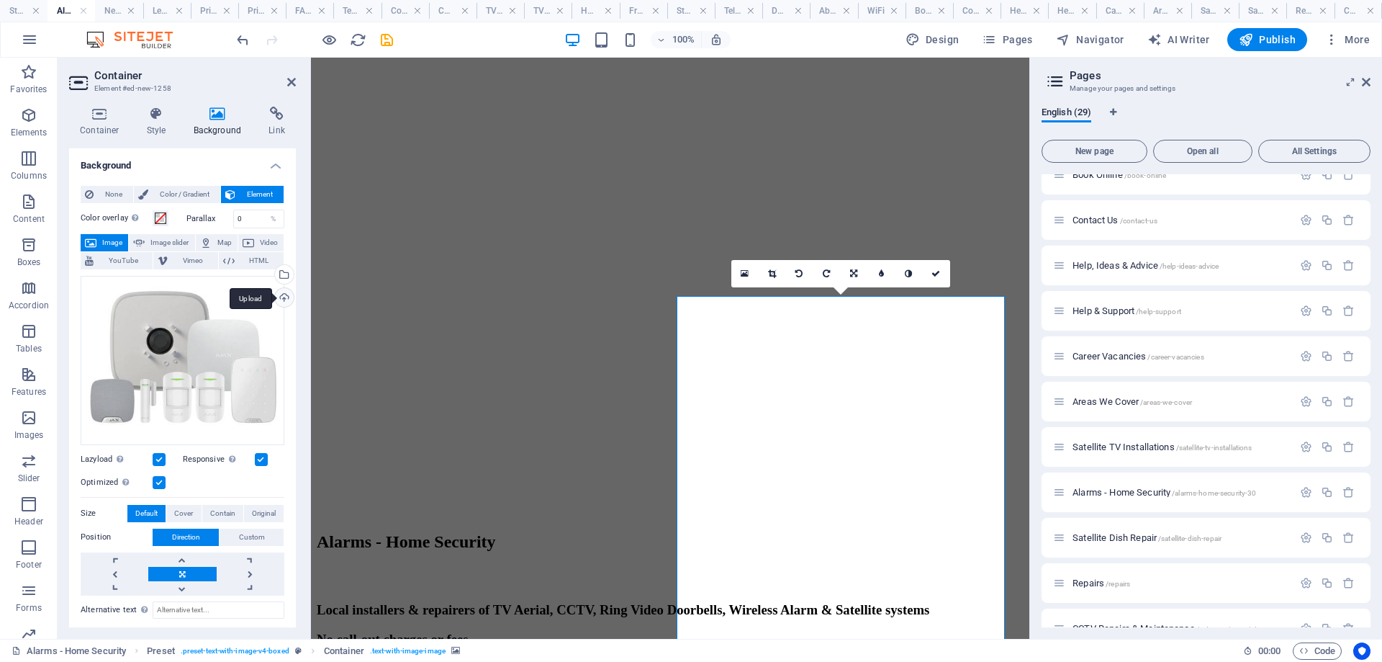
click at [288, 295] on div "Upload" at bounding box center [283, 299] width 22 height 22
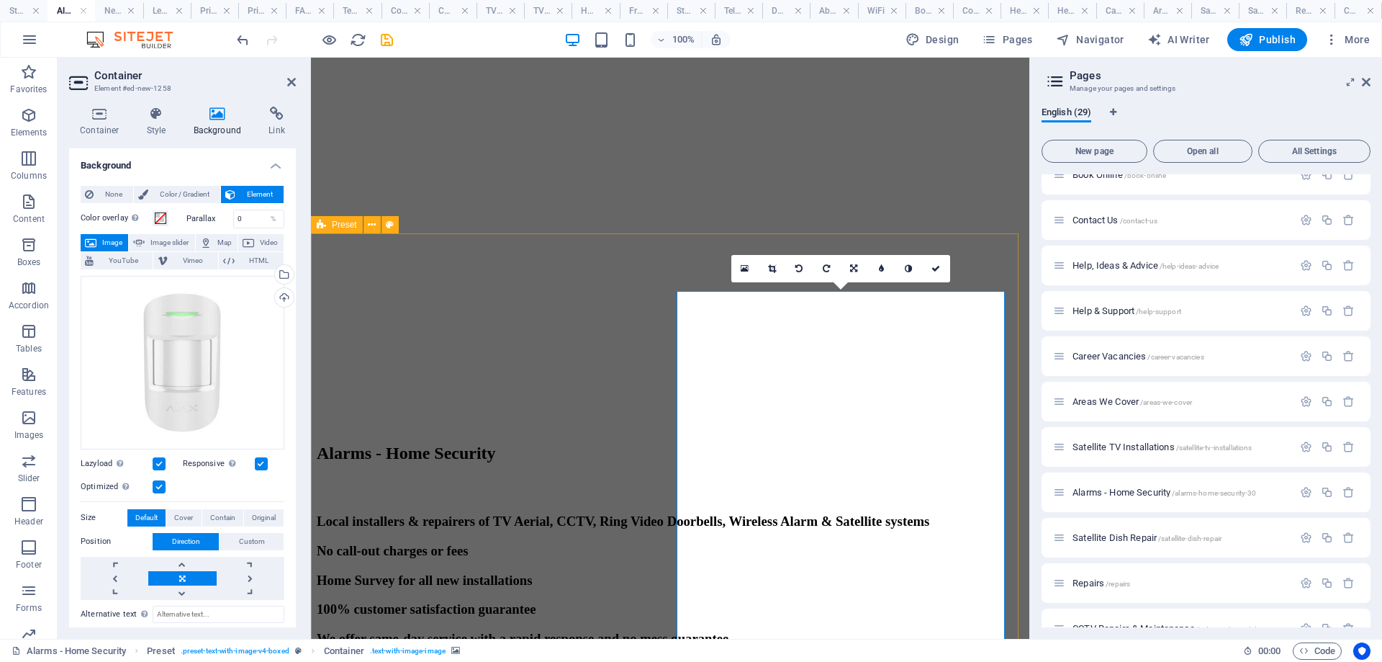
scroll to position [1355, 0]
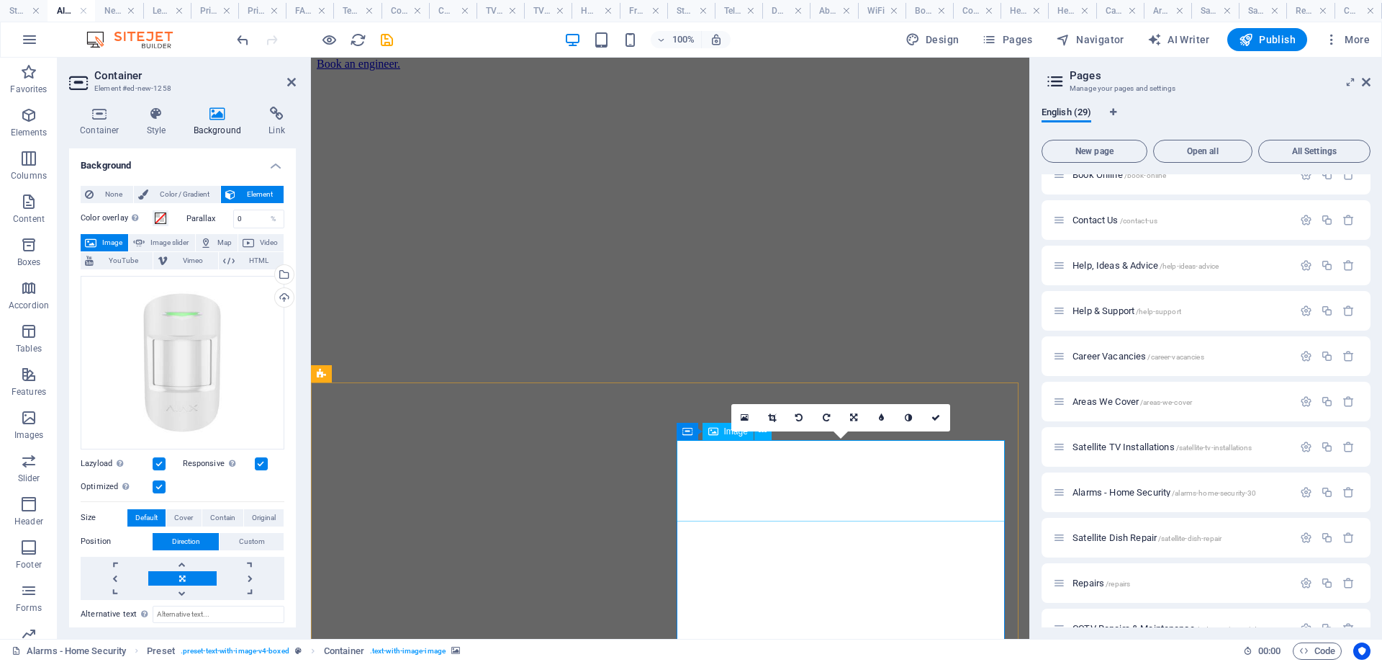
click at [746, 417] on icon at bounding box center [745, 417] width 8 height 10
click at [748, 414] on body "mcqueenmedialtd.co.uk Start Alarms - Home Security Network Cabling CAT 6 Legal …" at bounding box center [691, 331] width 1382 height 662
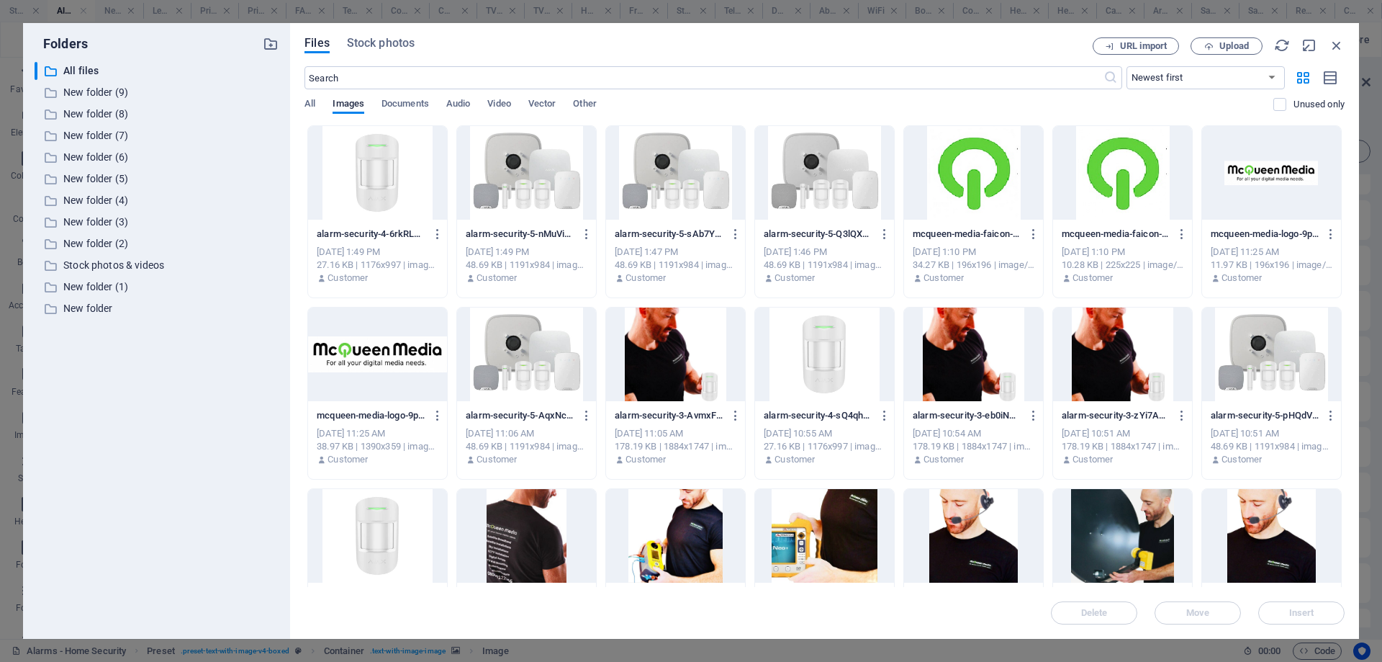
scroll to position [1571, 0]
click at [367, 157] on div at bounding box center [377, 173] width 139 height 94
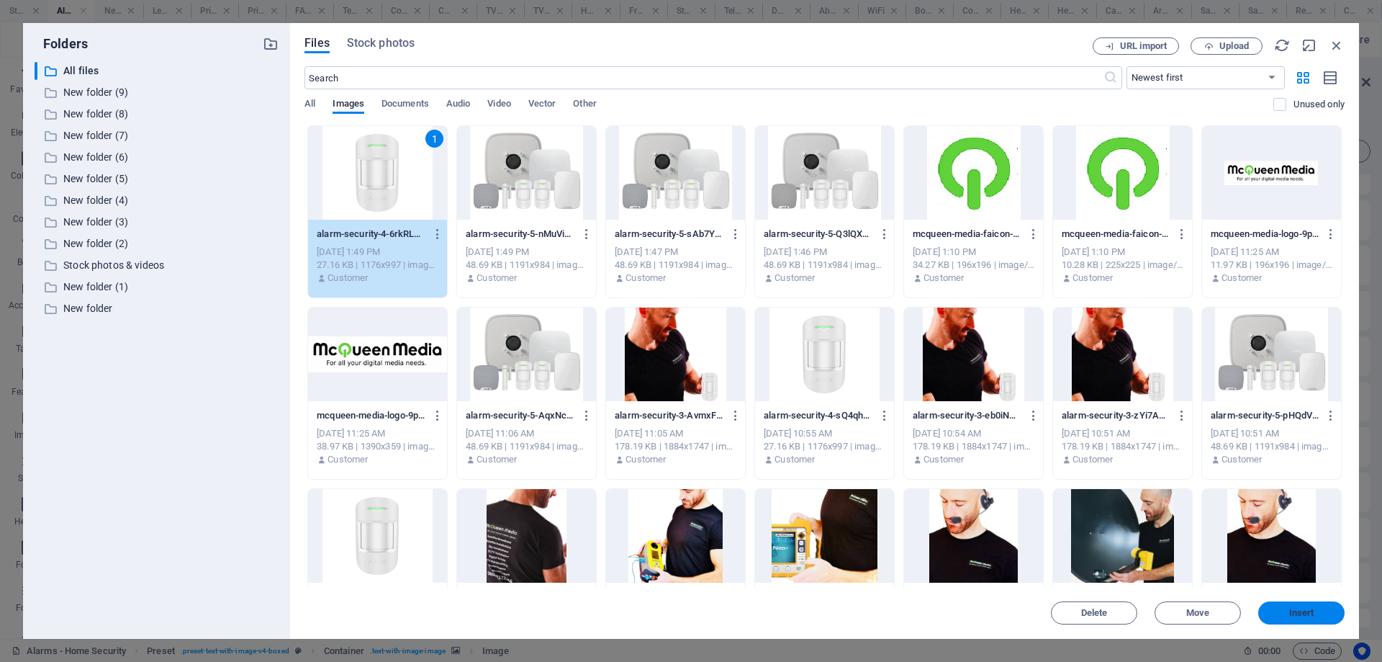
click at [1292, 617] on span "Insert" at bounding box center [1301, 612] width 25 height 9
click at [1291, 612] on div "CCTV Repairs & Maintenance /cctv-repairs-maintenance" at bounding box center [1206, 628] width 329 height 40
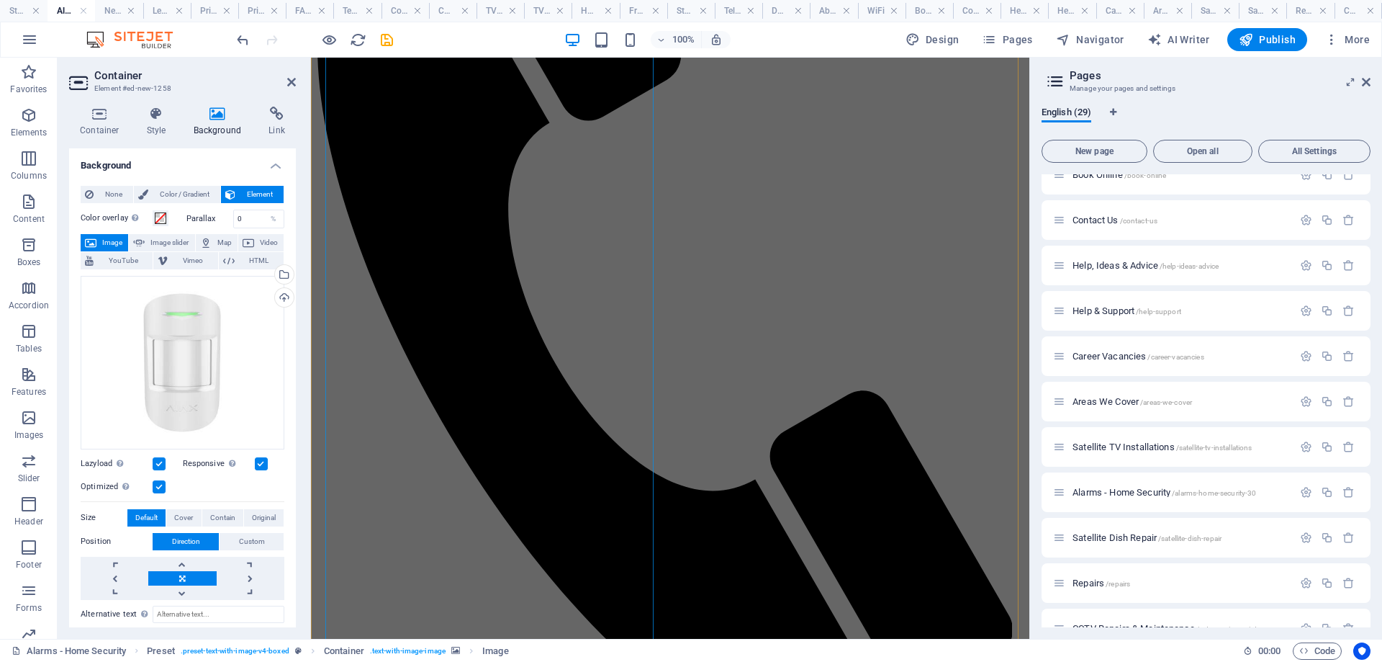
scroll to position [708, 0]
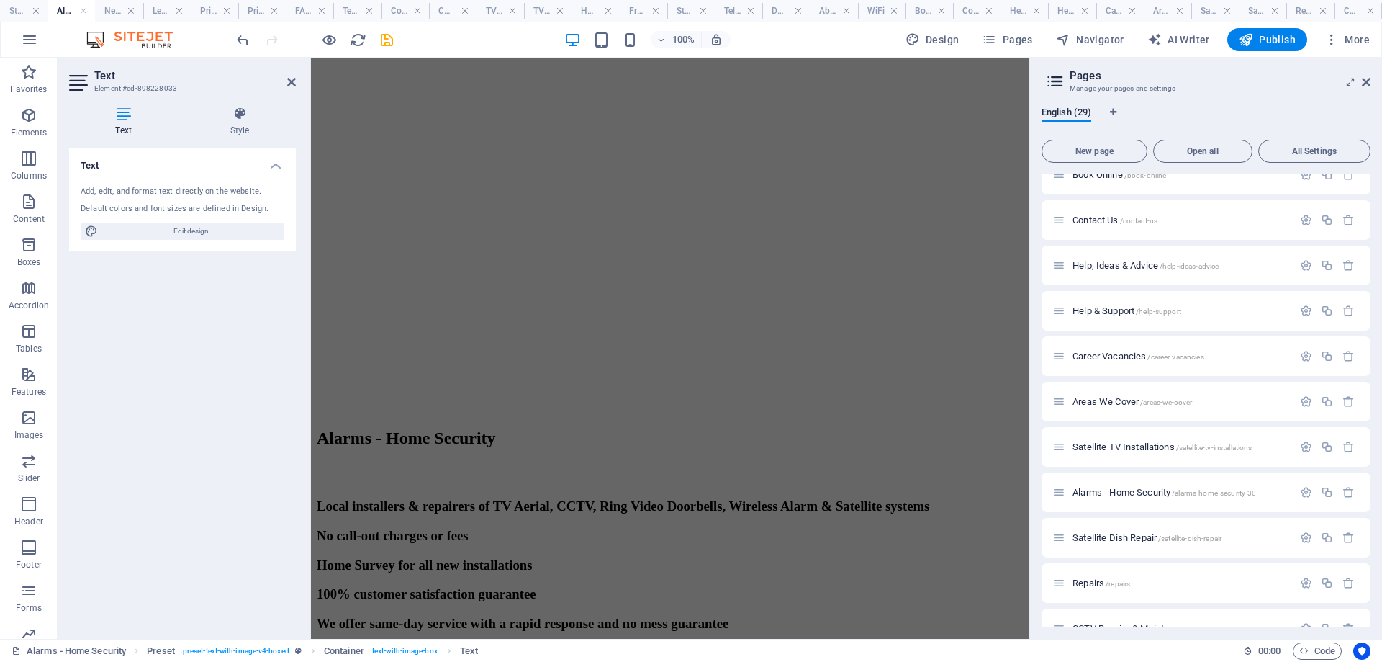
scroll to position [1890, 0]
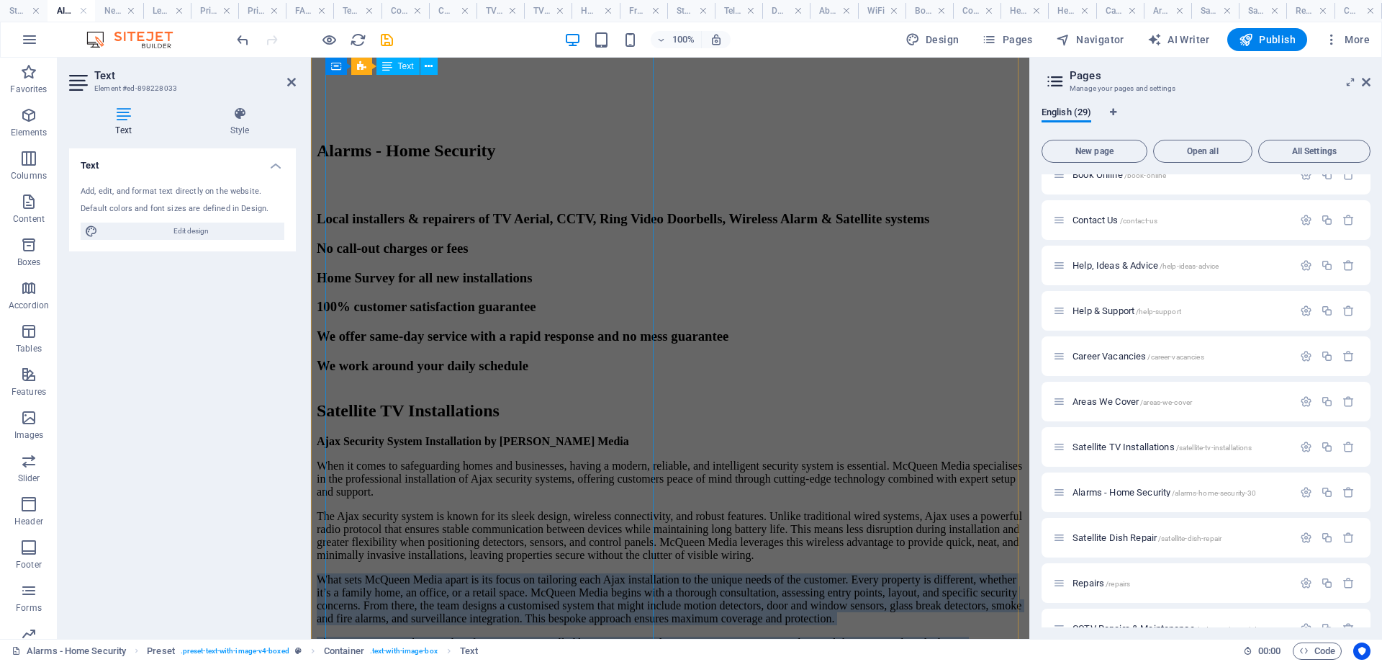
drag, startPoint x: 370, startPoint y: 489, endPoint x: 498, endPoint y: 361, distance: 181.2
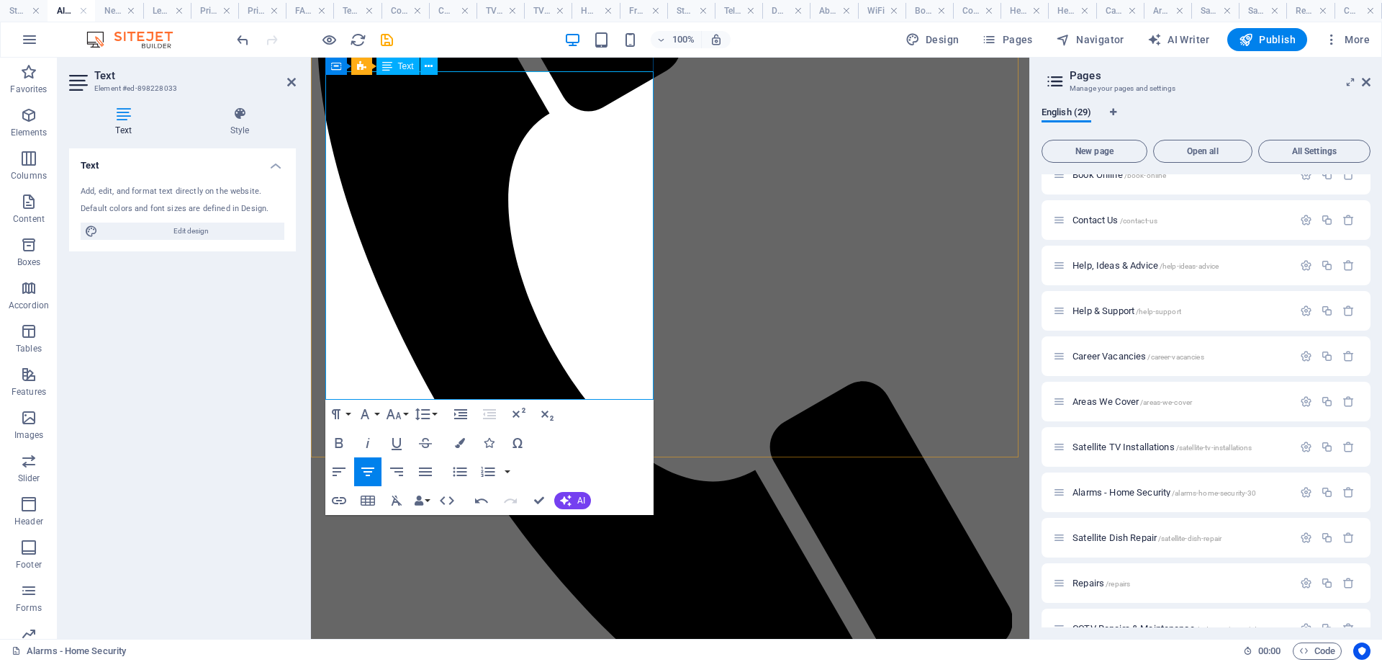
scroll to position [811, 0]
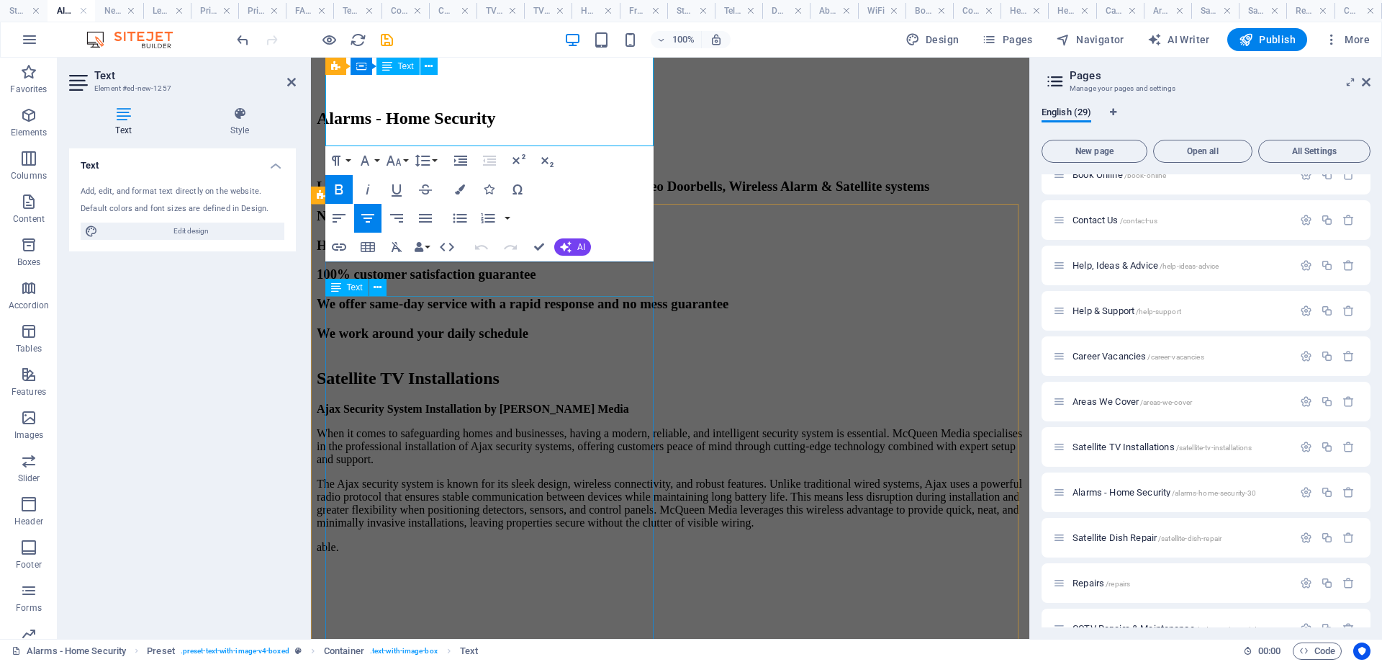
scroll to position [2012, 0]
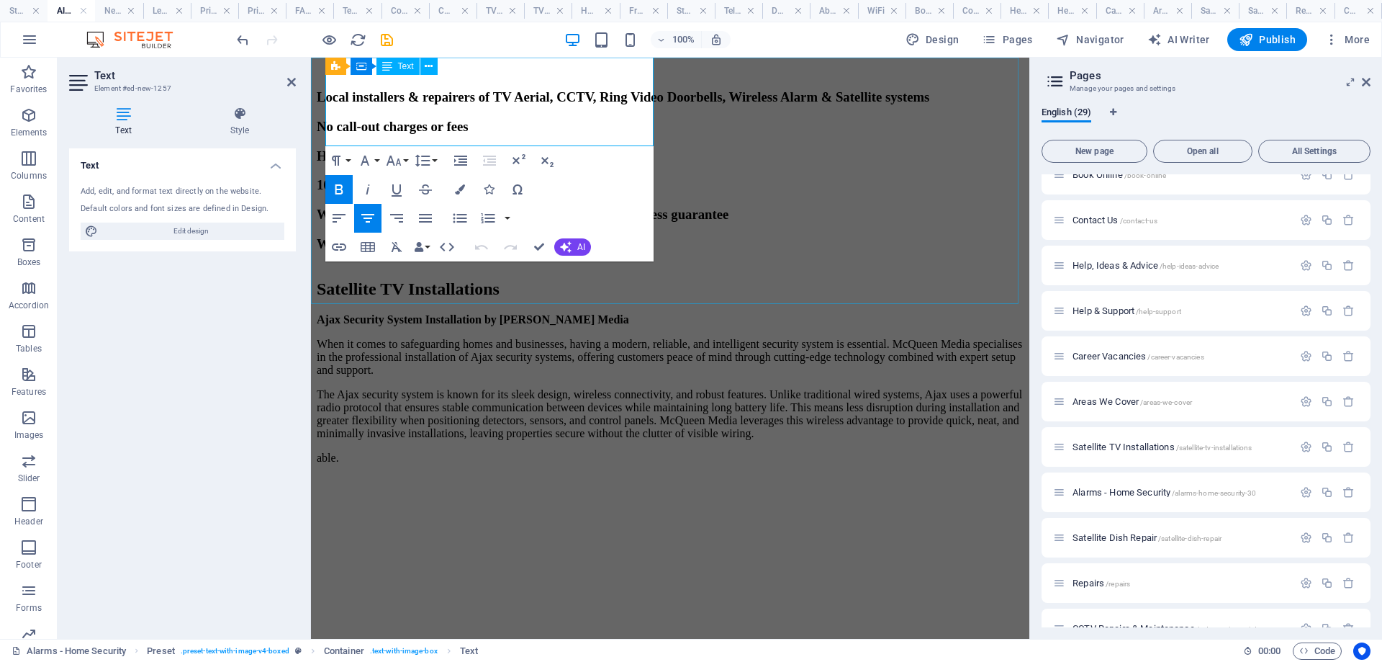
drag, startPoint x: 331, startPoint y: 437, endPoint x: 556, endPoint y: 289, distance: 269.7
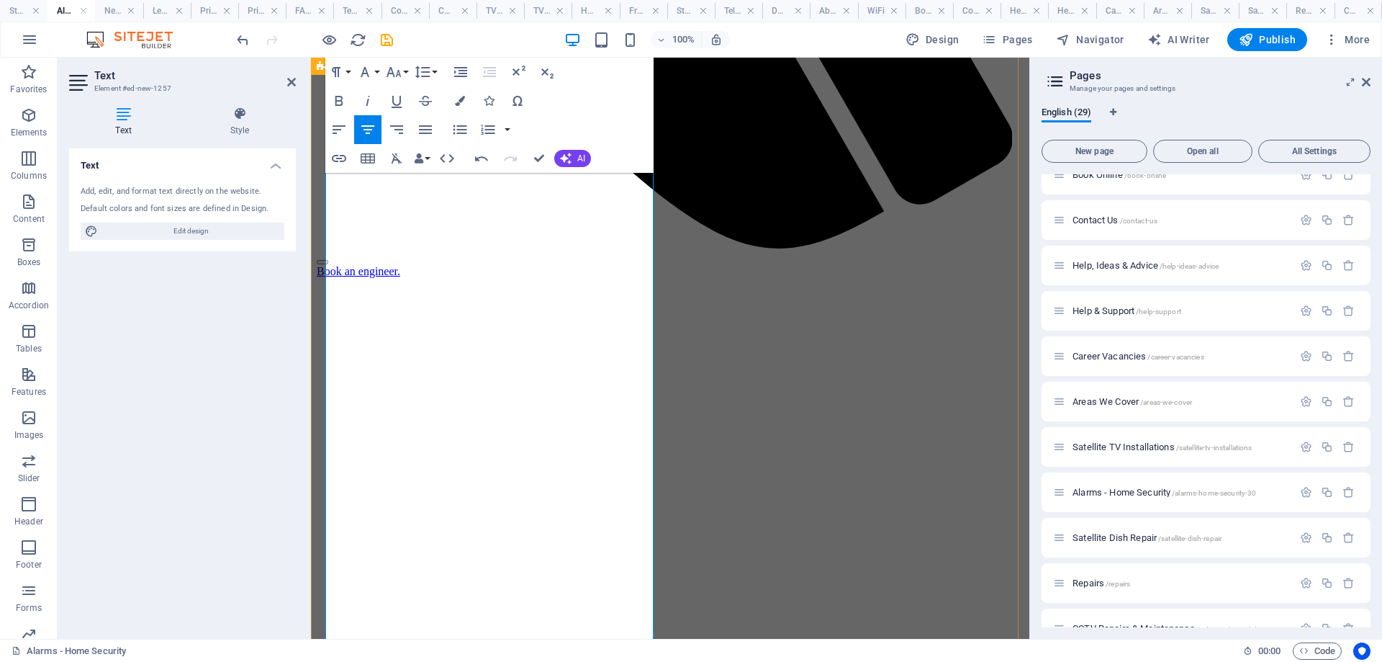
scroll to position [1220, 0]
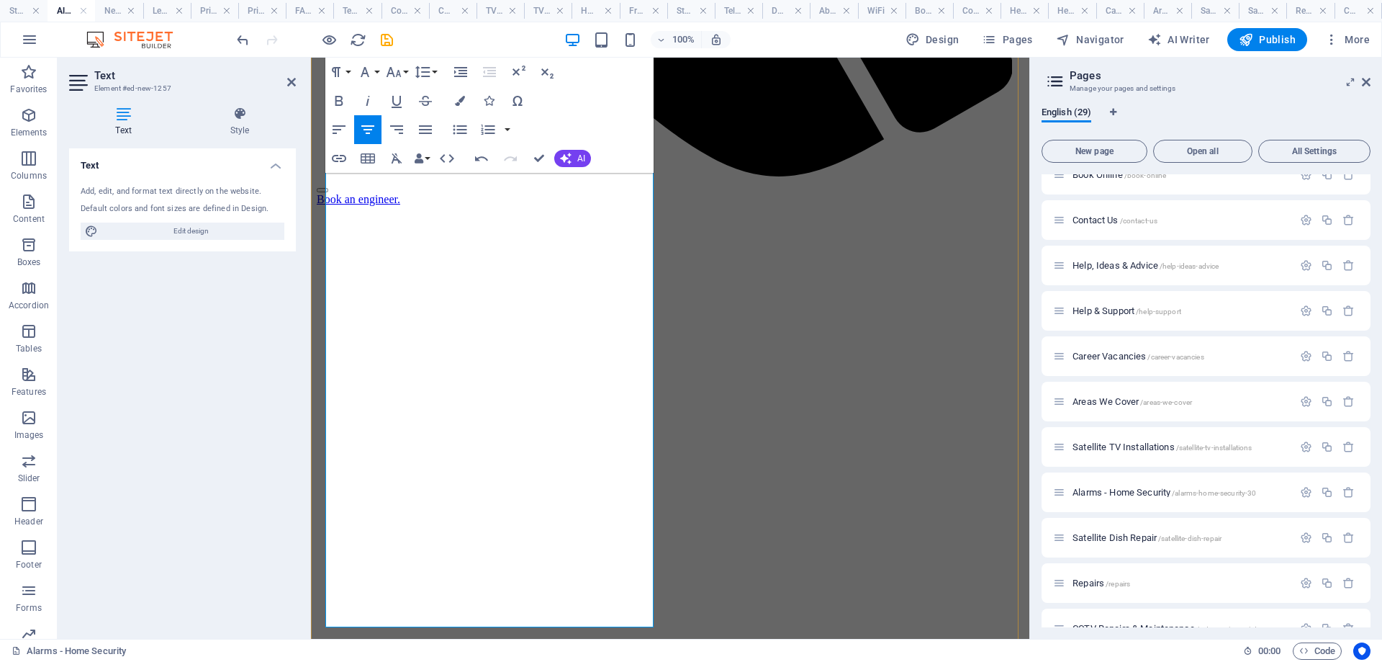
drag, startPoint x: 642, startPoint y: 618, endPoint x: 349, endPoint y: 356, distance: 393.0
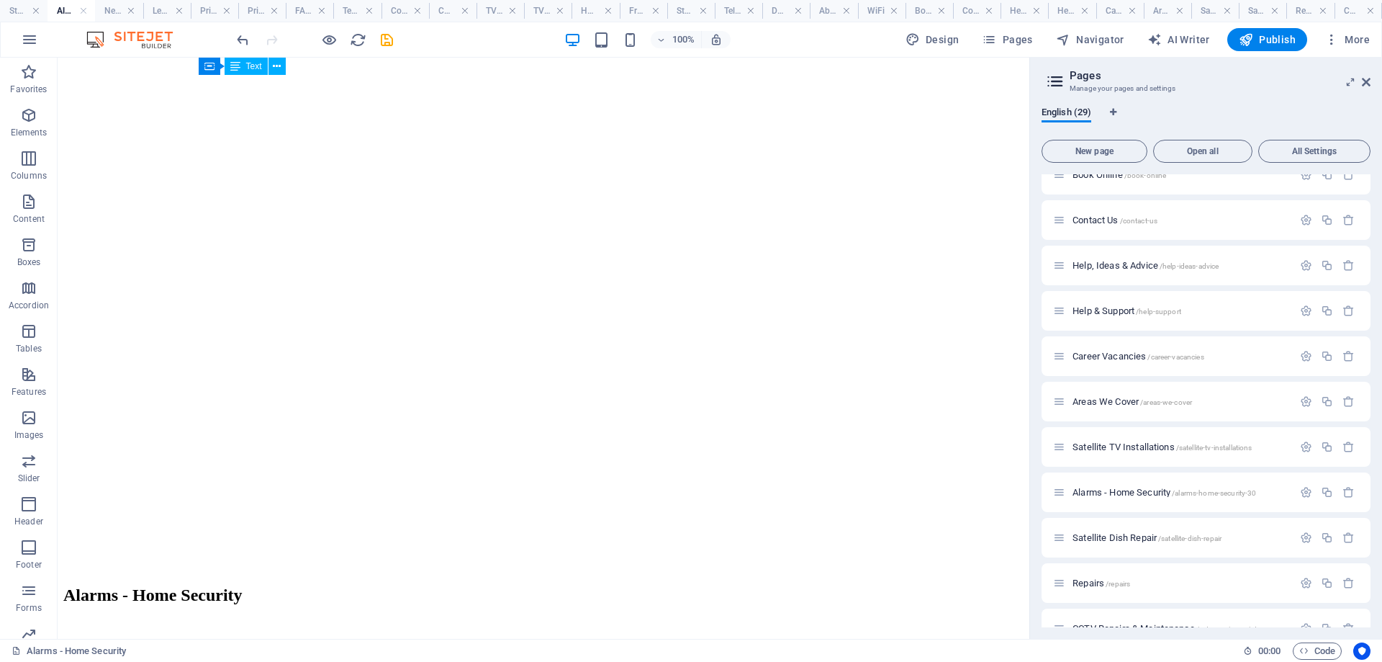
scroll to position [1872, 0]
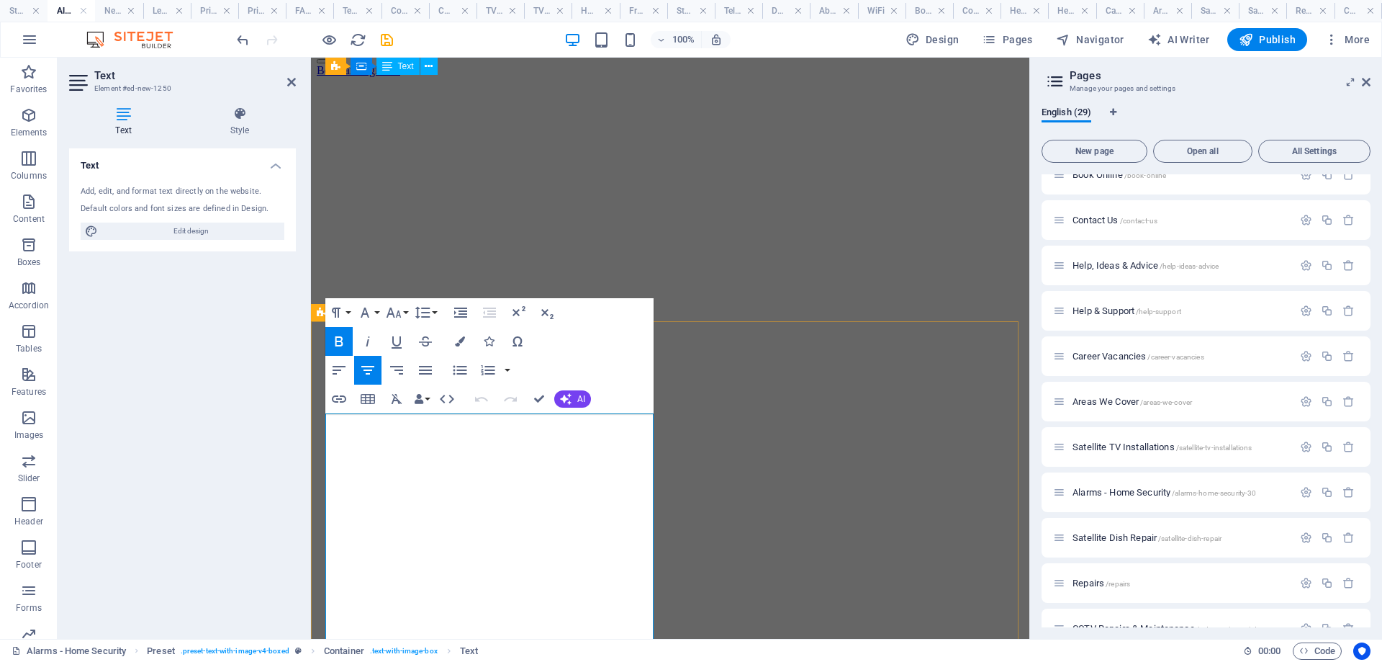
scroll to position [1318, 0]
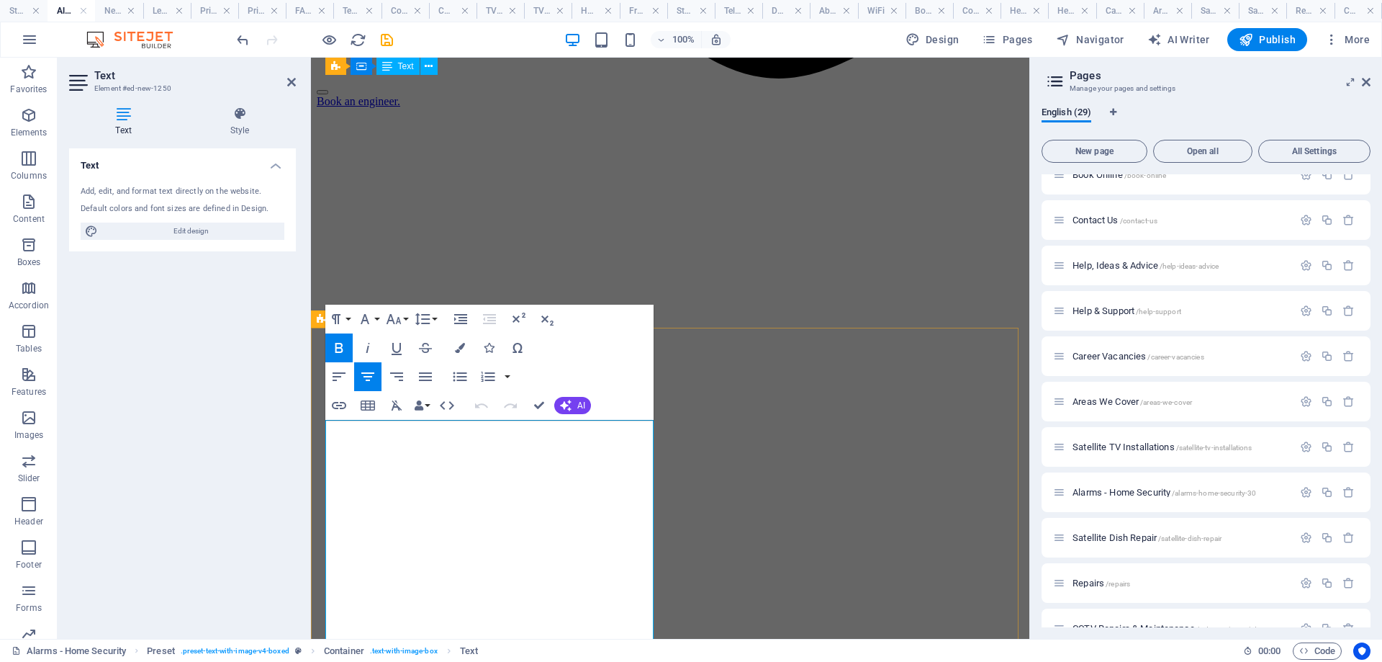
drag, startPoint x: 513, startPoint y: 476, endPoint x: 316, endPoint y: 441, distance: 199.6
drag, startPoint x: 648, startPoint y: 430, endPoint x: 333, endPoint y: 430, distance: 315.3
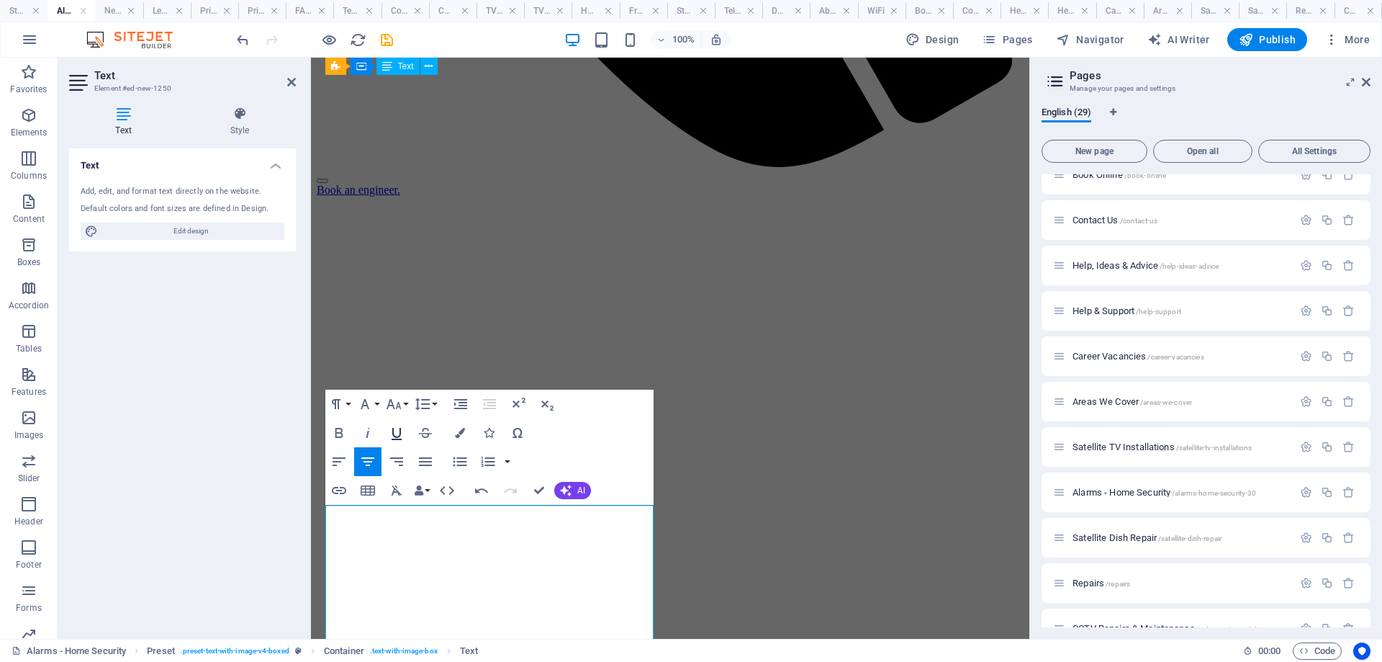
scroll to position [1229, 0]
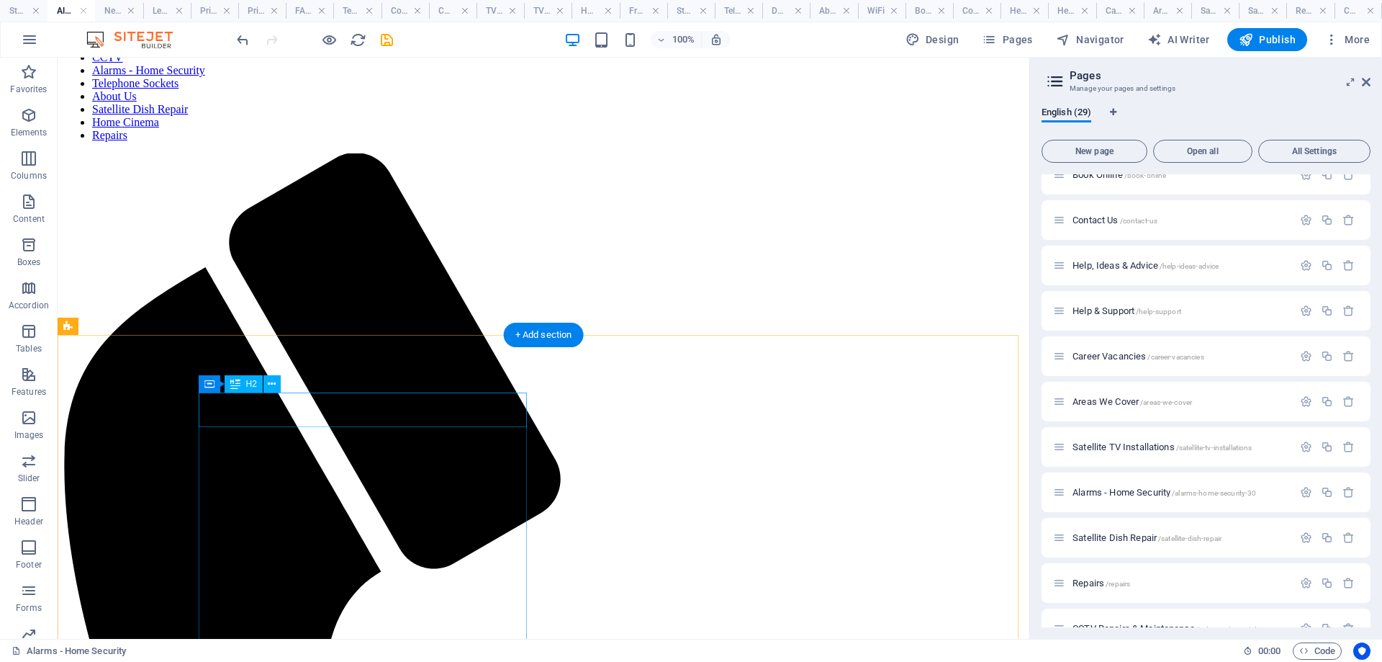
scroll to position [365, 0]
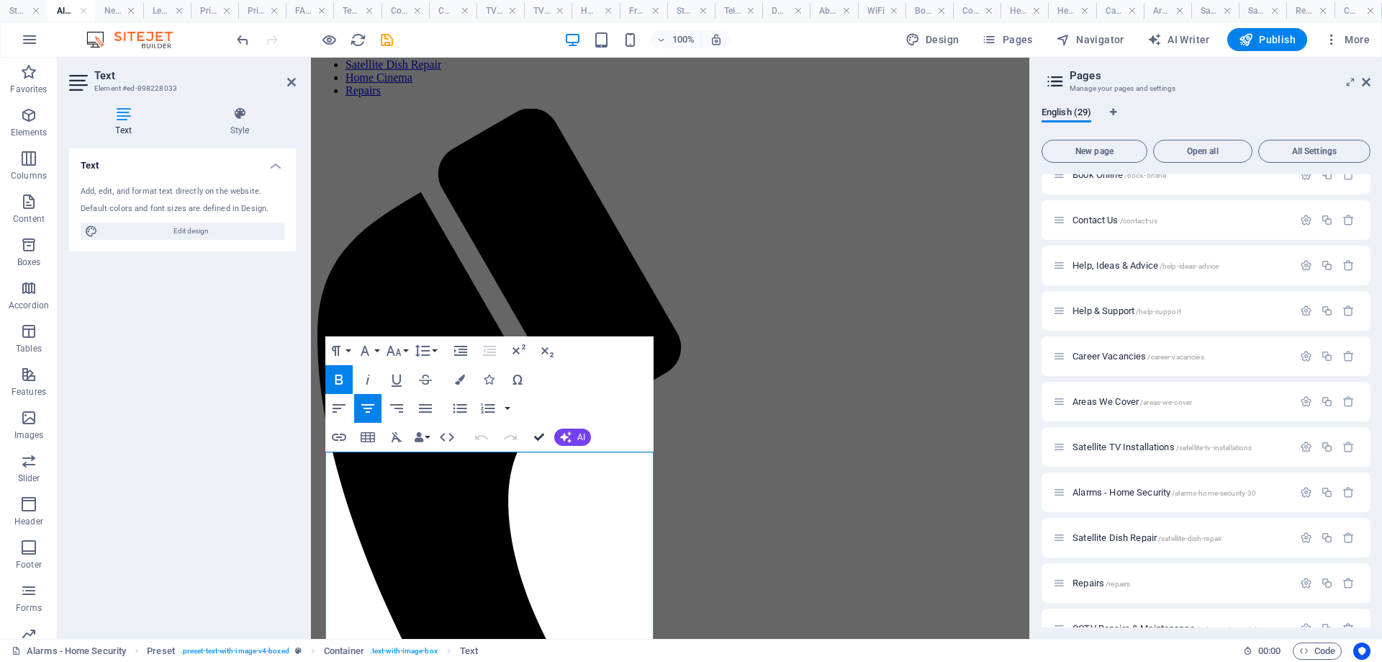
drag, startPoint x: 538, startPoint y: 436, endPoint x: 430, endPoint y: 499, distance: 125.4
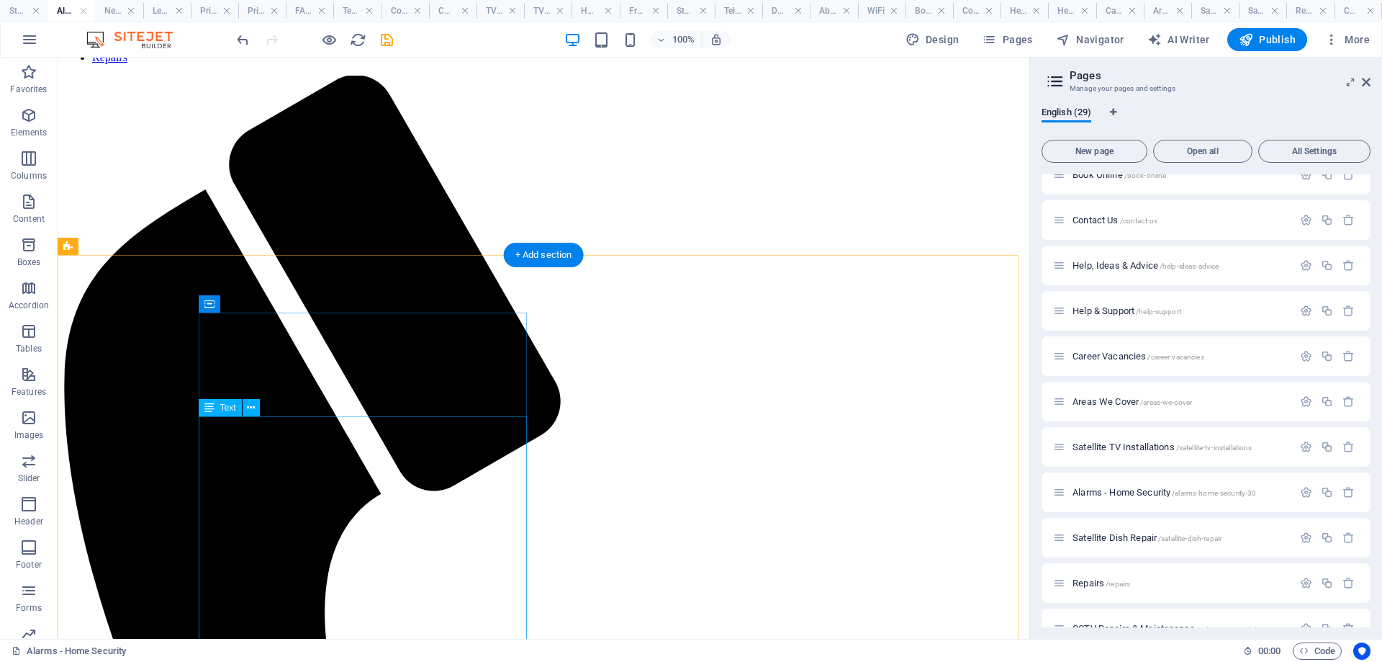
scroll to position [360, 0]
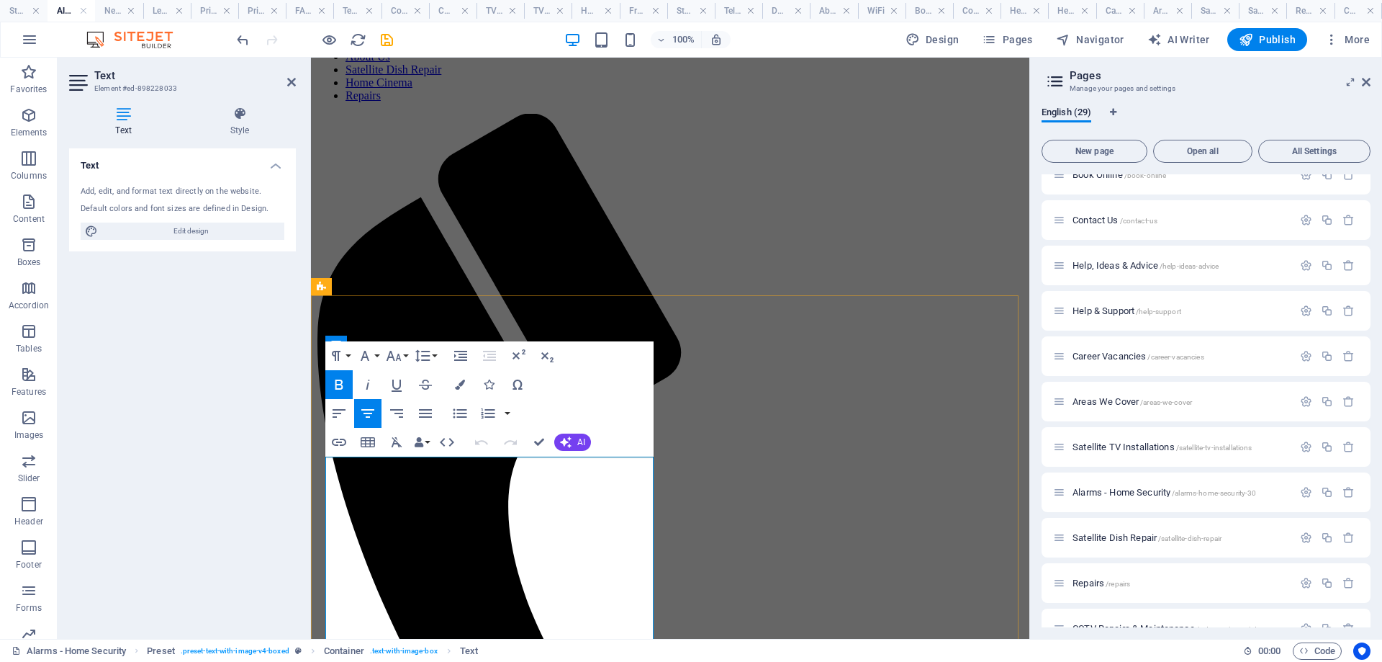
drag, startPoint x: 645, startPoint y: 466, endPoint x: 333, endPoint y: 459, distance: 311.7
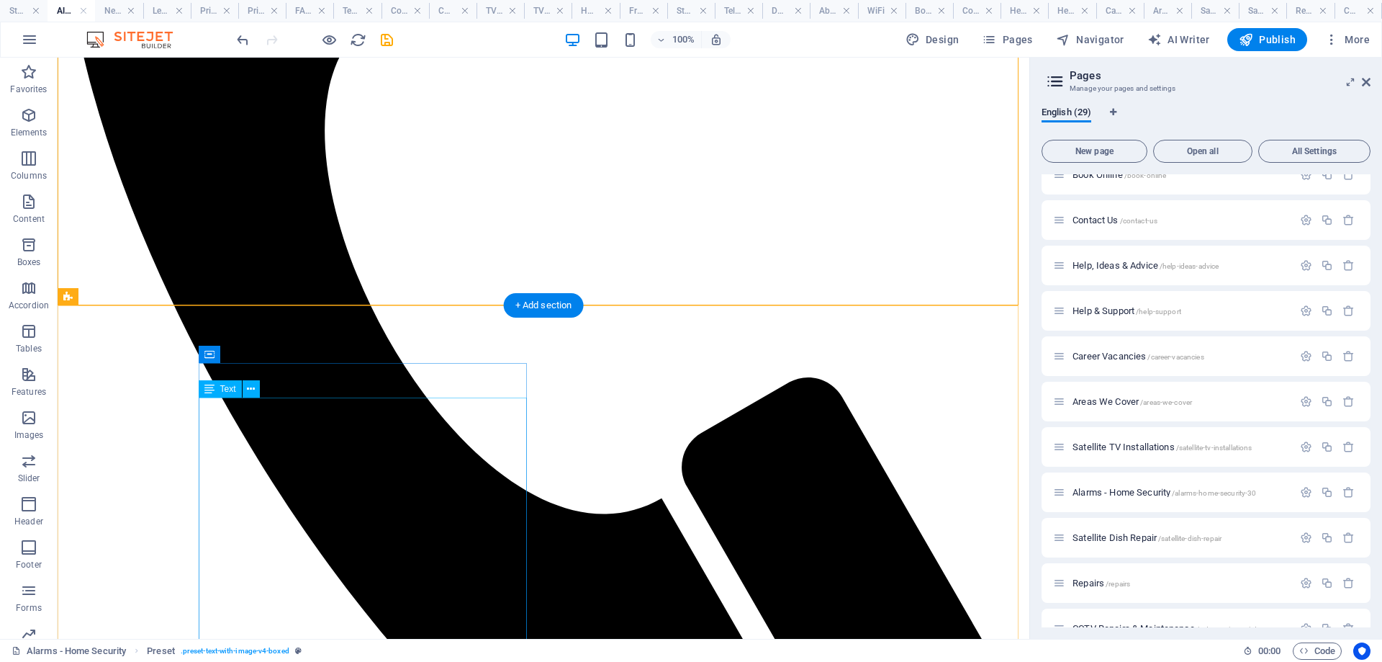
scroll to position [846, 0]
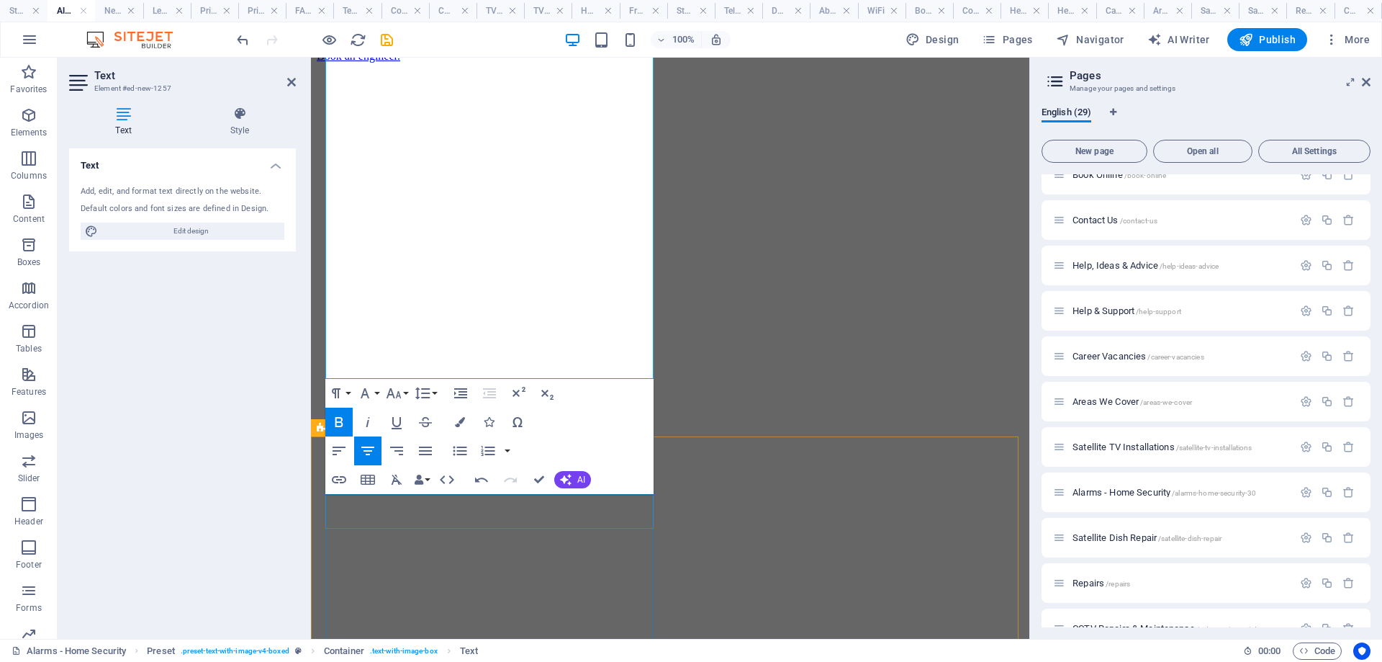
scroll to position [1278, 0]
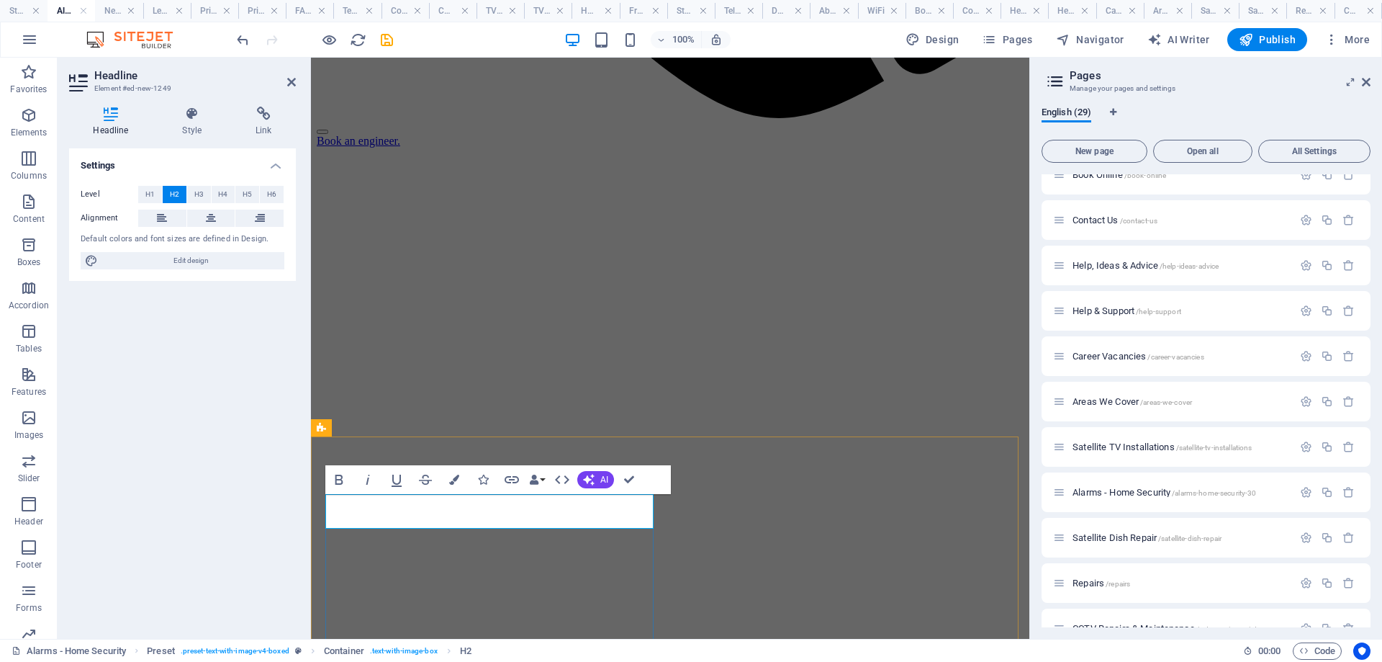
drag, startPoint x: 479, startPoint y: 509, endPoint x: 343, endPoint y: 504, distance: 136.9
drag, startPoint x: 631, startPoint y: 477, endPoint x: 569, endPoint y: 425, distance: 81.2
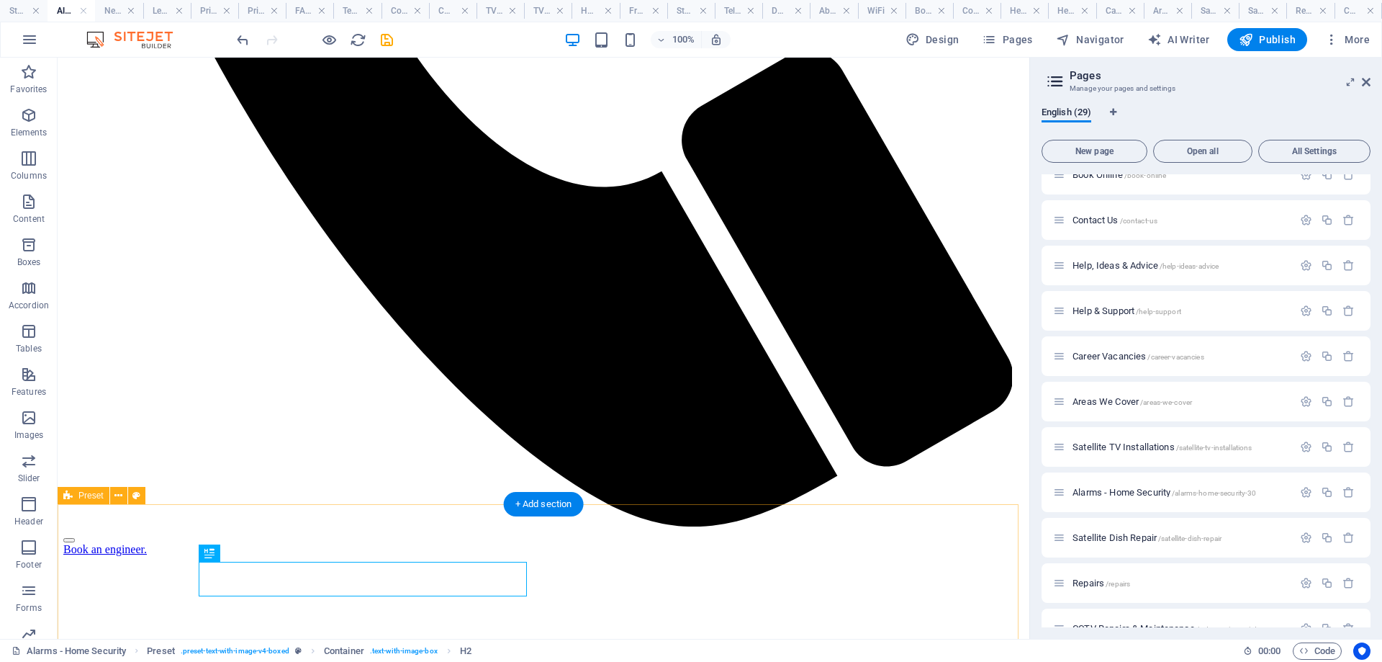
scroll to position [1494, 0]
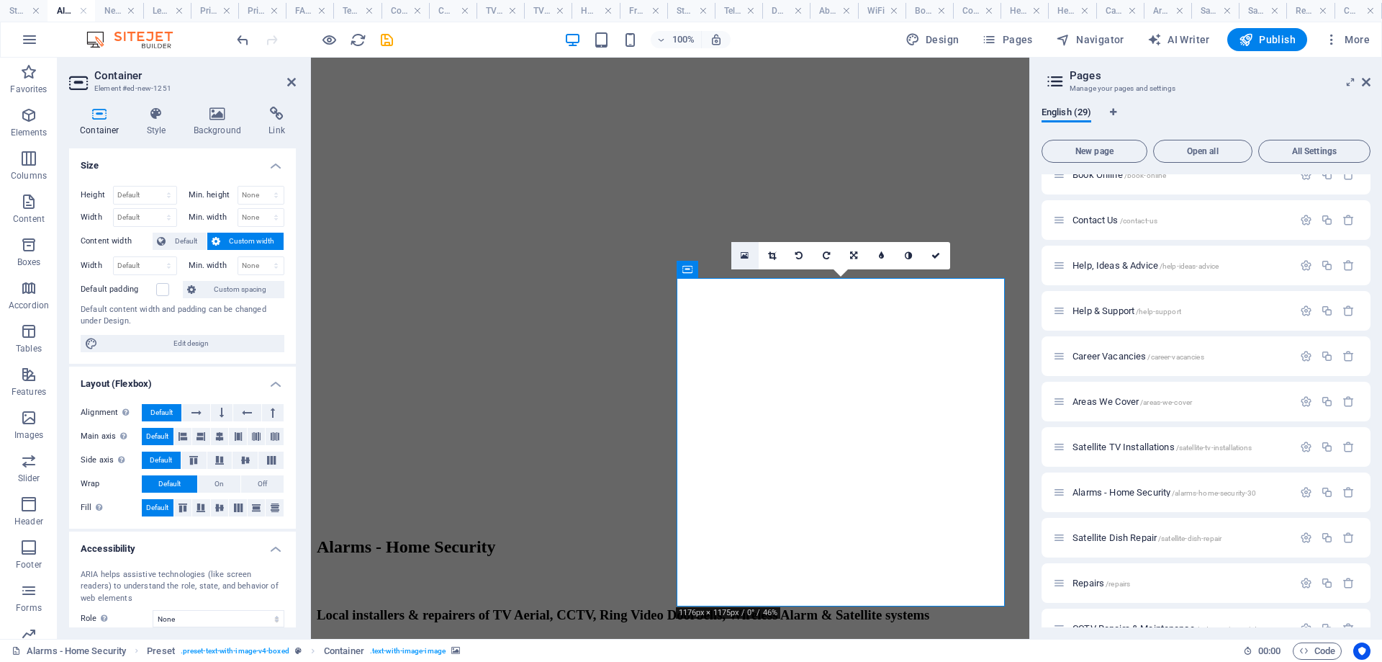
click at [740, 250] on link at bounding box center [744, 255] width 27 height 27
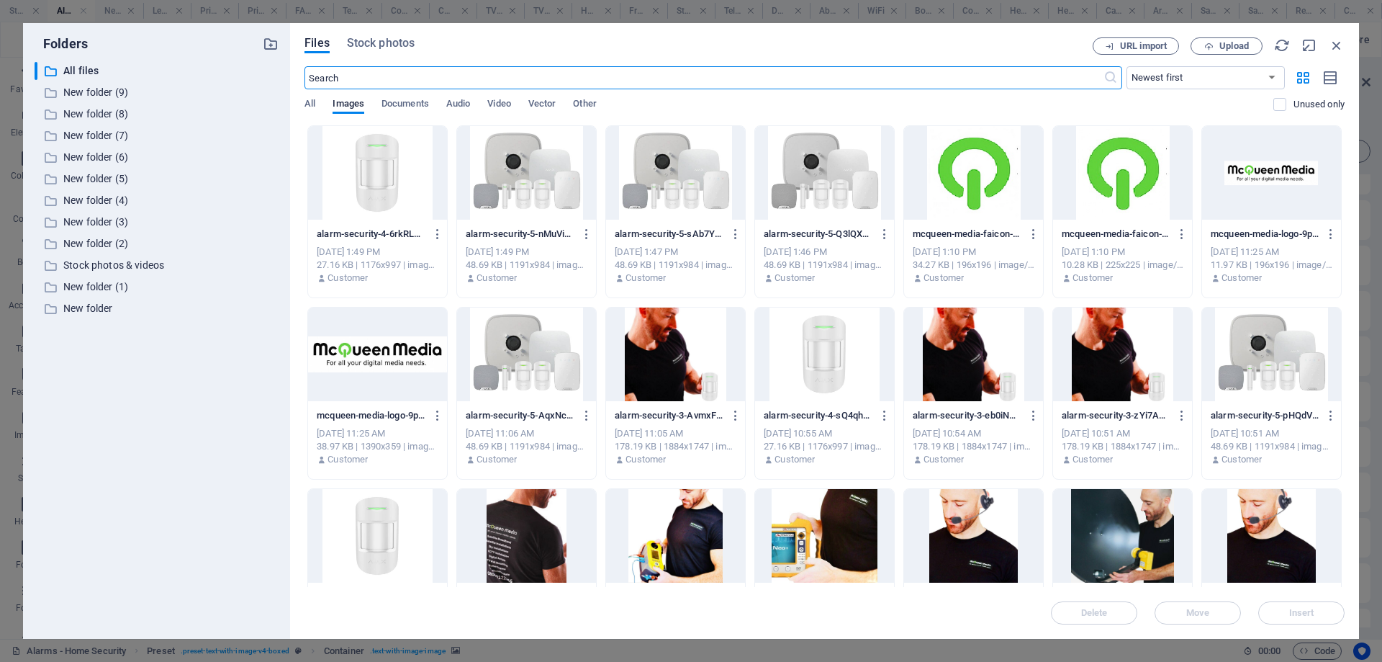
scroll to position [1710, 0]
click at [541, 194] on div at bounding box center [526, 173] width 139 height 94
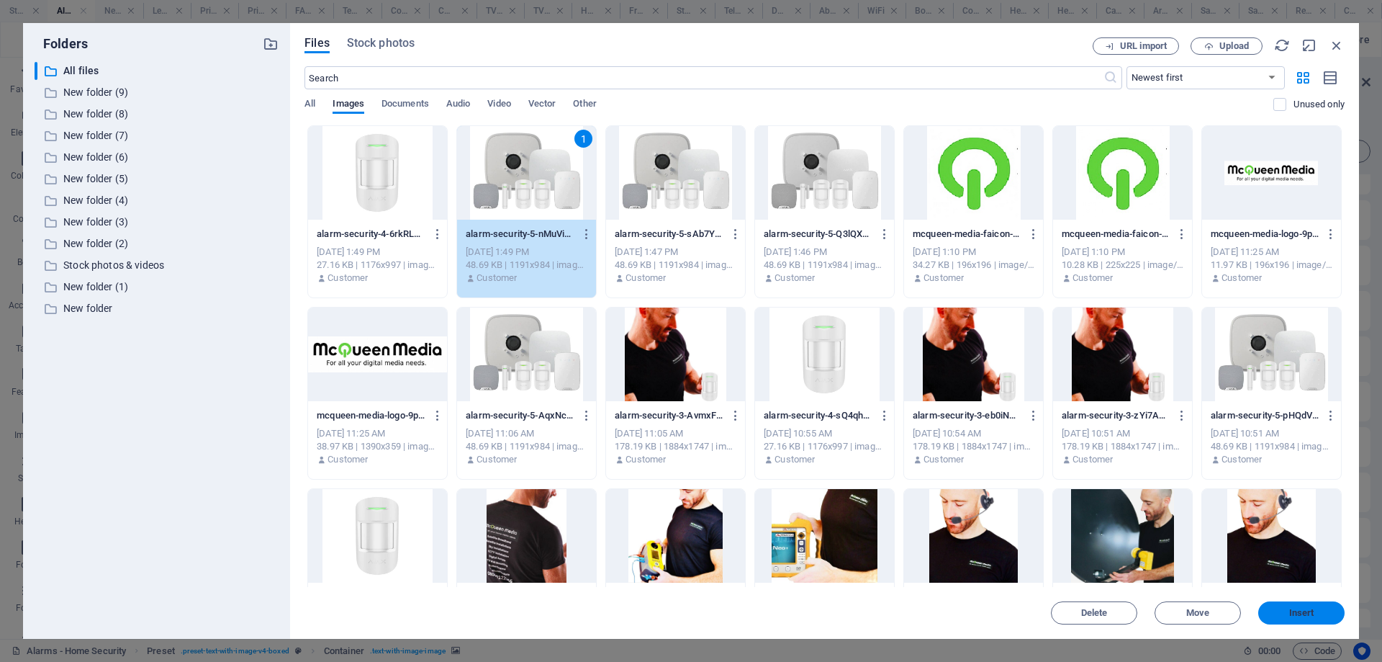
drag, startPoint x: 1304, startPoint y: 610, endPoint x: 147, endPoint y: 517, distance: 1161.2
click at [1304, 610] on span "Insert" at bounding box center [1301, 612] width 25 height 9
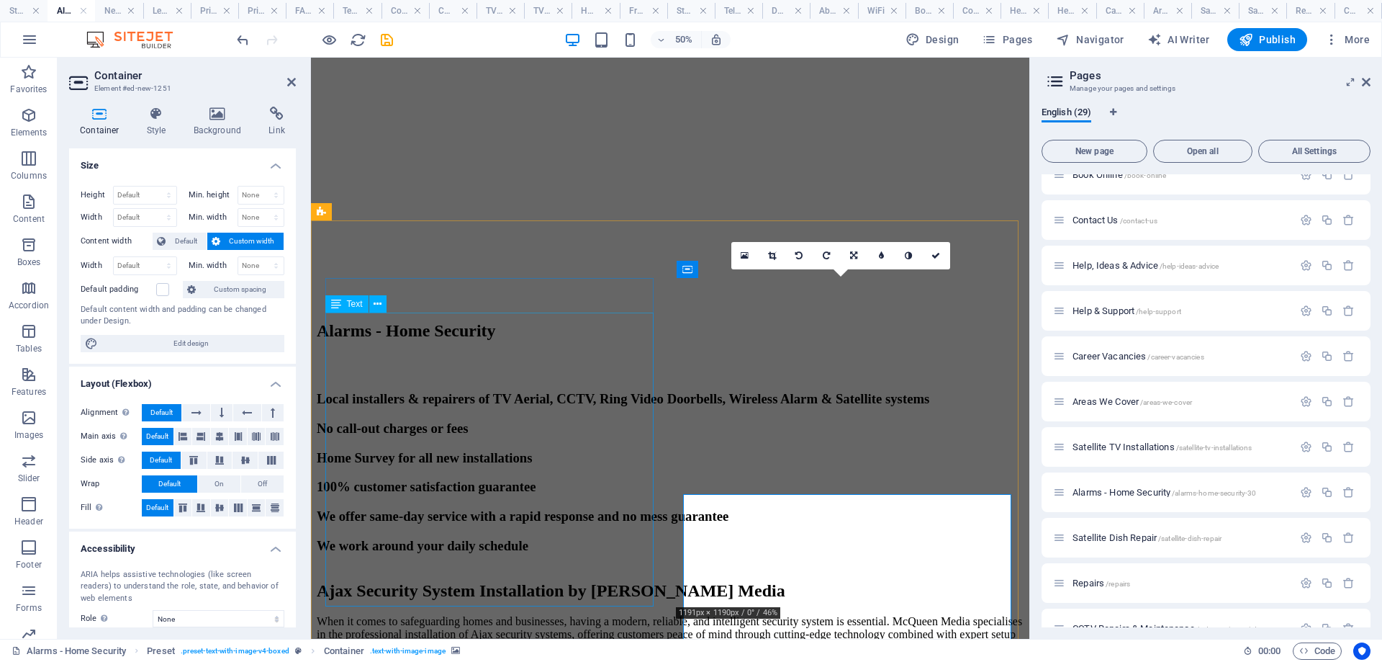
scroll to position [1494, 0]
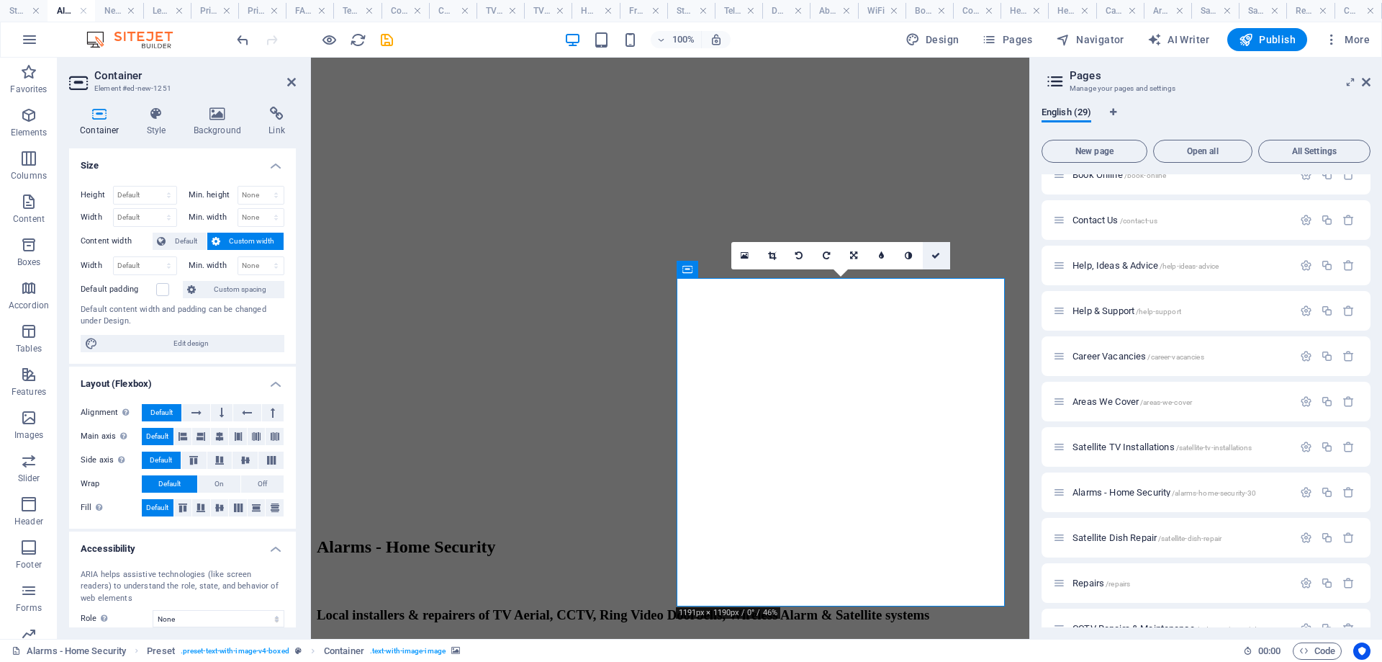
click at [932, 256] on icon at bounding box center [935, 255] width 9 height 9
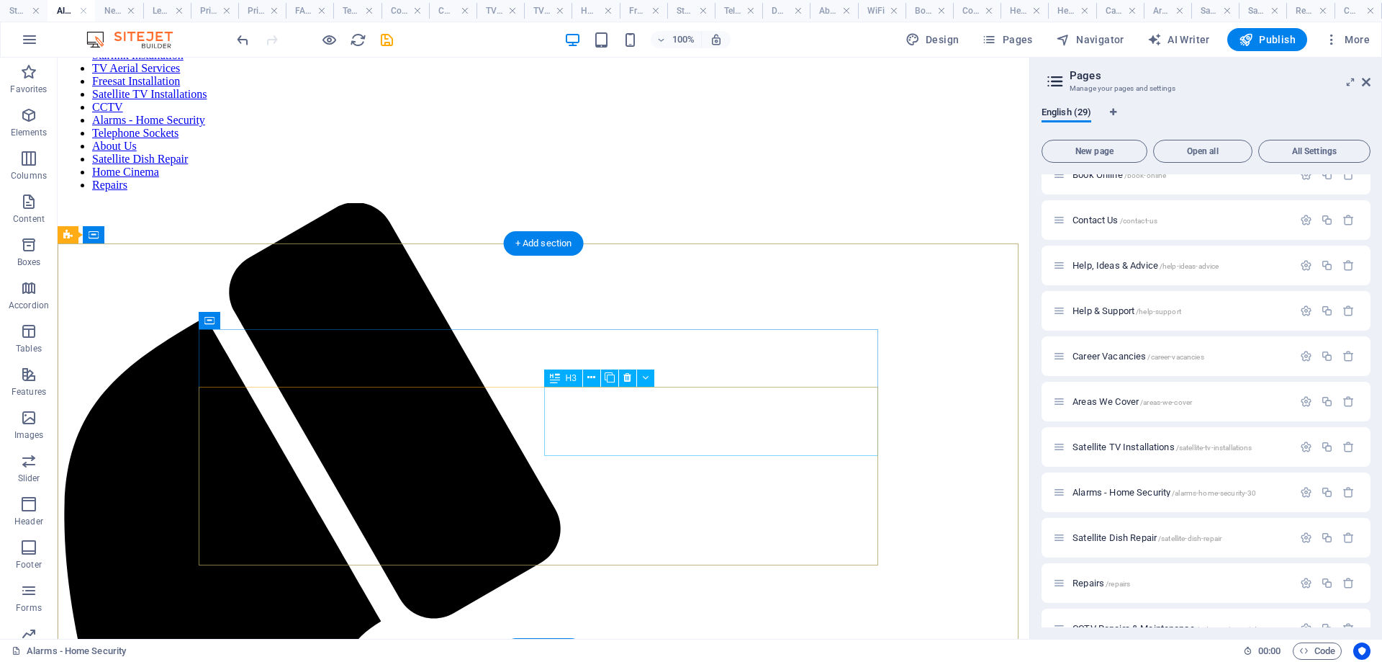
scroll to position [55, 0]
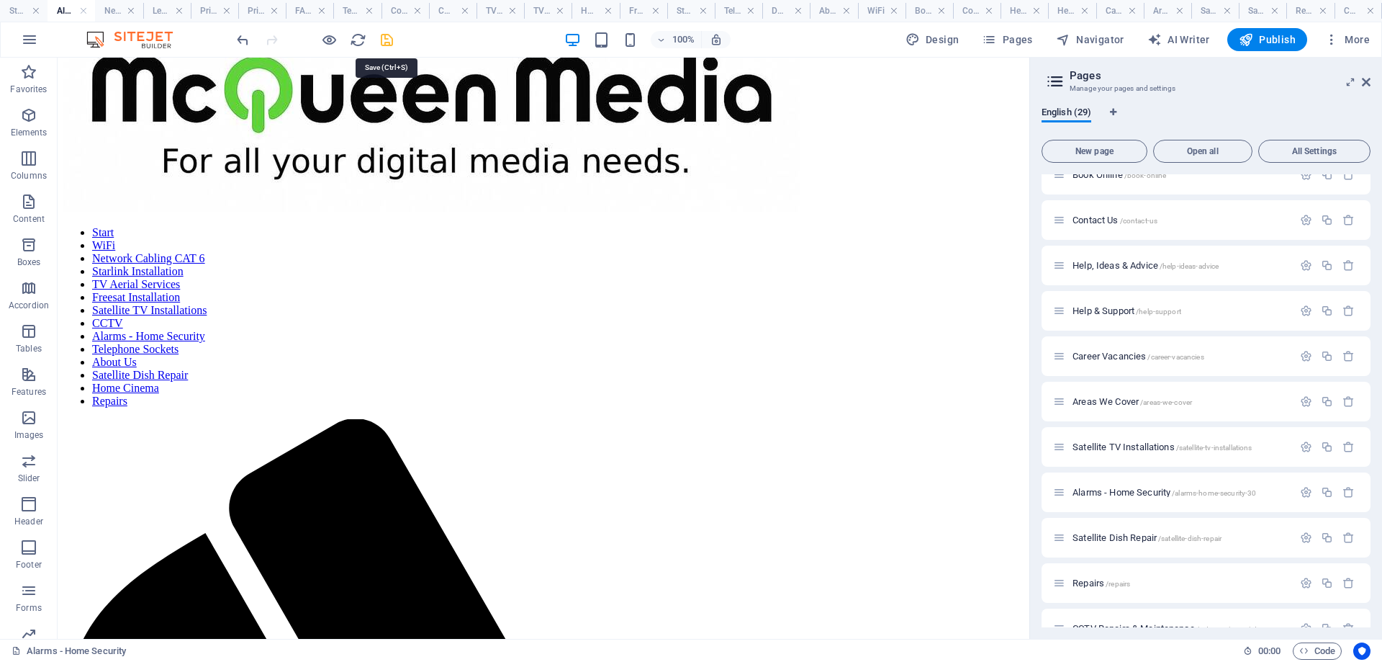
click at [385, 40] on icon "save" at bounding box center [387, 40] width 17 height 17
click at [387, 39] on div at bounding box center [314, 39] width 161 height 23
click at [389, 36] on div at bounding box center [314, 39] width 161 height 23
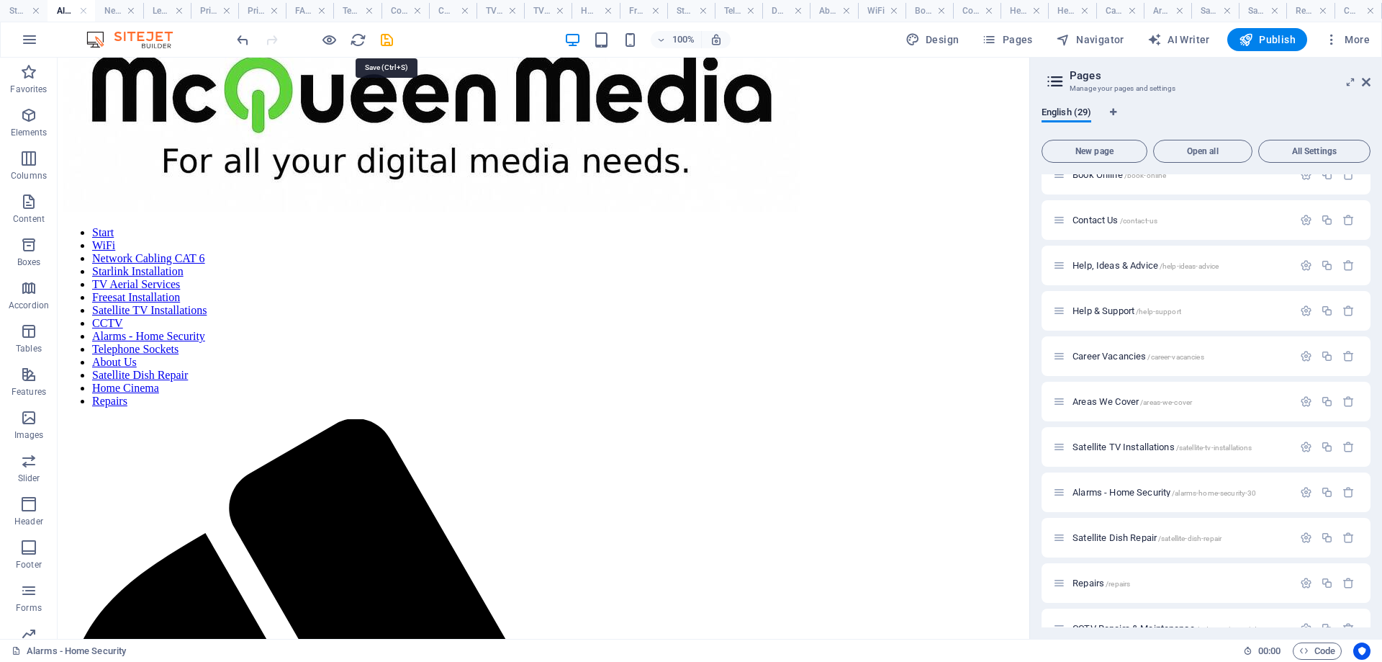
click at [389, 36] on div at bounding box center [314, 39] width 161 height 23
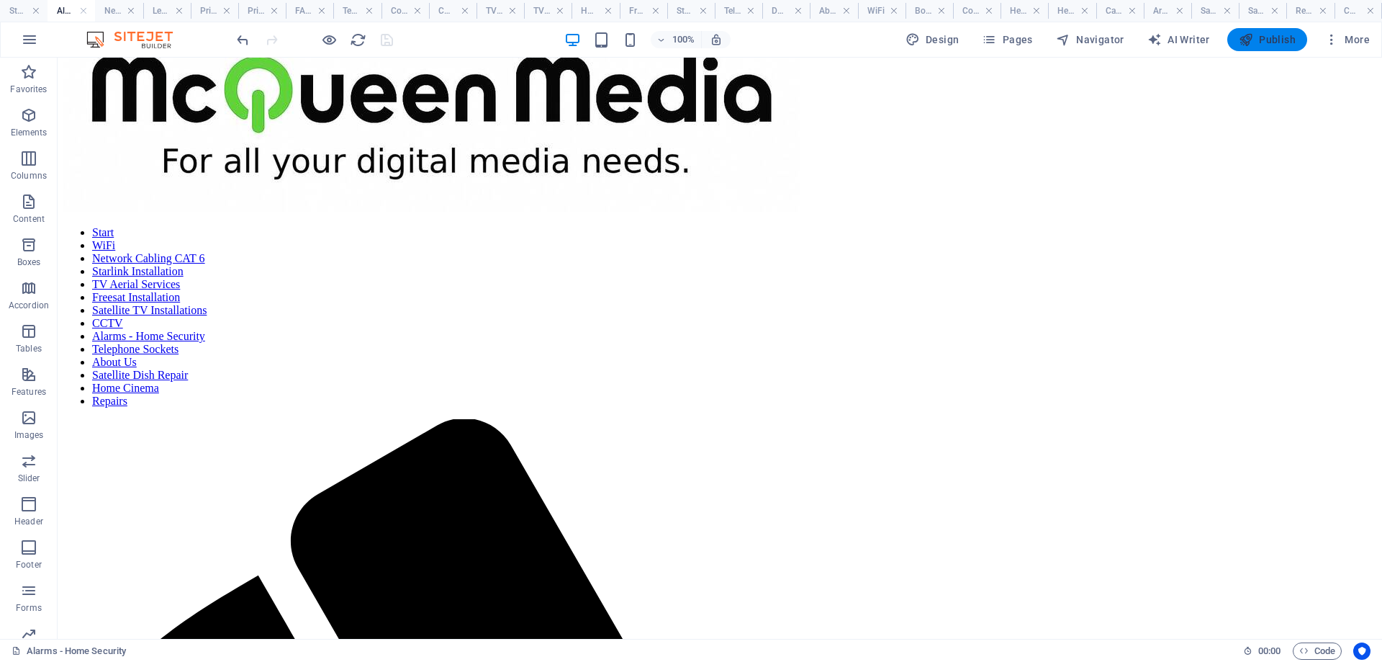
click at [1268, 41] on span "Publish" at bounding box center [1267, 39] width 57 height 14
click at [1277, 35] on span "Publish" at bounding box center [1267, 39] width 57 height 14
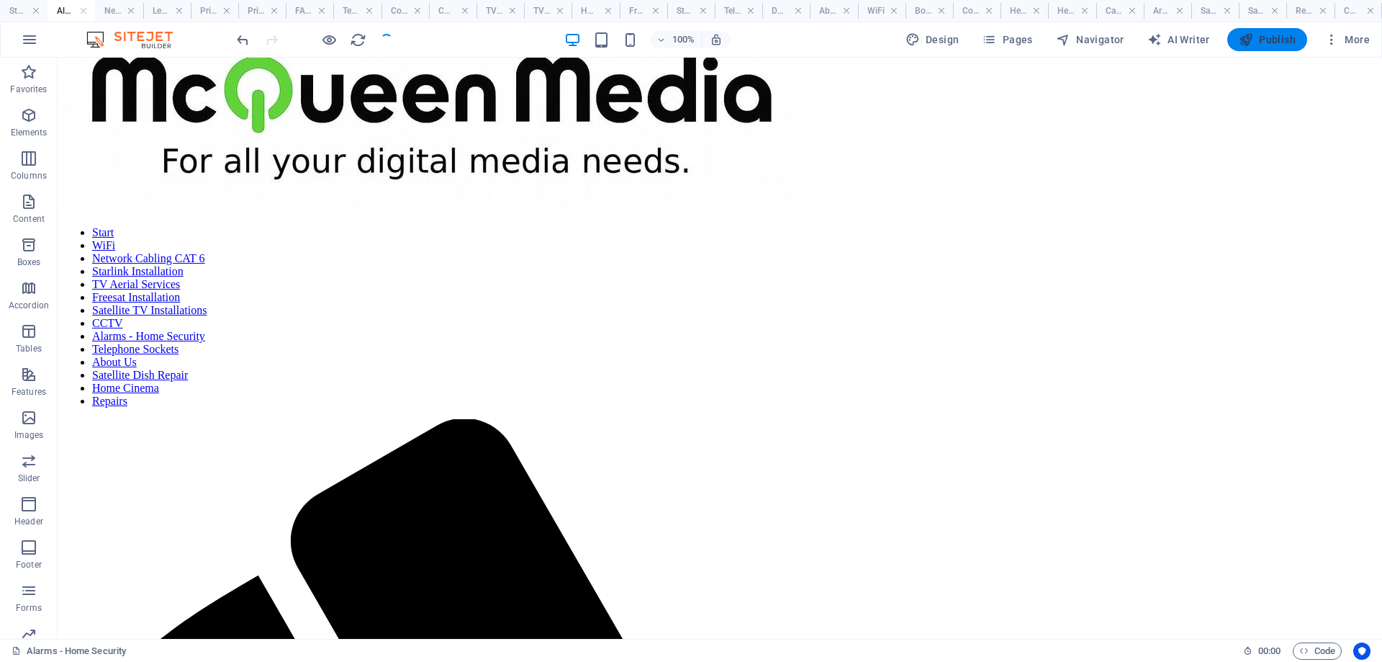
click at [1278, 35] on span "Publish" at bounding box center [1267, 39] width 57 height 14
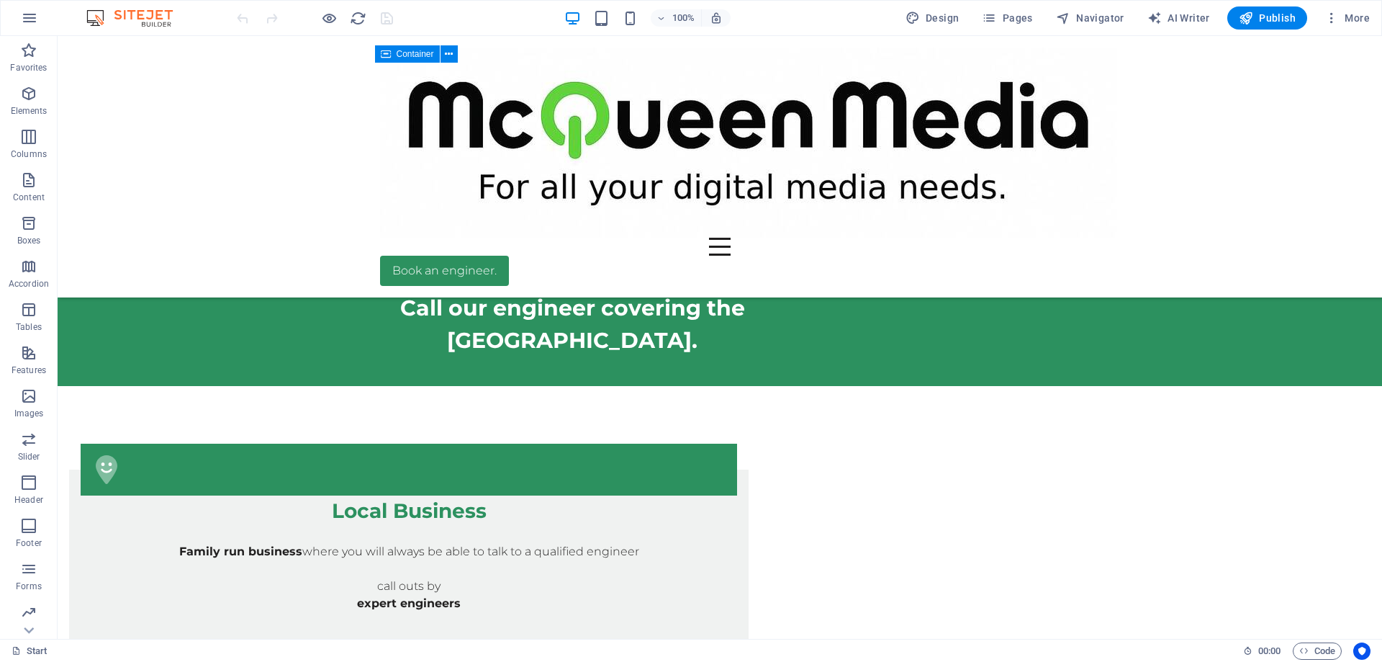
scroll to position [1224, 0]
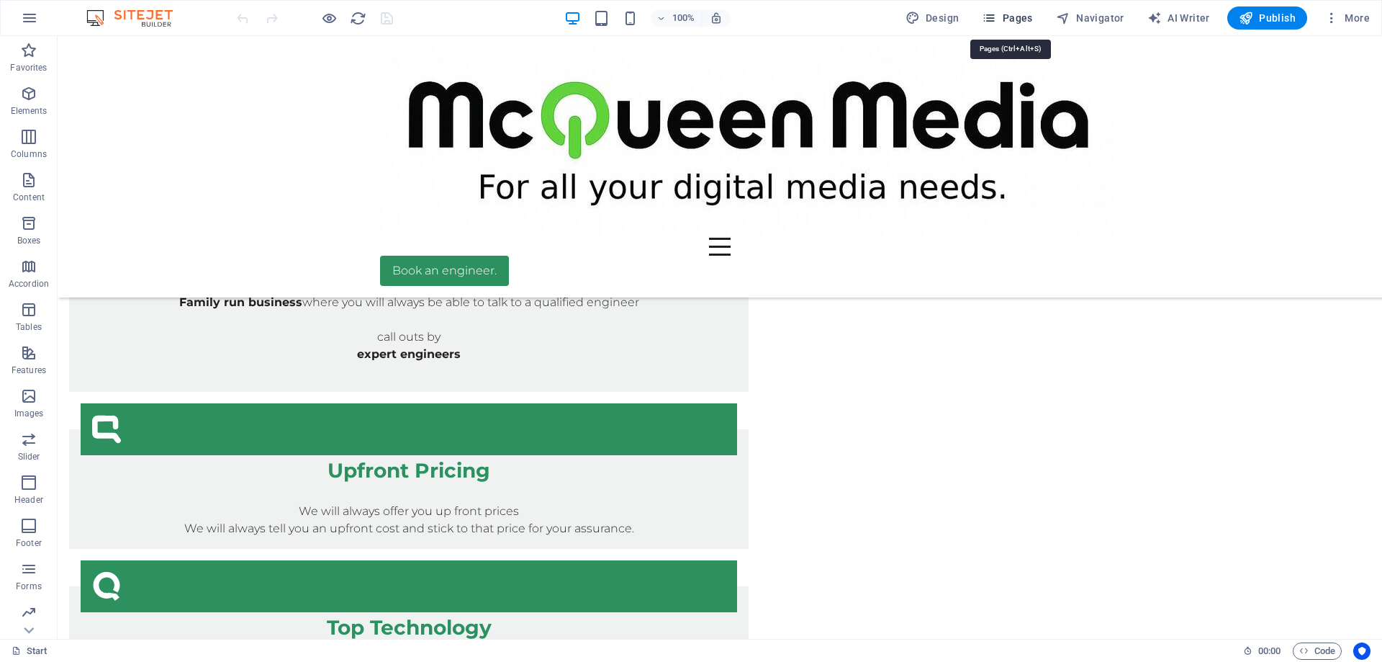
click at [1017, 18] on span "Pages" at bounding box center [1007, 18] width 50 height 14
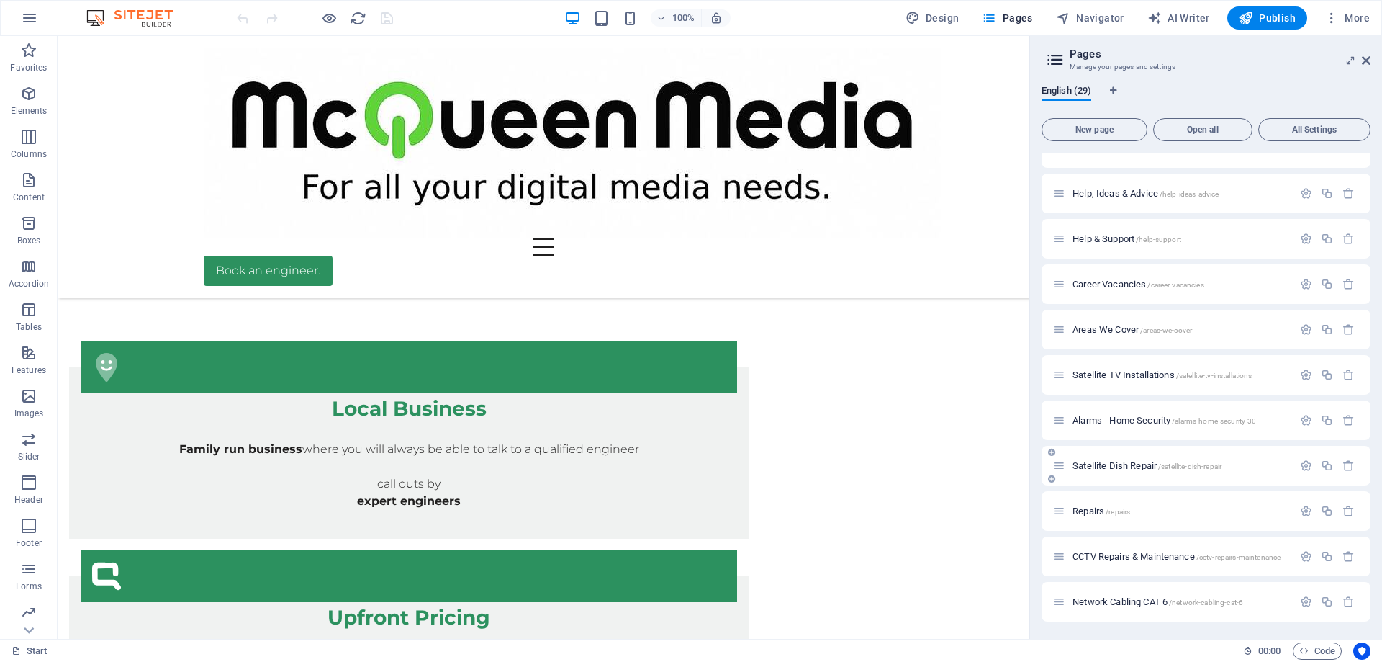
scroll to position [769, 0]
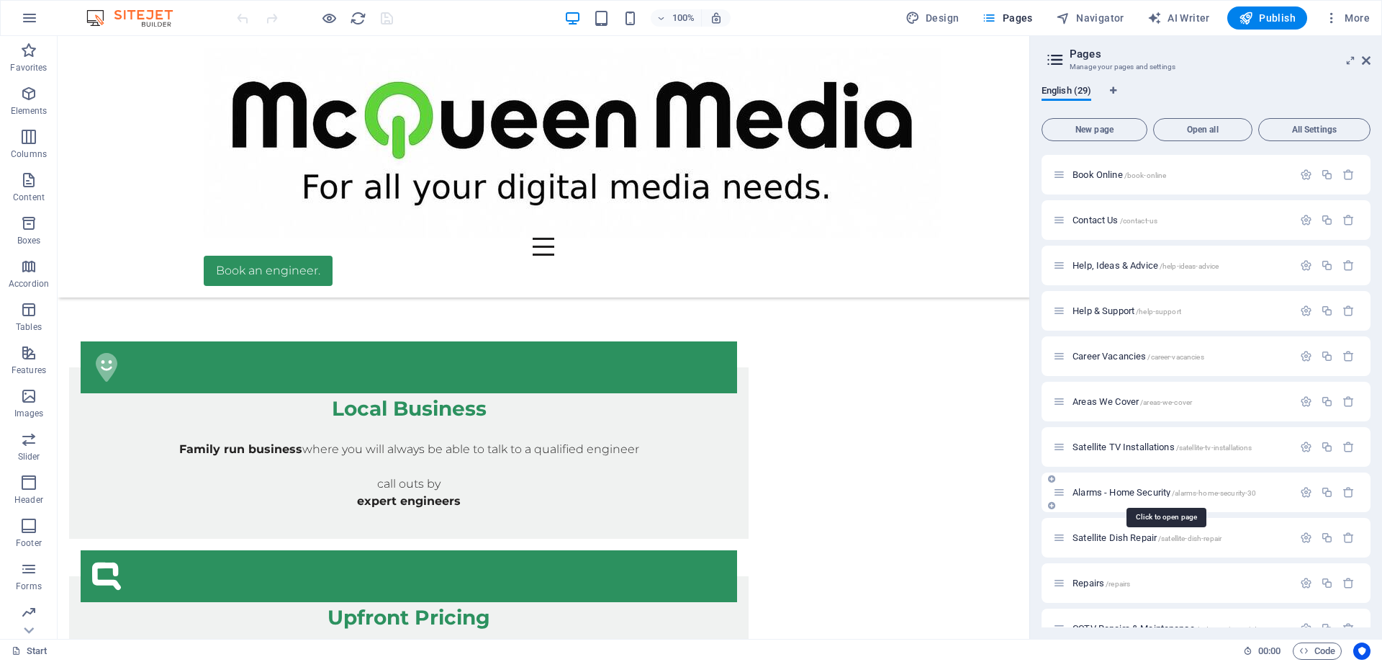
click at [1149, 491] on span "Alarms - Home Security /alarms-home-security-30" at bounding box center [1165, 492] width 184 height 11
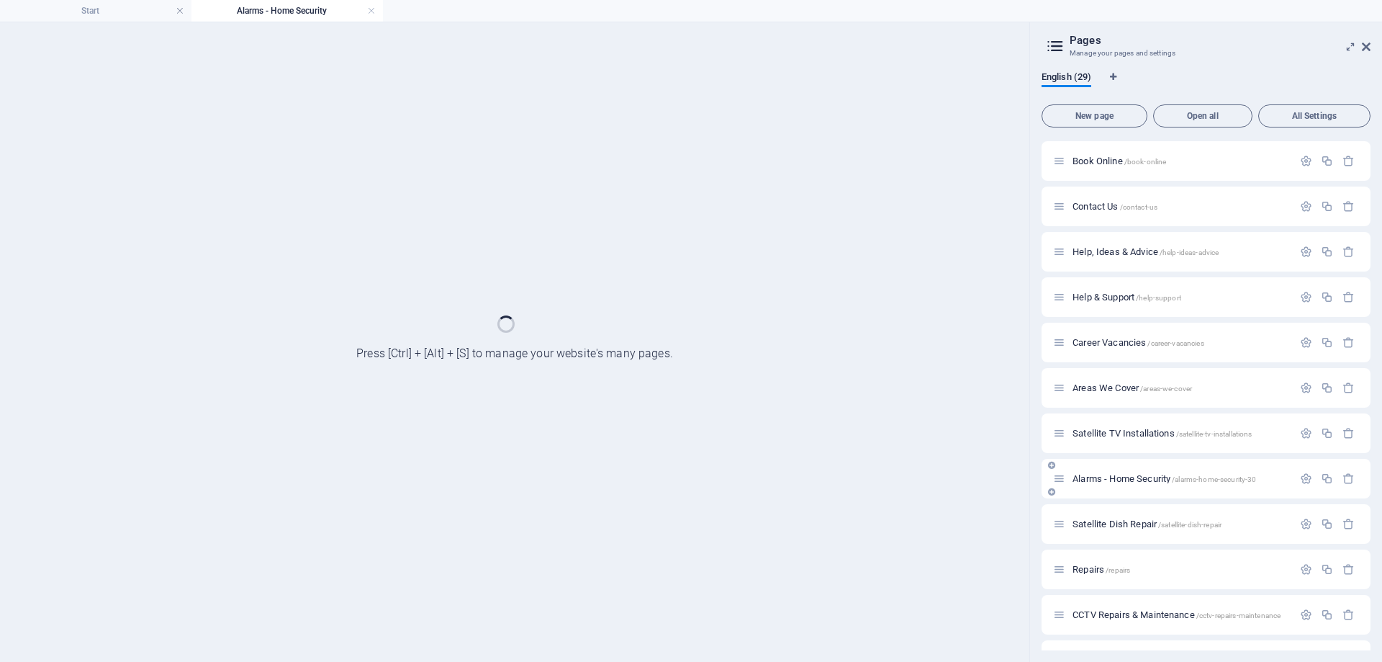
scroll to position [0, 0]
click at [1149, 491] on div "Alarms - Home Security /alarms-home-security-30" at bounding box center [1206, 479] width 329 height 40
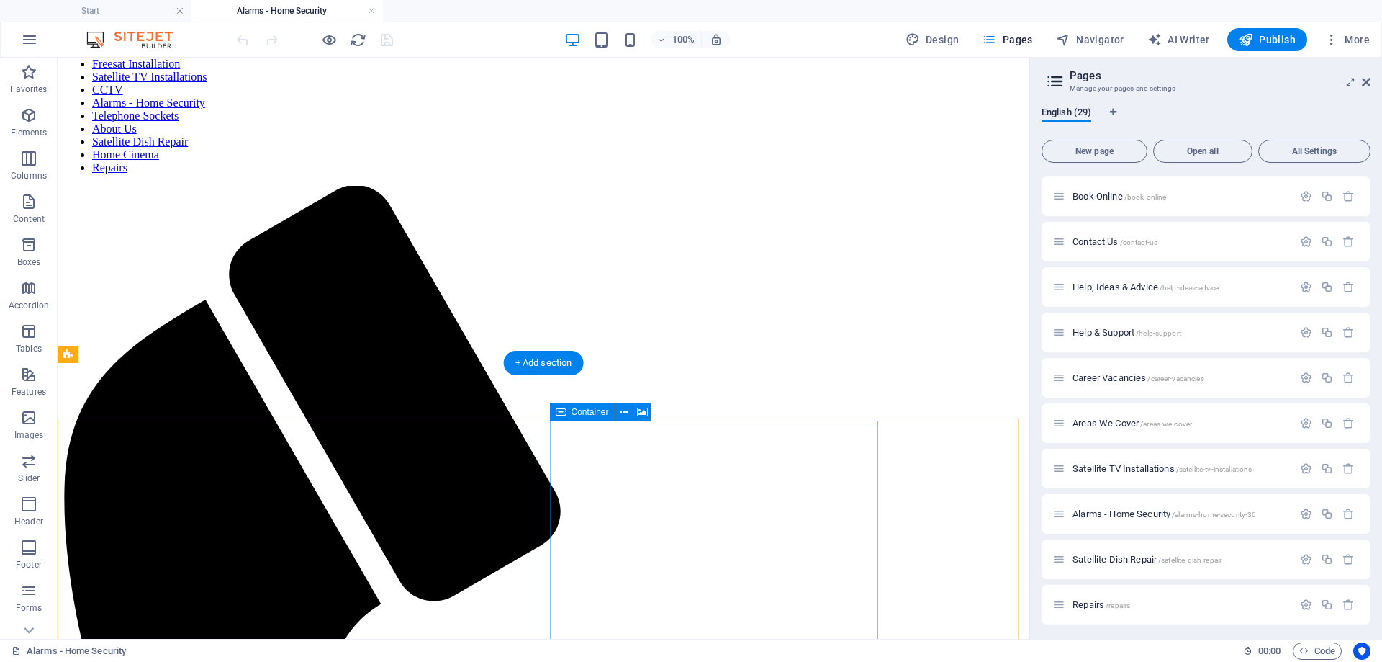
scroll to position [432, 0]
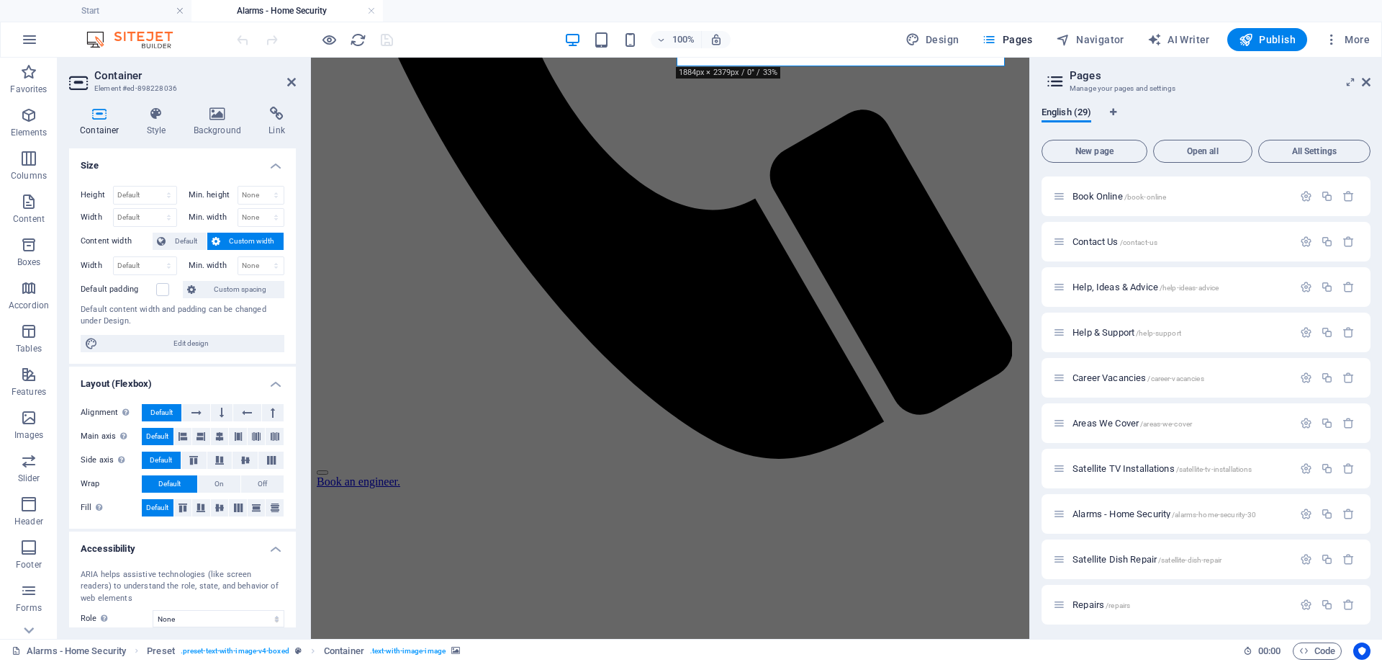
scroll to position [792, 0]
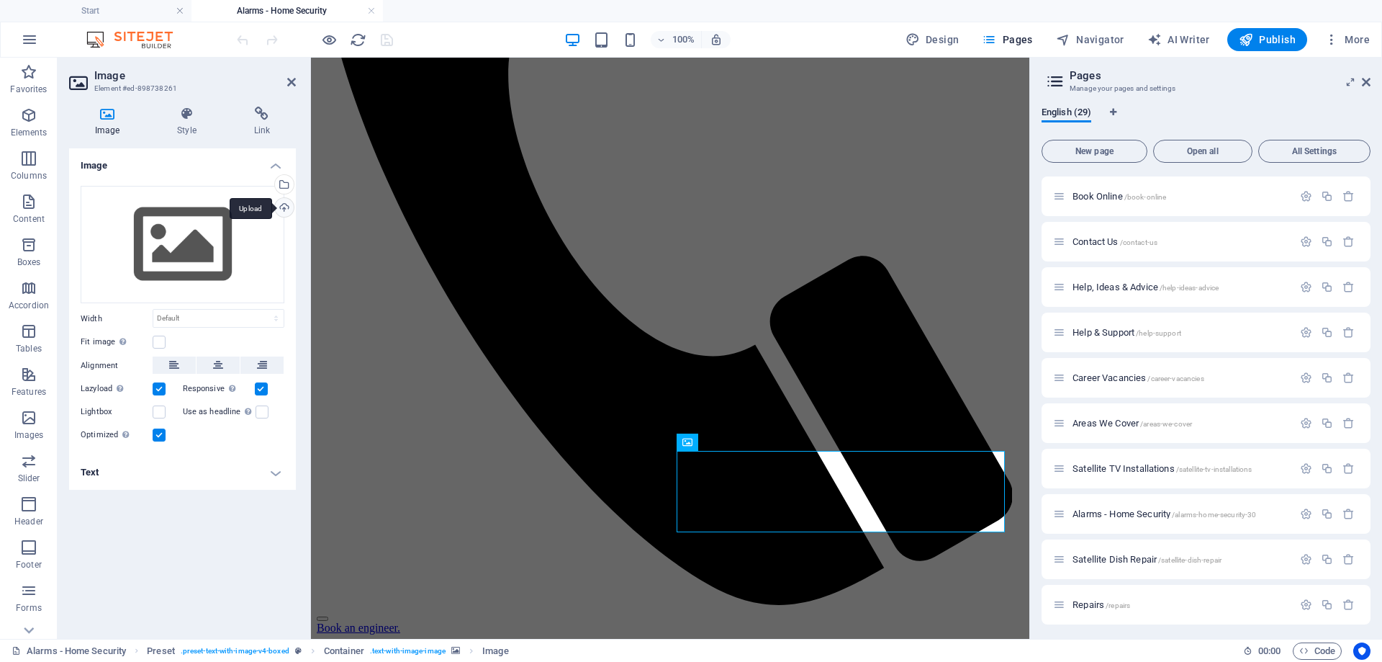
click at [285, 205] on div "Upload" at bounding box center [283, 209] width 22 height 22
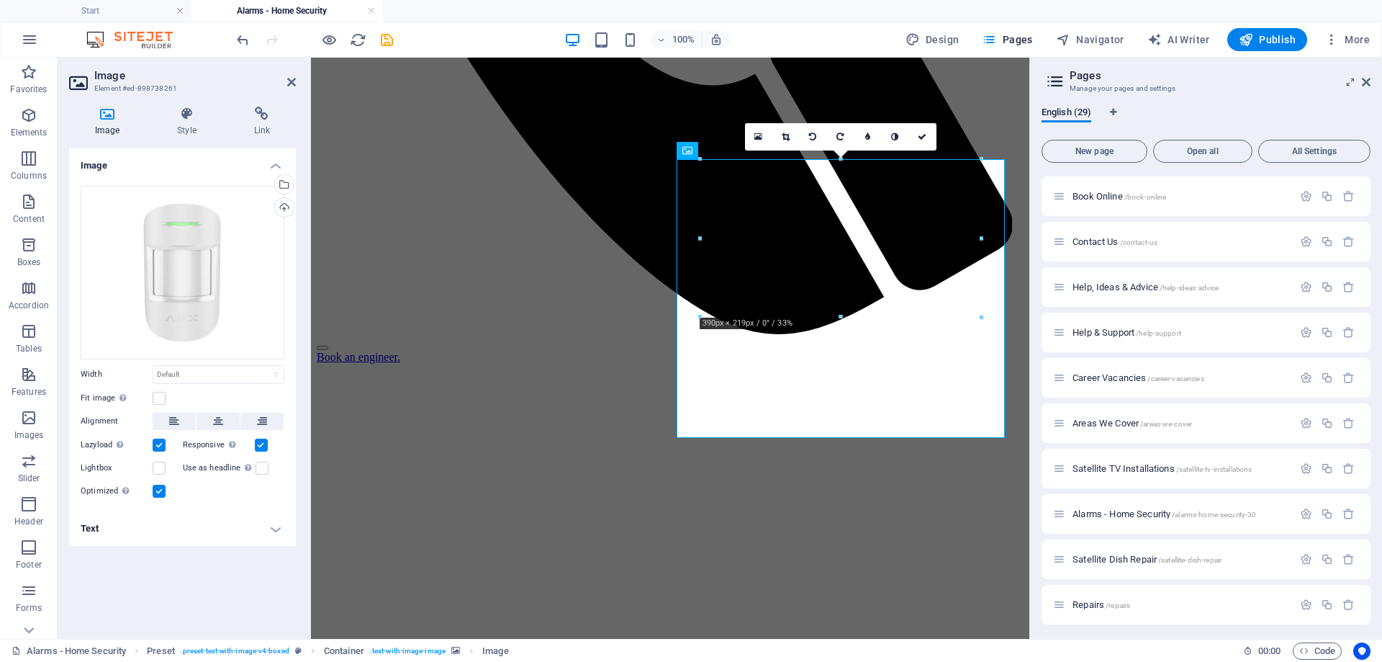
scroll to position [1152, 0]
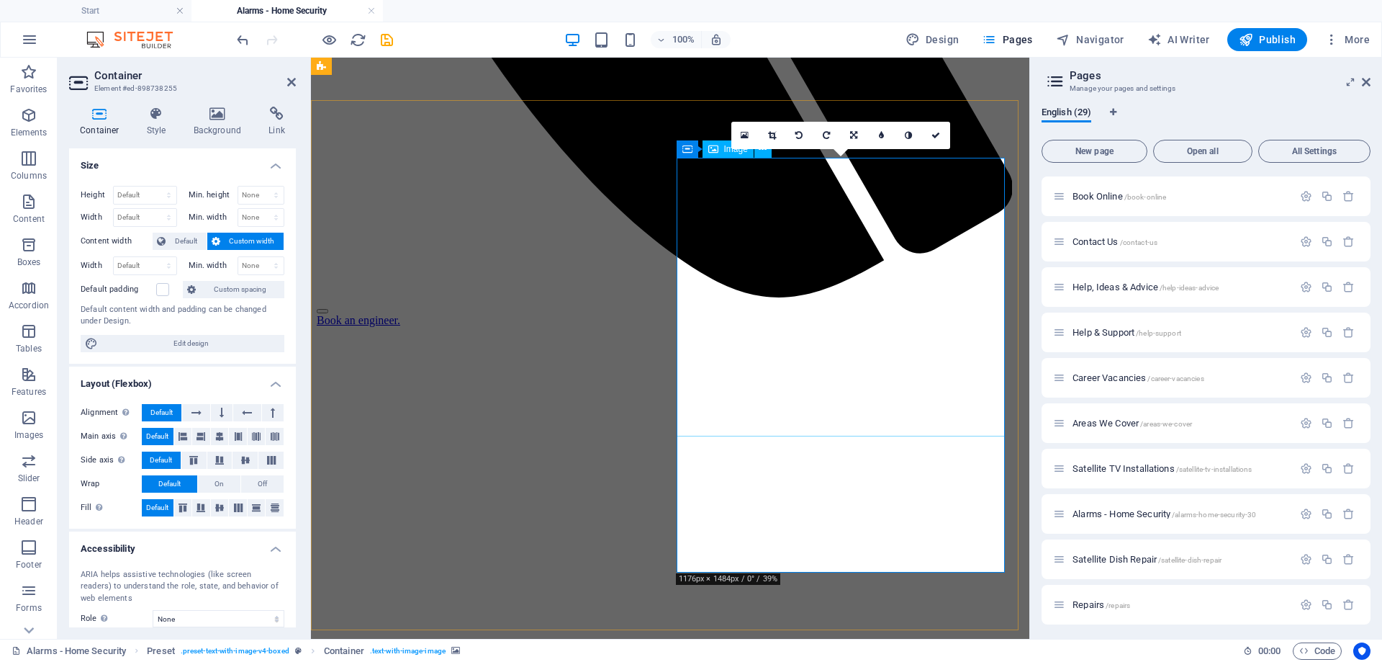
scroll to position [1080, 0]
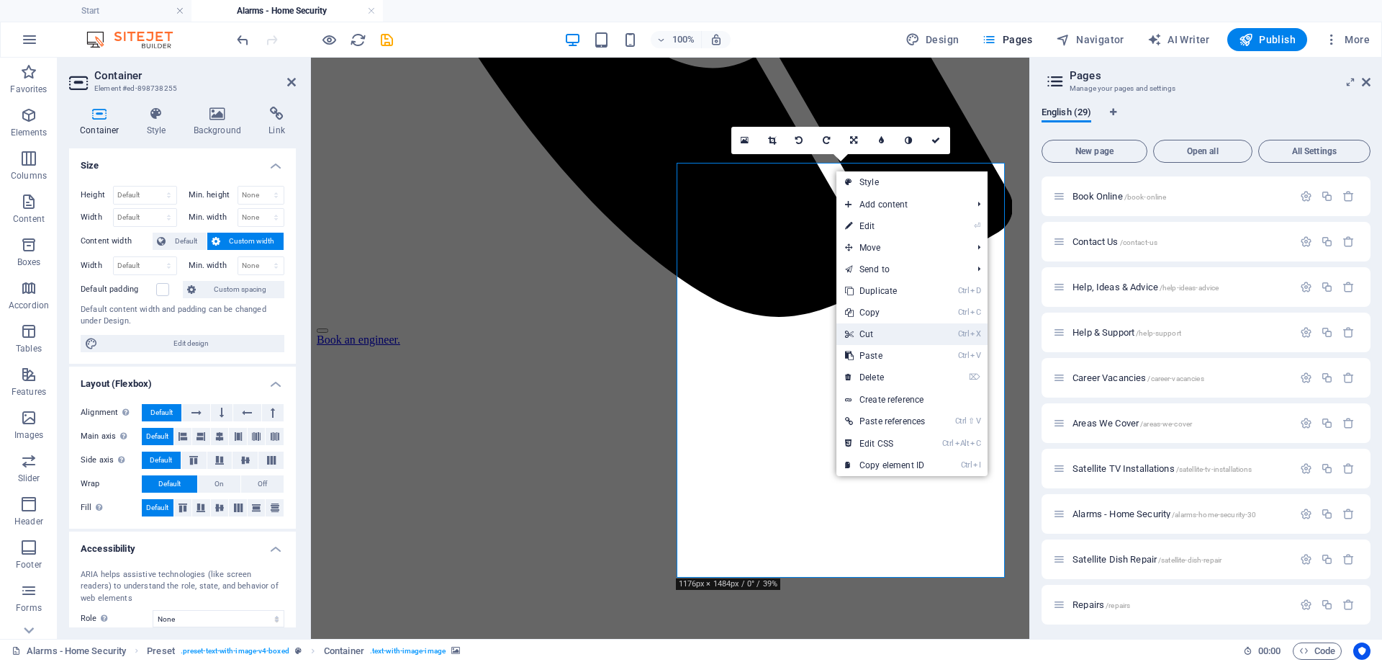
click at [864, 336] on link "Ctrl X Cut" at bounding box center [884, 334] width 97 height 22
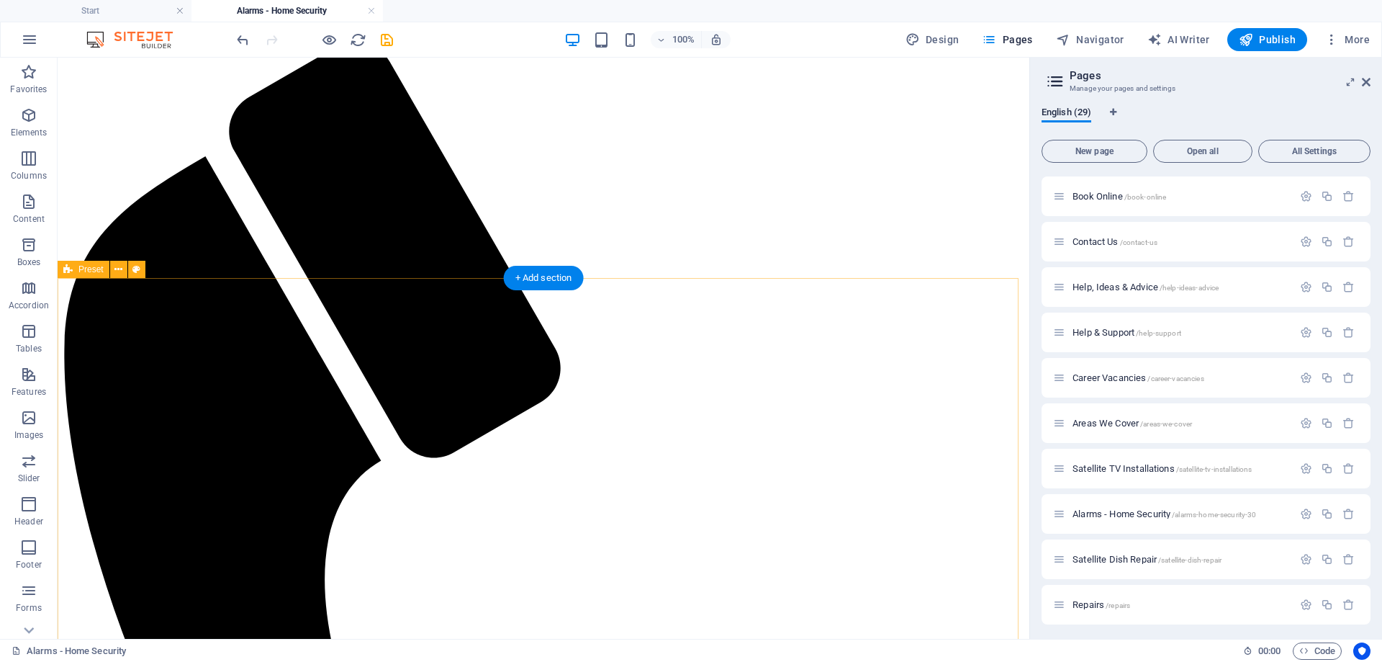
scroll to position [432, 0]
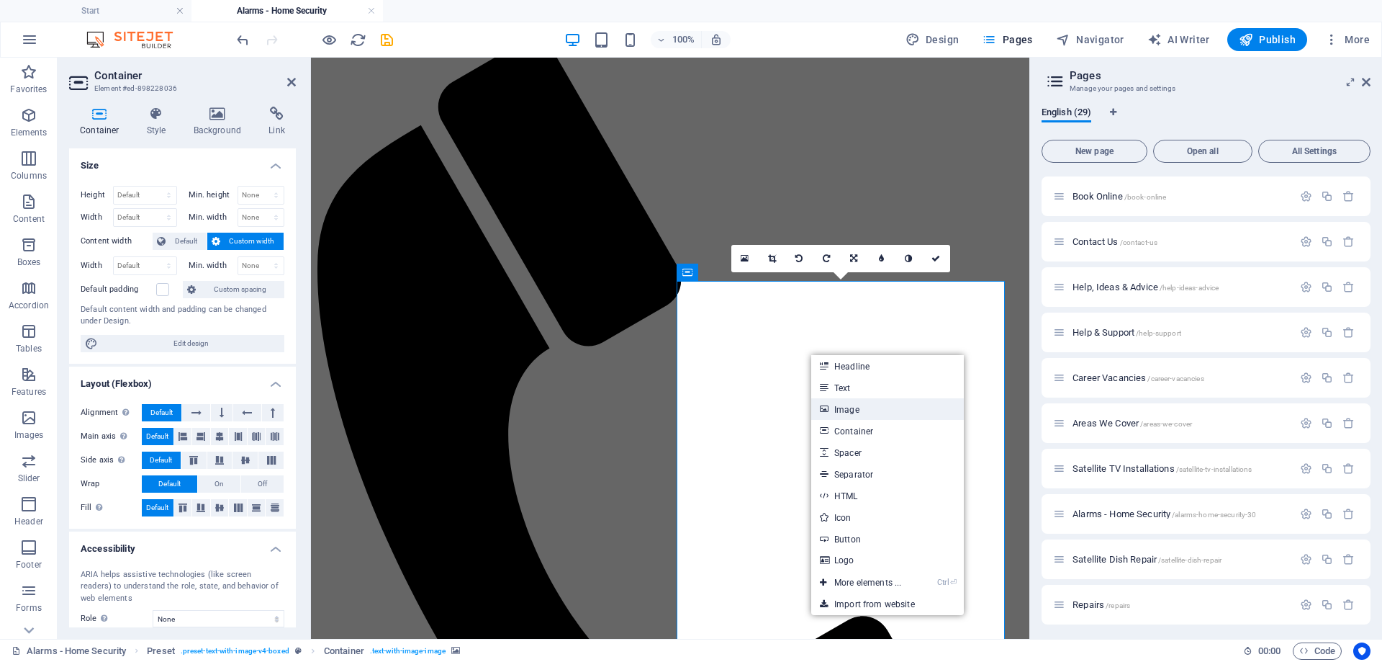
click at [846, 412] on link "Image" at bounding box center [887, 409] width 153 height 22
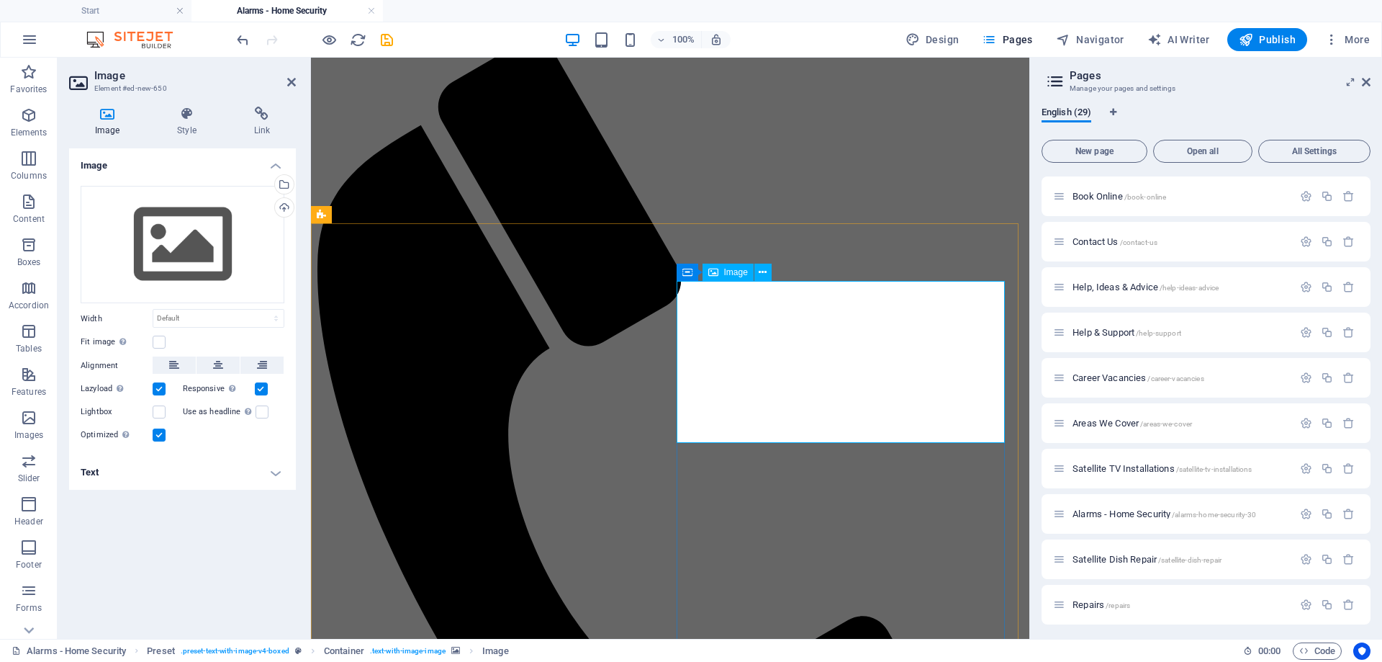
click at [281, 207] on div "Upload" at bounding box center [283, 209] width 22 height 22
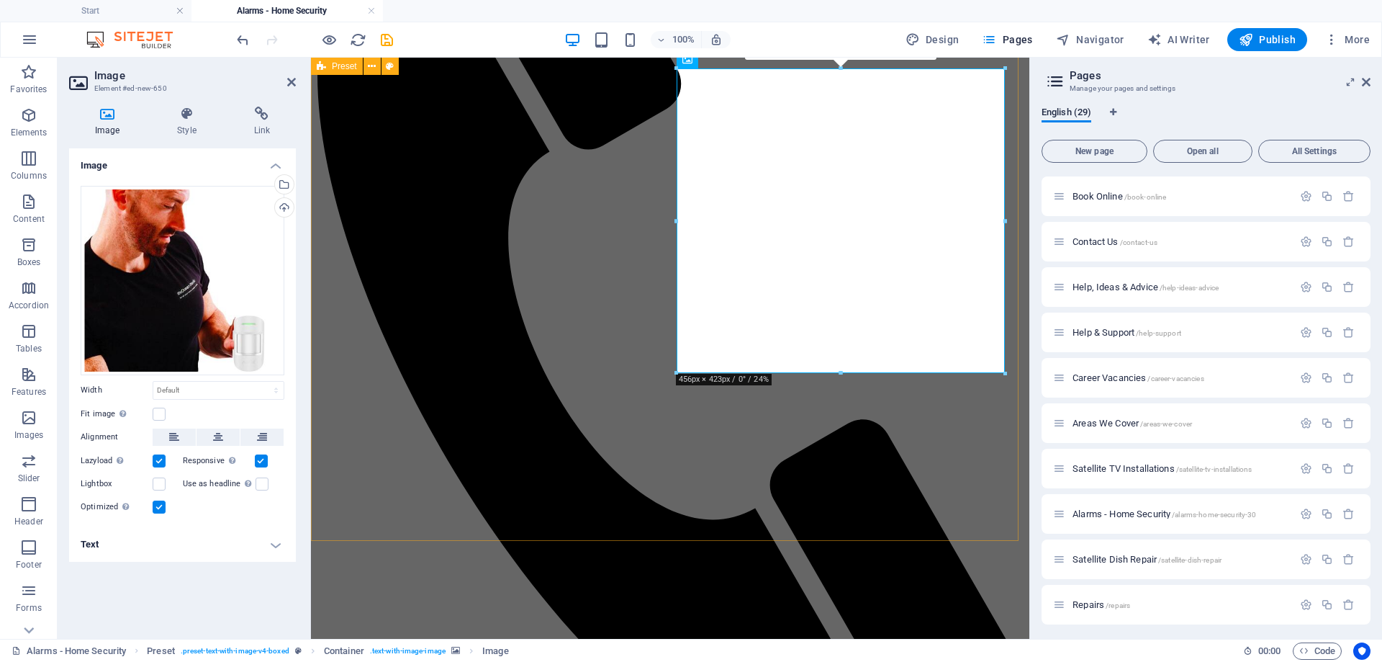
scroll to position [648, 0]
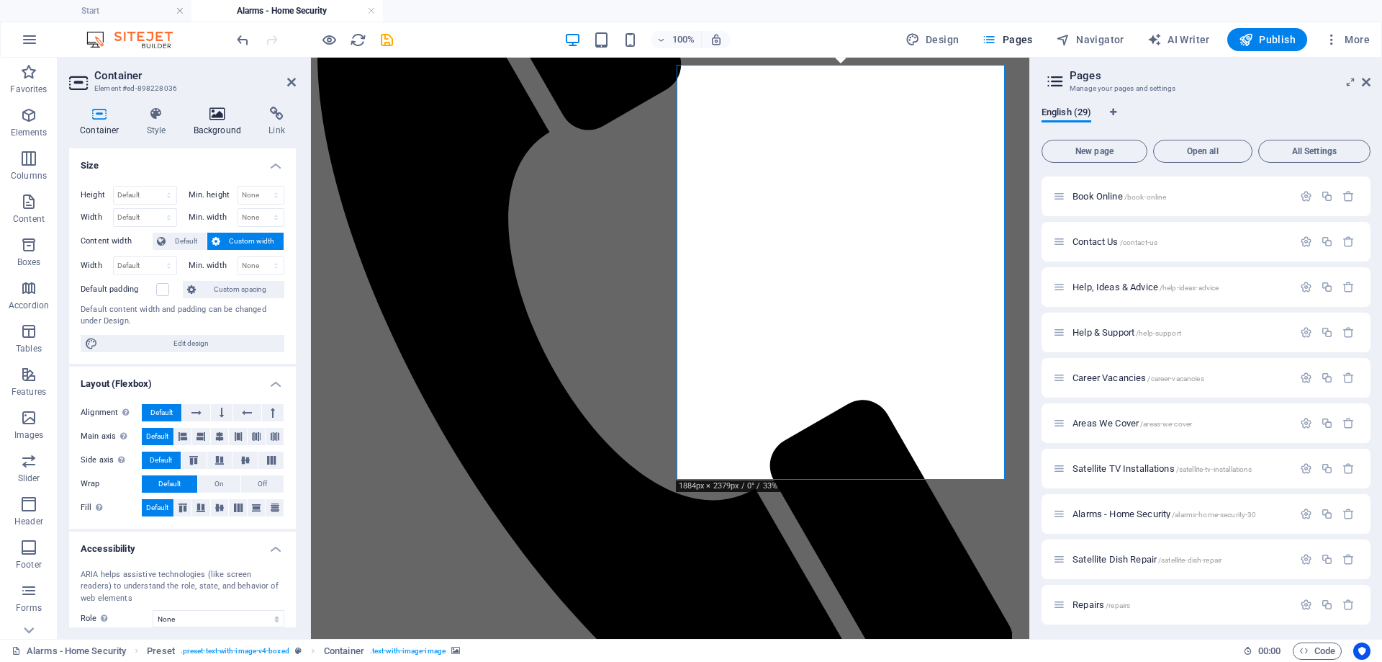
click at [221, 118] on icon at bounding box center [218, 114] width 70 height 14
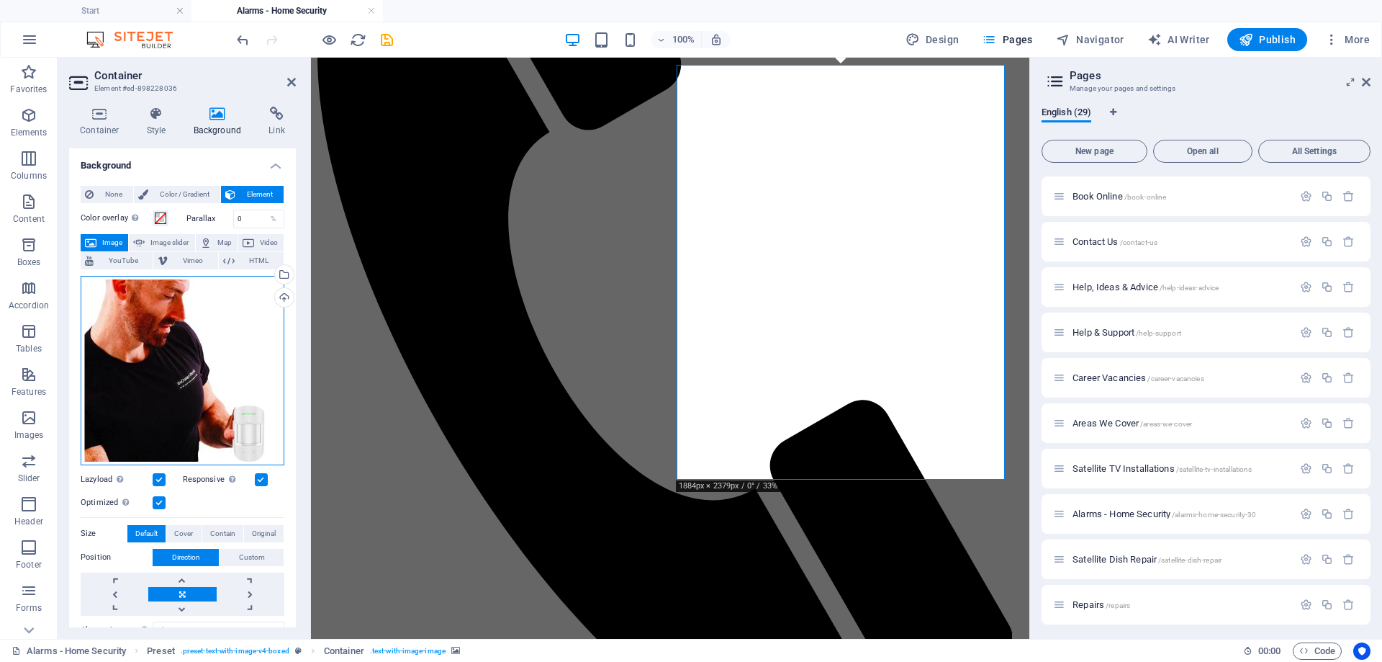
drag, startPoint x: 217, startPoint y: 336, endPoint x: 190, endPoint y: 320, distance: 31.6
click at [190, 320] on div "Drag files here, click to choose files or select files from Files or our free s…" at bounding box center [183, 370] width 204 height 189
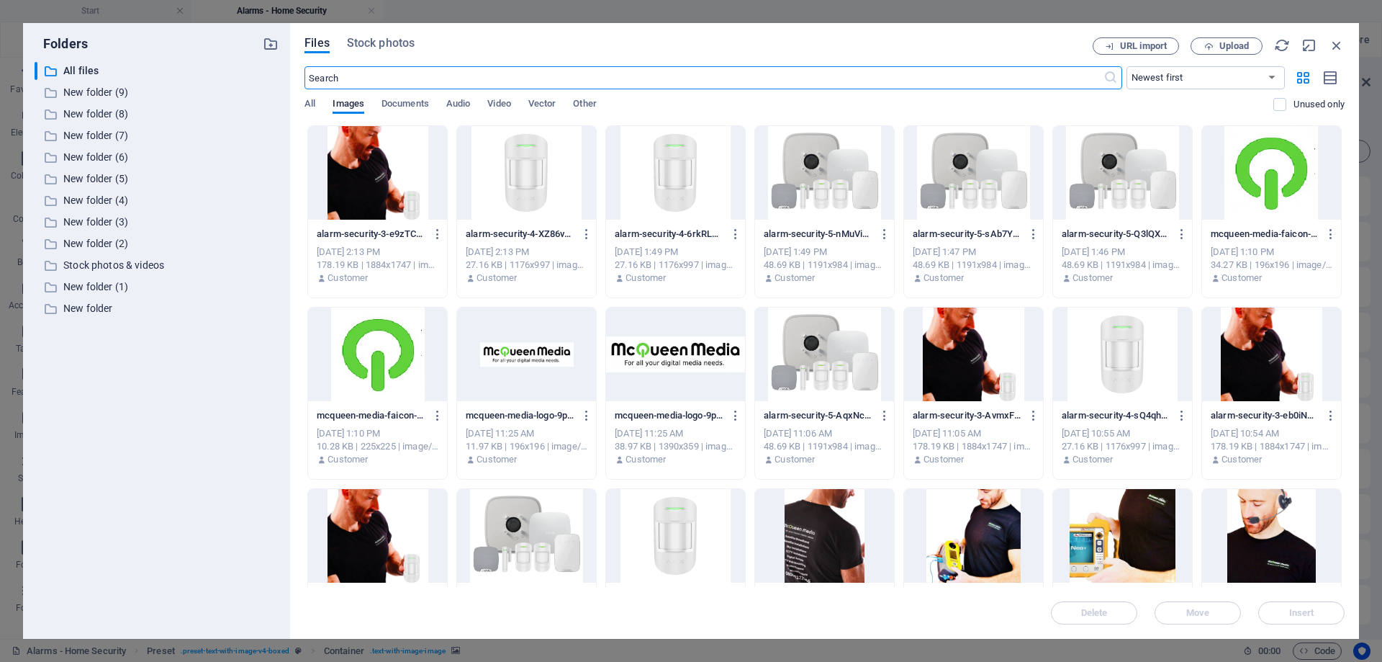
scroll to position [864, 0]
click at [1336, 41] on icon "button" at bounding box center [1337, 45] width 16 height 16
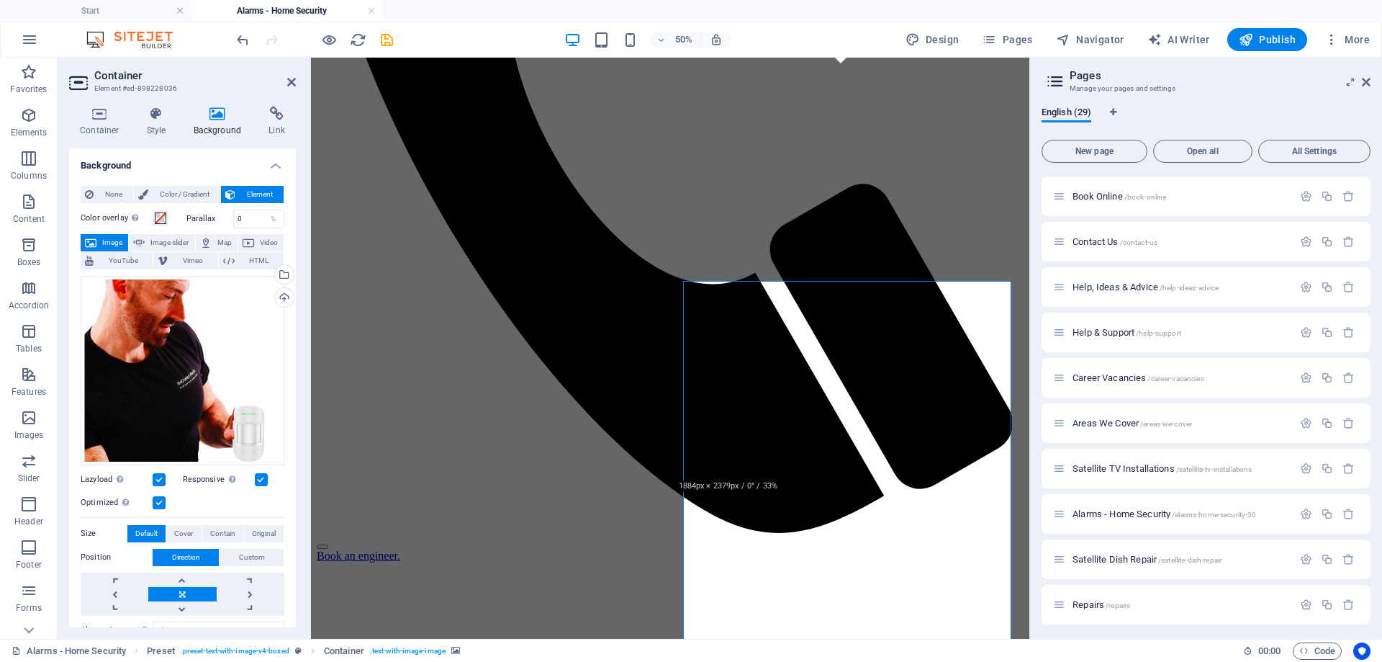
scroll to position [648, 0]
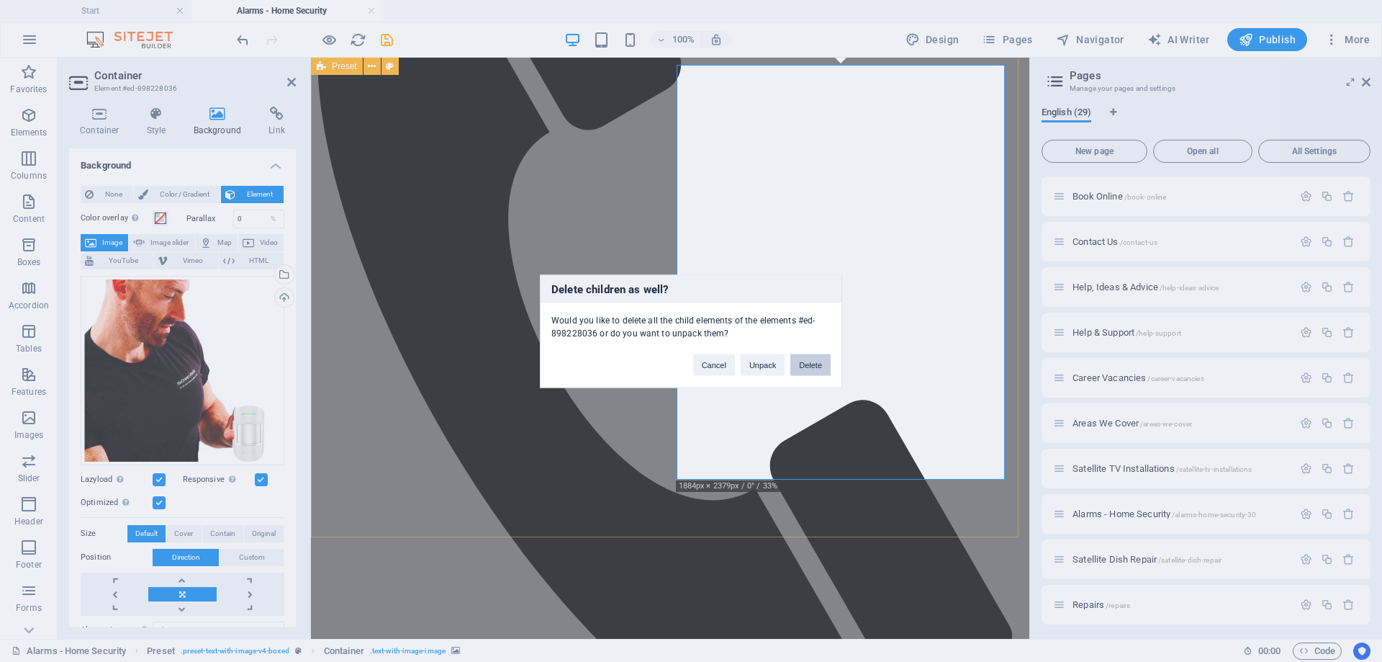
click at [808, 357] on button "Delete" at bounding box center [810, 364] width 40 height 22
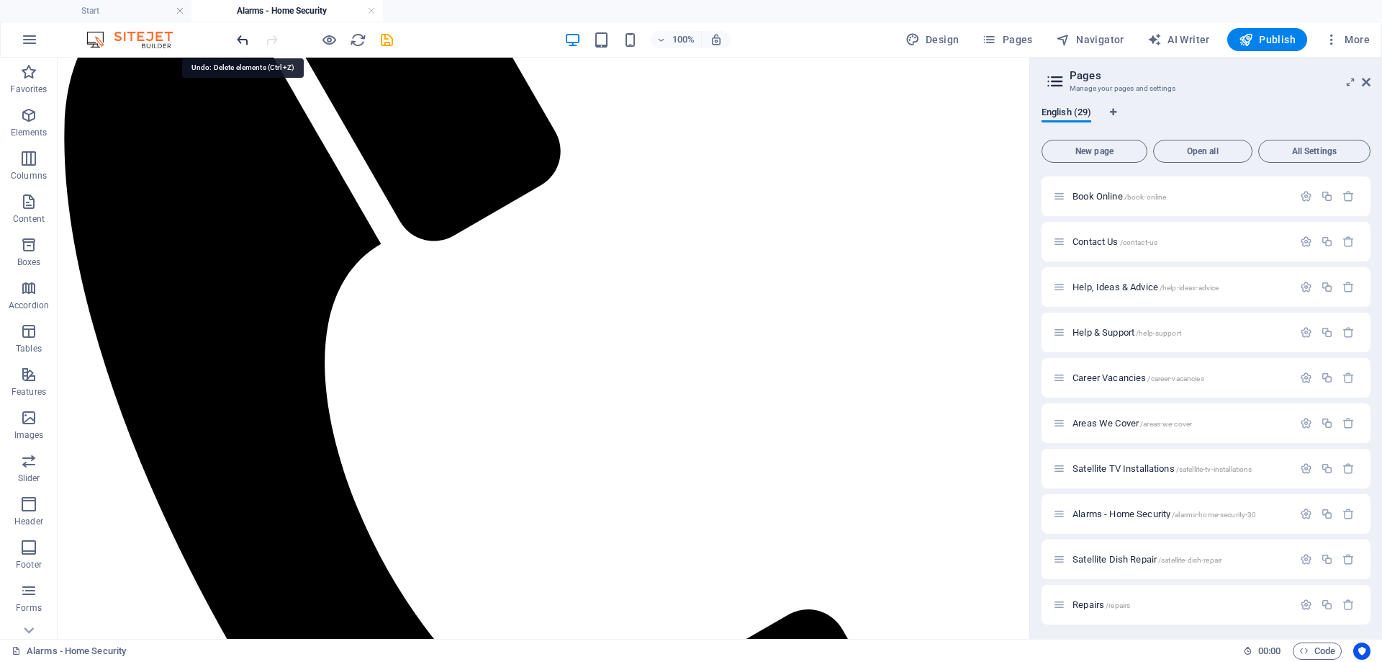
click at [239, 41] on icon "undo" at bounding box center [243, 40] width 17 height 17
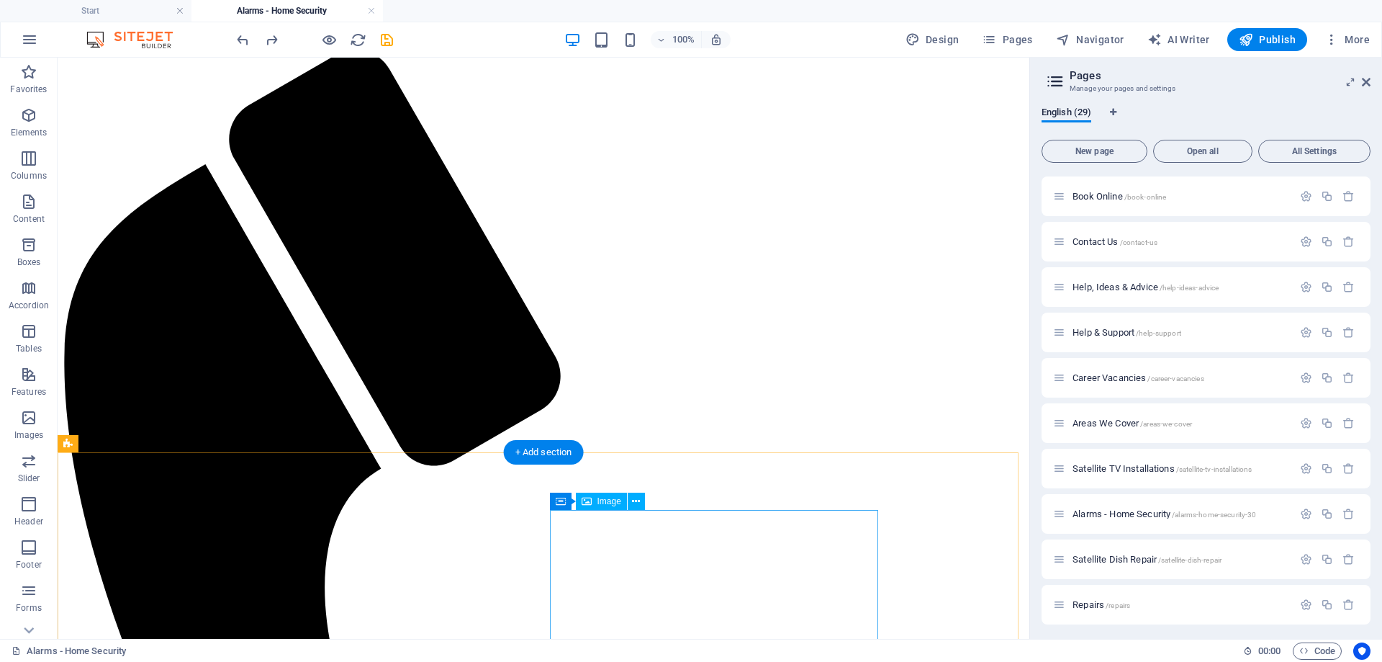
scroll to position [504, 0]
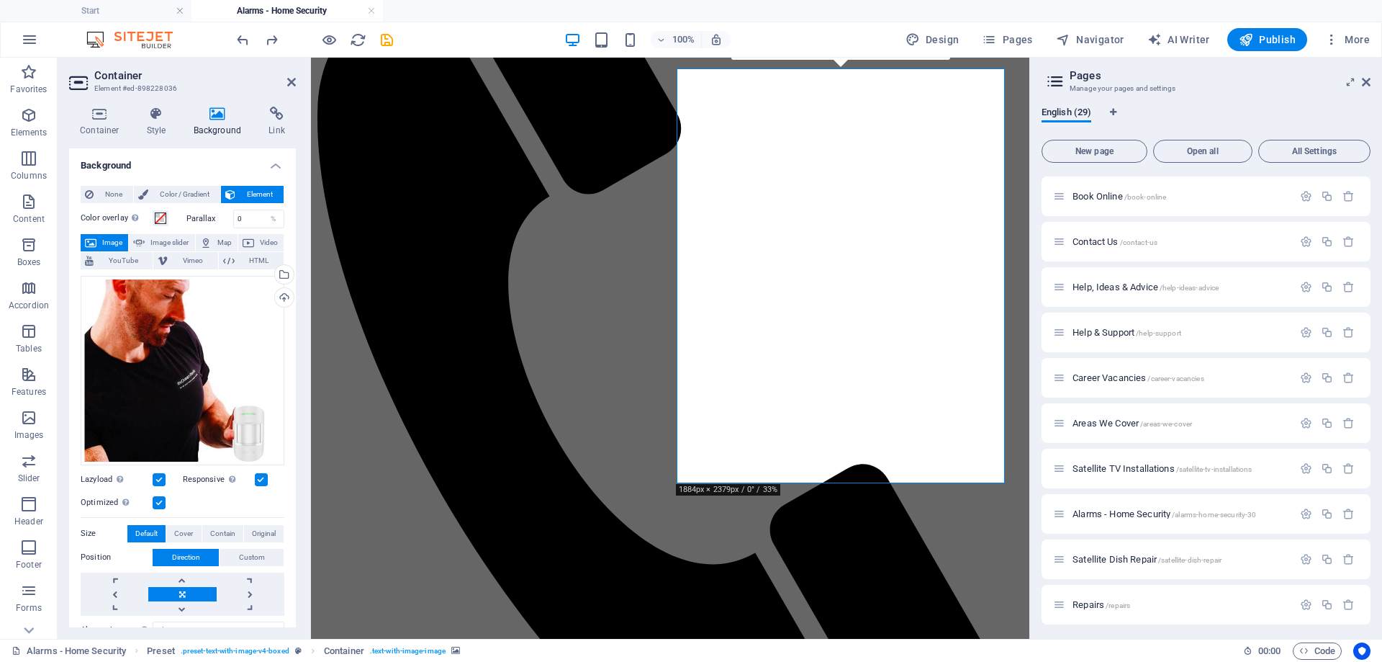
scroll to position [648, 0]
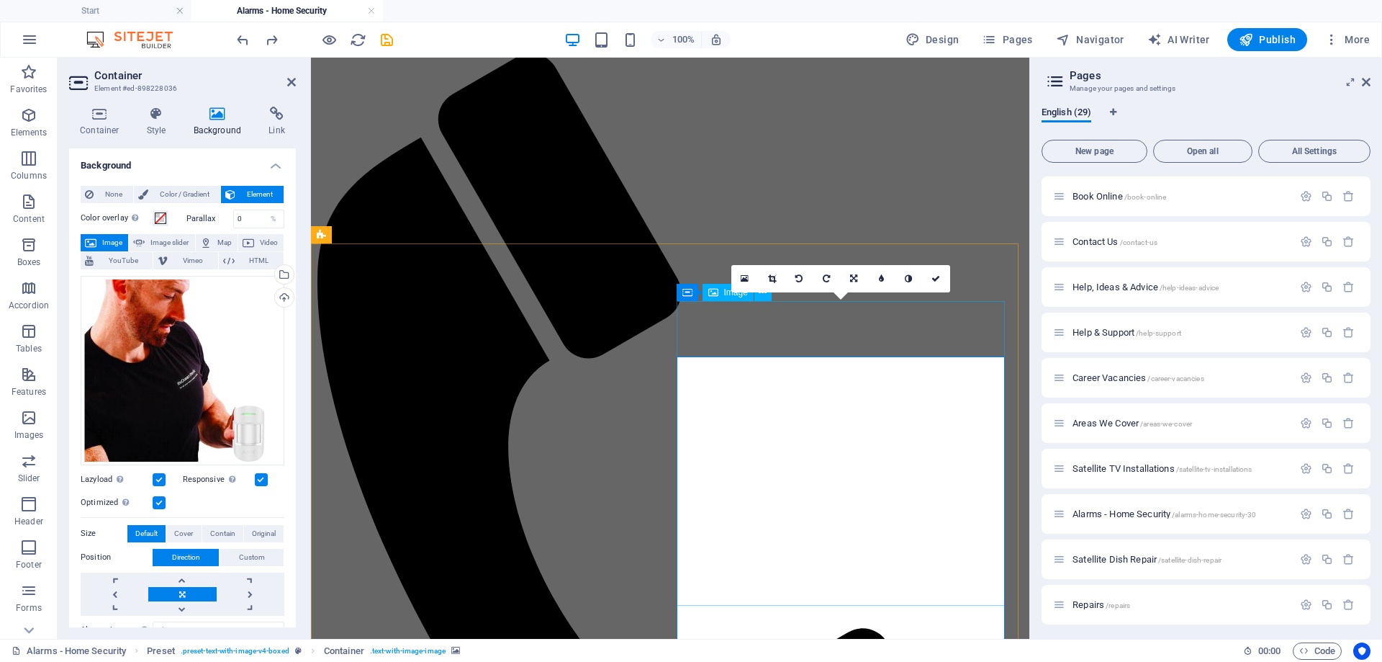
scroll to position [432, 0]
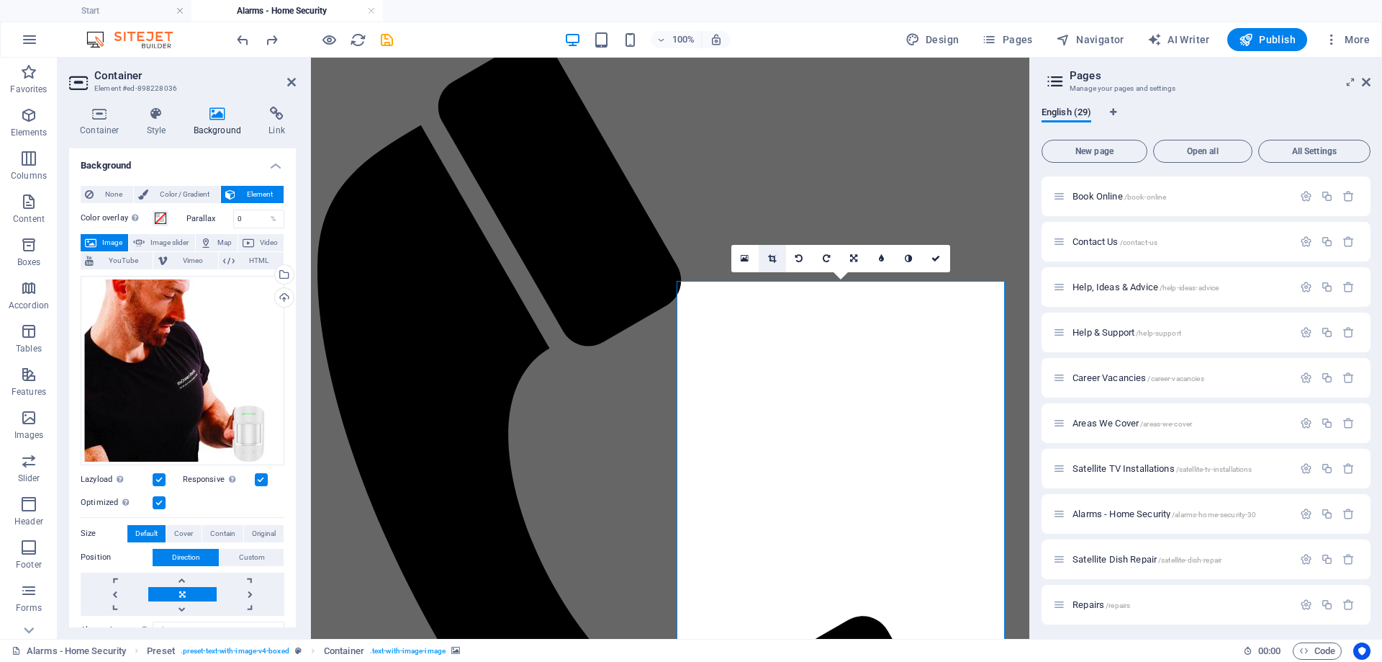
click at [769, 259] on icon at bounding box center [772, 258] width 8 height 9
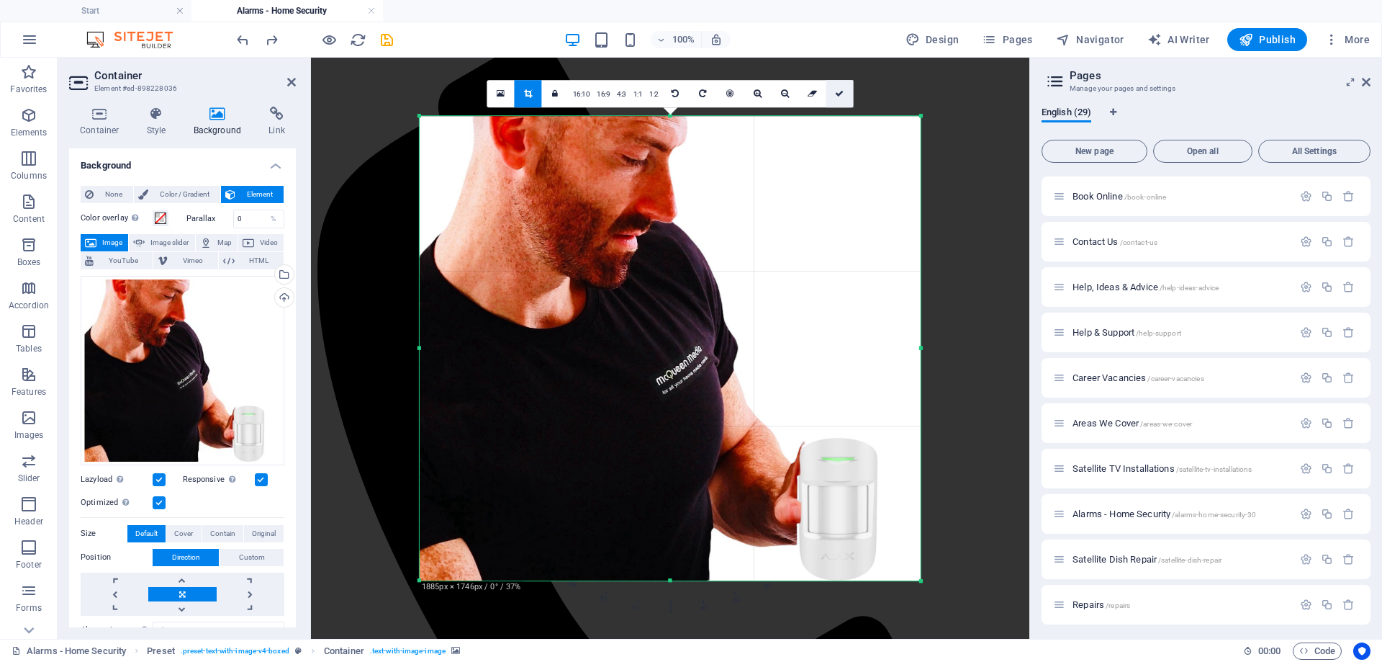
click at [841, 94] on icon at bounding box center [839, 93] width 9 height 9
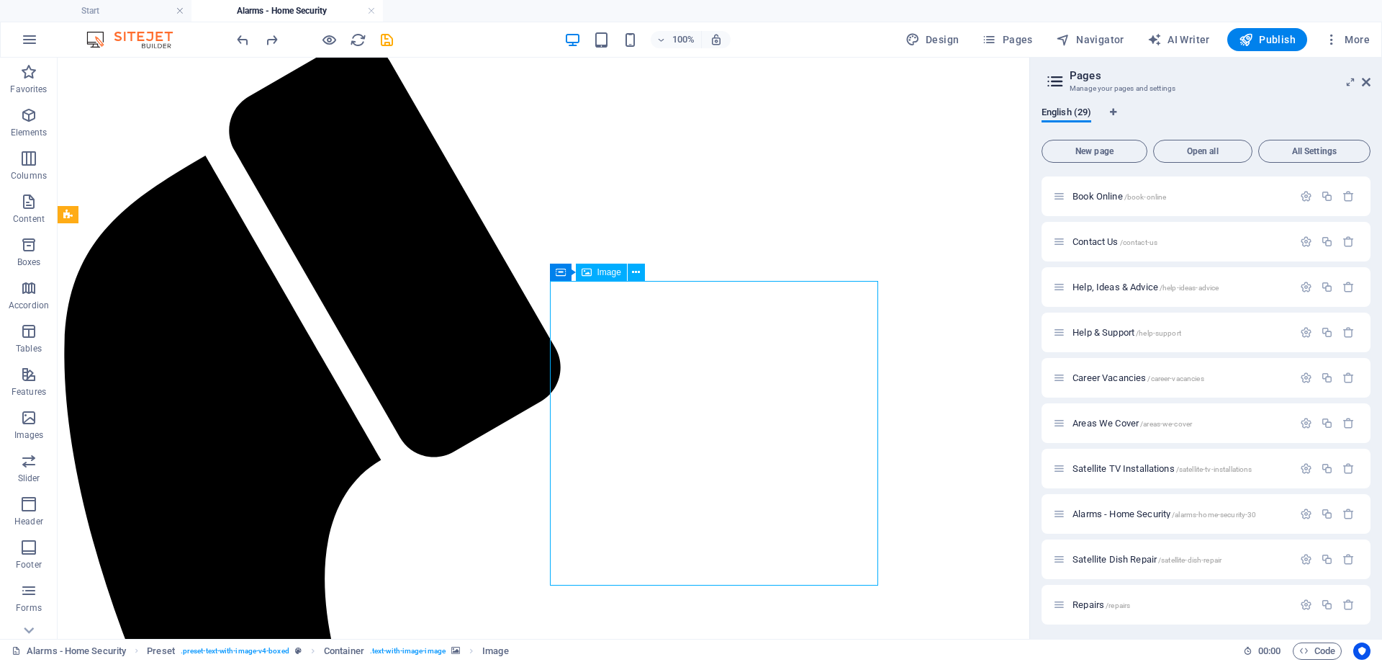
drag, startPoint x: 561, startPoint y: 369, endPoint x: 816, endPoint y: 426, distance: 261.8
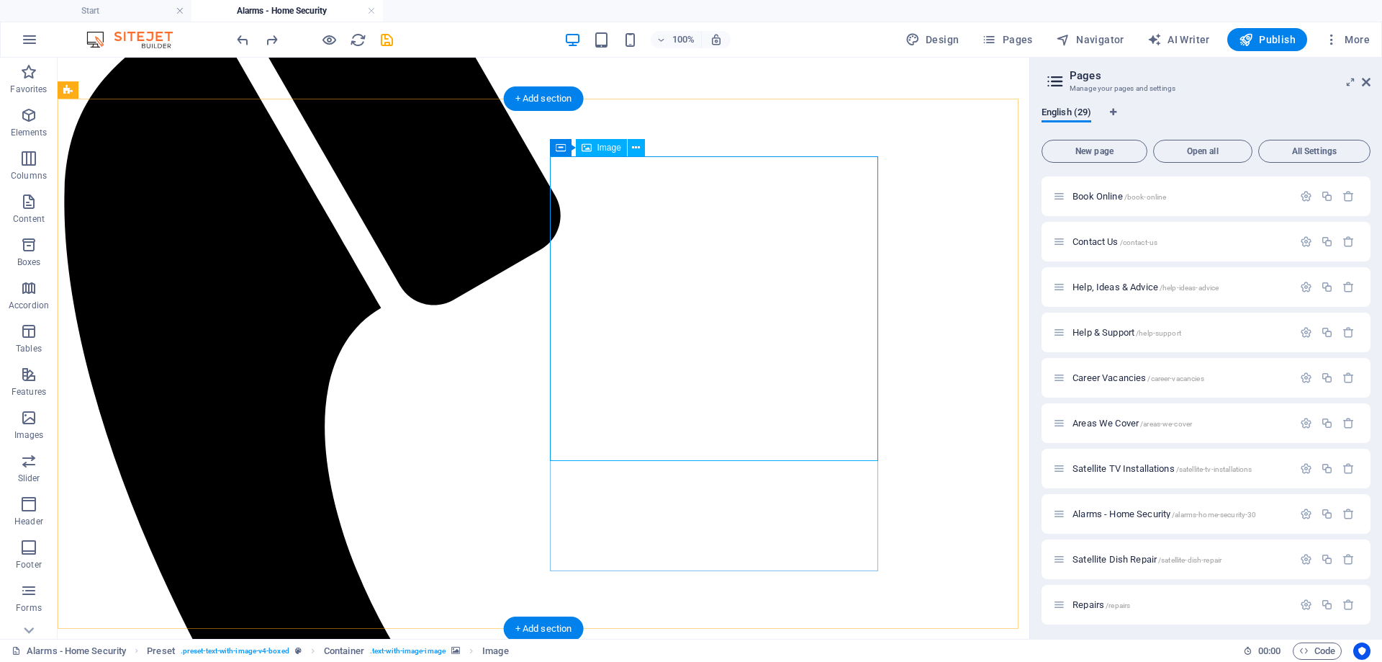
scroll to position [648, 0]
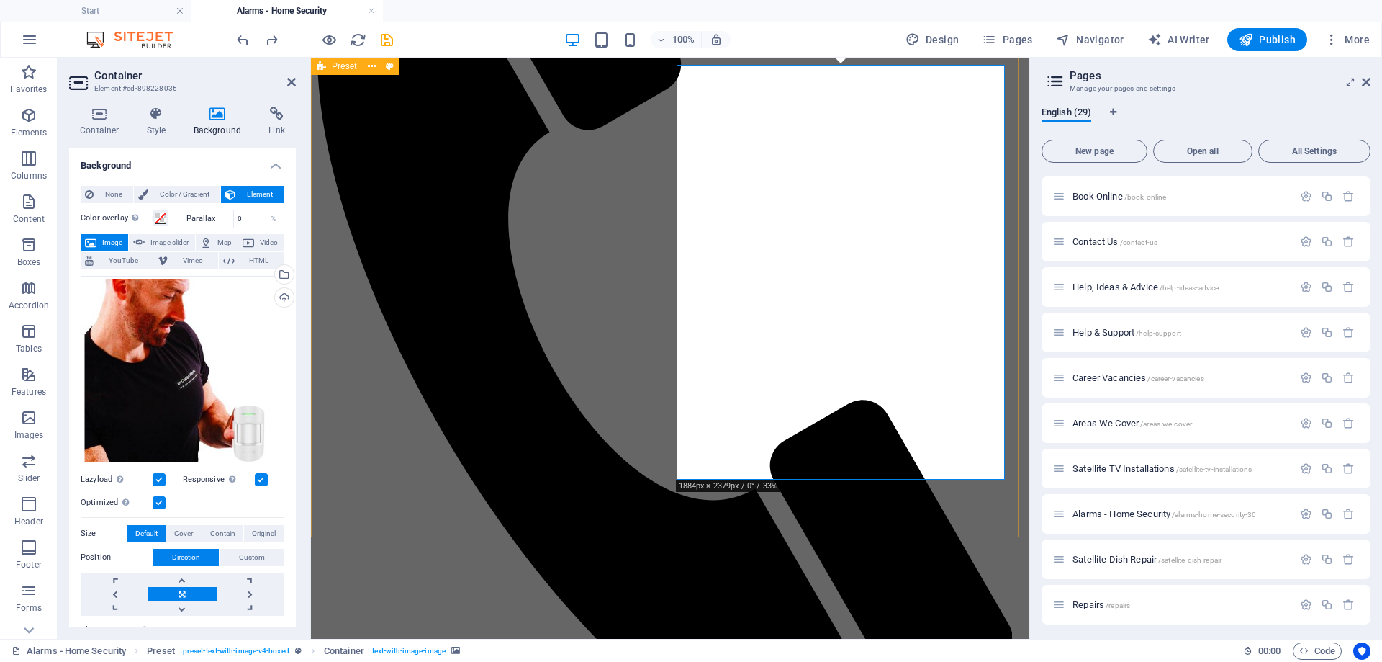
click at [209, 395] on div "Drag files here, click to choose files or select files from Files or our free s…" at bounding box center [183, 370] width 204 height 189
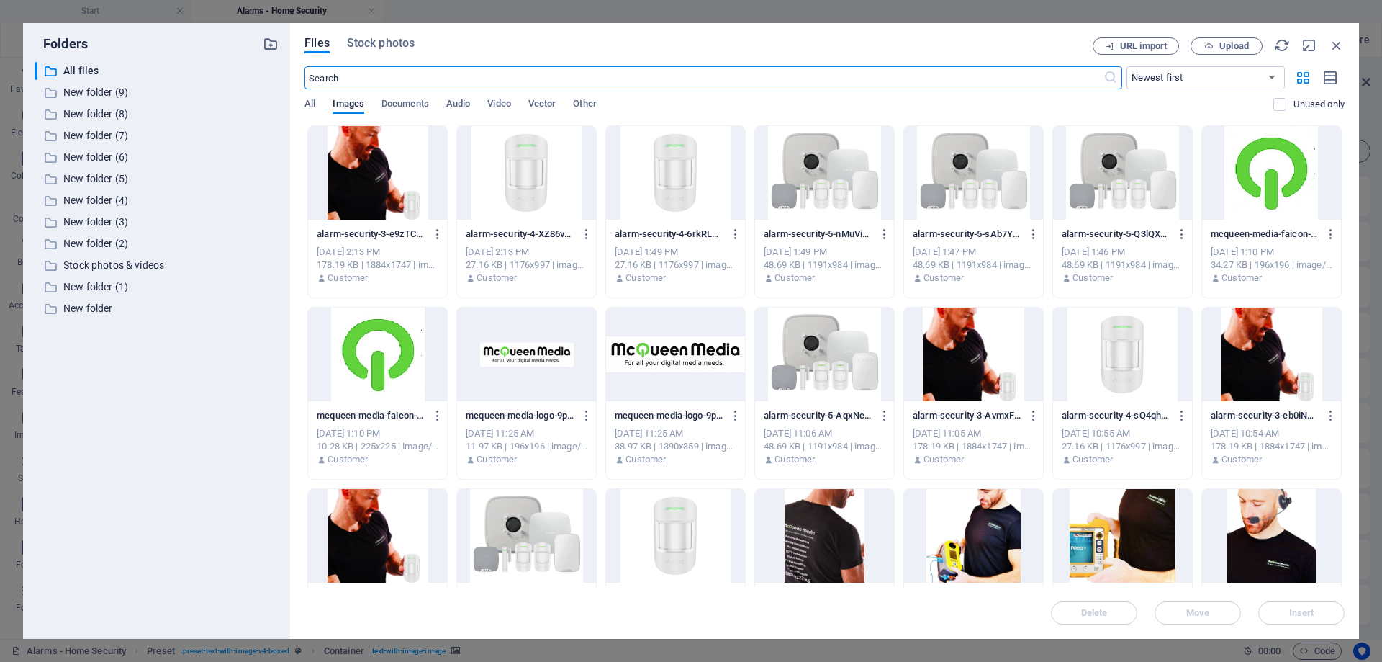
scroll to position [864, 0]
click at [1332, 44] on icon "button" at bounding box center [1337, 45] width 16 height 16
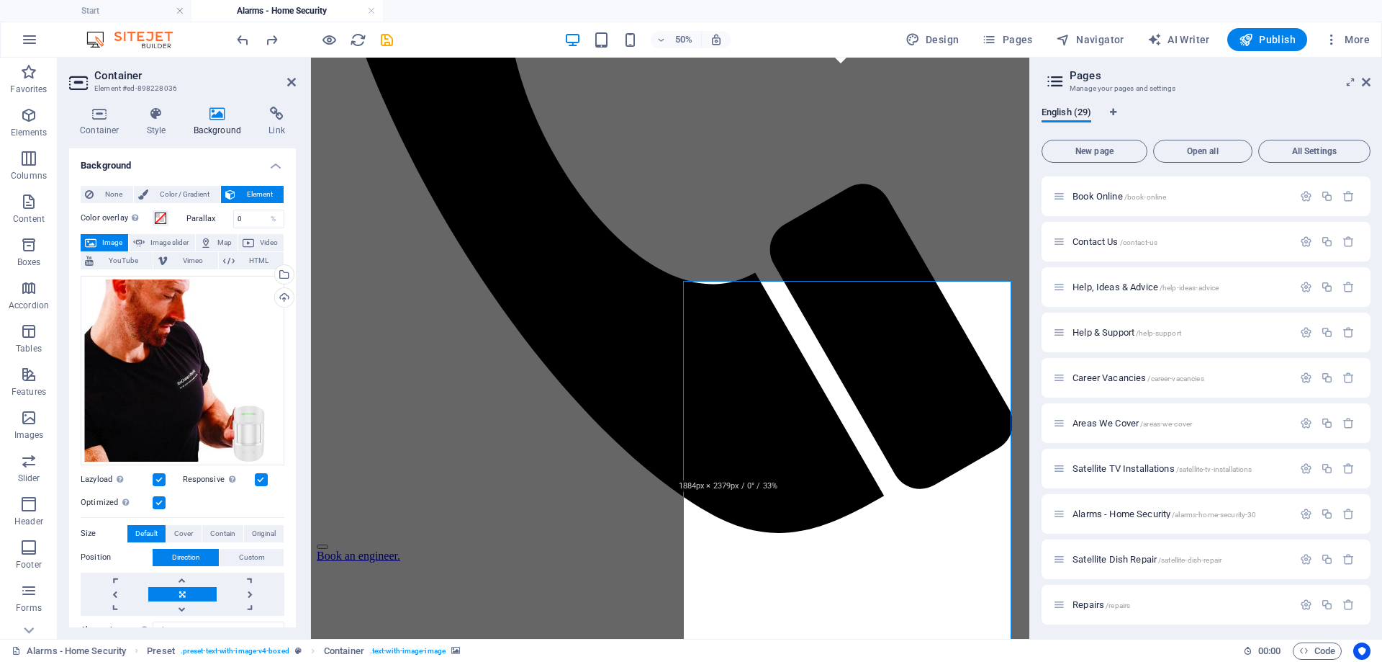
scroll to position [648, 0]
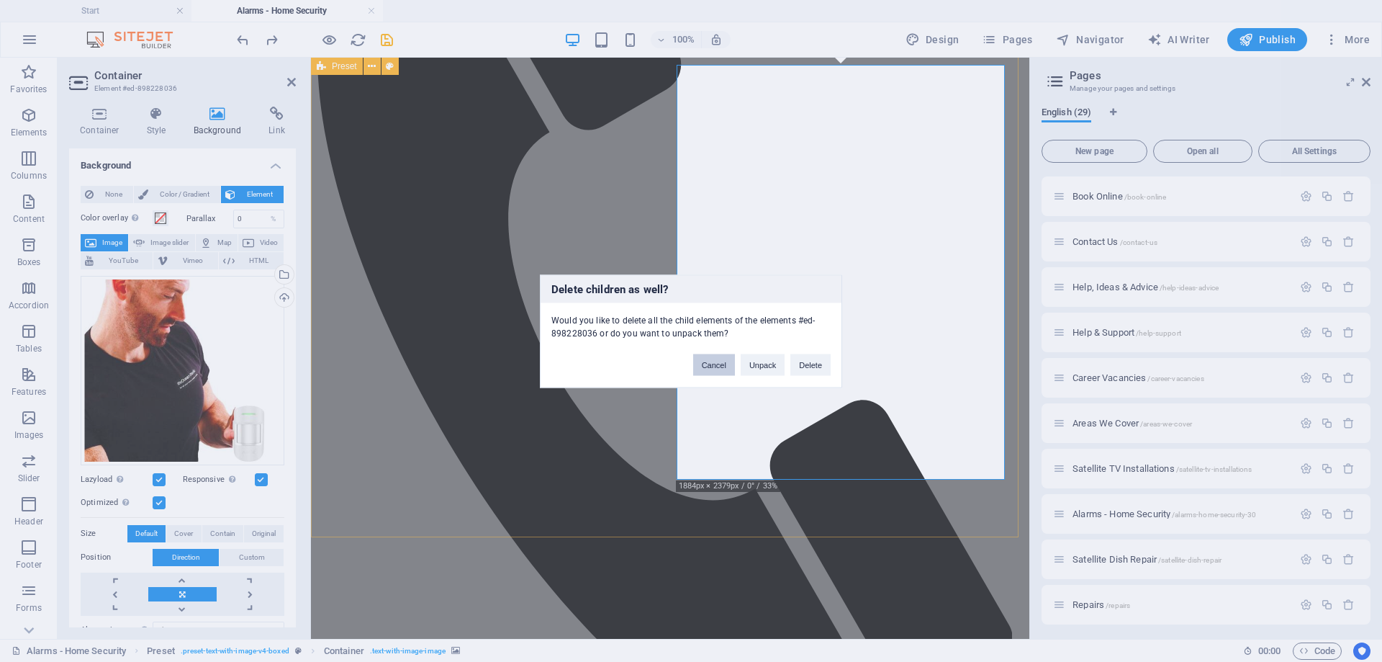
click at [700, 359] on button "Cancel" at bounding box center [714, 364] width 42 height 22
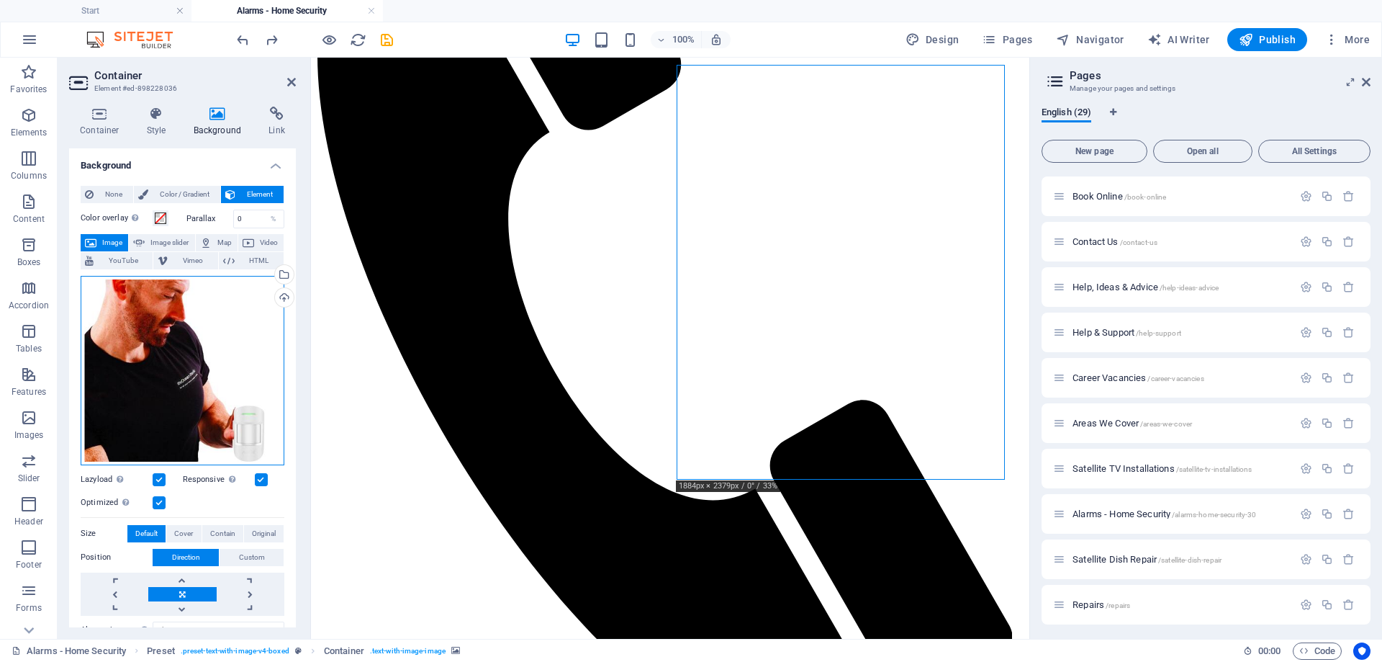
click at [238, 381] on div "Drag files here, click to choose files or select files from Files or our free s…" at bounding box center [183, 370] width 204 height 189
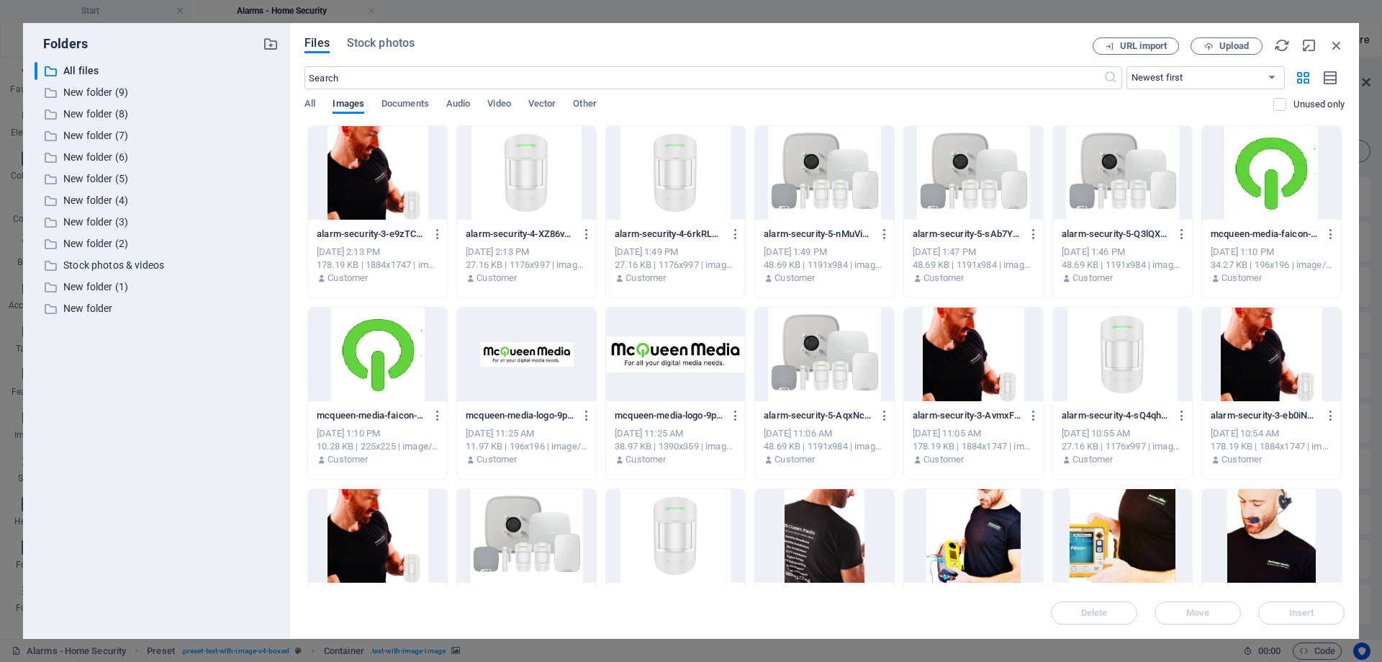
drag, startPoint x: 238, startPoint y: 381, endPoint x: 1327, endPoint y: 46, distance: 1140.0
click at [1338, 43] on icon "button" at bounding box center [1337, 45] width 16 height 16
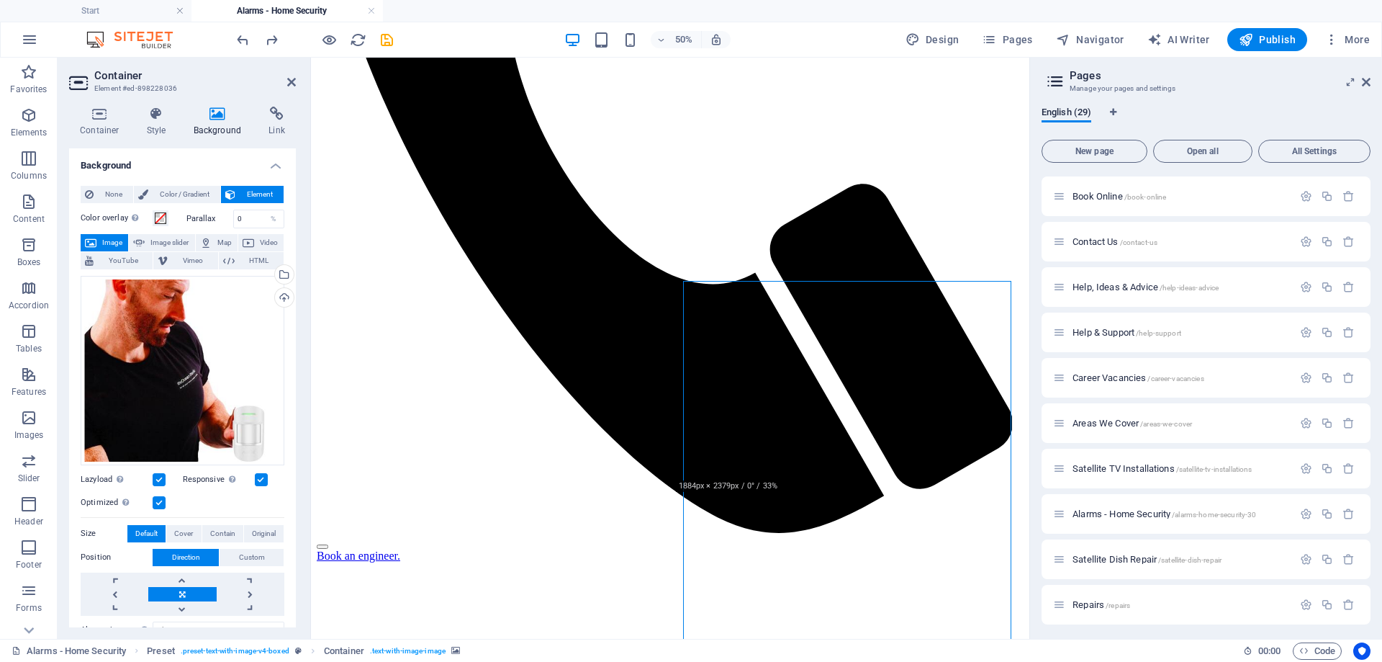
scroll to position [648, 0]
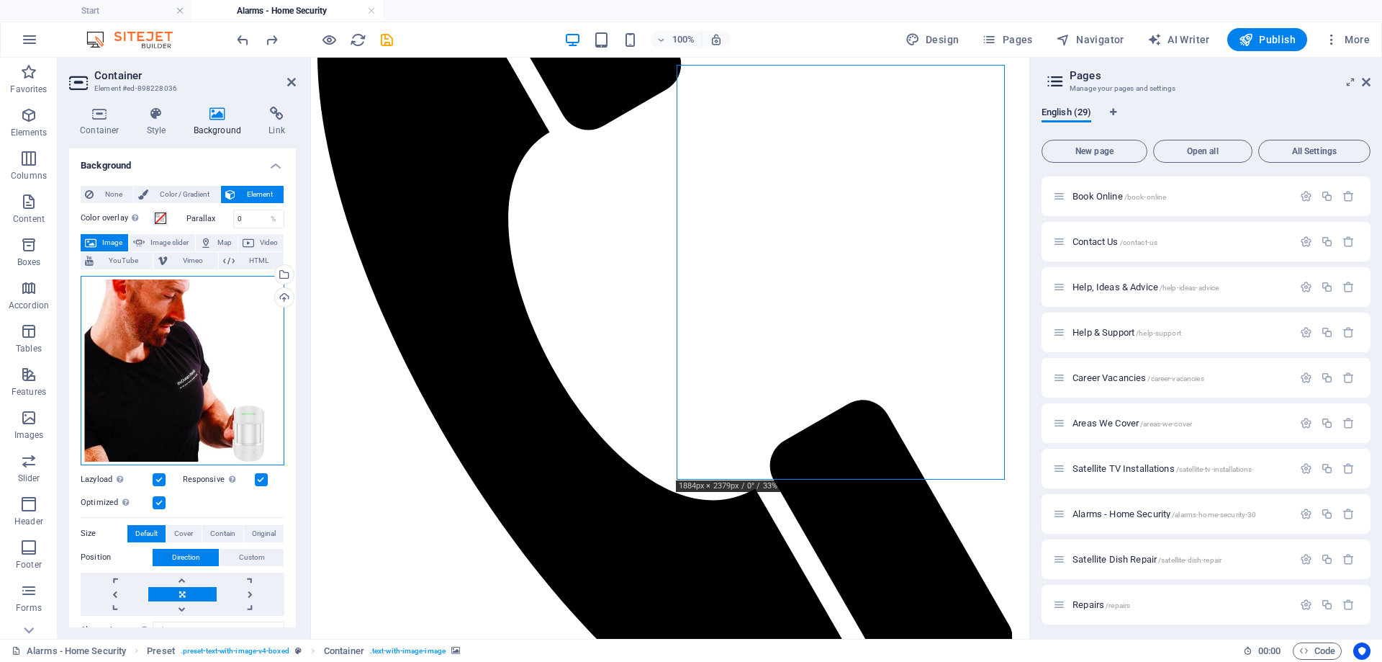
click at [176, 316] on div "Drag files here, click to choose files or select files from Files or our free s…" at bounding box center [183, 370] width 204 height 189
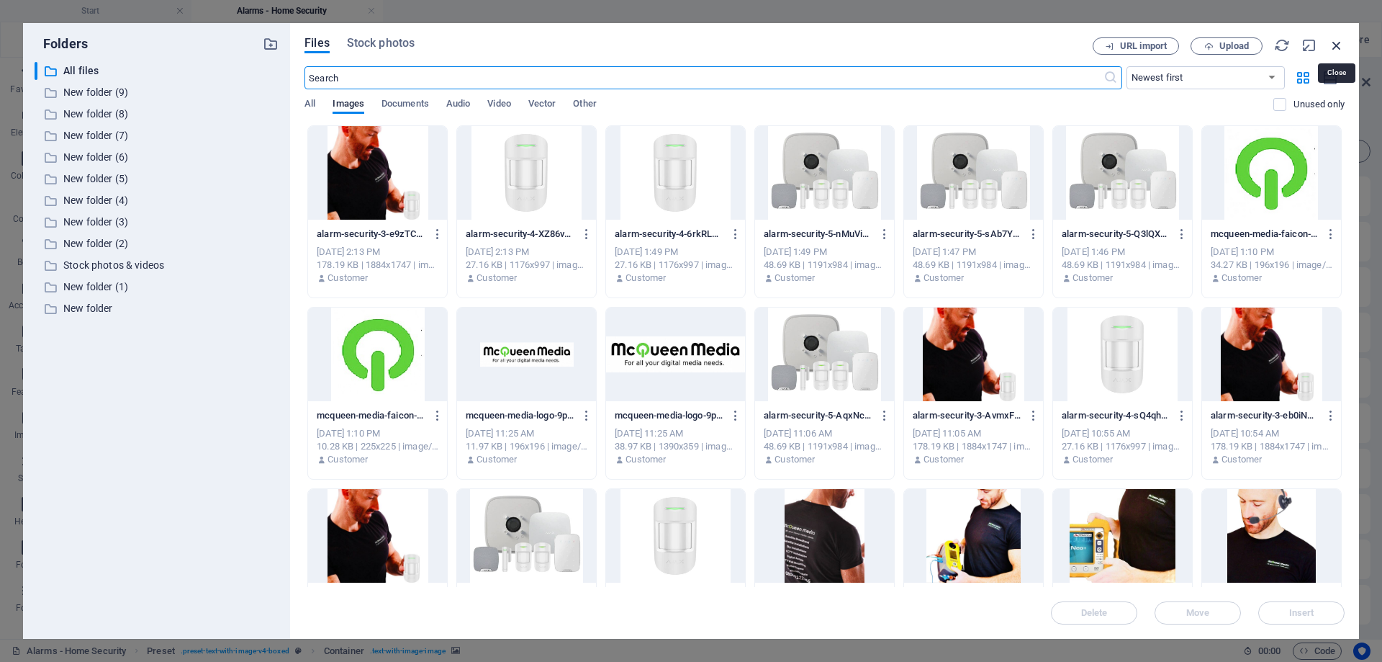
click at [1337, 40] on icon "button" at bounding box center [1337, 45] width 16 height 16
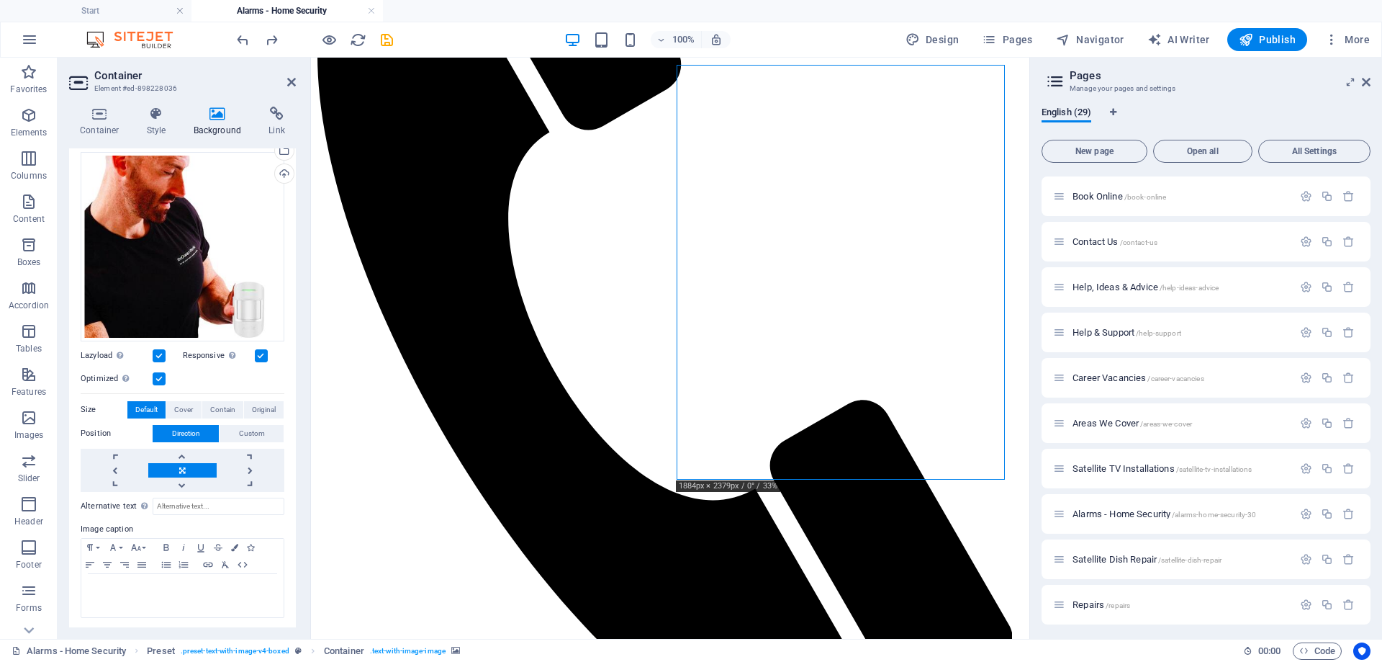
scroll to position [0, 0]
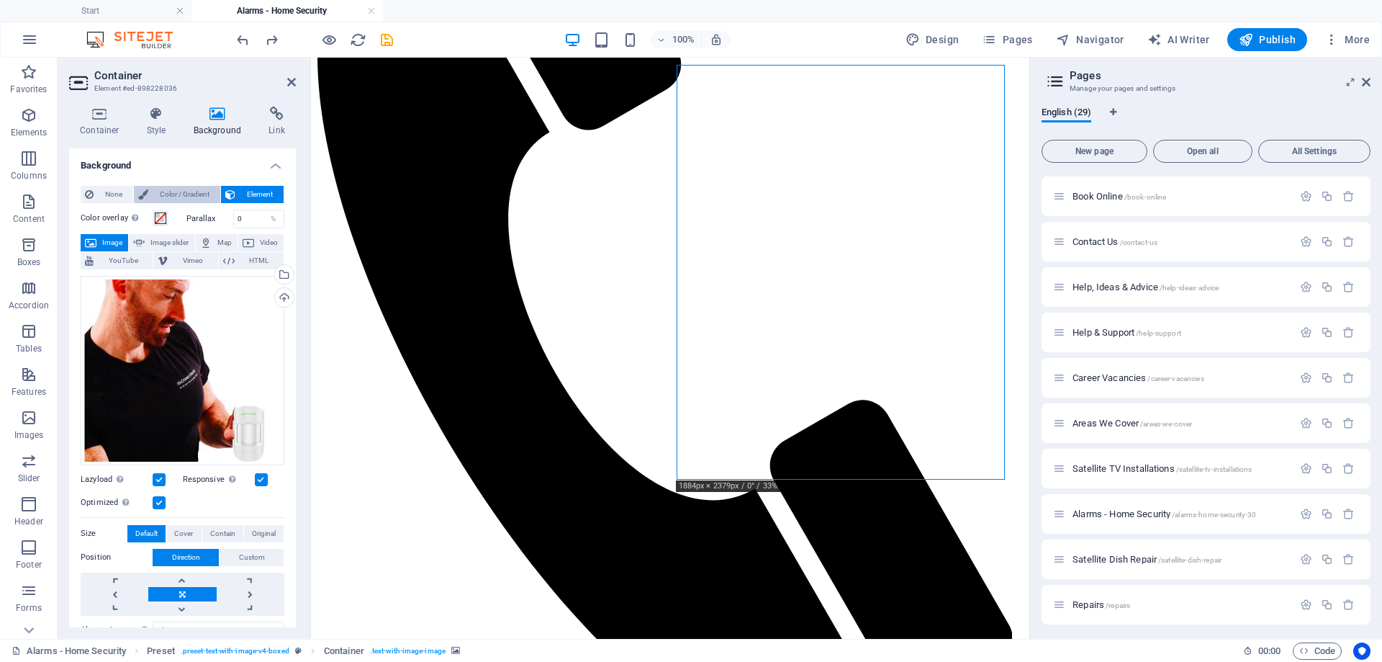
click at [175, 195] on span "Color / Gradient" at bounding box center [184, 194] width 63 height 17
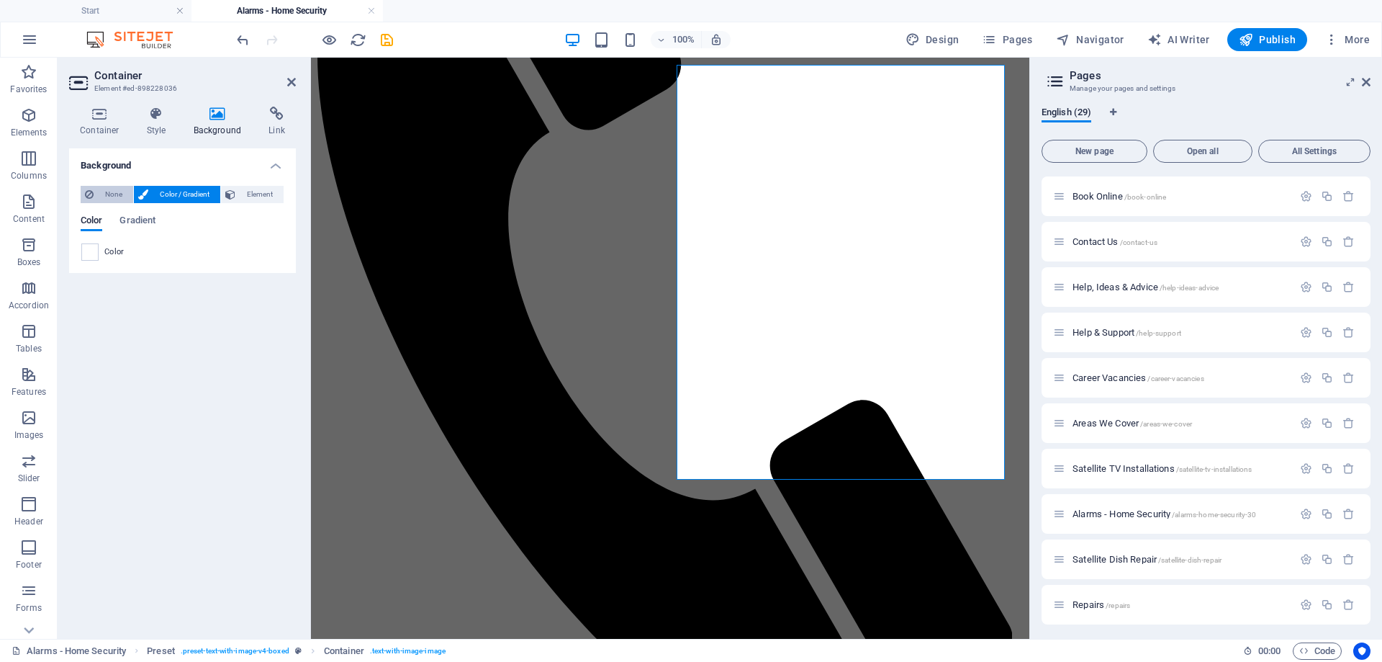
click at [109, 198] on span "None" at bounding box center [113, 194] width 31 height 17
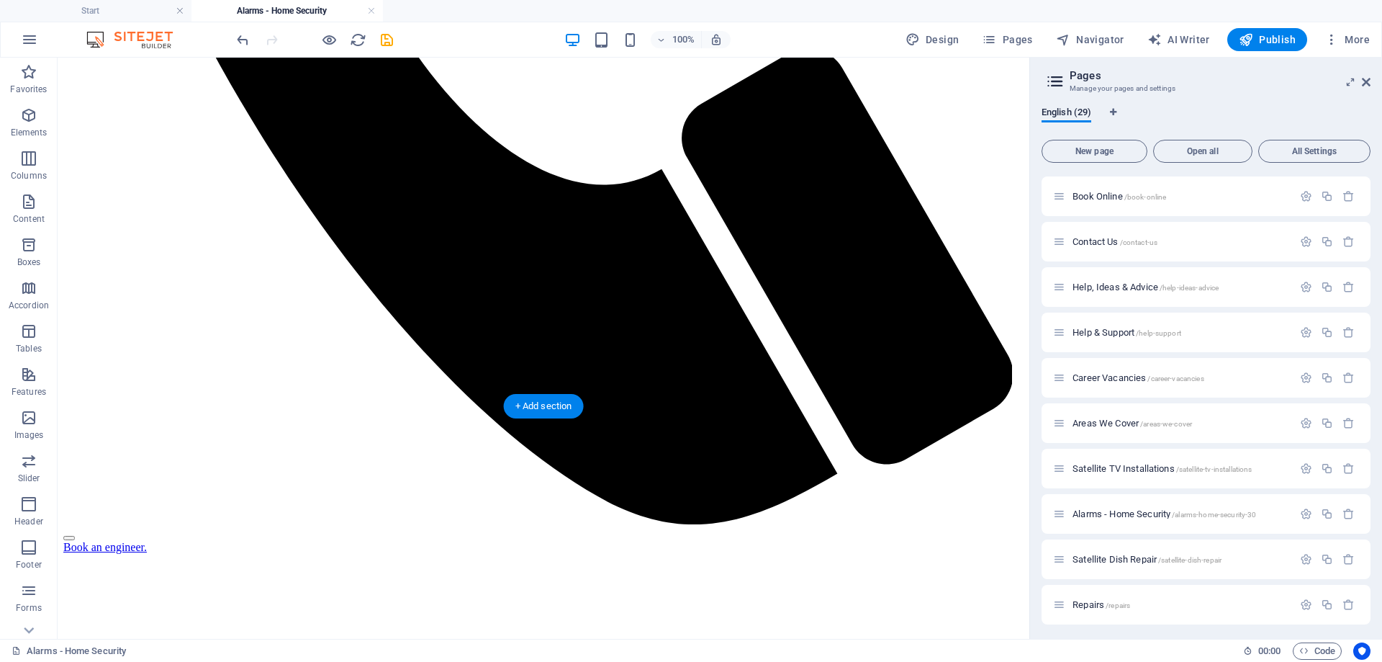
scroll to position [1224, 0]
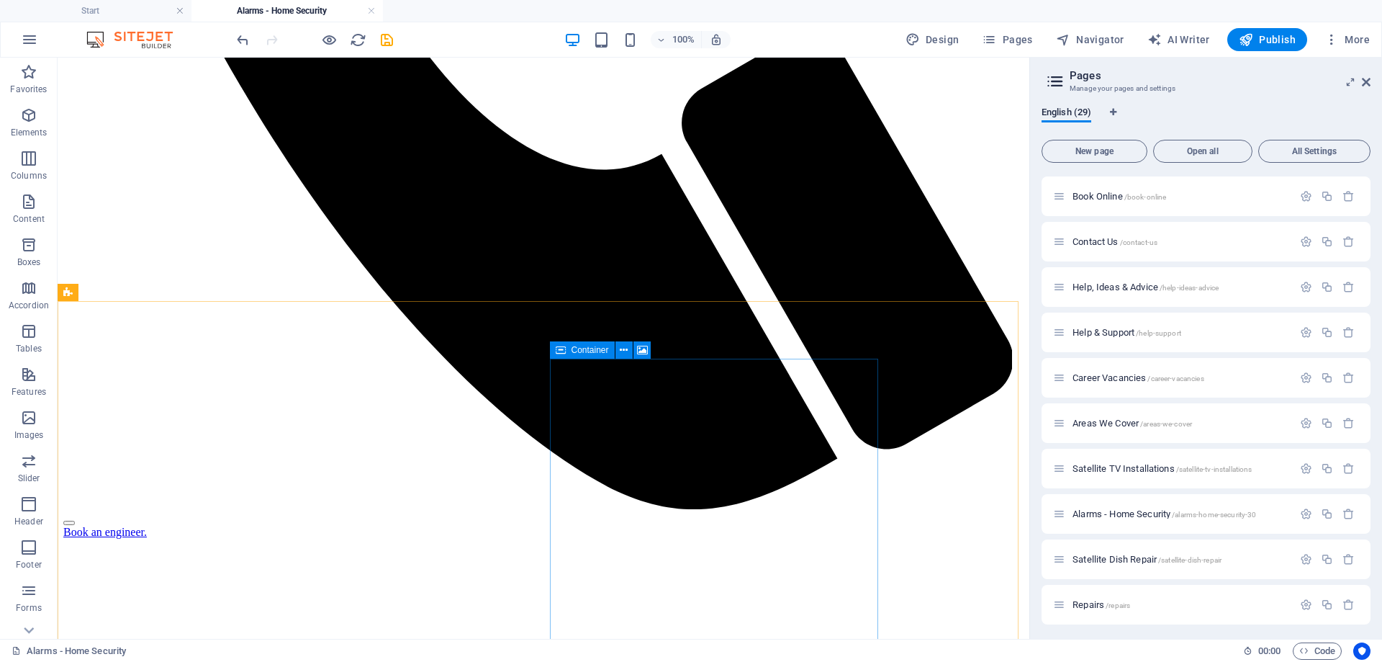
click at [597, 349] on span "Container" at bounding box center [590, 350] width 37 height 9
click at [641, 348] on icon at bounding box center [642, 350] width 11 height 15
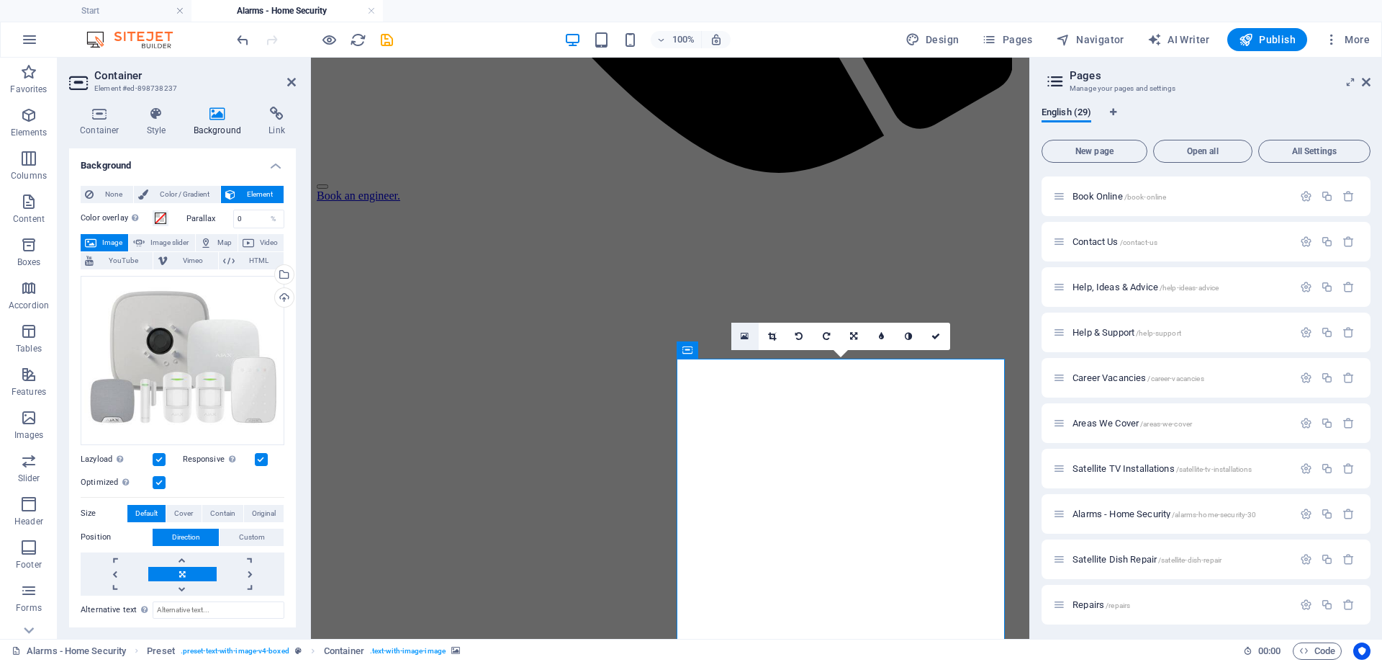
click at [745, 337] on icon at bounding box center [745, 336] width 8 height 10
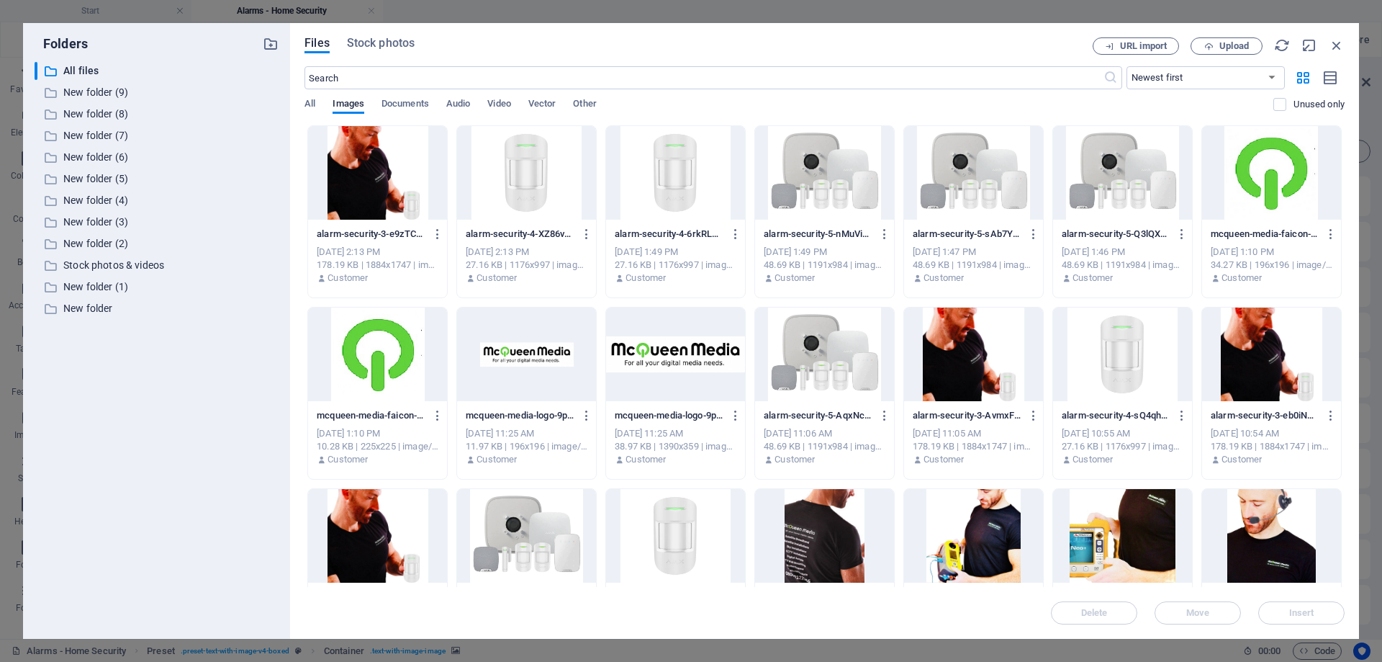
click at [796, 209] on div at bounding box center [824, 173] width 139 height 94
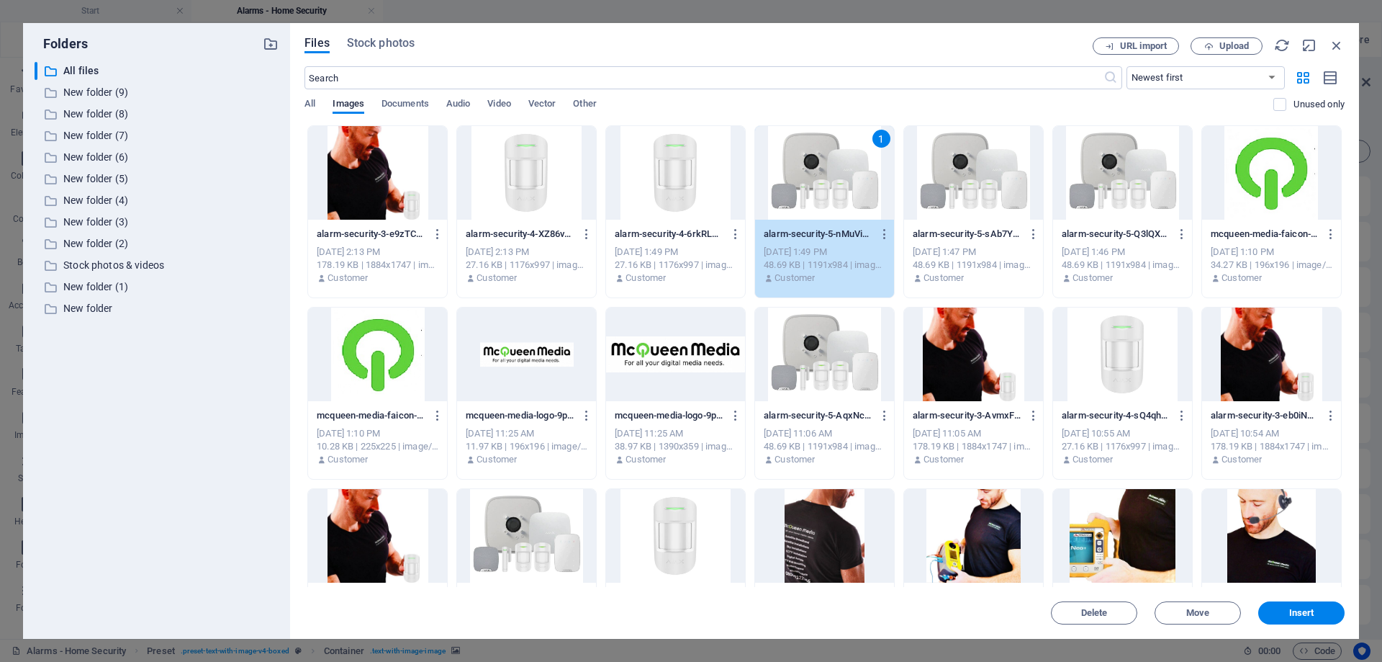
drag, startPoint x: 1290, startPoint y: 619, endPoint x: 1219, endPoint y: 595, distance: 75.1
click at [1290, 618] on button "Insert" at bounding box center [1301, 612] width 86 height 23
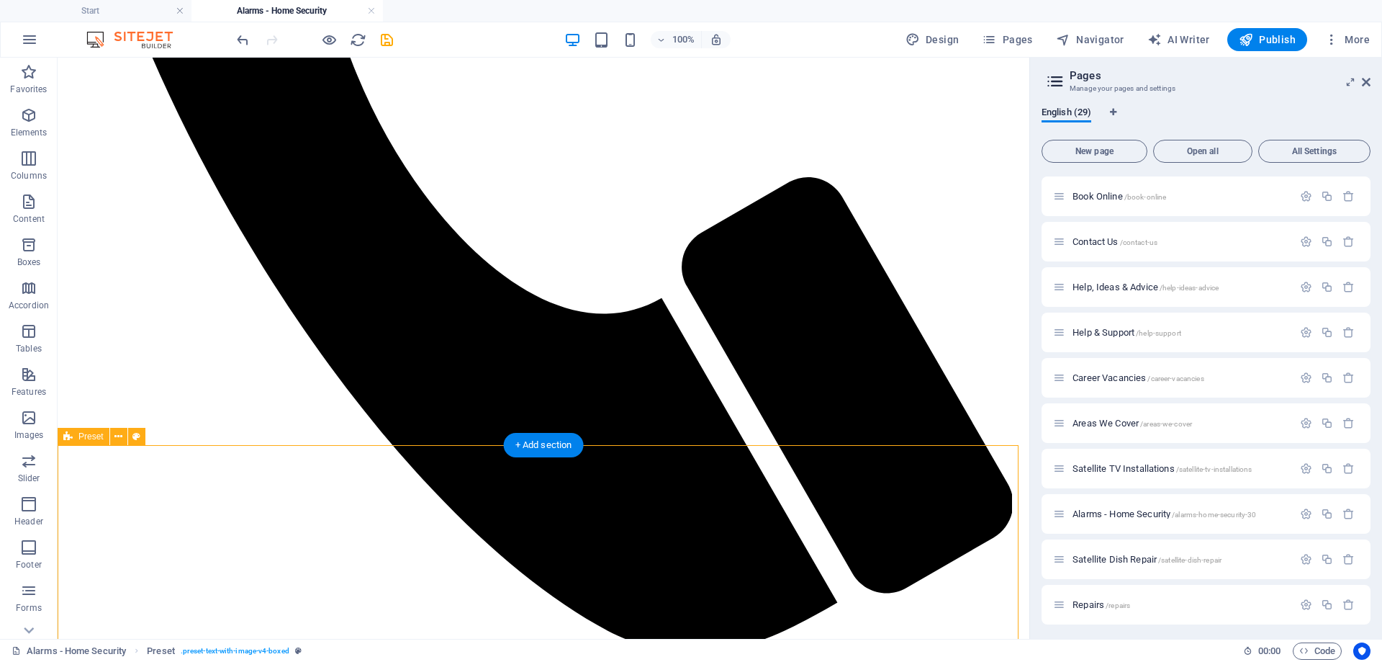
scroll to position [1152, 0]
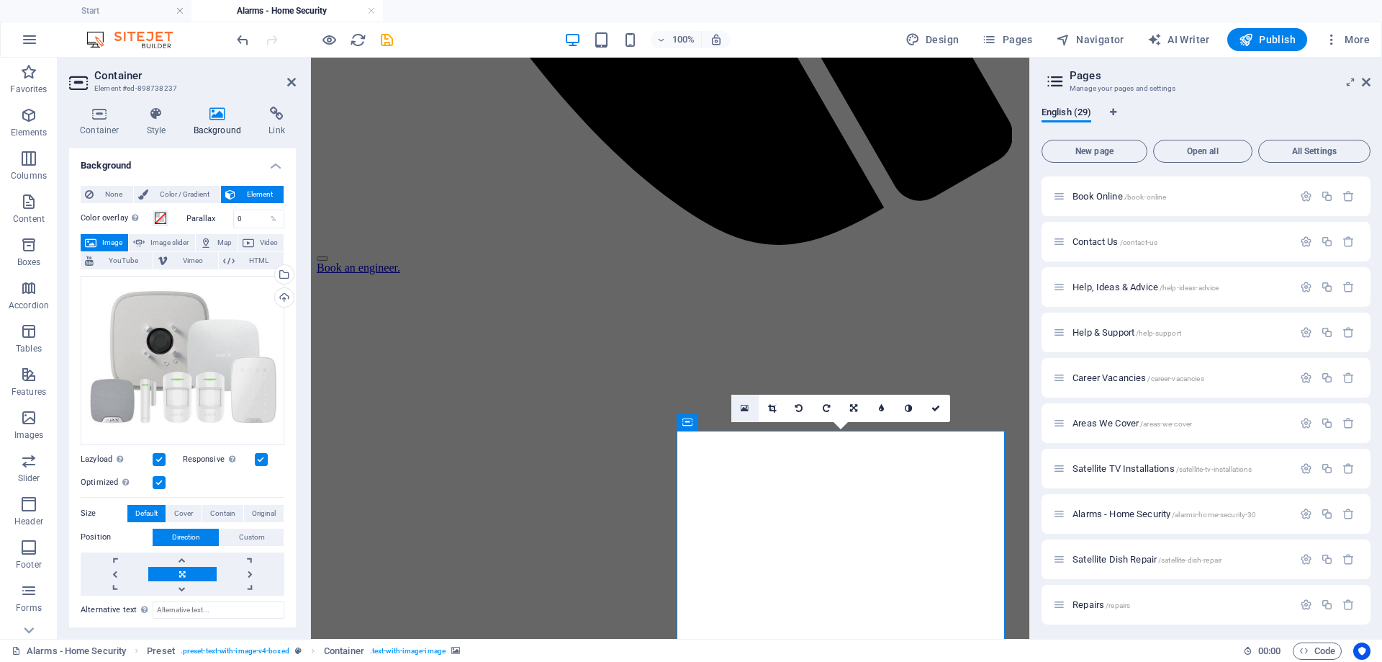
click at [746, 411] on icon at bounding box center [745, 408] width 8 height 10
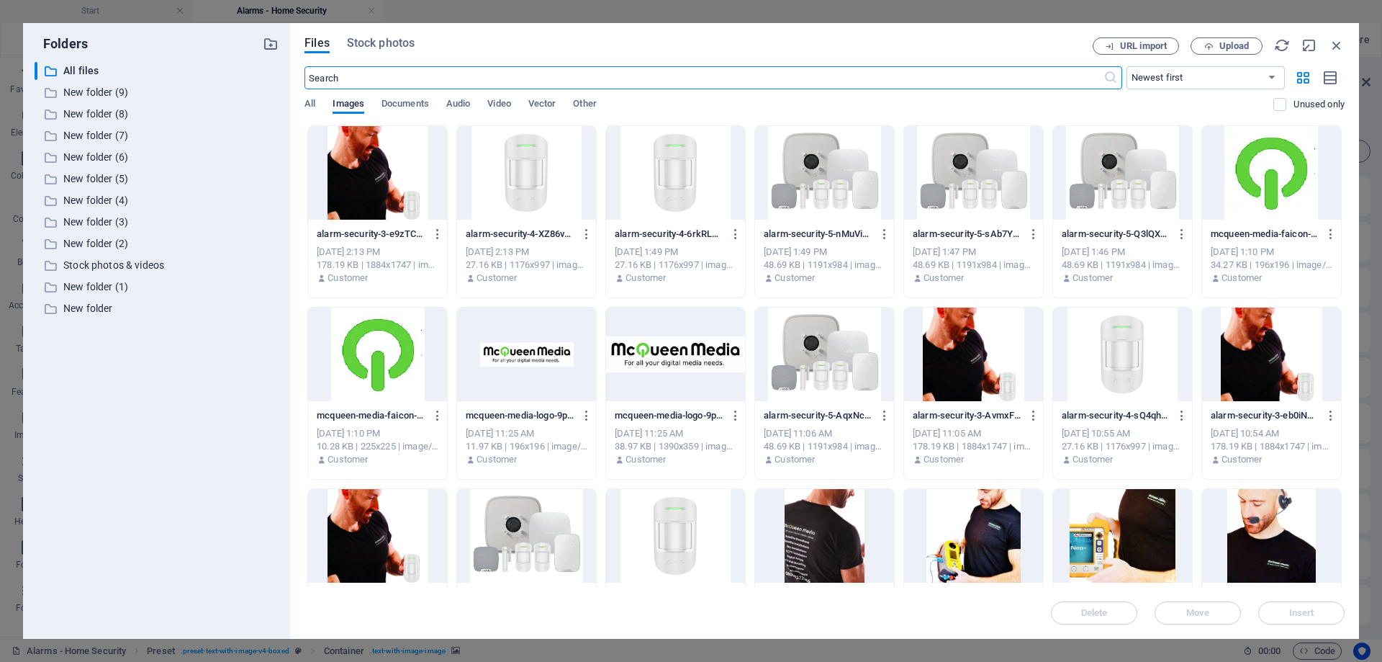
scroll to position [1368, 0]
click at [821, 174] on div at bounding box center [824, 173] width 139 height 94
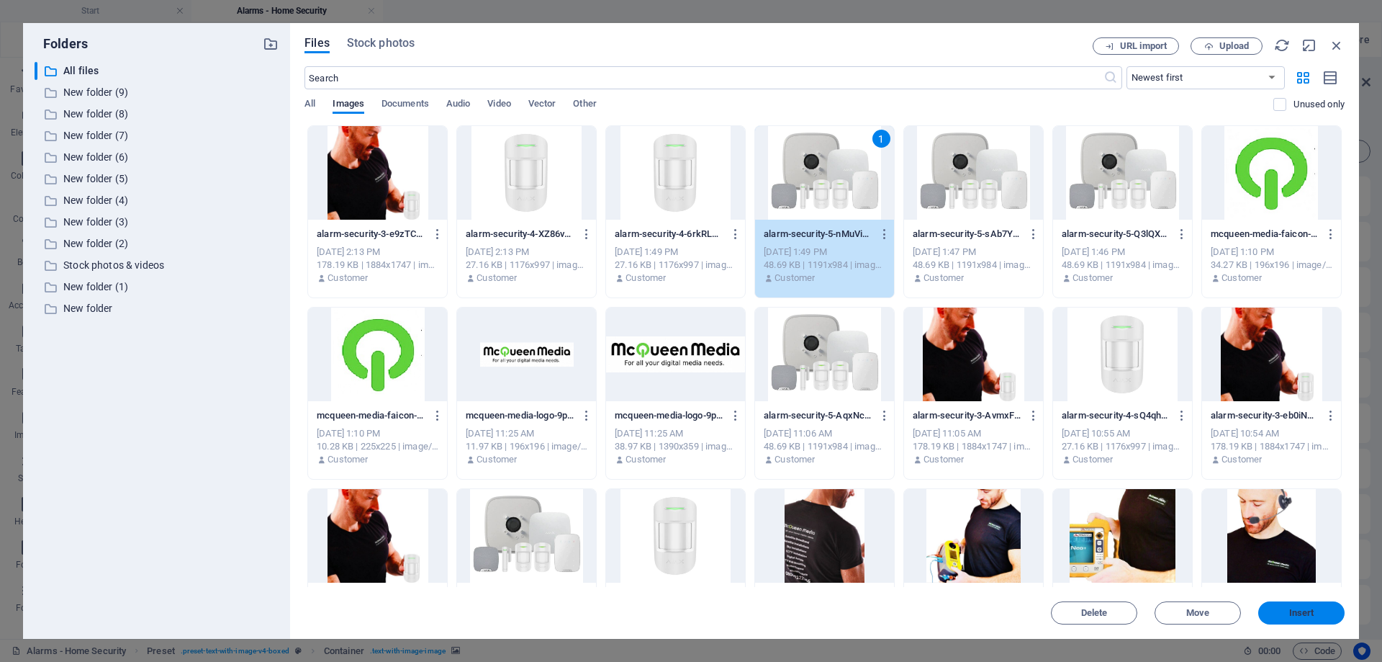
click at [1278, 619] on button "Insert" at bounding box center [1301, 612] width 86 height 23
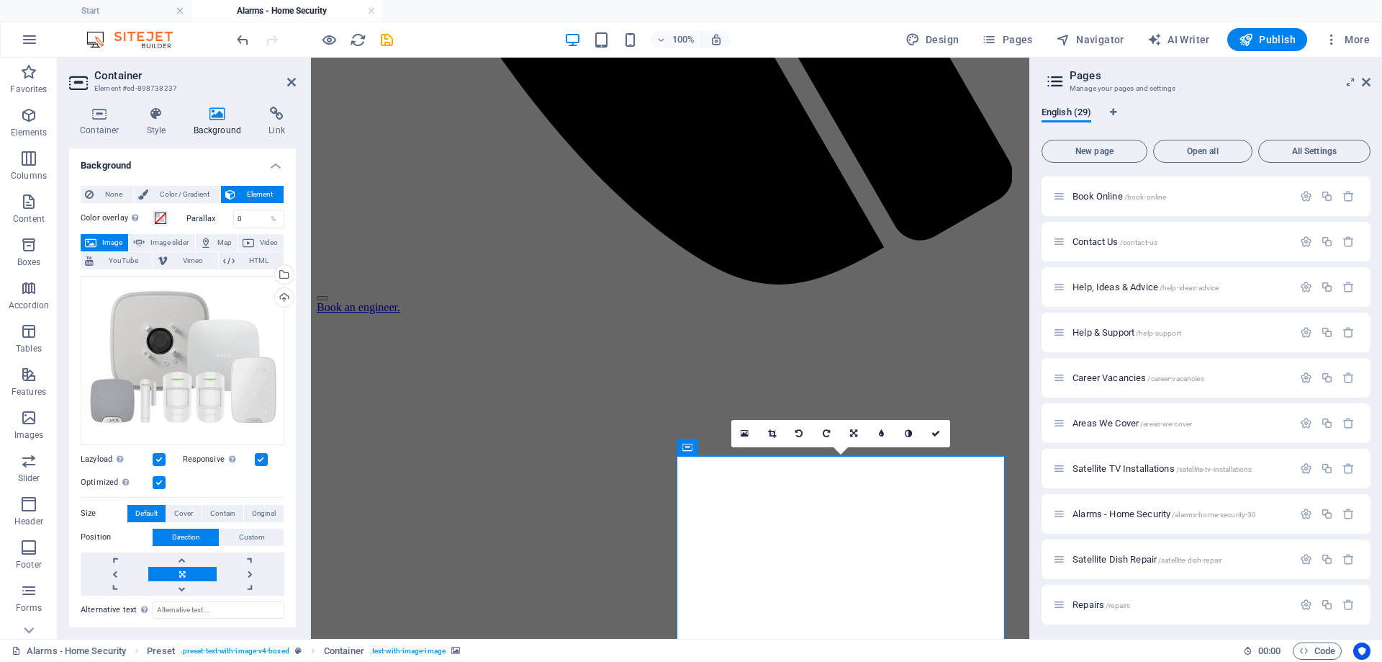
scroll to position [1152, 0]
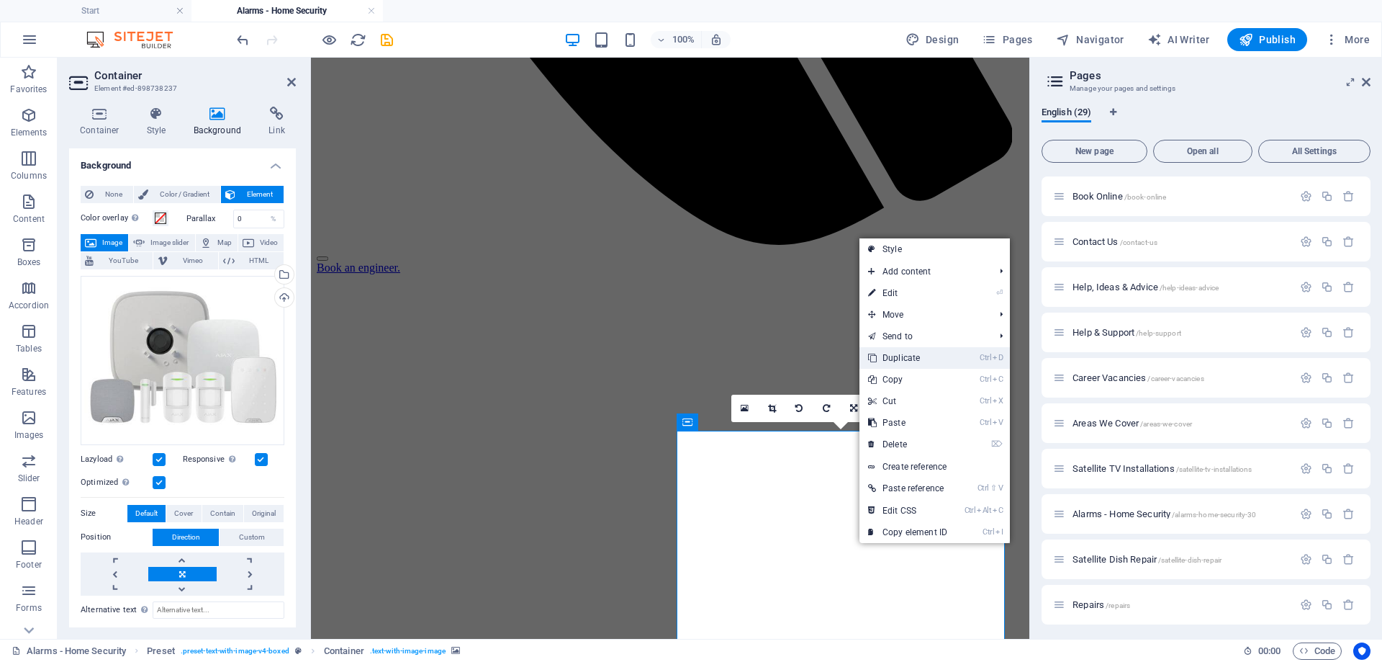
click at [892, 353] on link "Ctrl D Duplicate" at bounding box center [907, 358] width 96 height 22
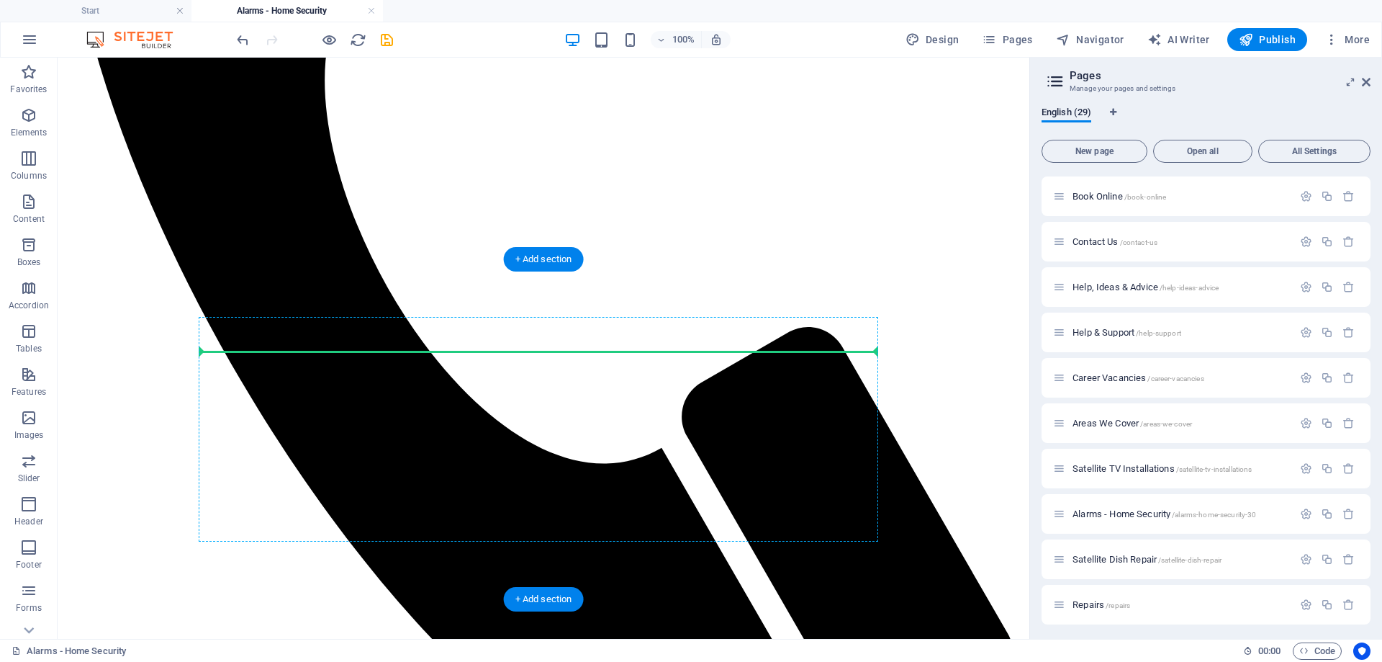
scroll to position [926, 0]
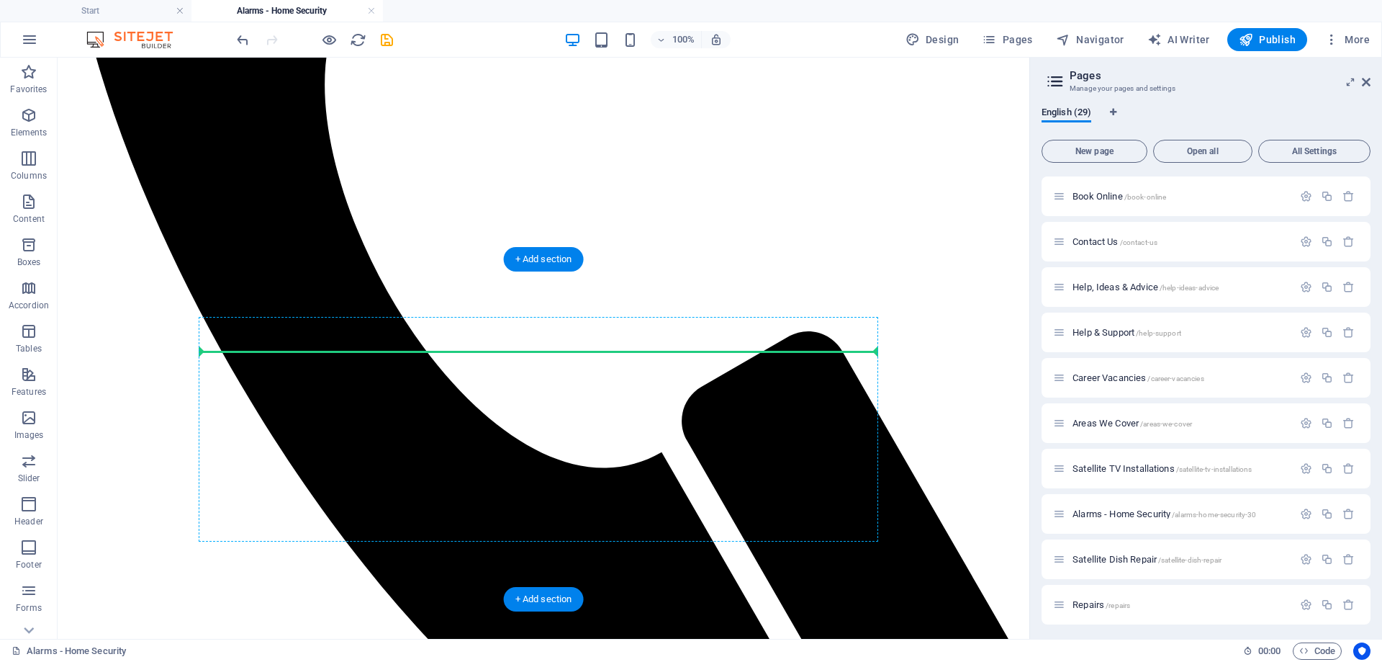
drag, startPoint x: 379, startPoint y: 600, endPoint x: 854, endPoint y: 437, distance: 502.2
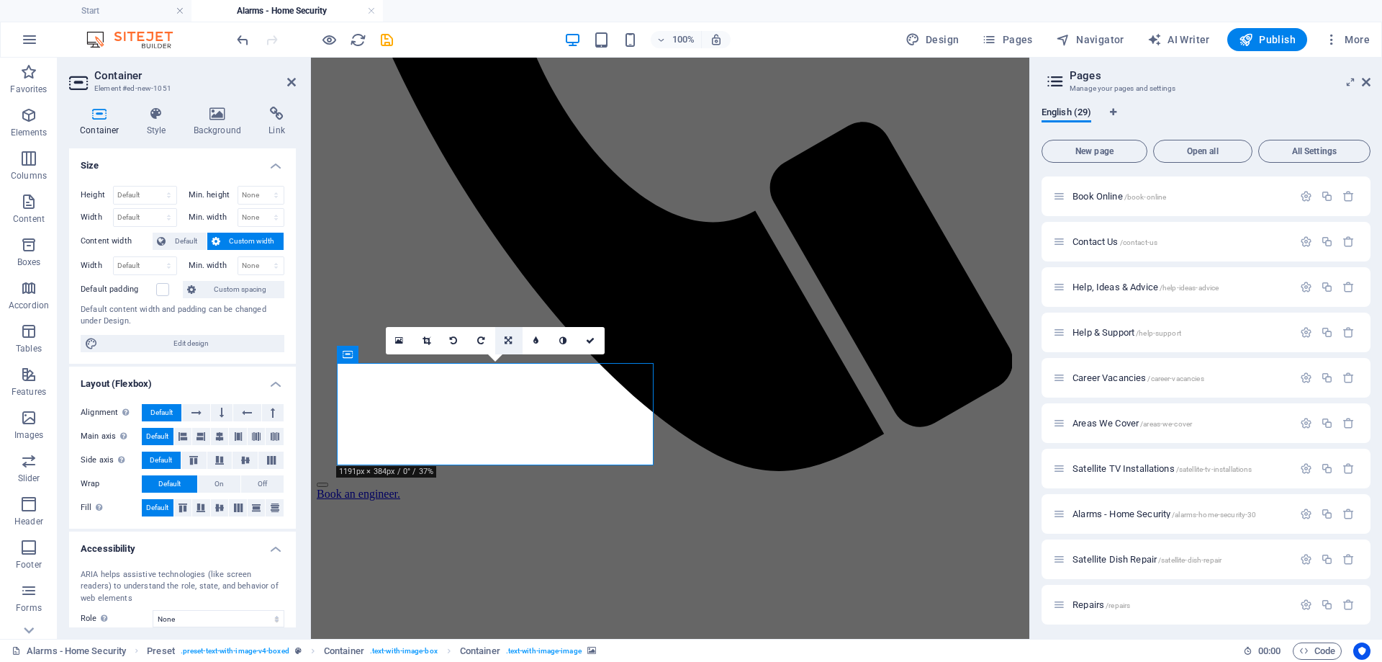
click at [506, 339] on icon at bounding box center [508, 340] width 7 height 9
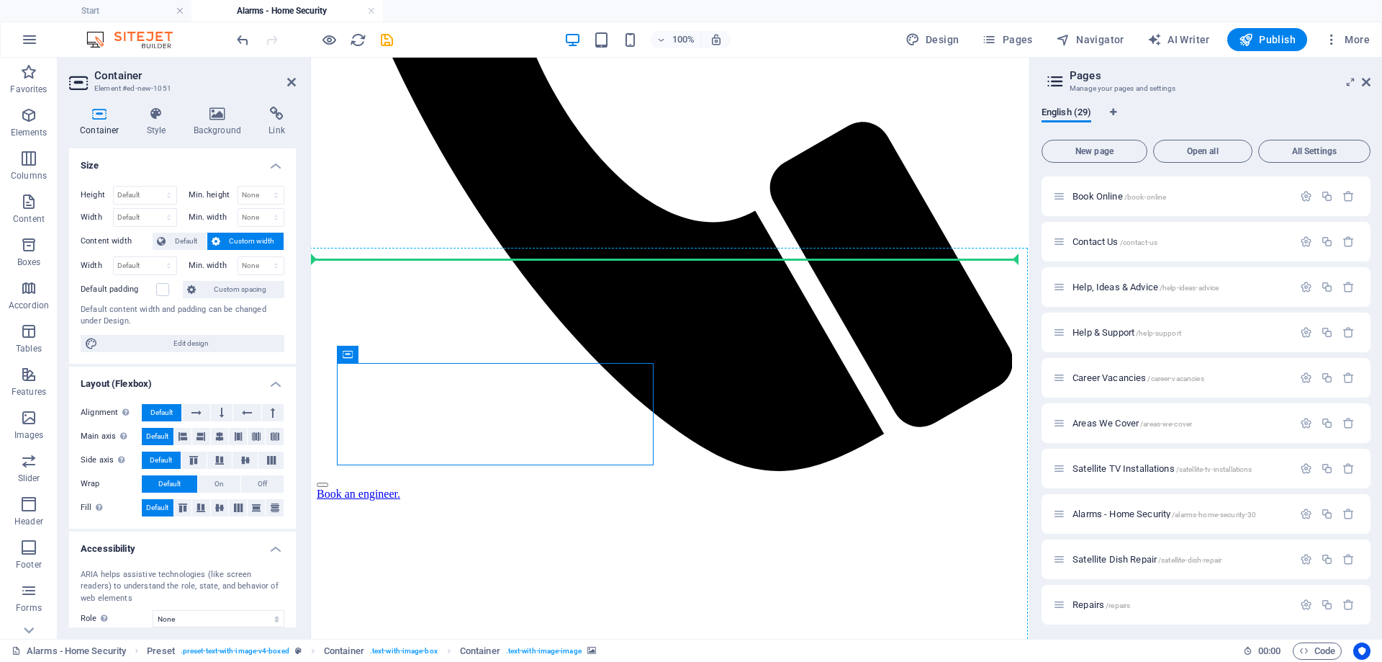
drag, startPoint x: 651, startPoint y: 451, endPoint x: 662, endPoint y: 459, distance: 13.4
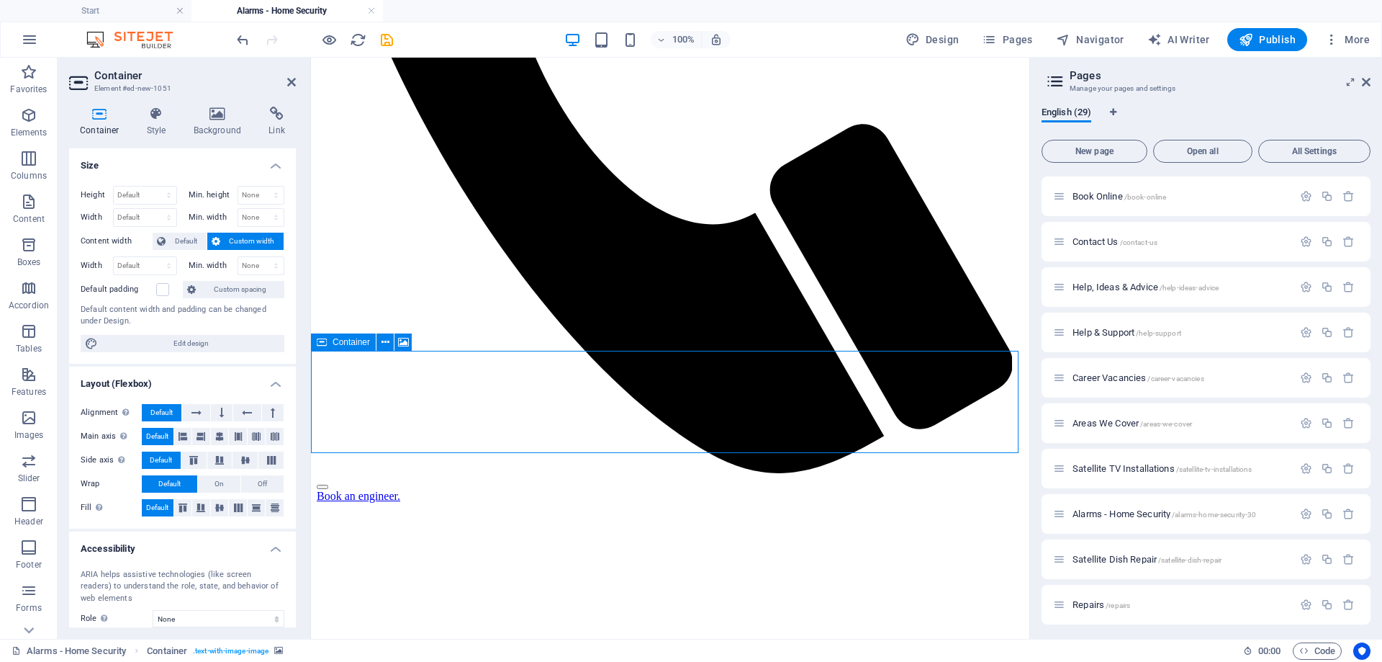
scroll to position [782, 0]
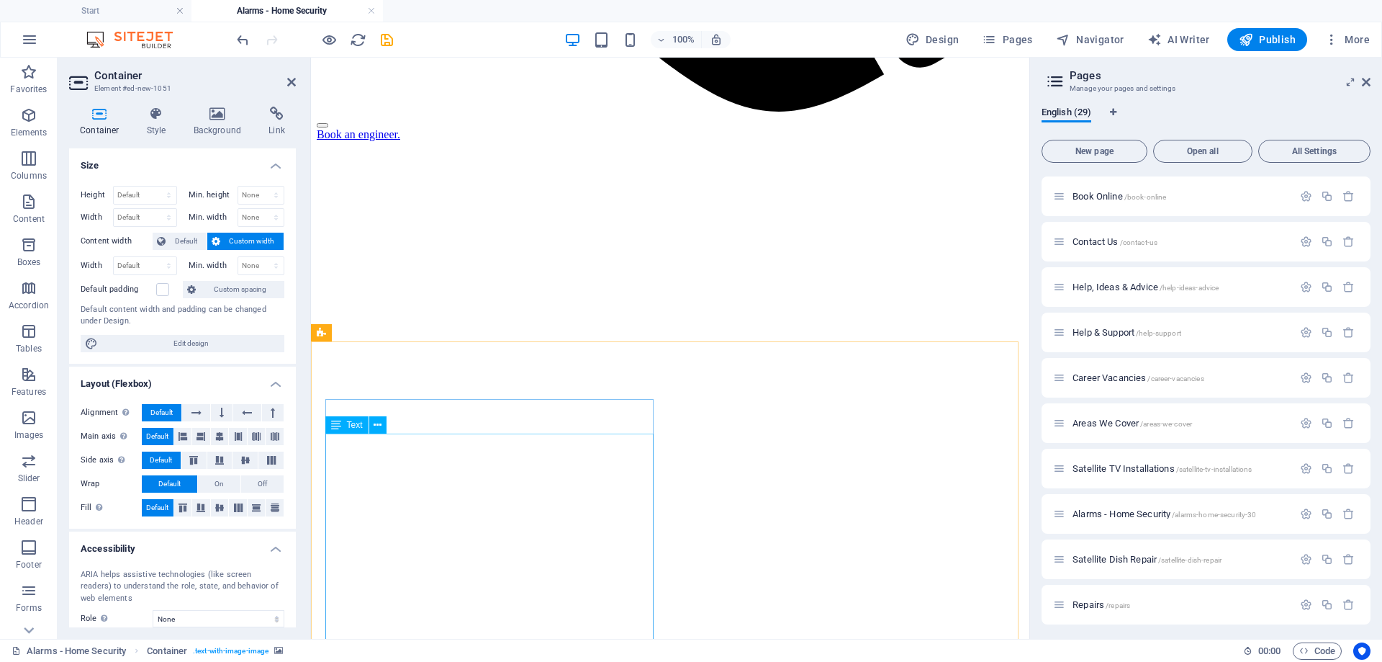
scroll to position [1286, 0]
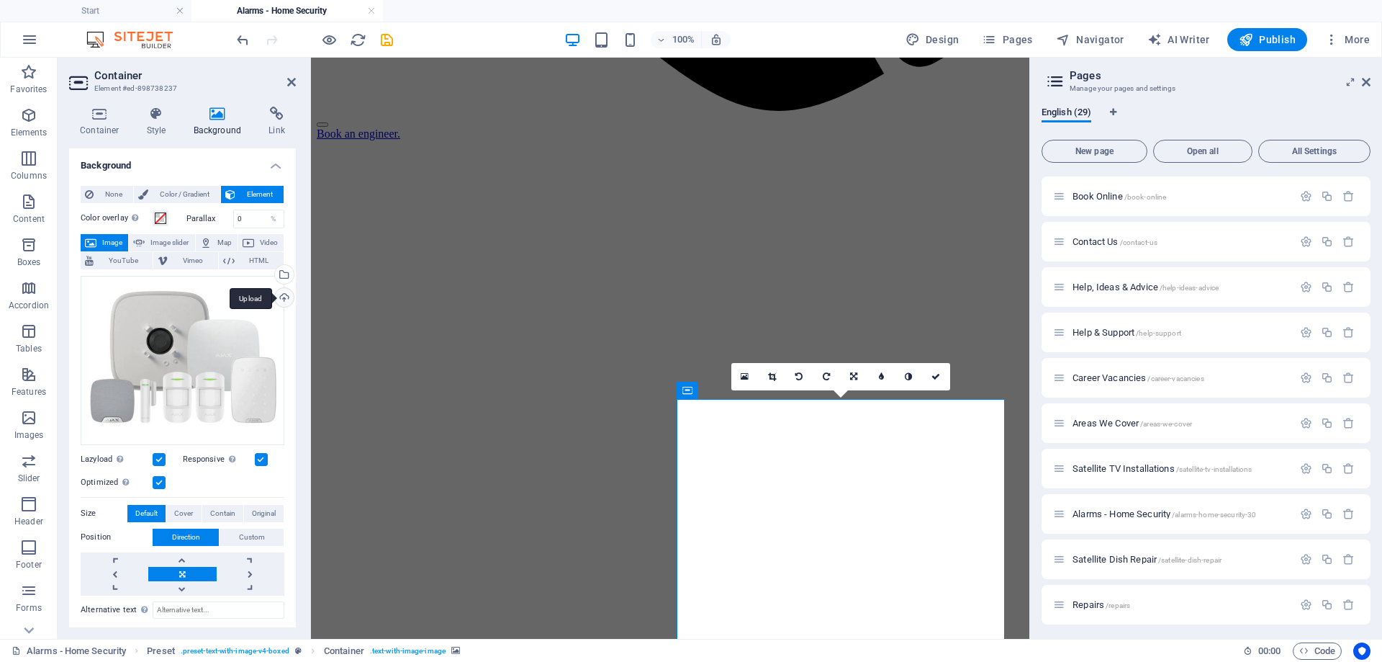
click at [279, 294] on div "Upload" at bounding box center [283, 299] width 22 height 22
click at [281, 297] on div "Upload" at bounding box center [283, 299] width 22 height 22
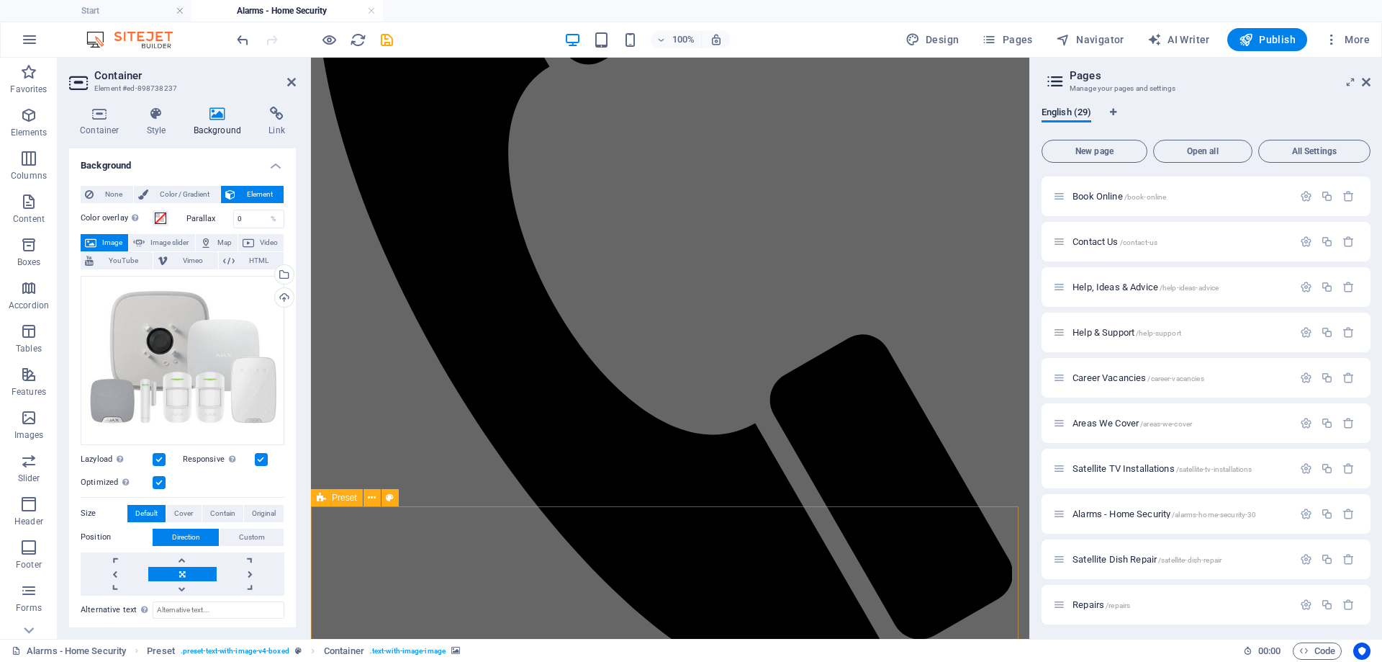
scroll to position [782, 0]
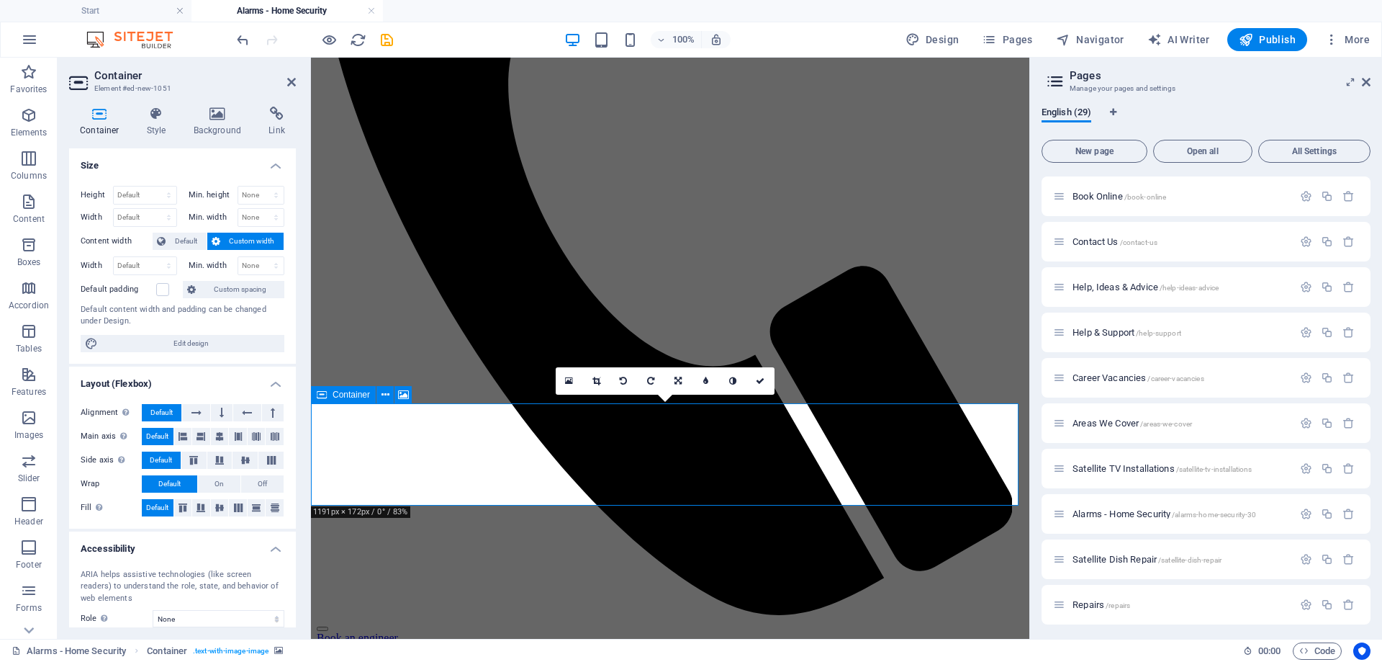
click at [339, 397] on span "Container" at bounding box center [351, 394] width 37 height 9
click at [145, 194] on select "Default px rem % vh vw" at bounding box center [145, 194] width 63 height 17
select select "%"
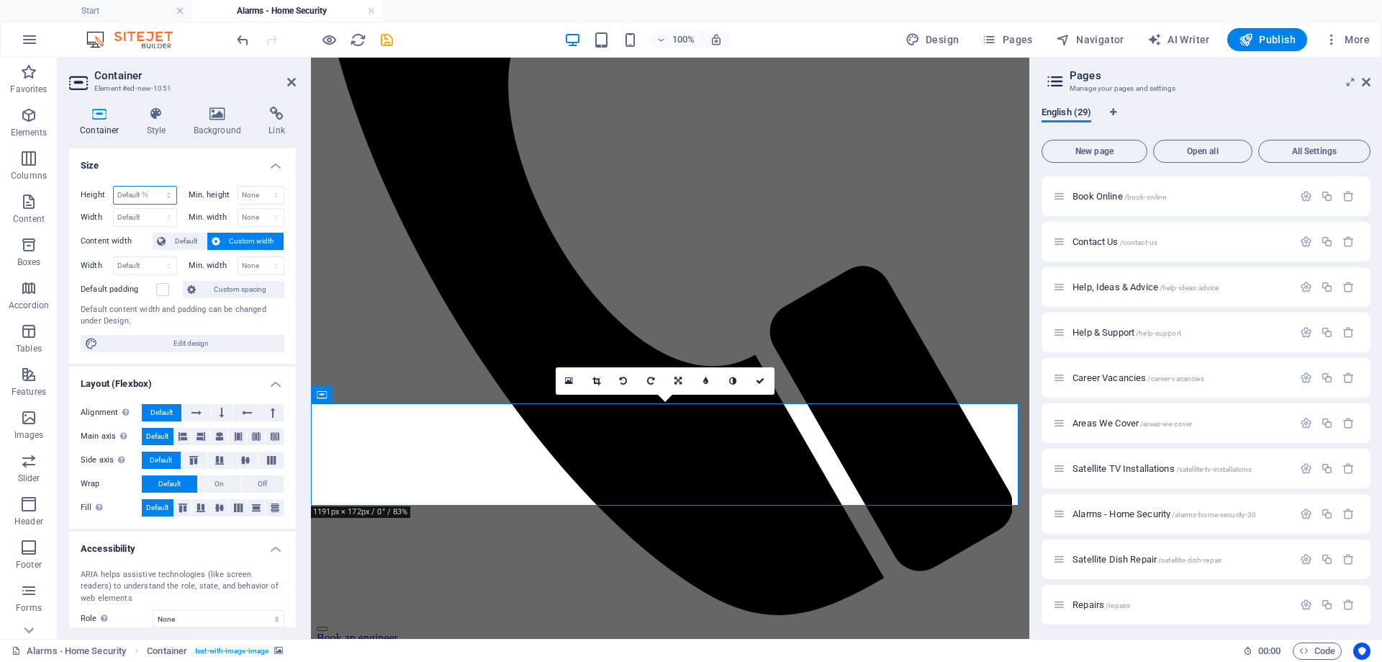
click at [154, 186] on select "Default px rem % vh vw" at bounding box center [145, 194] width 63 height 17
type input "100"
click at [153, 221] on select "Default px rem % em vh vw" at bounding box center [145, 217] width 63 height 17
select select "%"
click at [154, 209] on select "Default px rem % em vh vw" at bounding box center [145, 217] width 63 height 17
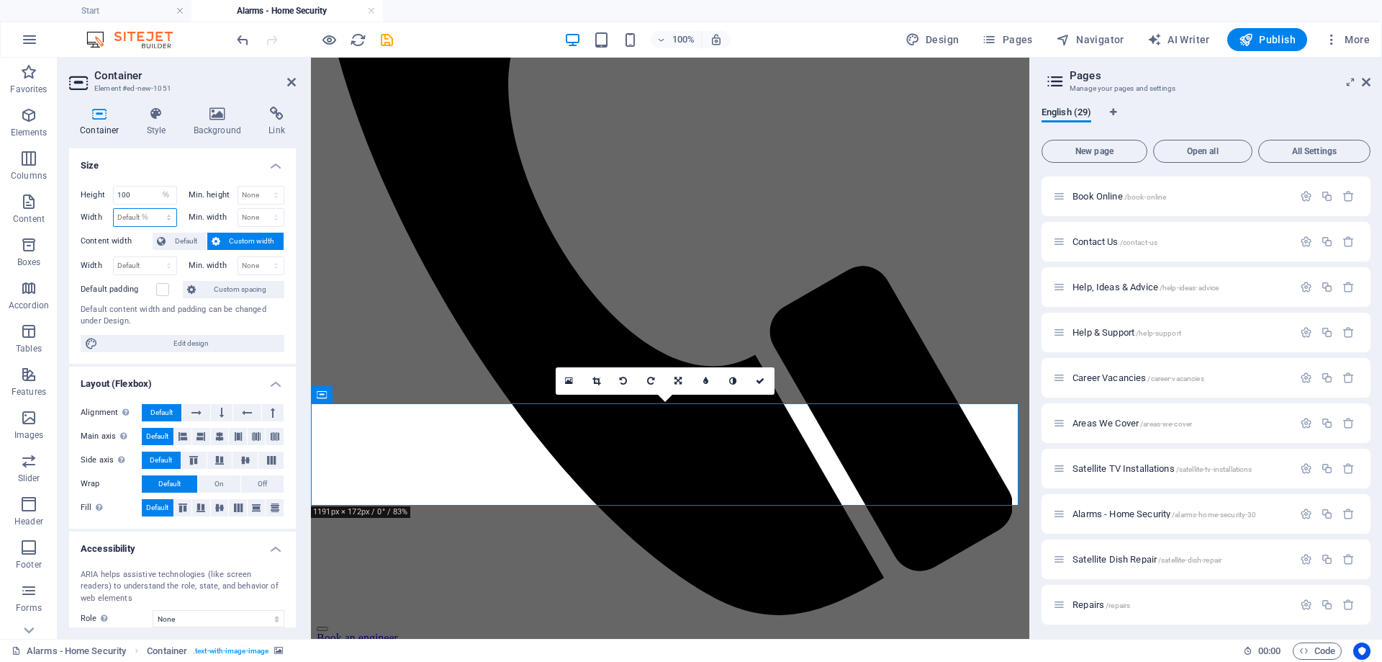
type input "100"
click at [256, 194] on select "None px rem % vh vw" at bounding box center [261, 194] width 46 height 17
select select "%"
click at [261, 186] on select "None px rem % vh vw" at bounding box center [261, 194] width 46 height 17
type input "100"
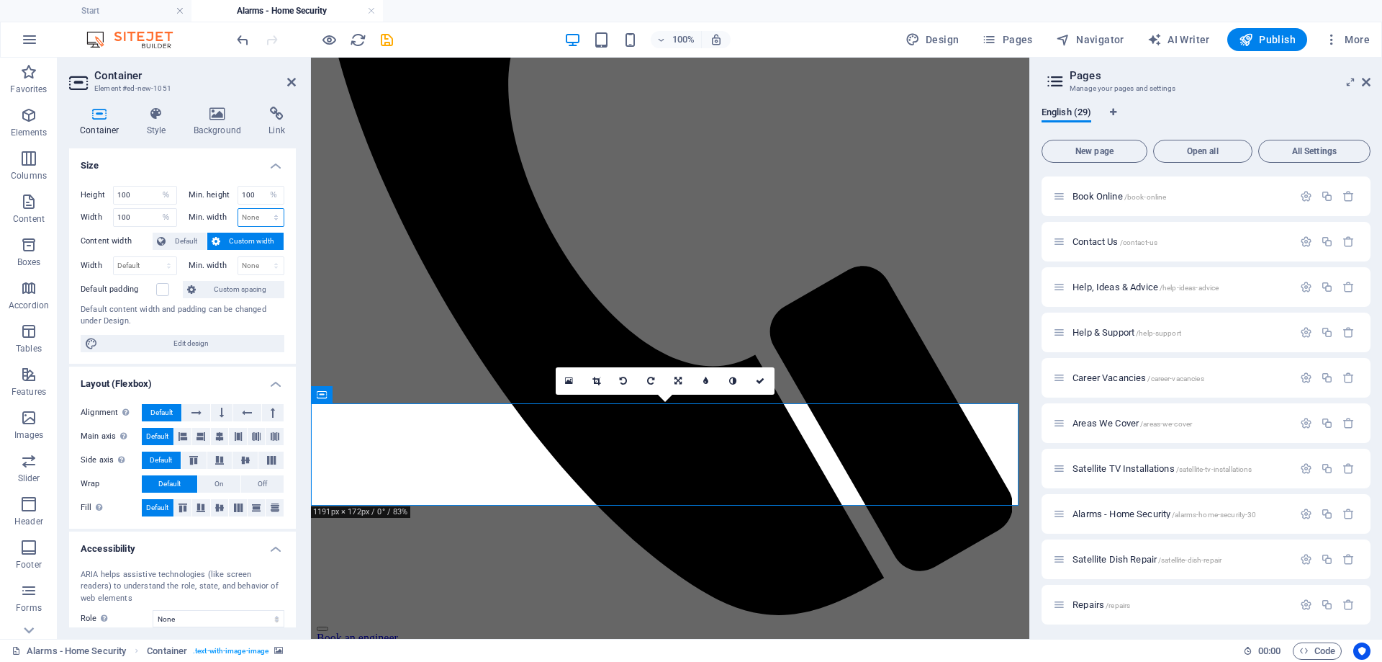
click at [244, 215] on select "None px rem % vh vw" at bounding box center [261, 217] width 46 height 17
select select "%"
click at [261, 209] on select "None px rem % vh vw" at bounding box center [261, 217] width 46 height 17
type input "100"
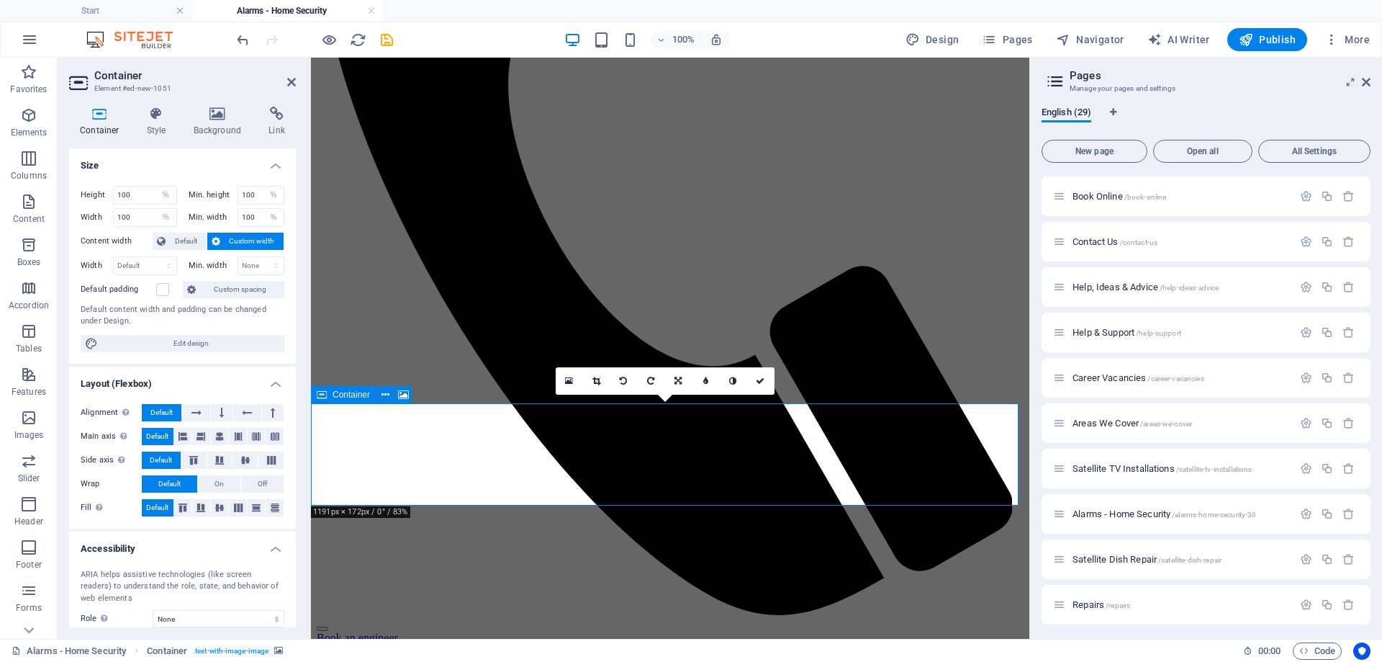
click at [187, 239] on span "Default" at bounding box center [186, 240] width 32 height 17
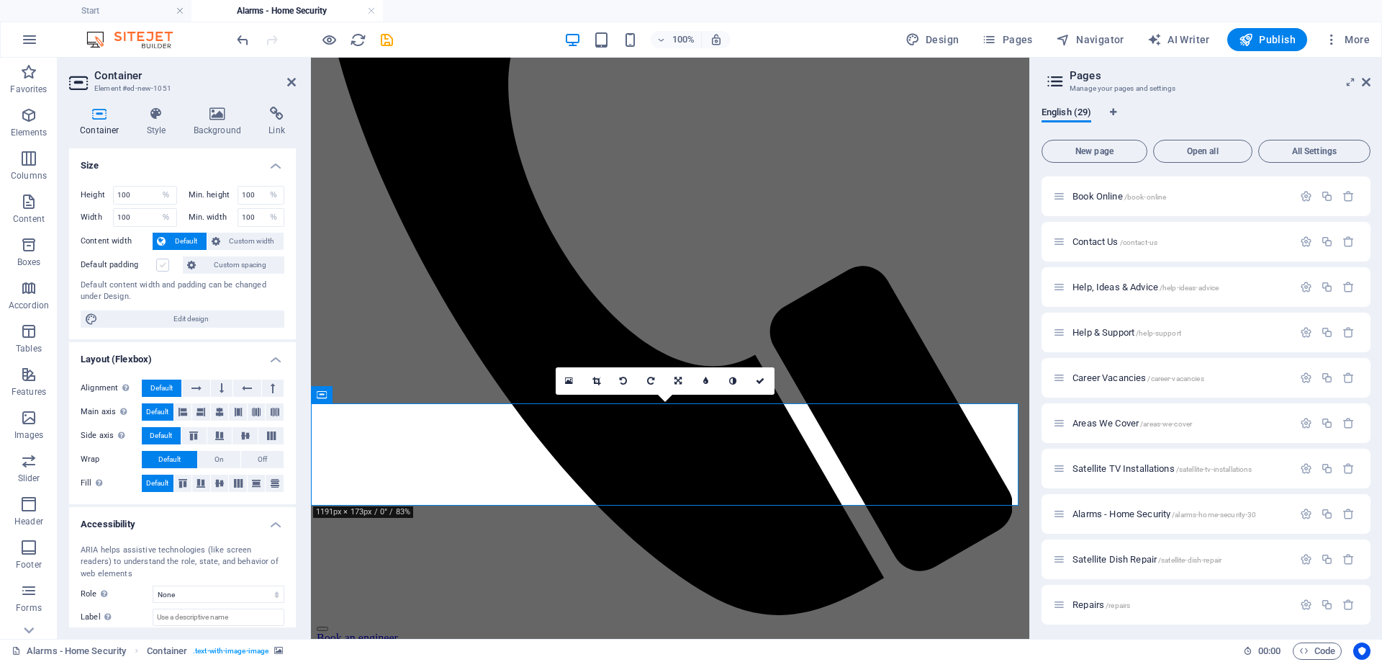
click at [158, 263] on label at bounding box center [162, 264] width 13 height 13
click at [0, 0] on input "Default padding" at bounding box center [0, 0] width 0 height 0
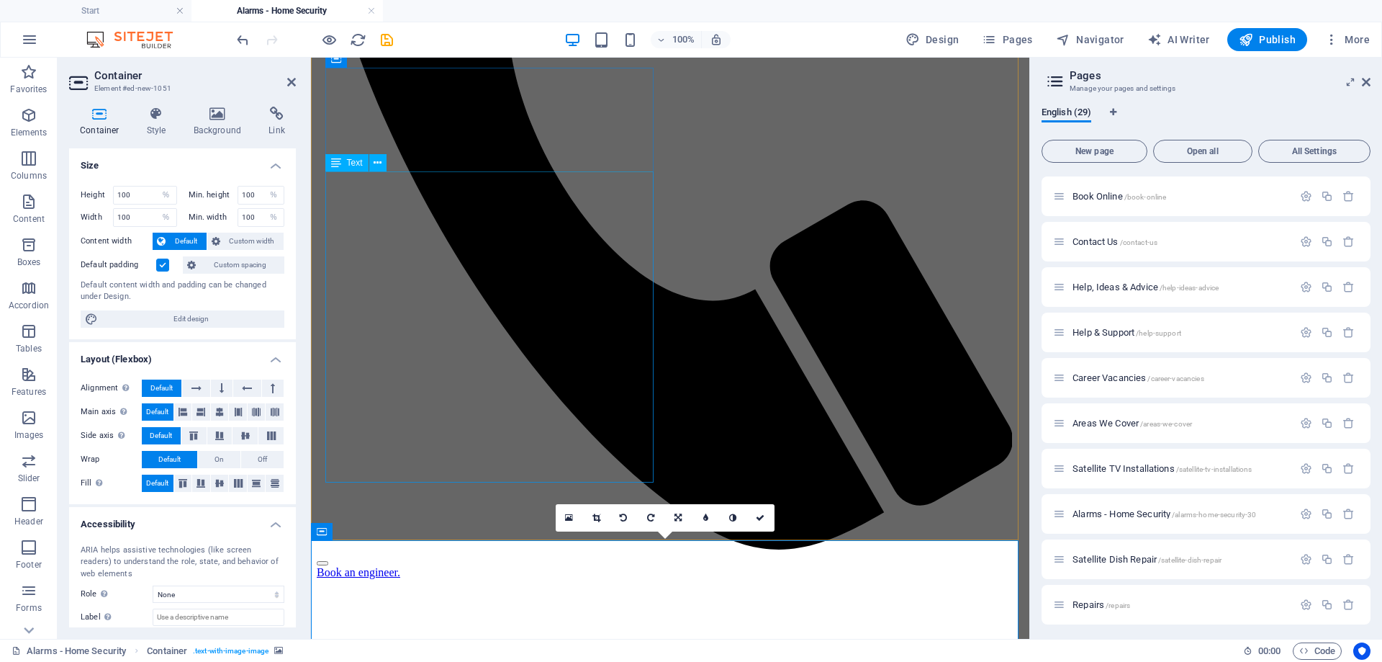
scroll to position [926, 0]
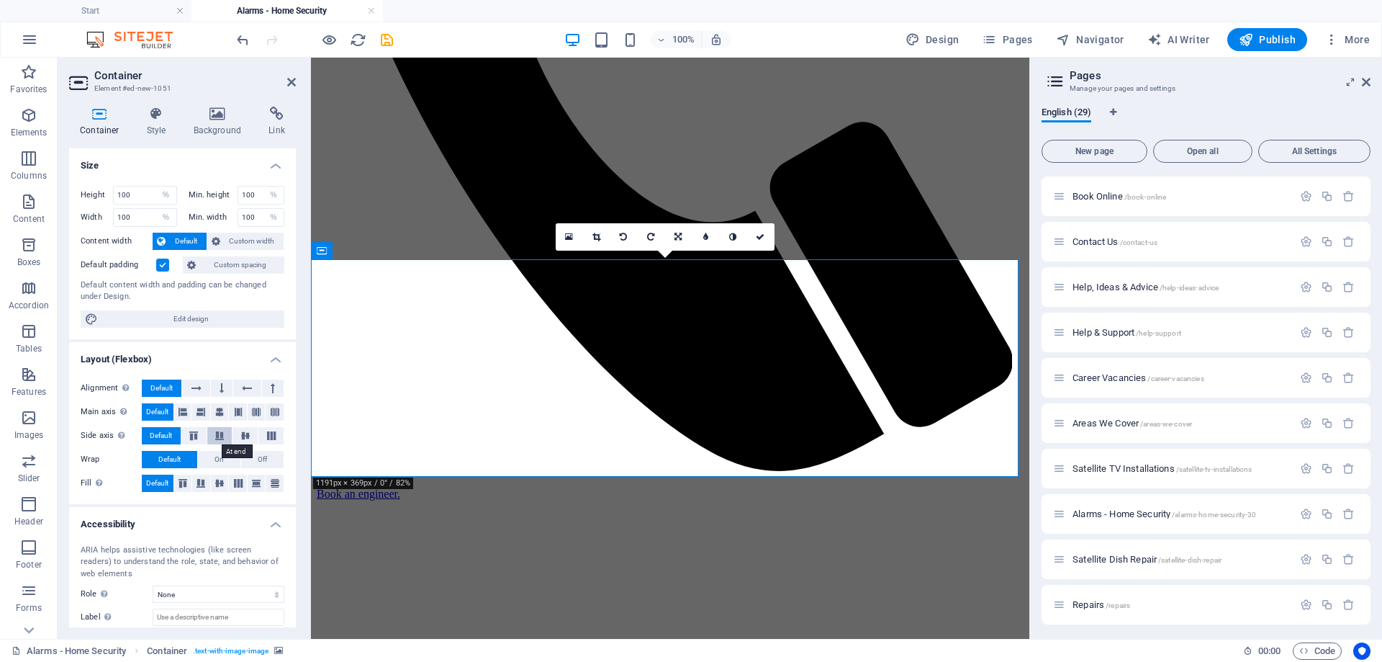
click at [221, 440] on button at bounding box center [219, 435] width 25 height 17
click at [240, 437] on icon at bounding box center [245, 435] width 17 height 9
click at [258, 437] on button at bounding box center [270, 435] width 25 height 17
click at [186, 433] on button at bounding box center [193, 435] width 25 height 17
click at [169, 433] on span "Default" at bounding box center [161, 435] width 22 height 17
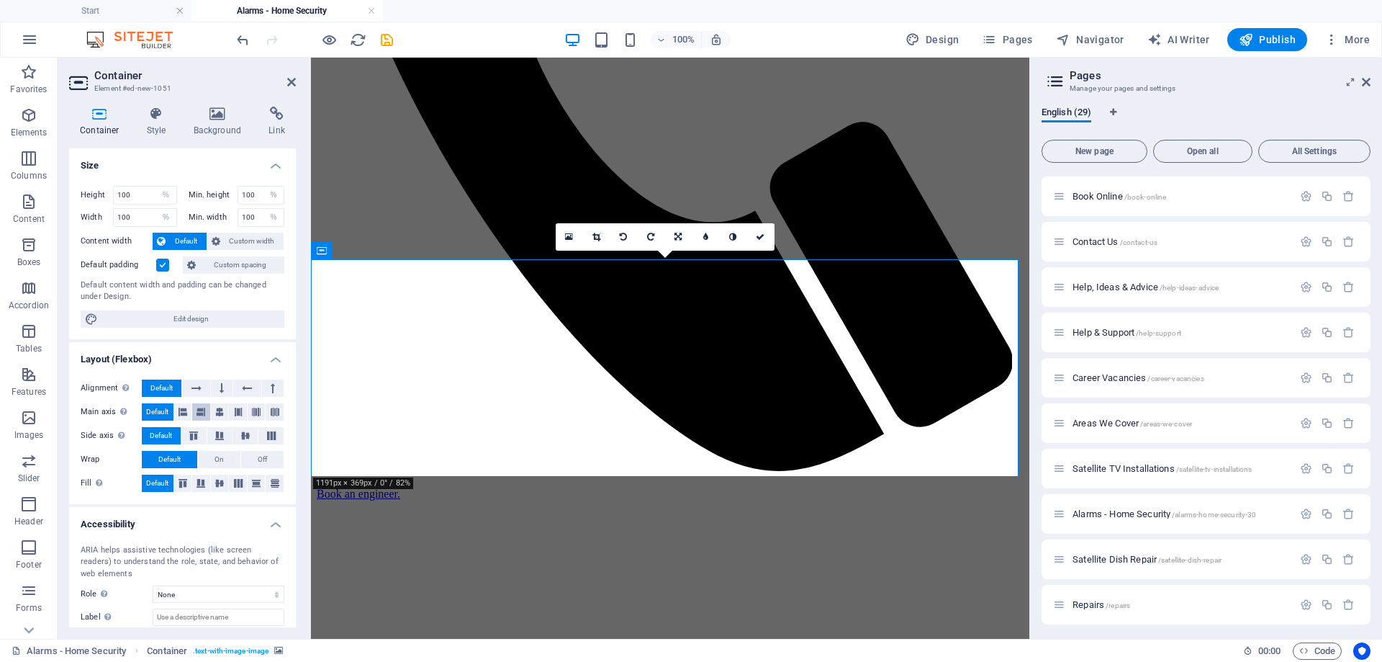
drag, startPoint x: 177, startPoint y: 412, endPoint x: 191, endPoint y: 411, distance: 14.4
click at [179, 412] on button at bounding box center [183, 411] width 18 height 17
click at [197, 410] on icon at bounding box center [201, 411] width 9 height 17
click at [216, 409] on icon at bounding box center [219, 411] width 9 height 17
drag, startPoint x: 230, startPoint y: 409, endPoint x: 240, endPoint y: 412, distance: 10.5
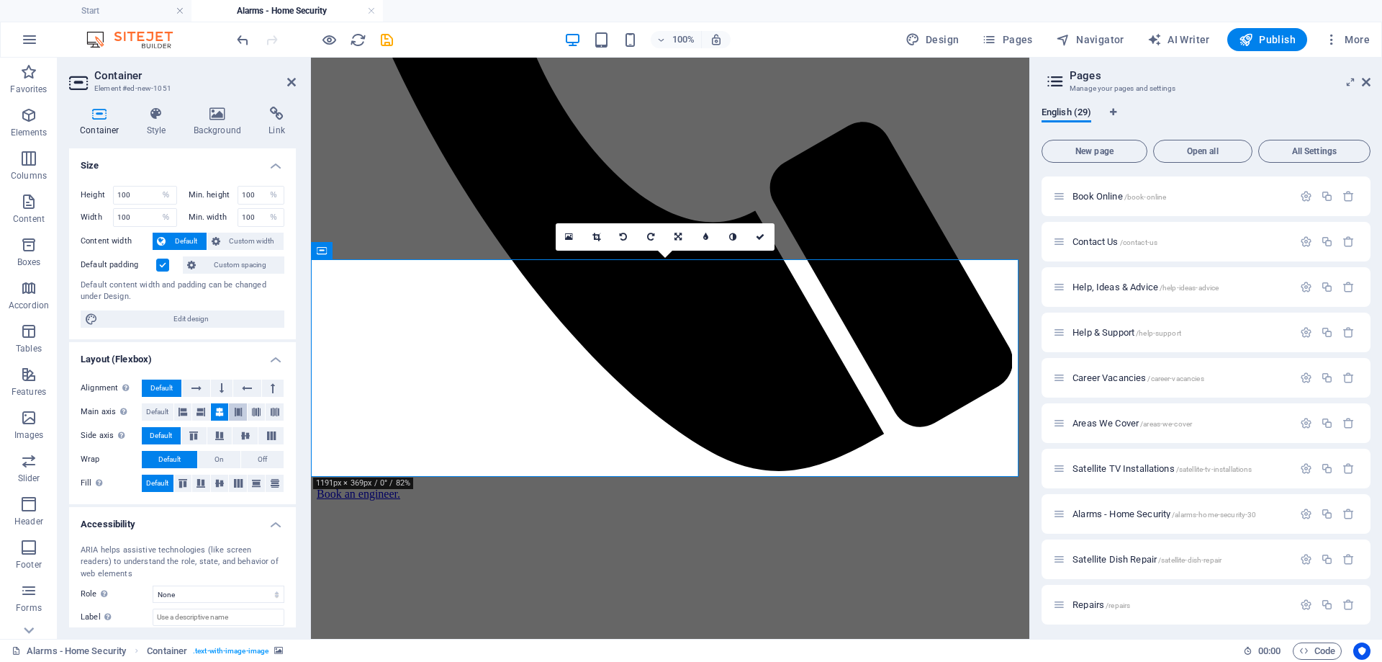
click at [238, 411] on button at bounding box center [238, 411] width 18 height 17
click at [245, 412] on div "Main axis Determine how elements should behave along the main axis inside this …" at bounding box center [183, 412] width 204 height 18
click at [254, 415] on icon at bounding box center [256, 411] width 9 height 17
drag, startPoint x: 263, startPoint y: 412, endPoint x: 209, endPoint y: 418, distance: 53.7
click at [261, 412] on button at bounding box center [257, 411] width 18 height 17
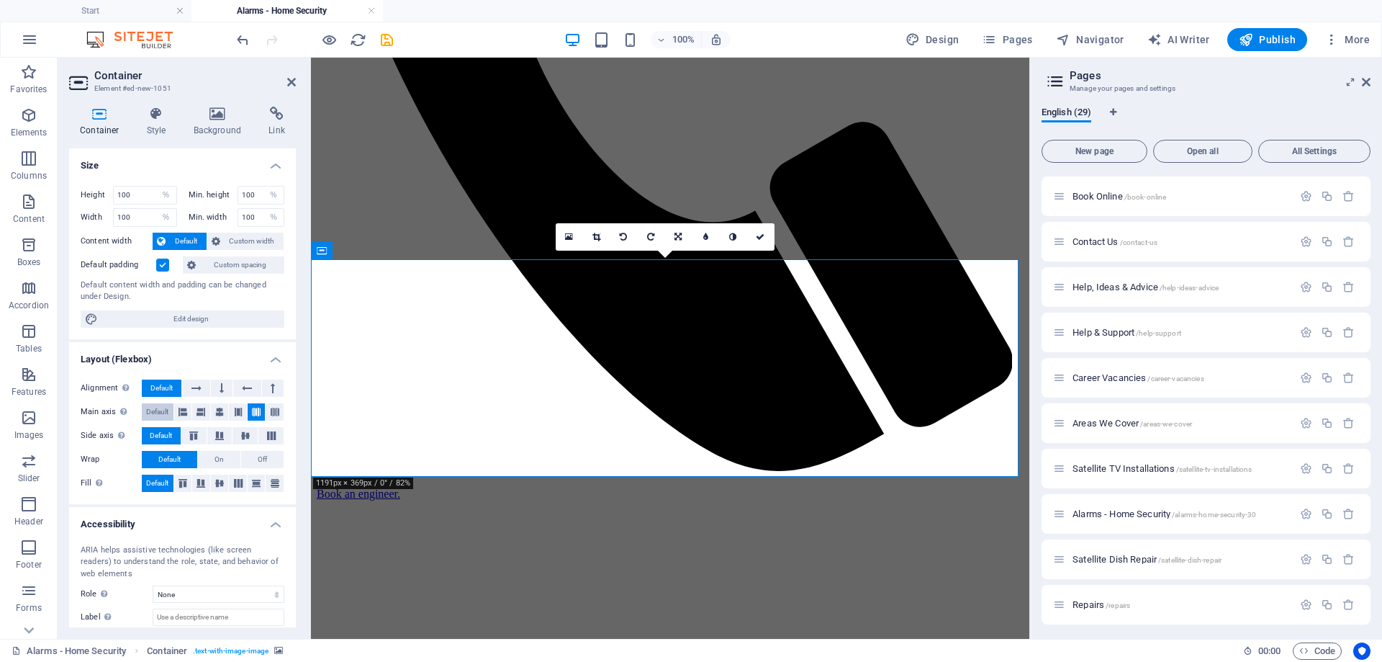
drag, startPoint x: 151, startPoint y: 408, endPoint x: 162, endPoint y: 409, distance: 10.8
click at [153, 410] on span "Default" at bounding box center [157, 411] width 22 height 17
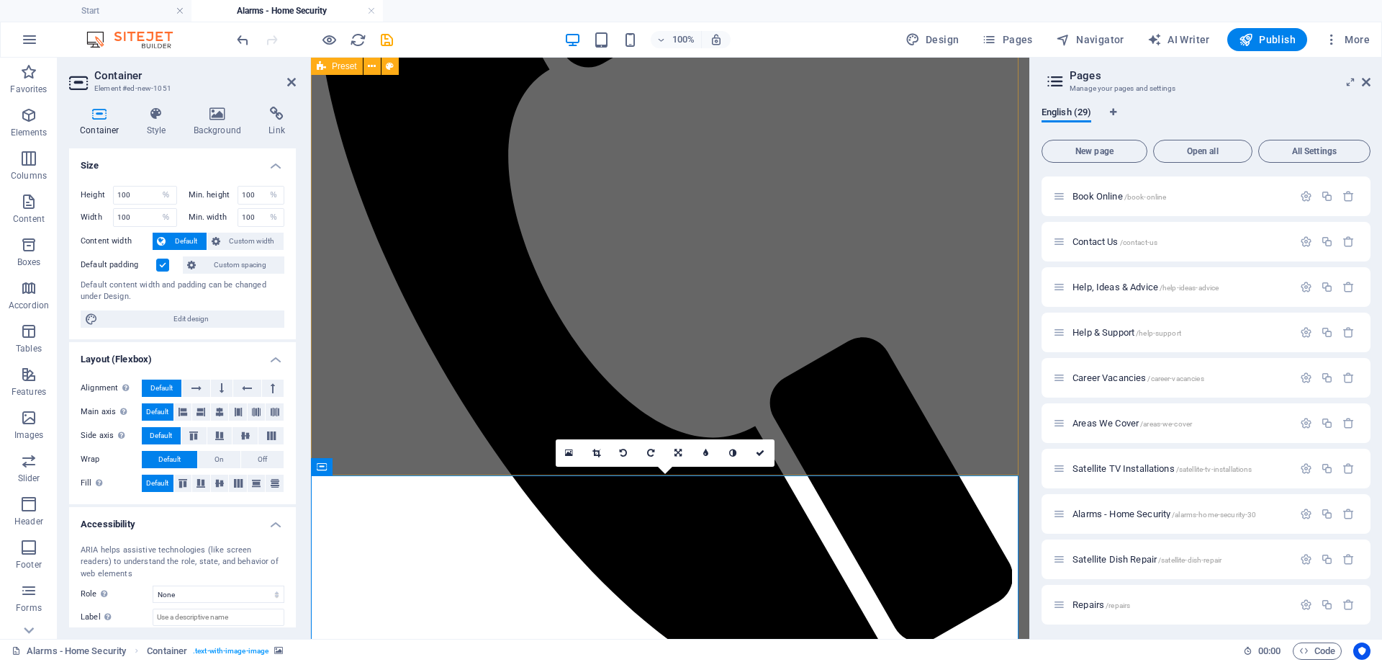
scroll to position [710, 0]
click at [676, 451] on icon at bounding box center [677, 452] width 7 height 9
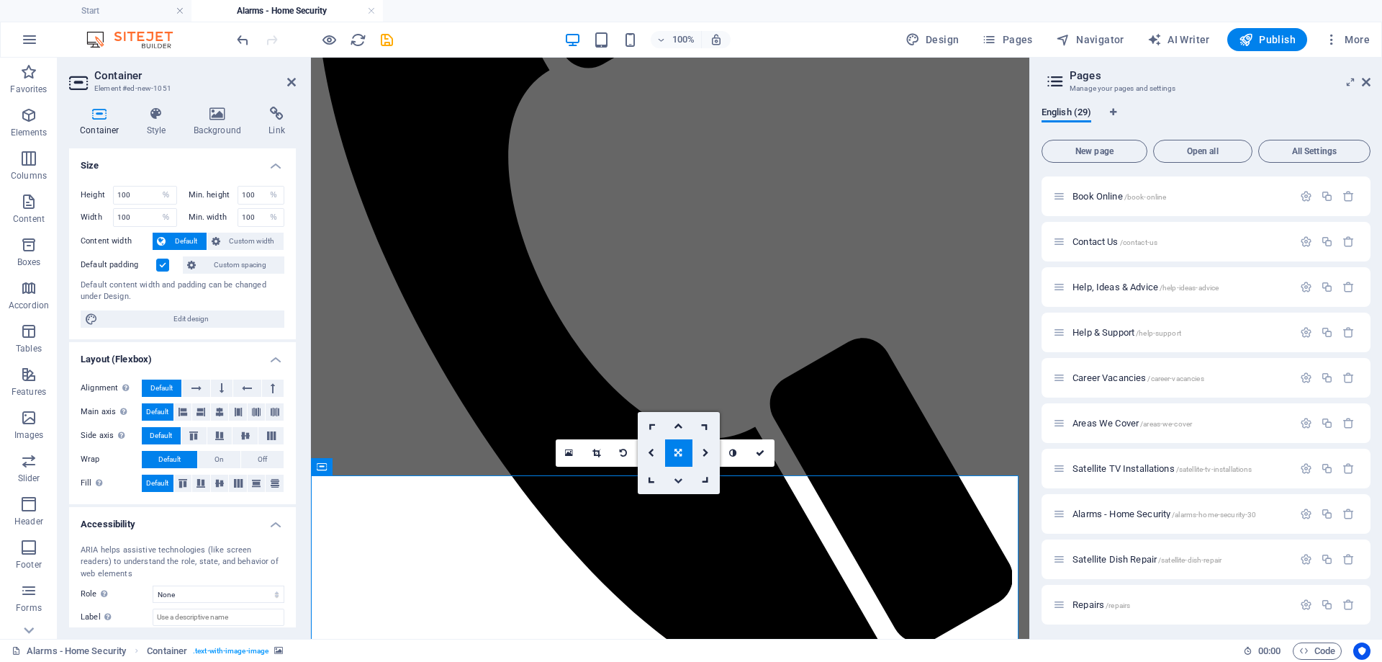
click at [677, 478] on icon at bounding box center [678, 480] width 9 height 9
click at [673, 455] on link at bounding box center [678, 452] width 27 height 27
click at [674, 453] on link at bounding box center [678, 452] width 27 height 27
click at [758, 456] on icon at bounding box center [760, 452] width 9 height 9
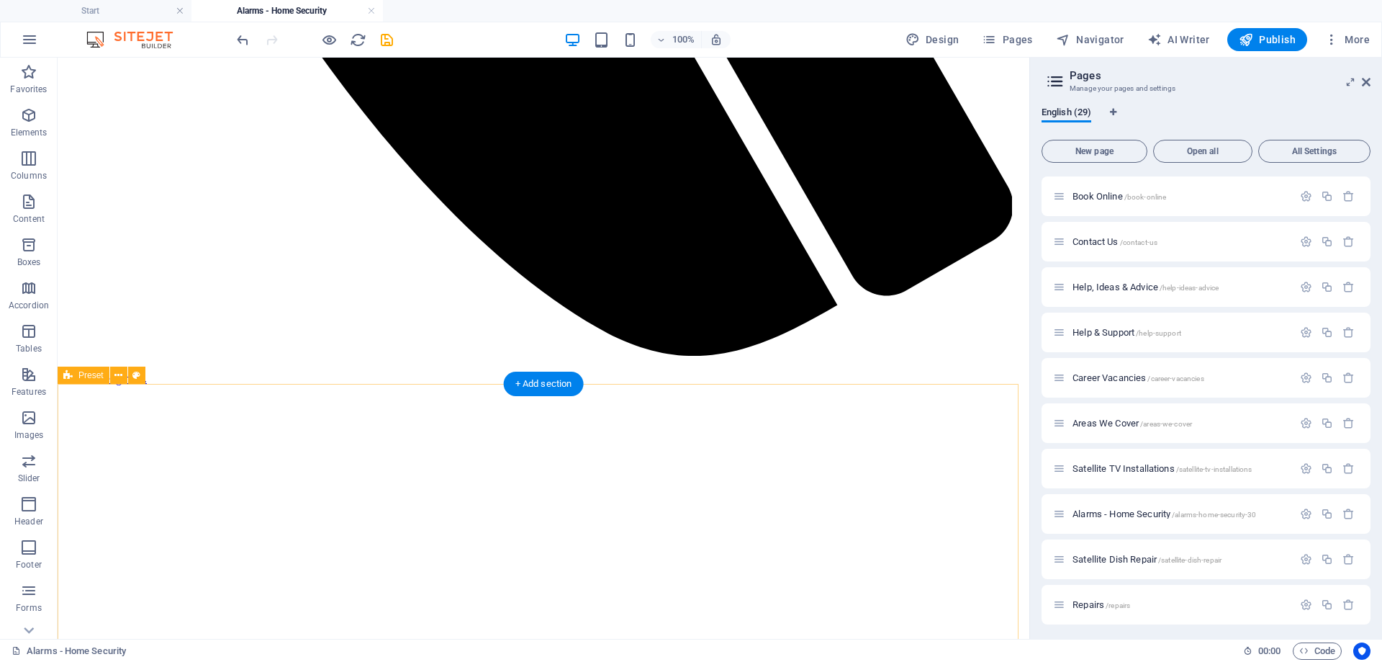
scroll to position [1358, 0]
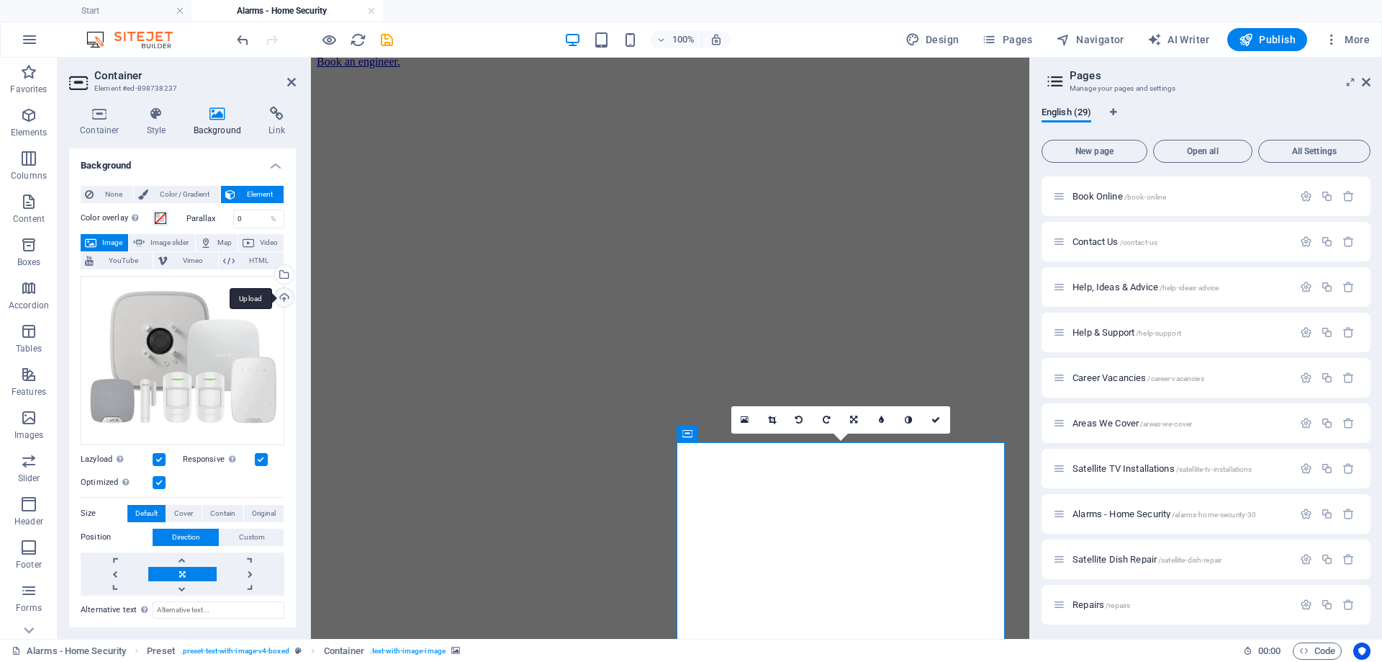
click at [282, 293] on div "Upload" at bounding box center [283, 299] width 22 height 22
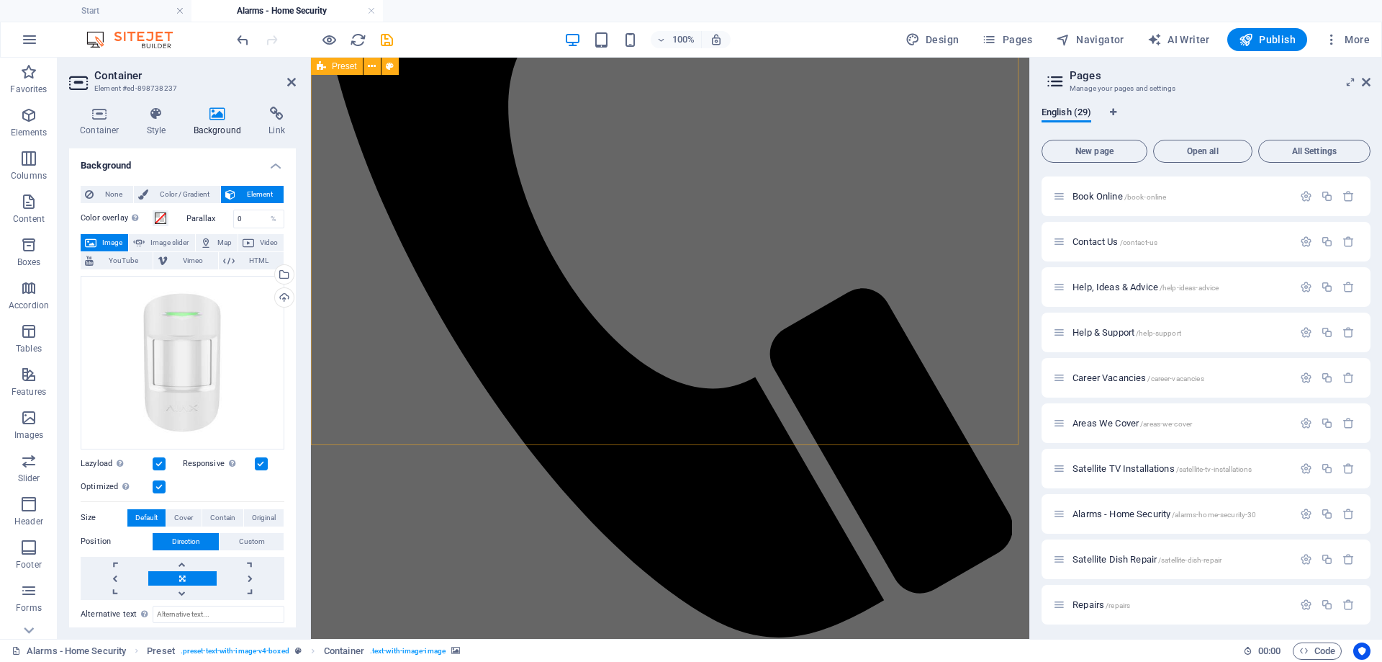
scroll to position [710, 0]
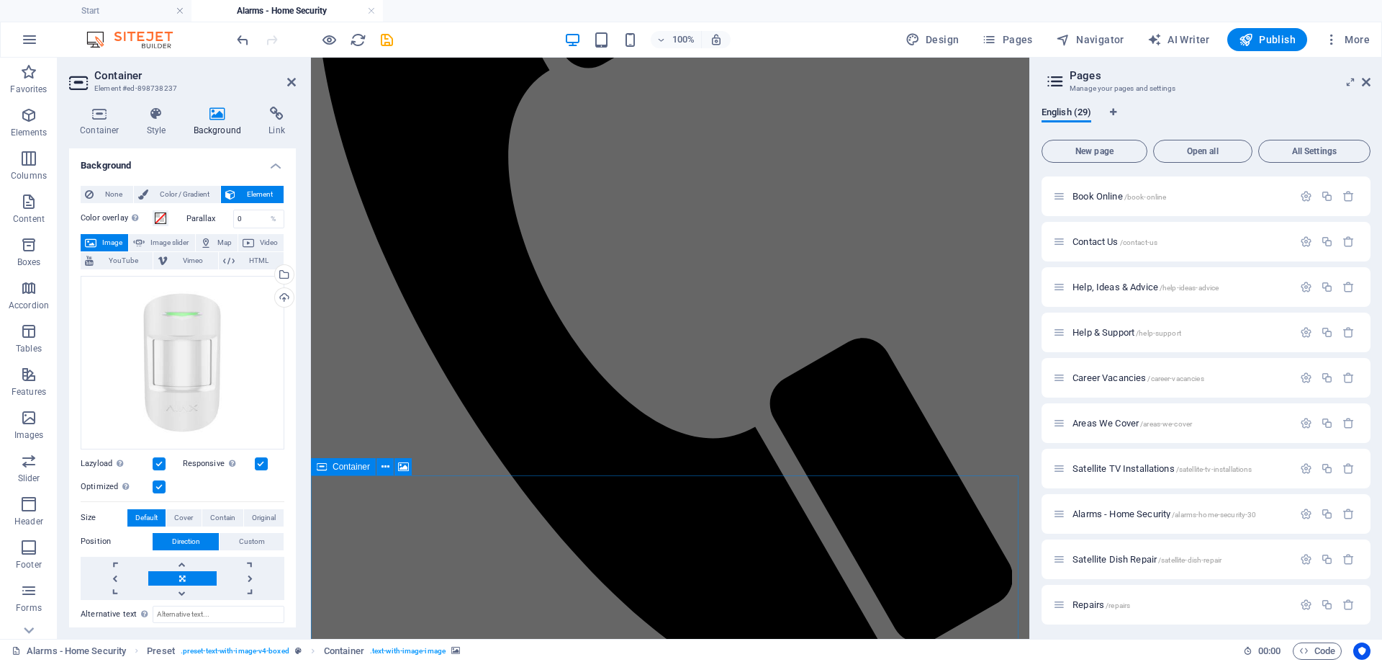
select select "%"
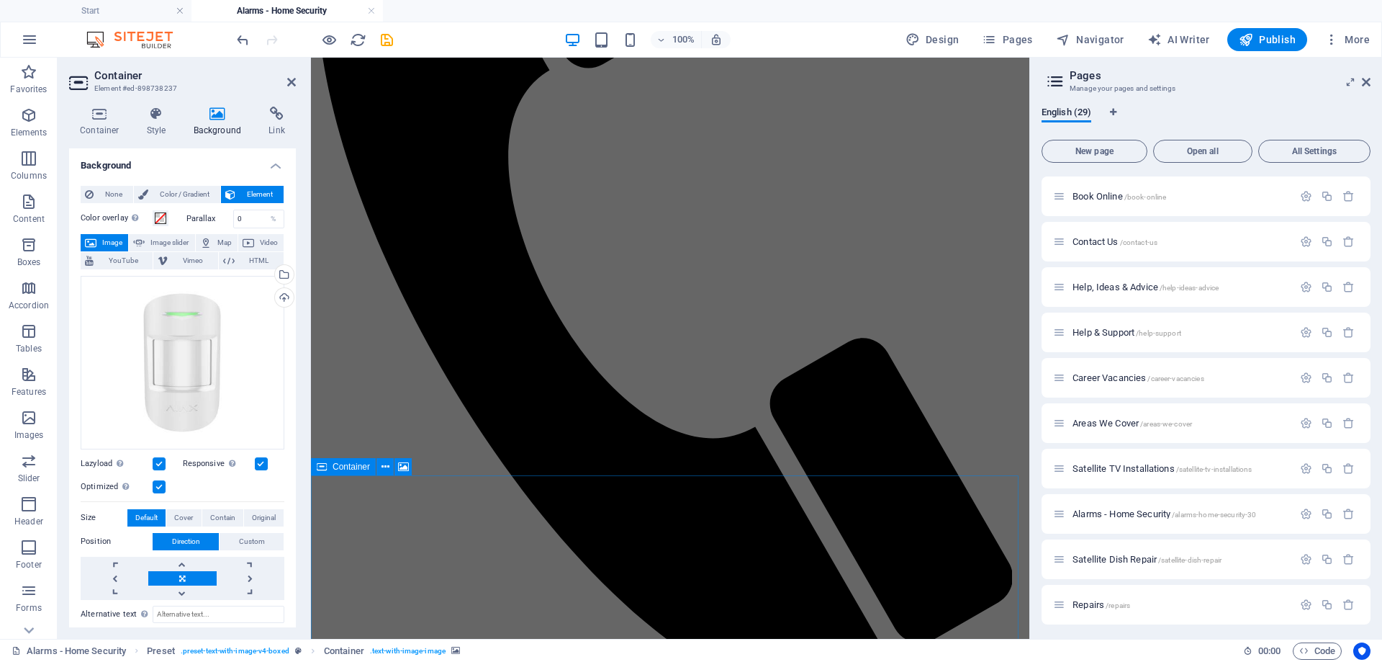
select select "%"
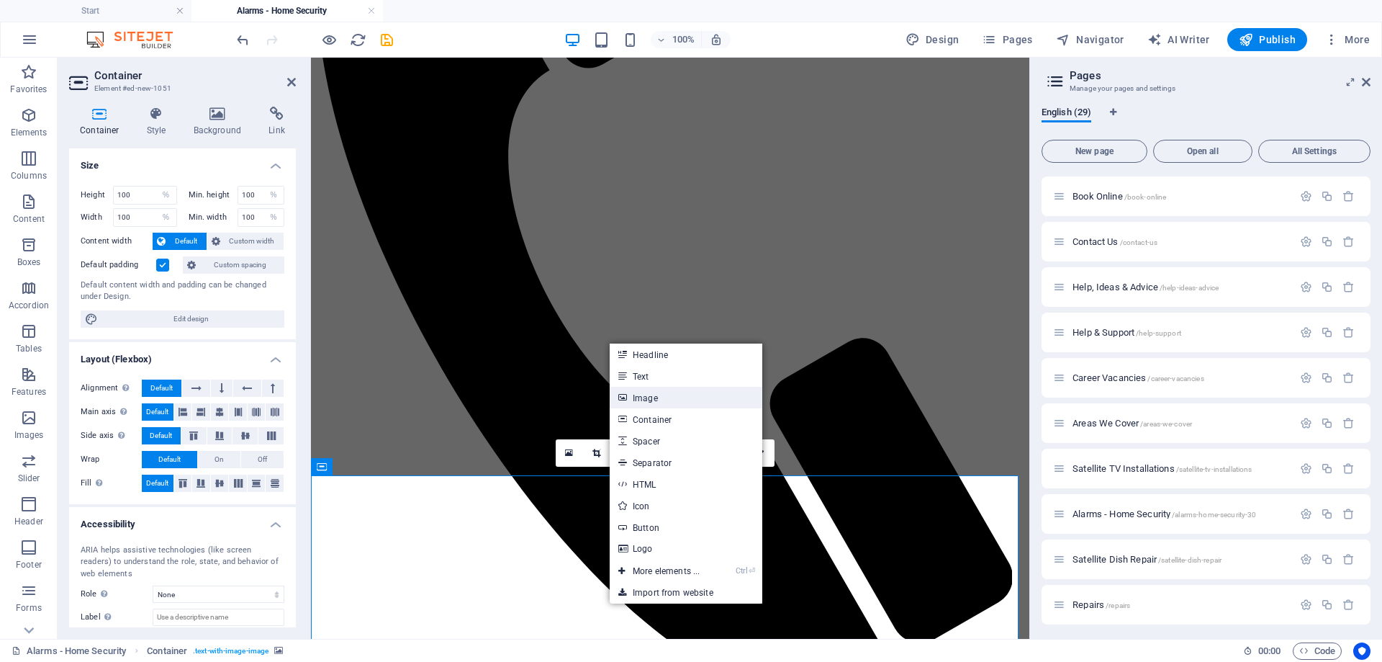
click at [645, 400] on link "Image" at bounding box center [686, 398] width 153 height 22
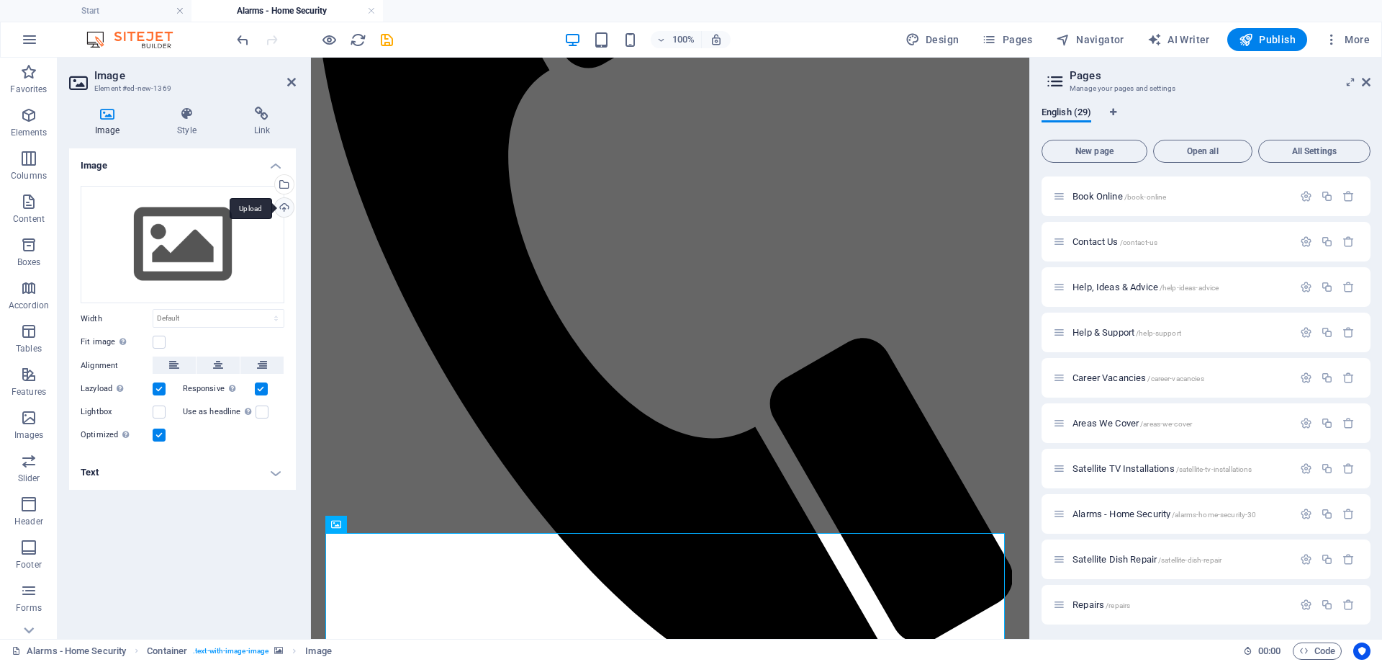
click at [289, 211] on div "Upload" at bounding box center [283, 209] width 22 height 22
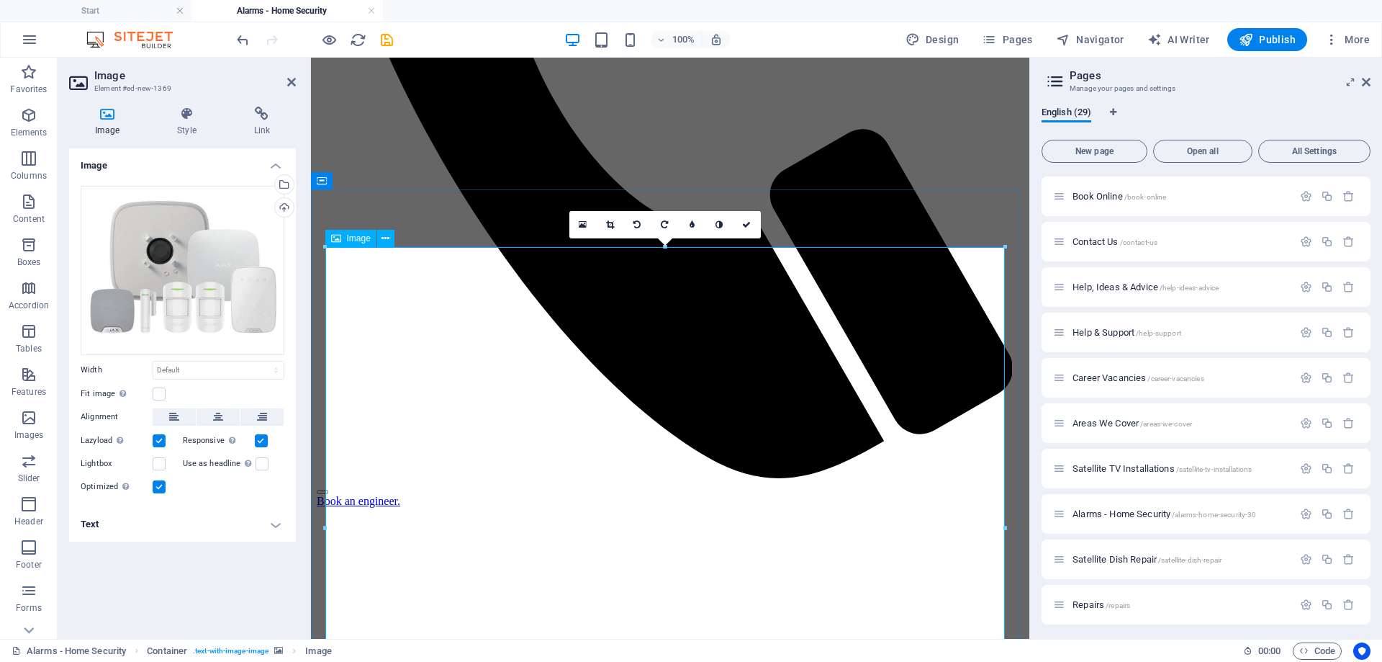
scroll to position [782, 0]
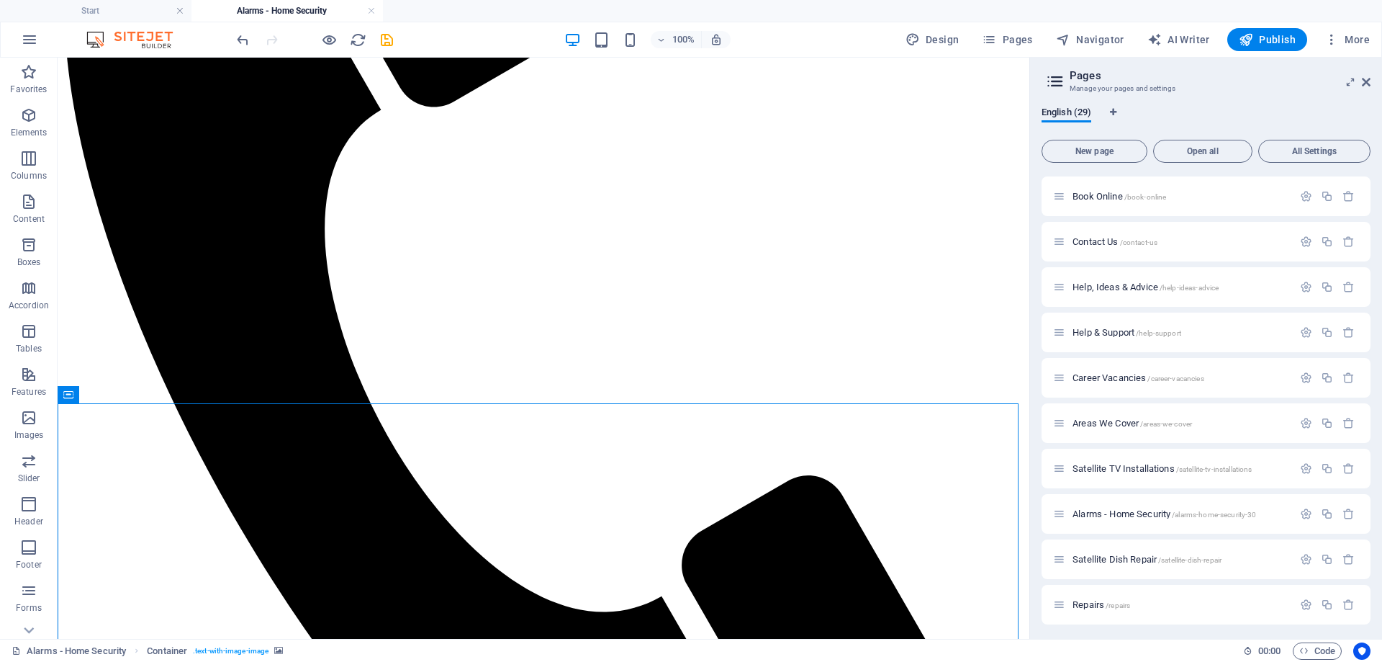
click at [152, 398] on icon at bounding box center [150, 394] width 11 height 15
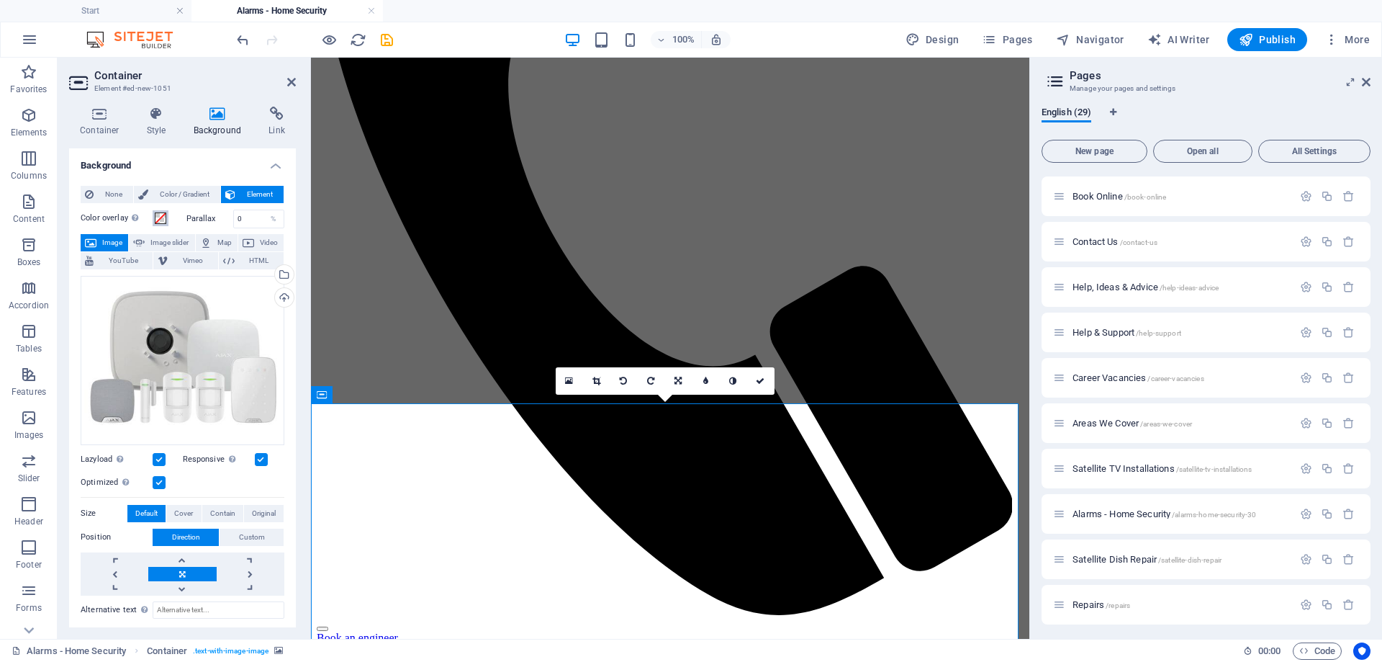
click at [160, 220] on span at bounding box center [161, 218] width 12 height 12
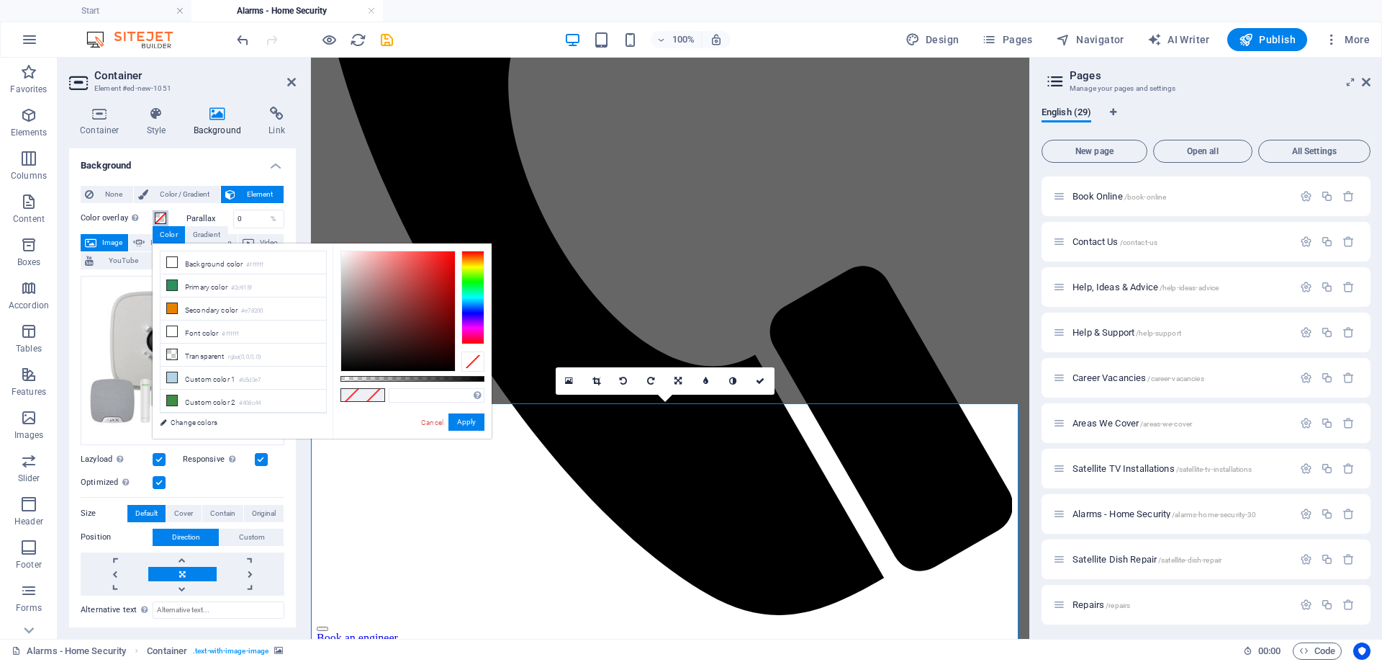
click at [160, 220] on span at bounding box center [161, 218] width 12 height 12
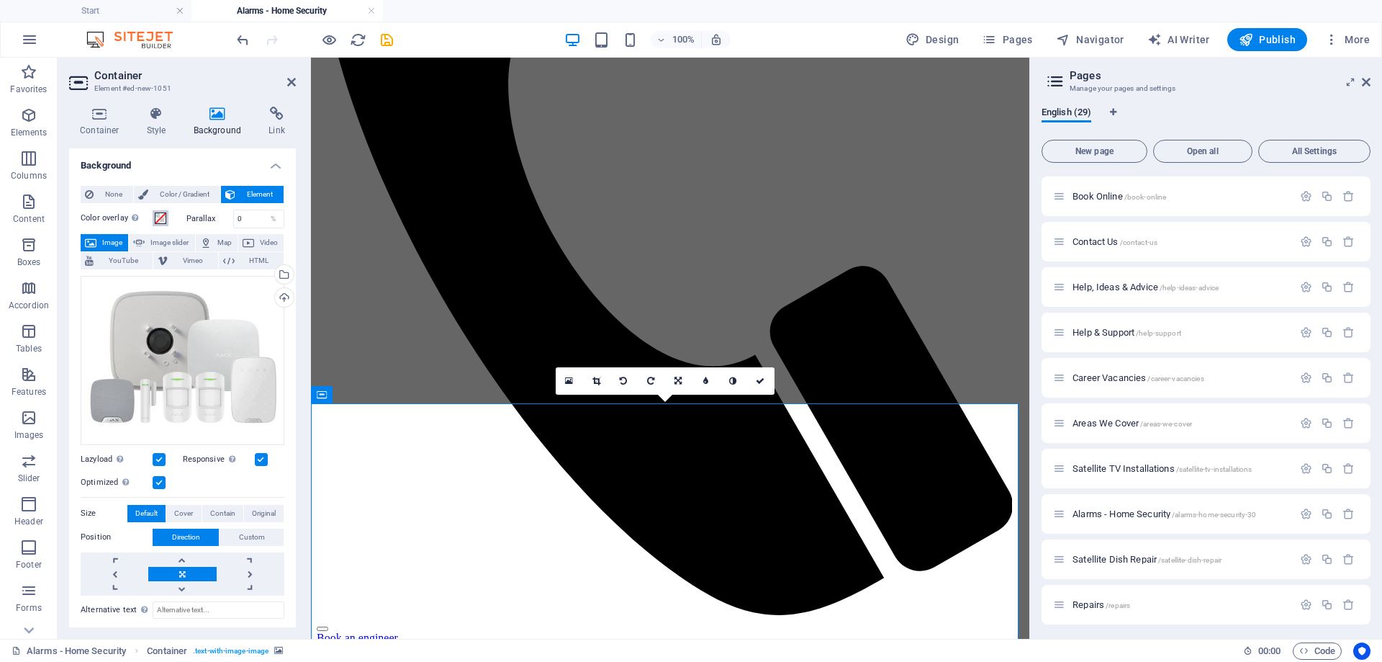
click at [160, 220] on span at bounding box center [161, 218] width 12 height 12
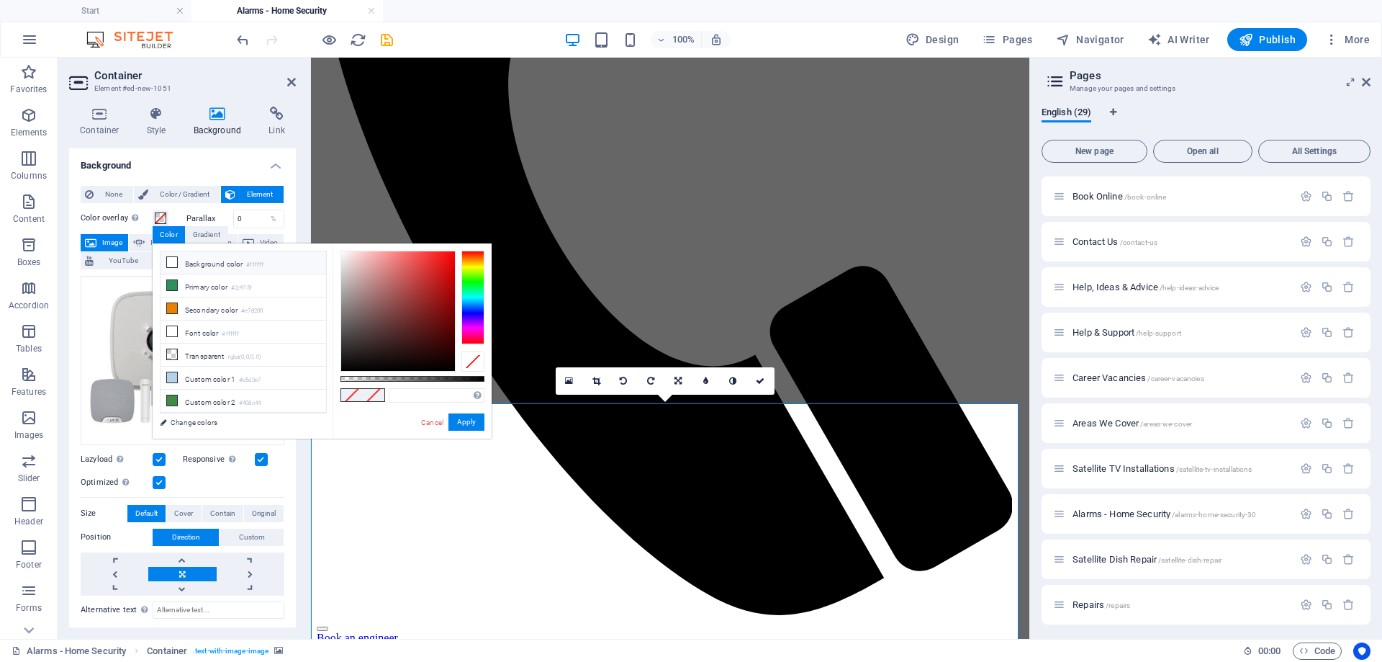
click at [176, 262] on icon at bounding box center [172, 262] width 10 height 10
type input "#ffffff"
click at [464, 424] on button "Apply" at bounding box center [466, 421] width 36 height 17
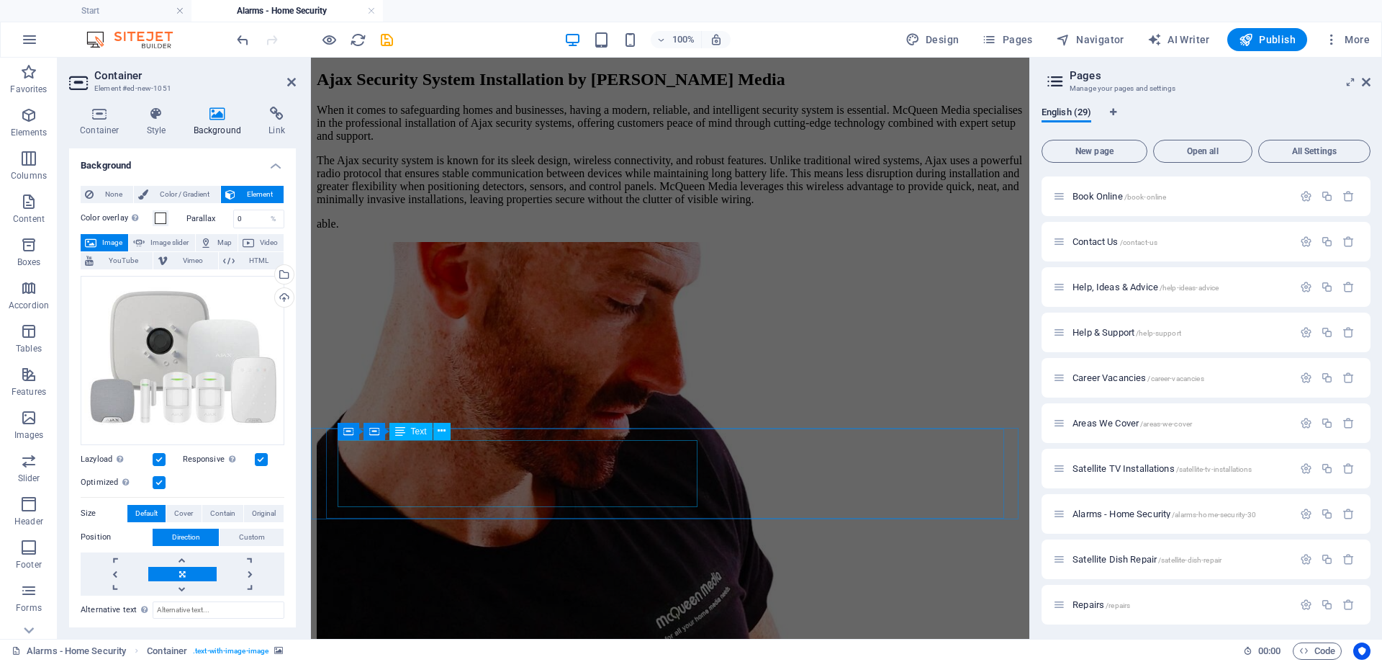
scroll to position [1933, 0]
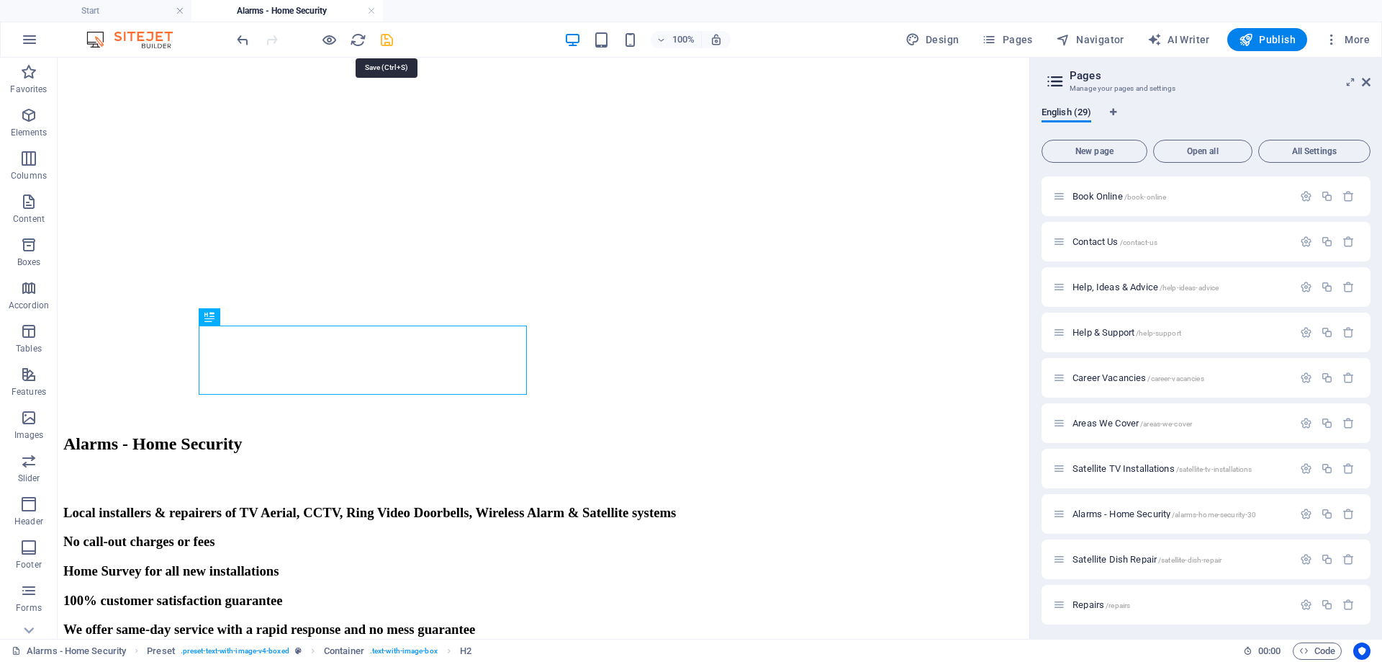
drag, startPoint x: 384, startPoint y: 39, endPoint x: 343, endPoint y: 98, distance: 72.3
click at [384, 39] on icon "save" at bounding box center [387, 40] width 17 height 17
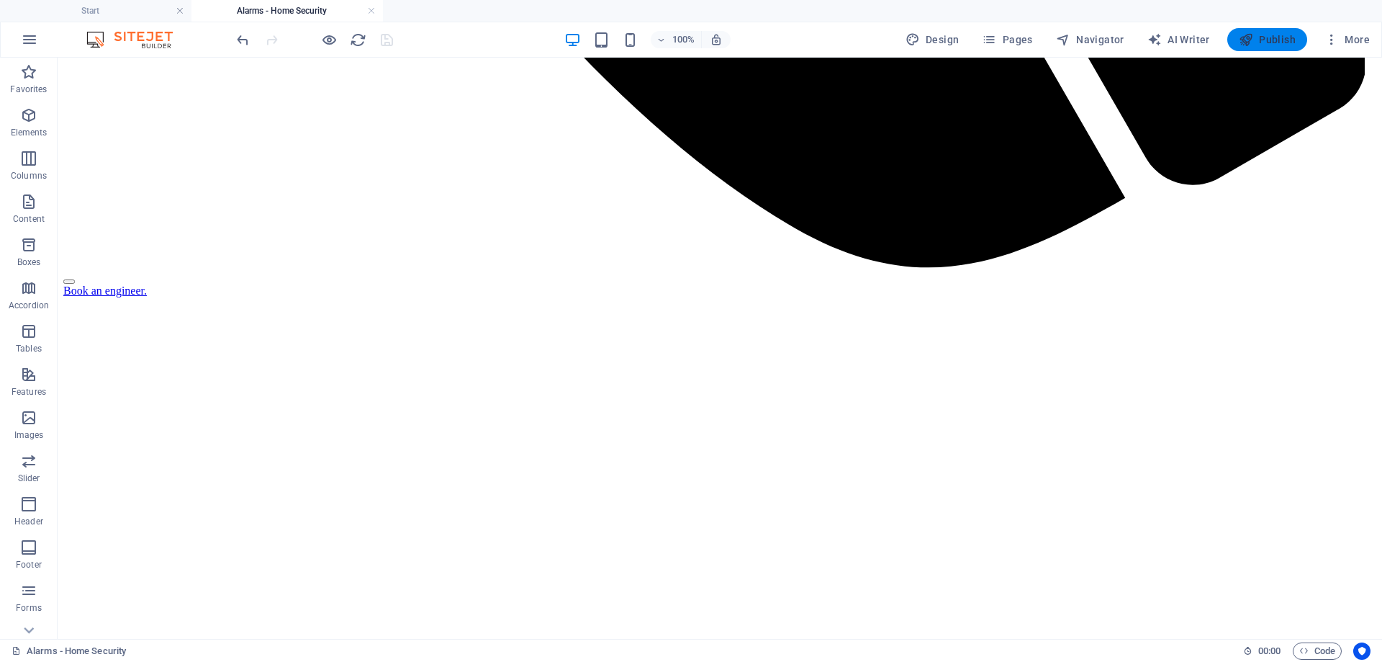
click at [1268, 43] on span "Publish" at bounding box center [1267, 39] width 57 height 14
